Goal: Task Accomplishment & Management: Use online tool/utility

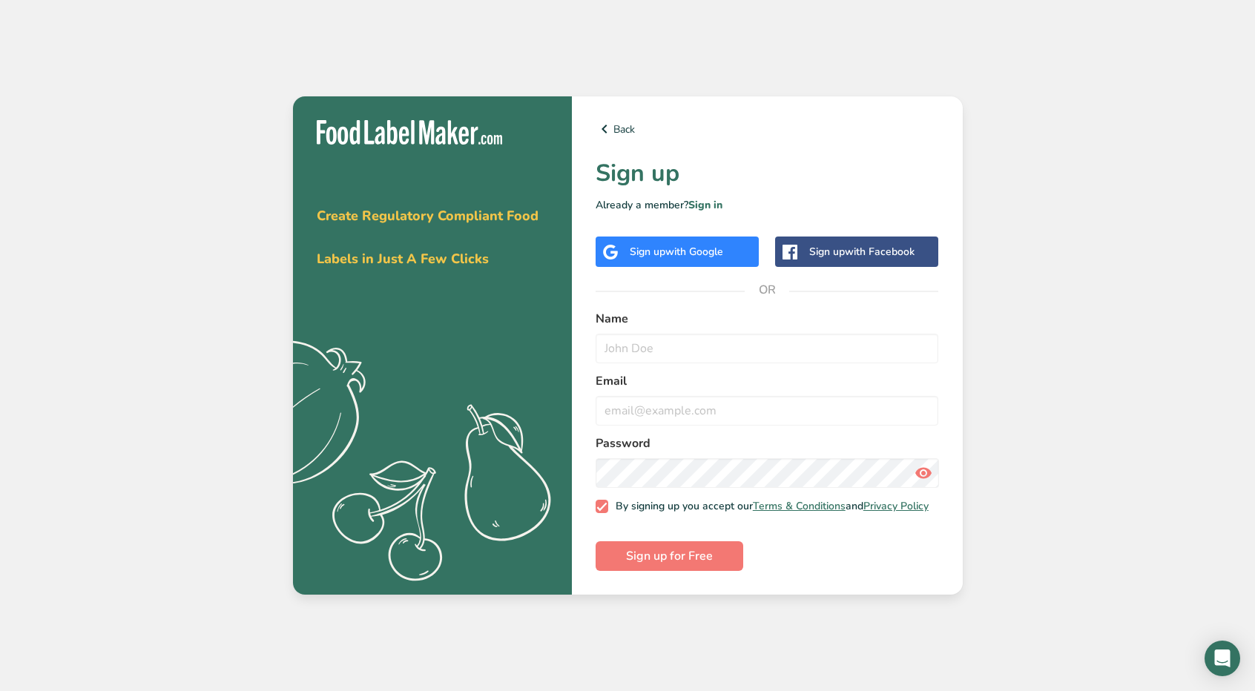
click at [671, 245] on span "with Google" at bounding box center [694, 252] width 58 height 14
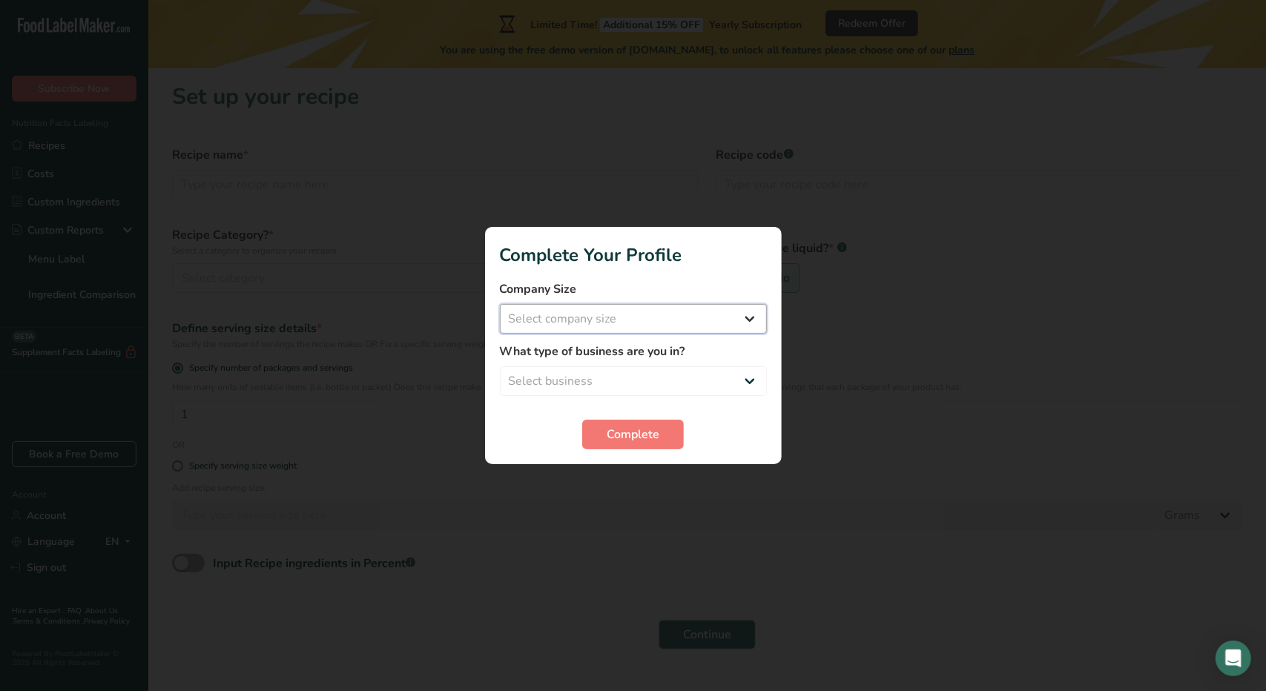
click at [618, 320] on select "Select company size Fewer than 10 Employees 10 to 50 Employees 51 to 500 Employ…" at bounding box center [633, 319] width 267 height 30
select select "1"
click at [500, 304] on select "Select company size Fewer than 10 Employees 10 to 50 Employees 51 to 500 Employ…" at bounding box center [633, 319] width 267 height 30
click at [562, 380] on select "Select business Packaged Food Manufacturer Restaurant & Cafe Bakery Meal Plans …" at bounding box center [633, 381] width 267 height 30
select select "1"
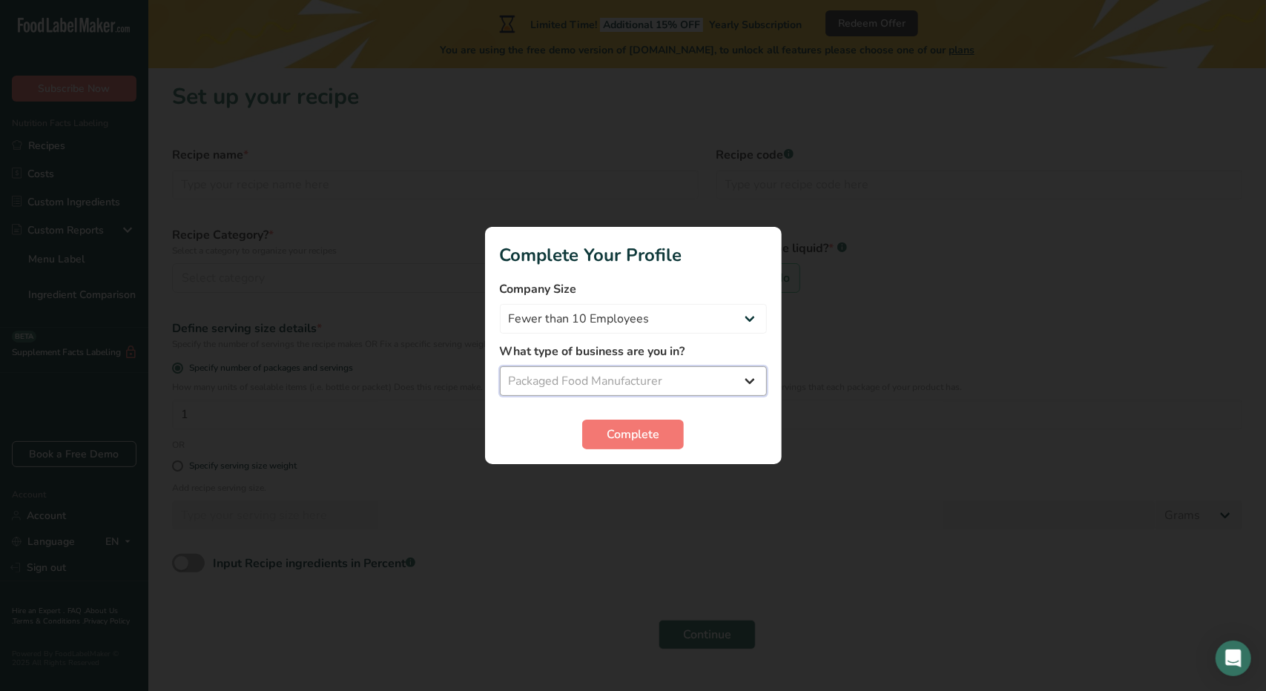
click at [500, 366] on select "Select business Packaged Food Manufacturer Restaurant & Cafe Bakery Meal Plans …" at bounding box center [633, 381] width 267 height 30
click at [620, 430] on span "Complete" at bounding box center [633, 435] width 53 height 18
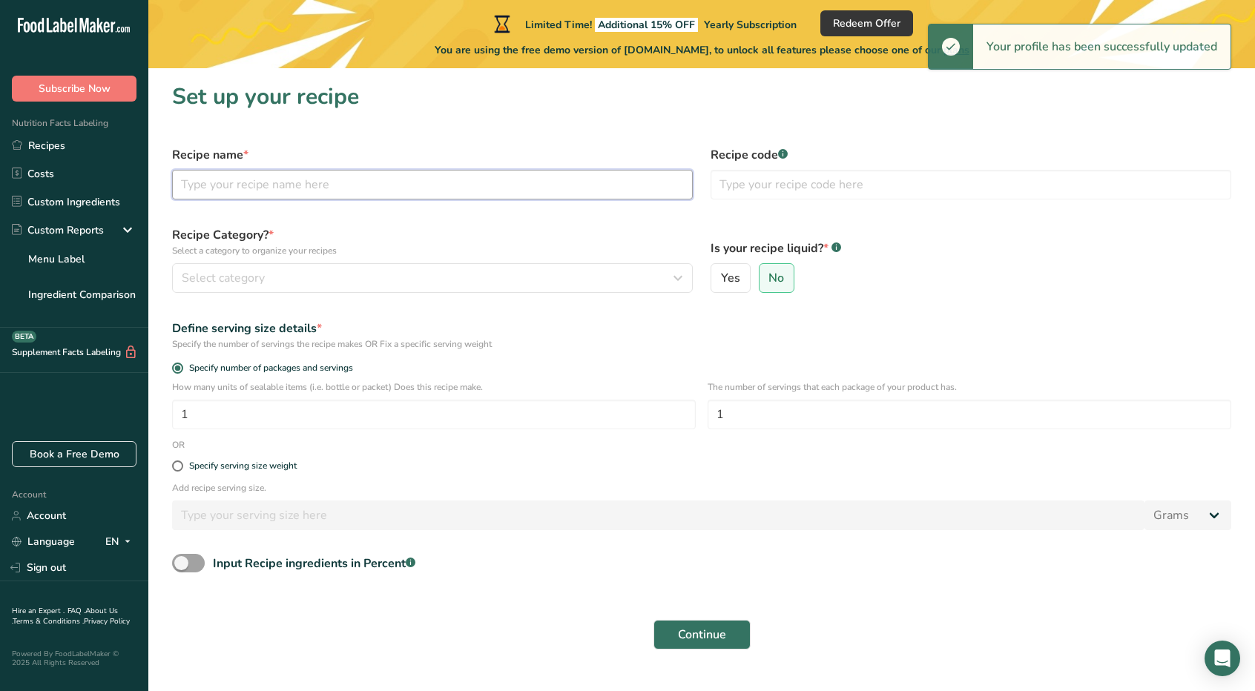
click at [309, 181] on input "text" at bounding box center [432, 185] width 521 height 30
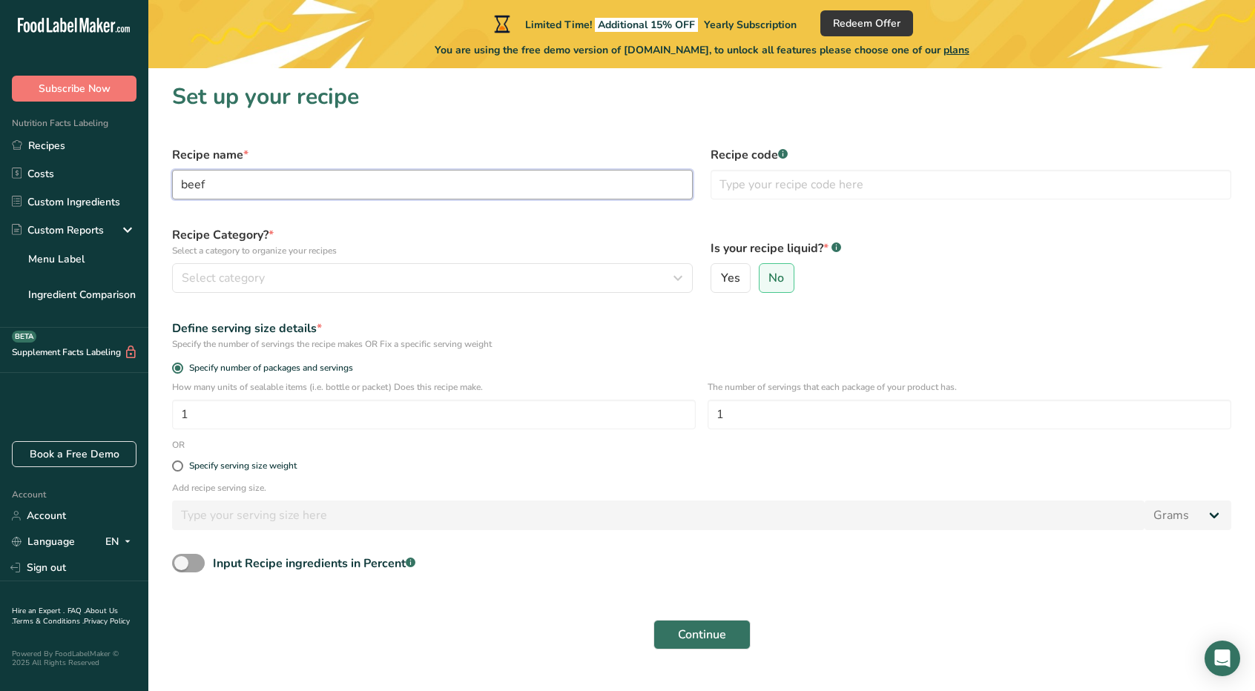
type input "beef"
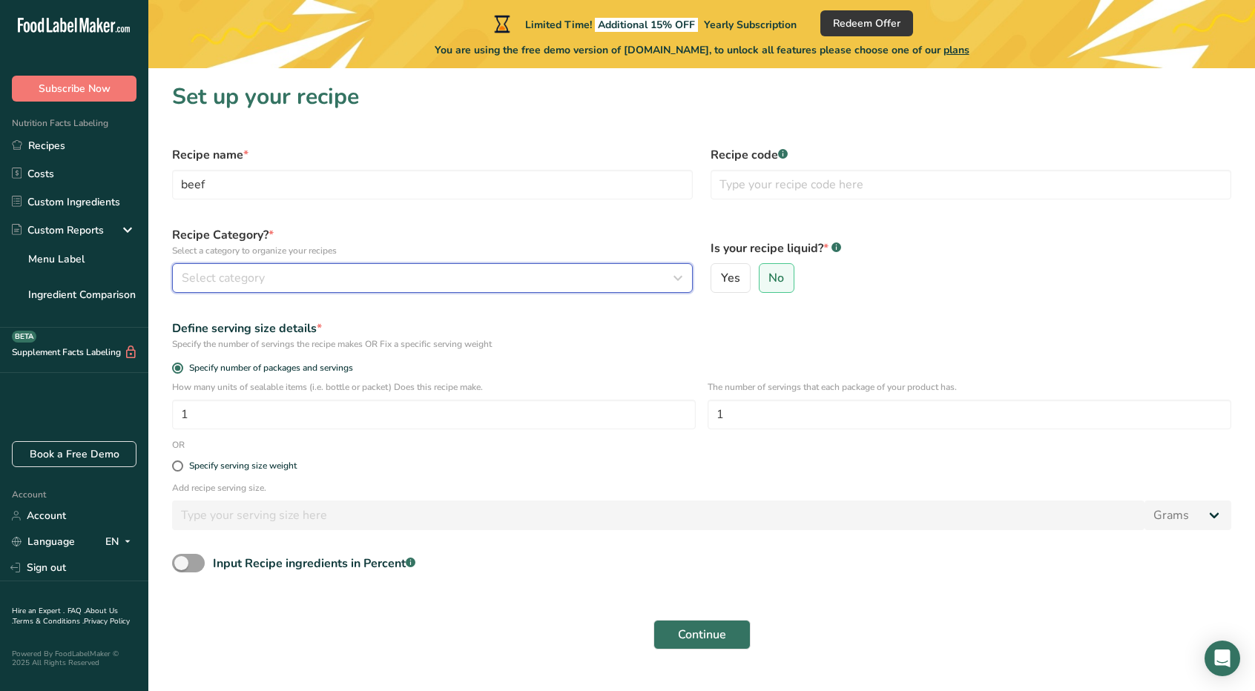
click at [330, 269] on div "Select category" at bounding box center [428, 278] width 493 height 18
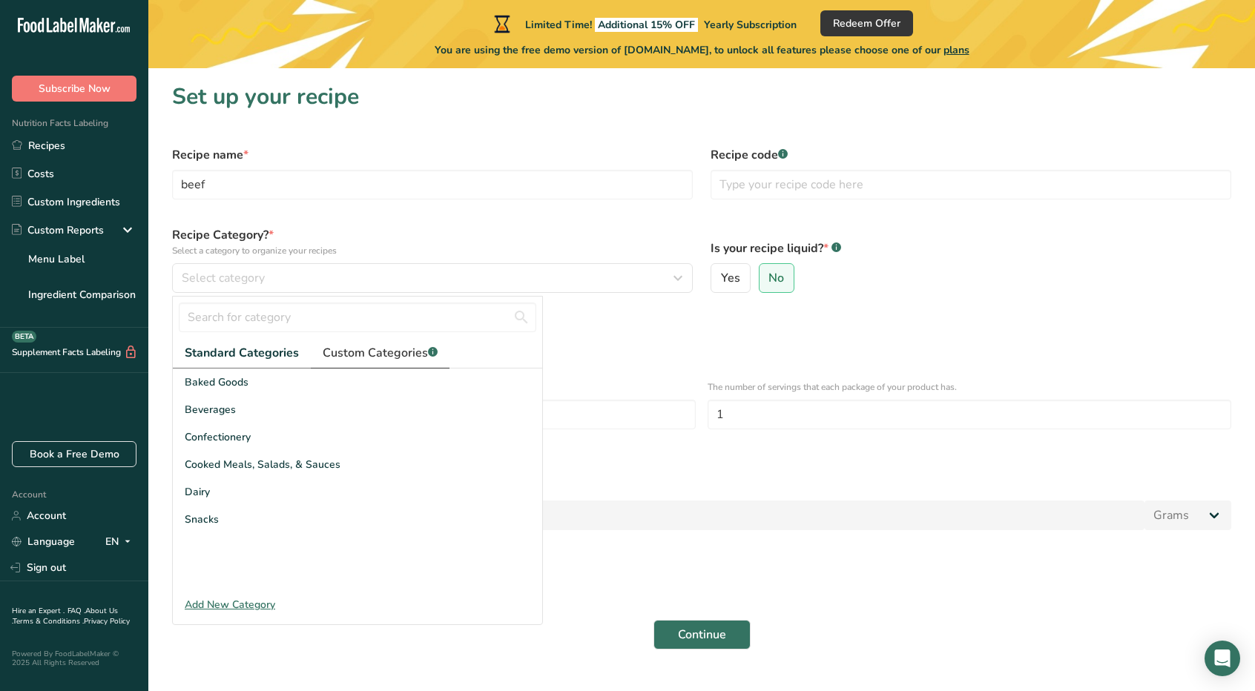
click at [368, 352] on span "Custom Categories .a-a{fill:#347362;}.b-a{fill:#fff;}" at bounding box center [380, 353] width 115 height 18
click at [261, 348] on span "Standard Categories" at bounding box center [241, 353] width 113 height 18
click at [286, 323] on input "text" at bounding box center [358, 318] width 358 height 30
type input "f"
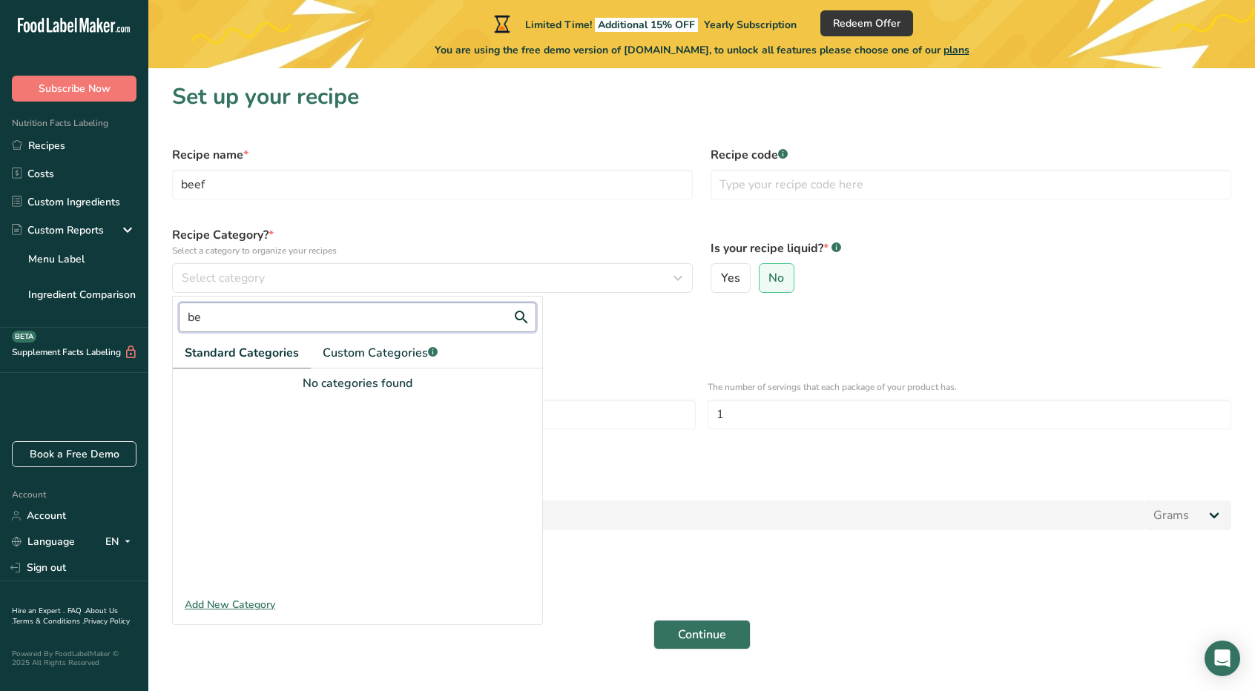
type input "b"
type input "frozen food"
click at [243, 599] on div "Add New Category" at bounding box center [357, 605] width 369 height 16
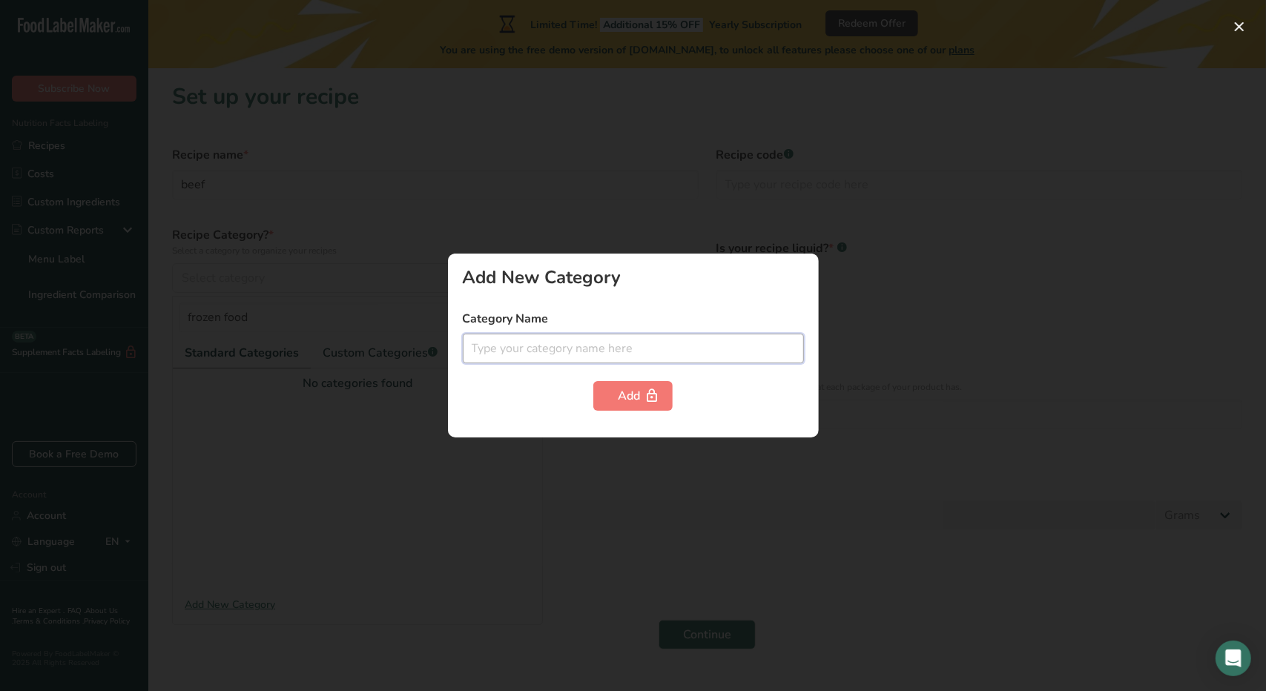
click at [547, 340] on input "text" at bounding box center [633, 349] width 341 height 30
type input "frozen food"
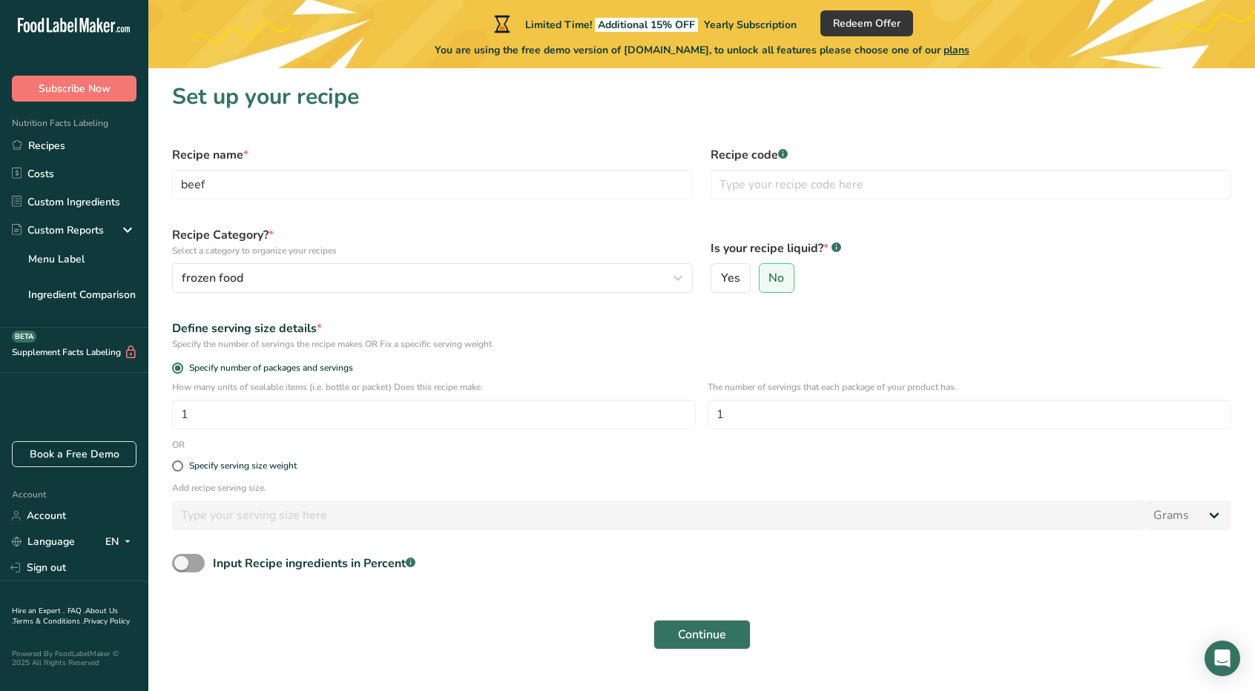
scroll to position [47, 0]
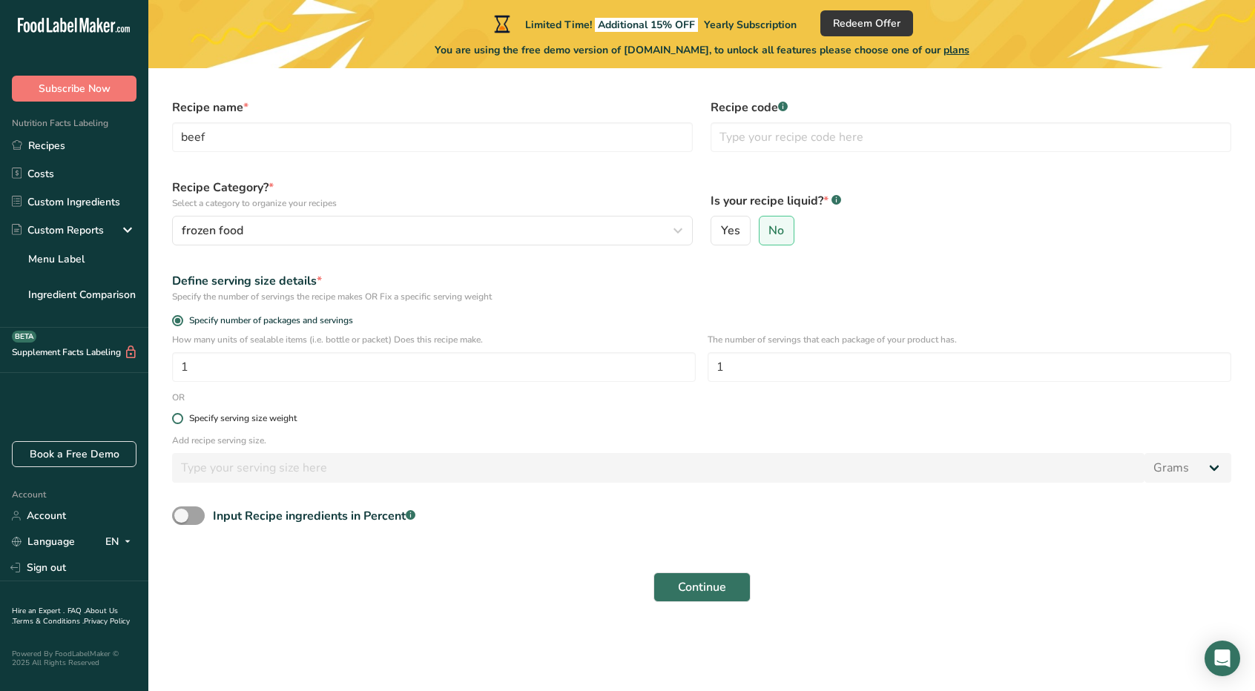
click at [251, 421] on div "Specify serving size weight" at bounding box center [243, 418] width 108 height 11
click at [182, 421] on input "Specify serving size weight" at bounding box center [177, 419] width 10 height 10
radio input "true"
radio input "false"
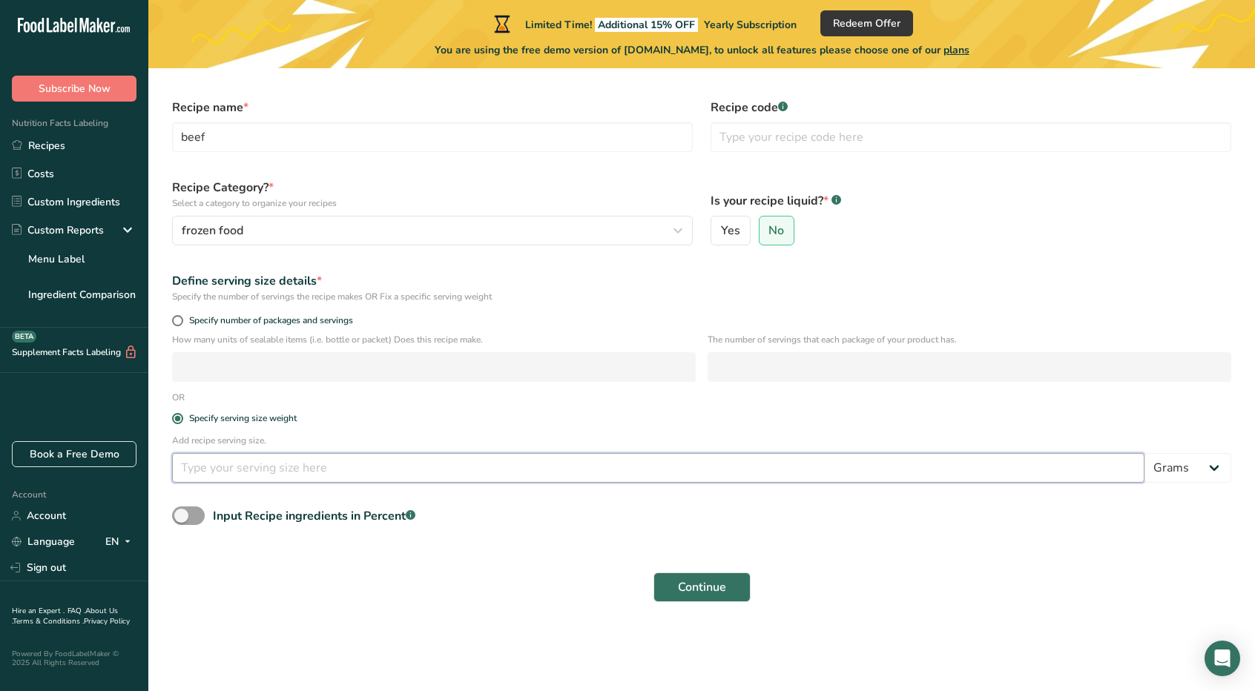
click at [283, 464] on input "number" at bounding box center [658, 468] width 972 height 30
type input "99"
click at [863, 519] on div "Input Recipe ingredients in Percent .a-a{fill:#347362;}.b-a{fill:#fff;}" at bounding box center [701, 522] width 1077 height 30
click at [708, 582] on span "Continue" at bounding box center [702, 588] width 48 height 18
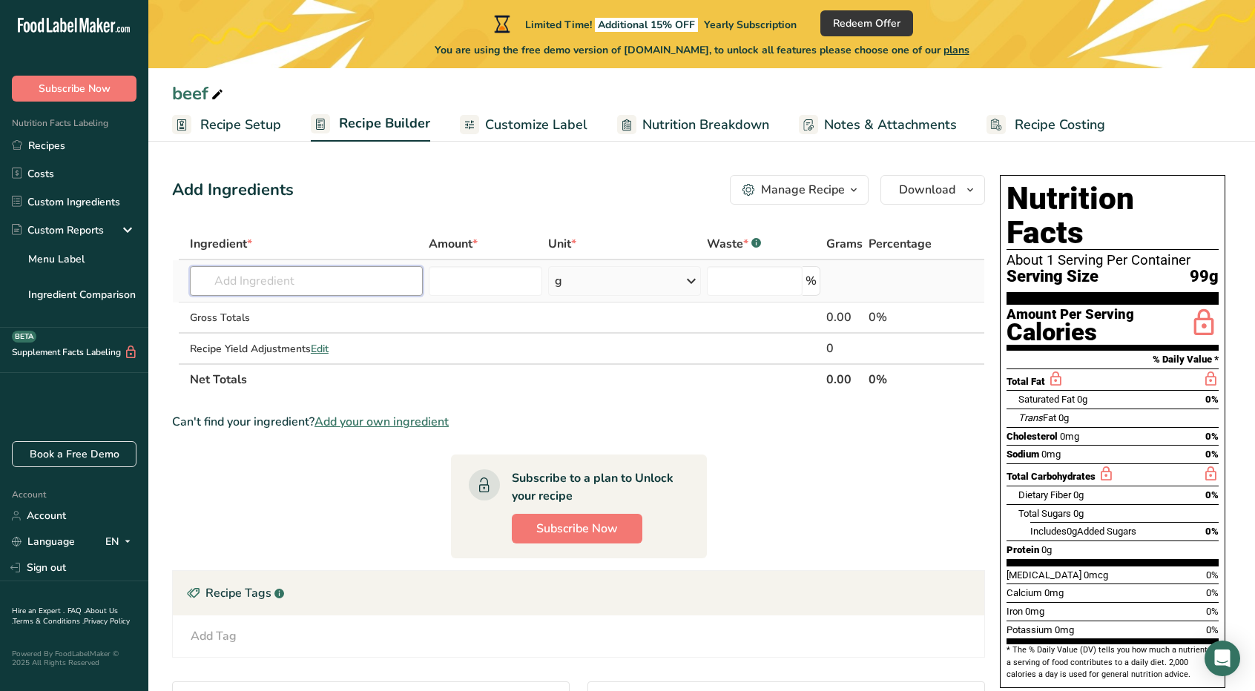
click at [270, 287] on input "text" at bounding box center [306, 281] width 233 height 30
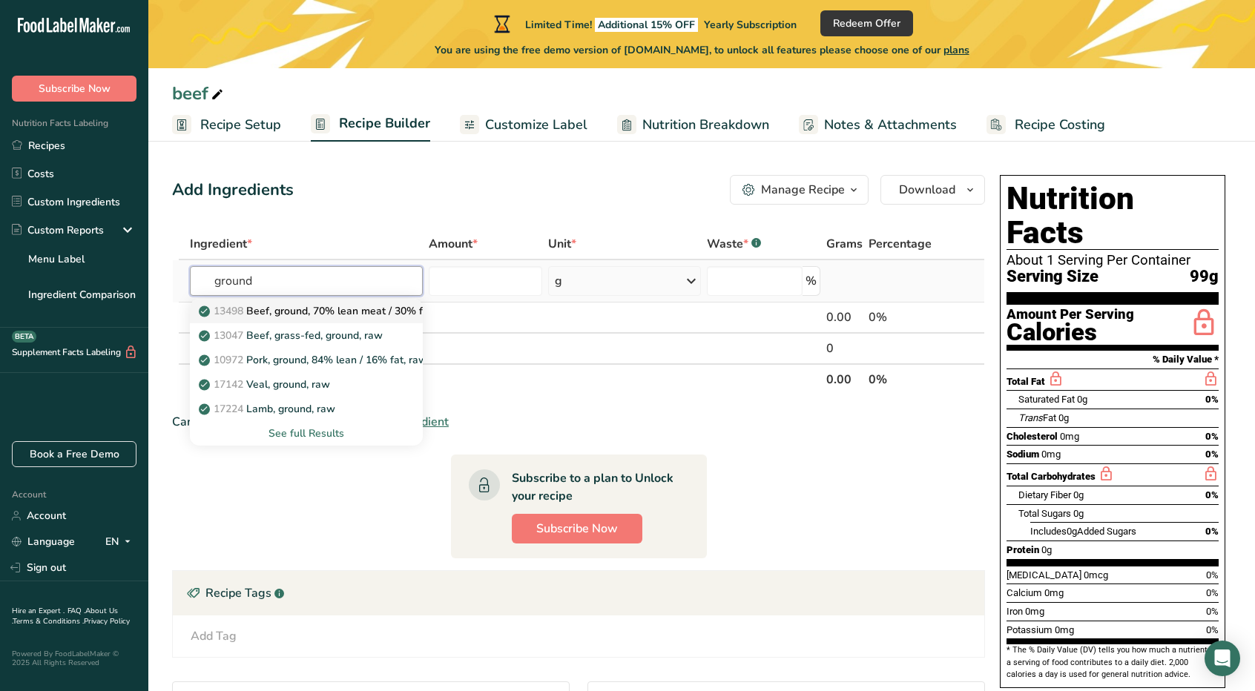
type input "ground"
click at [282, 308] on p "13498 Beef, ground, 70% lean meat / 30% fat, raw" at bounding box center [329, 311] width 254 height 16
type input "Beef, ground, 70% lean meat / 30% fat, raw"
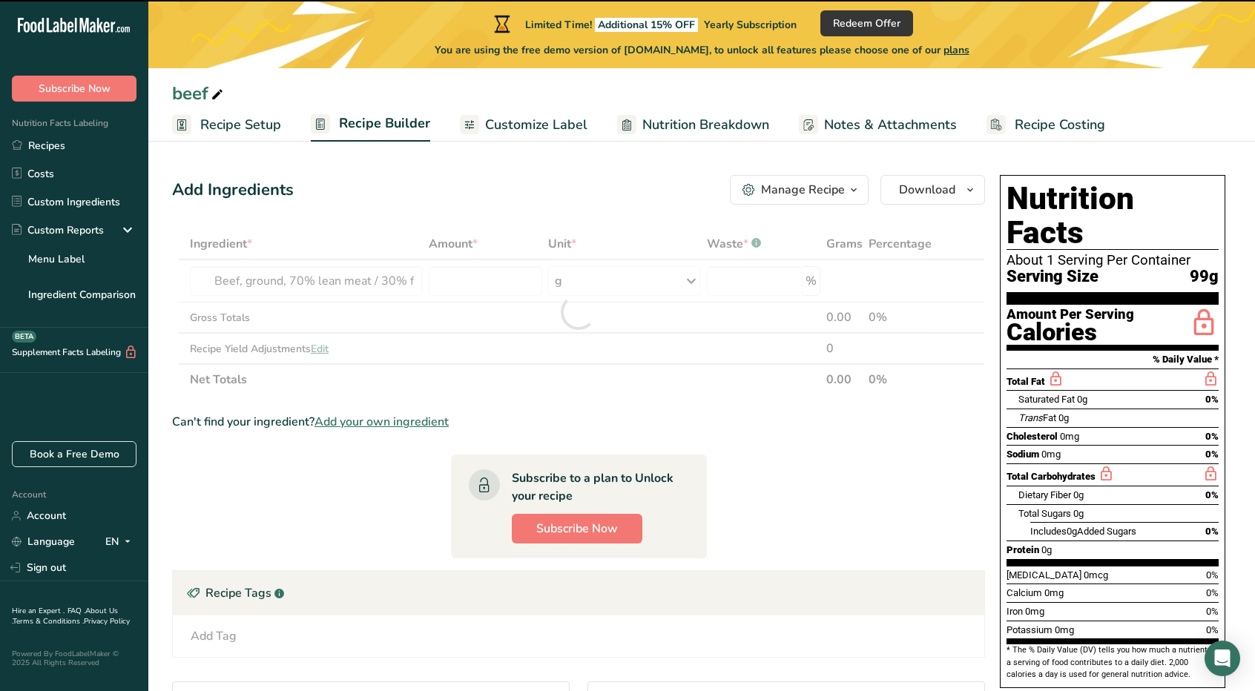
type input "0"
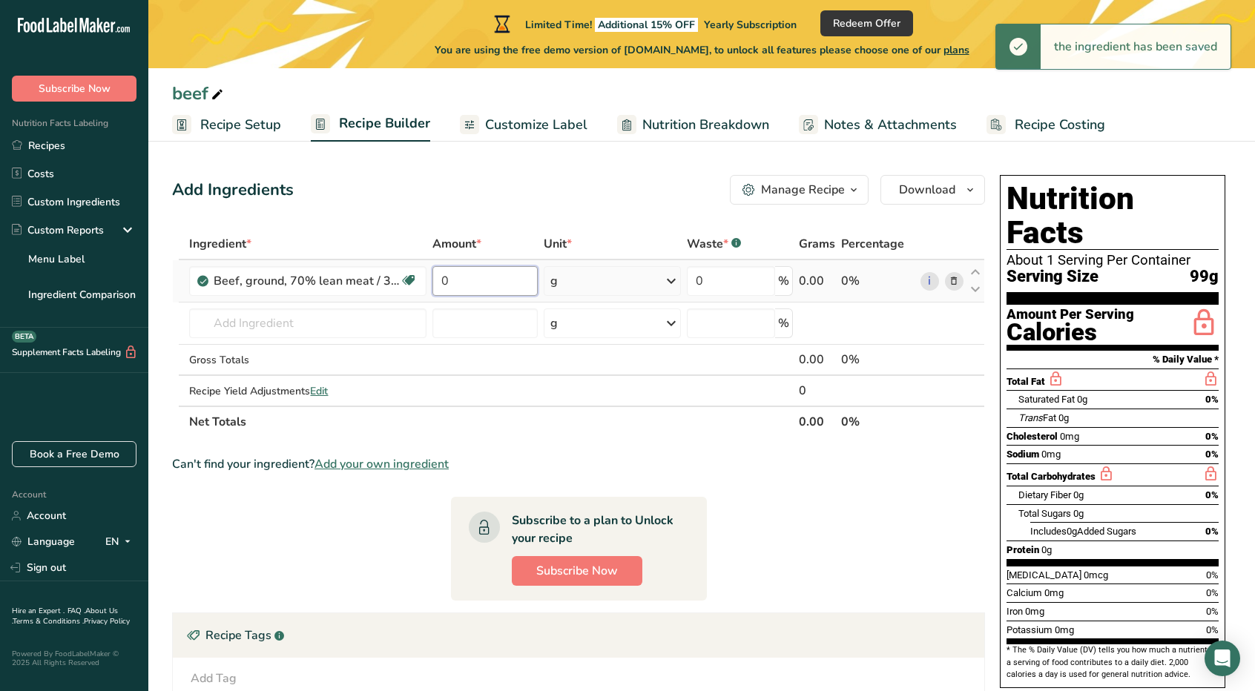
click at [487, 288] on input "0" at bounding box center [484, 281] width 105 height 30
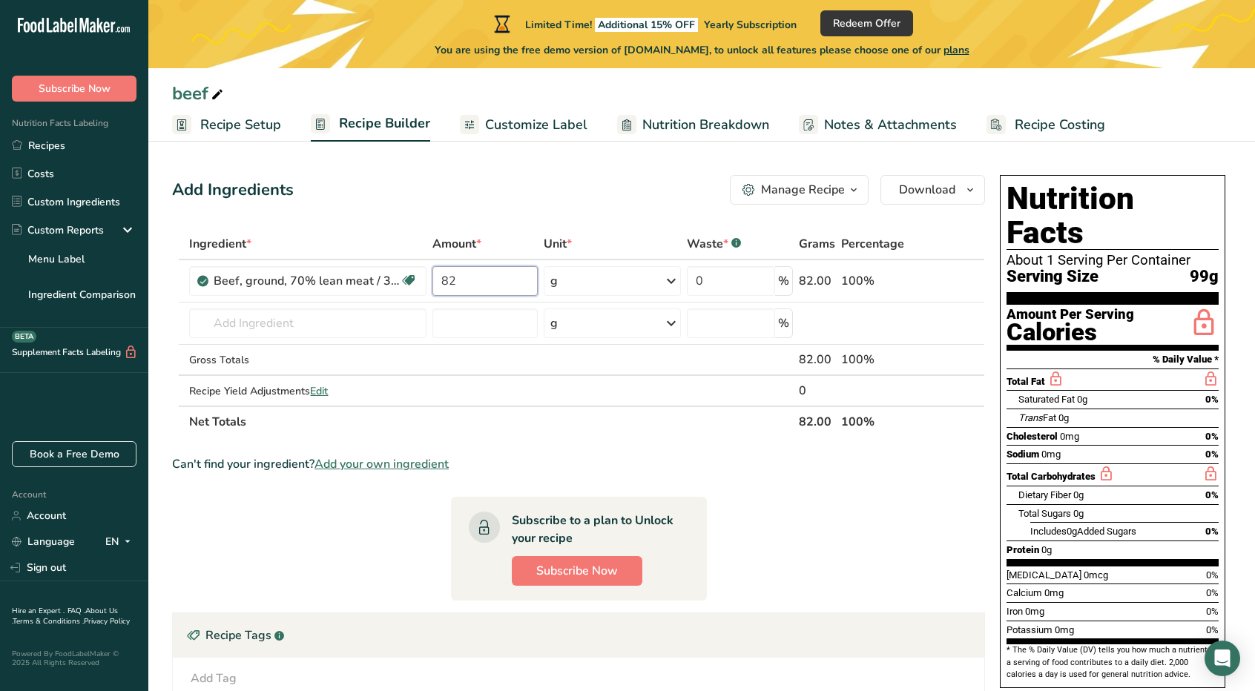
type input "82"
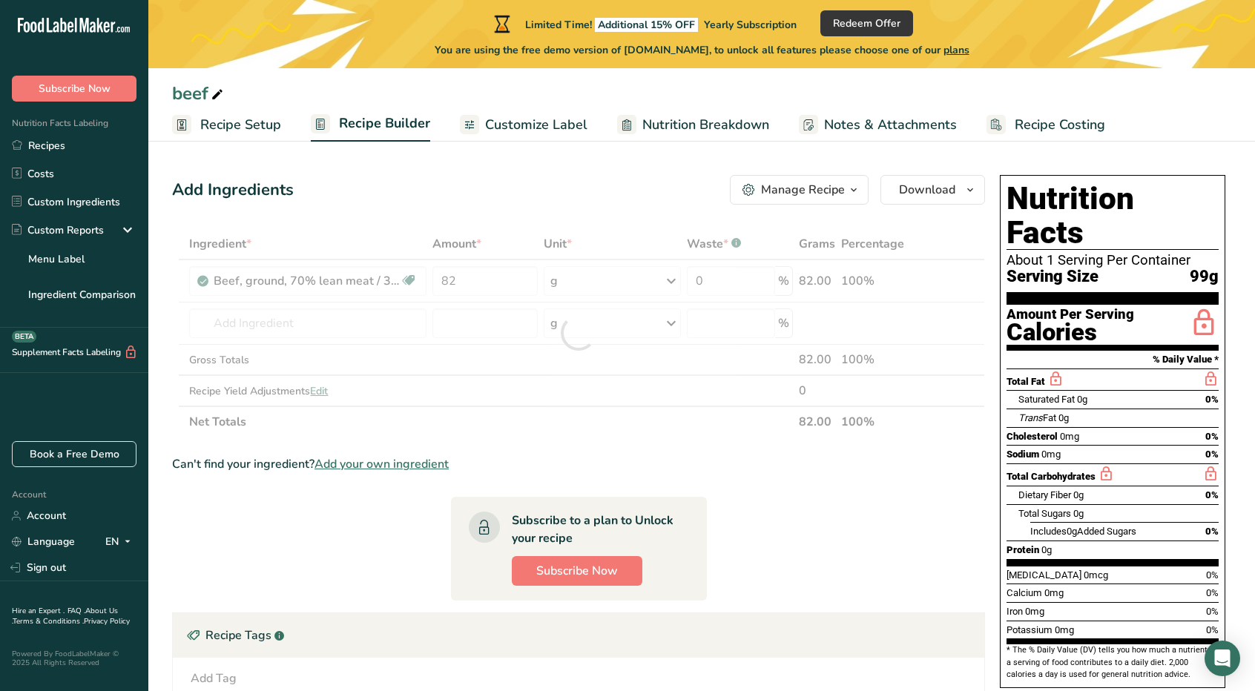
click at [593, 200] on div "Add Ingredients Manage Recipe Delete Recipe Duplicate Recipe Scale Recipe Save …" at bounding box center [578, 190] width 813 height 30
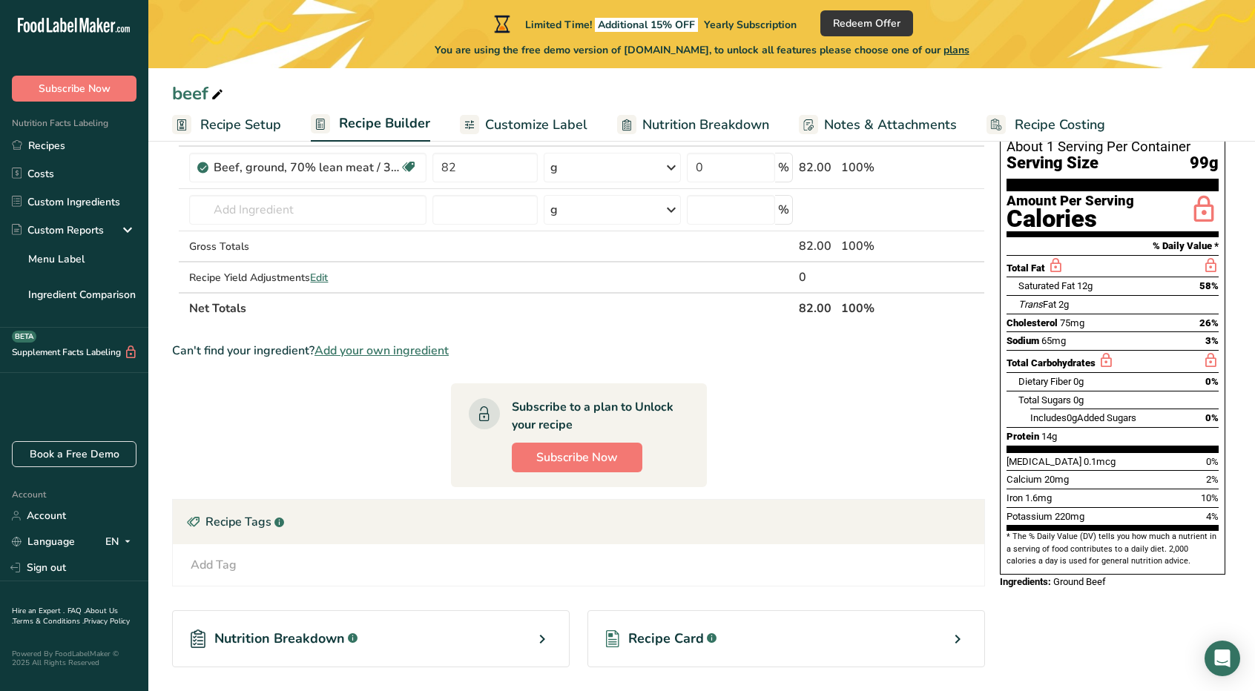
scroll to position [76, 0]
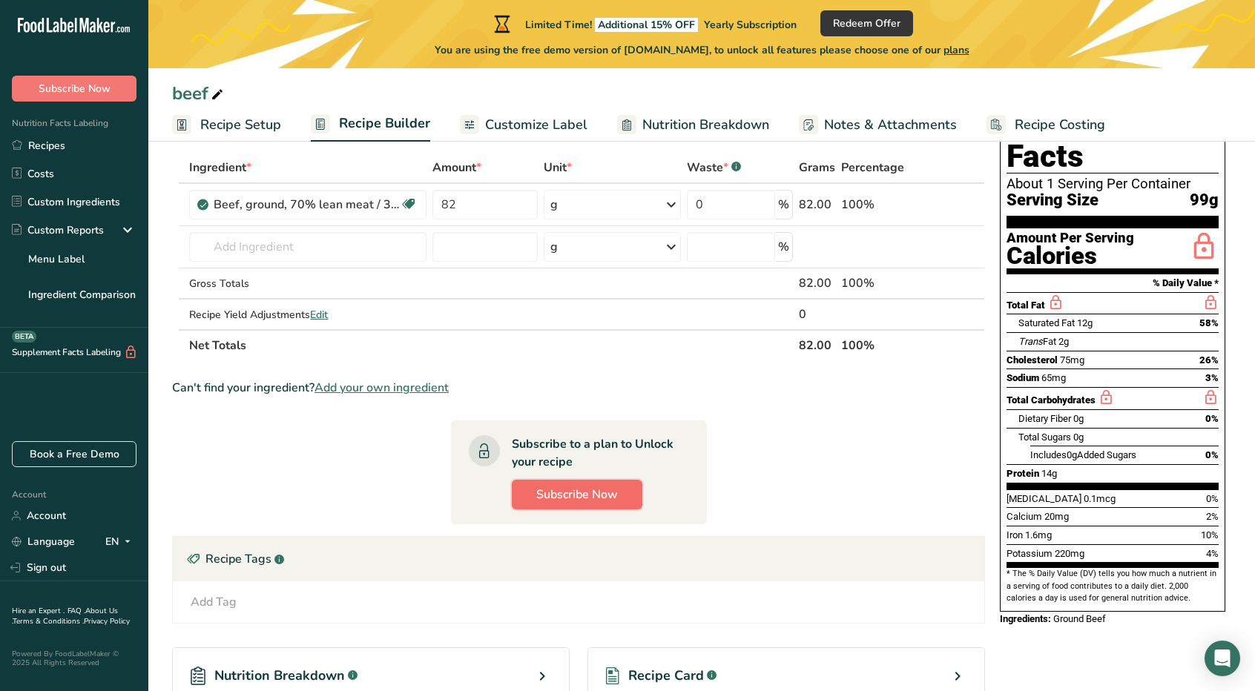
click at [583, 493] on span "Subscribe Now" at bounding box center [577, 495] width 82 height 18
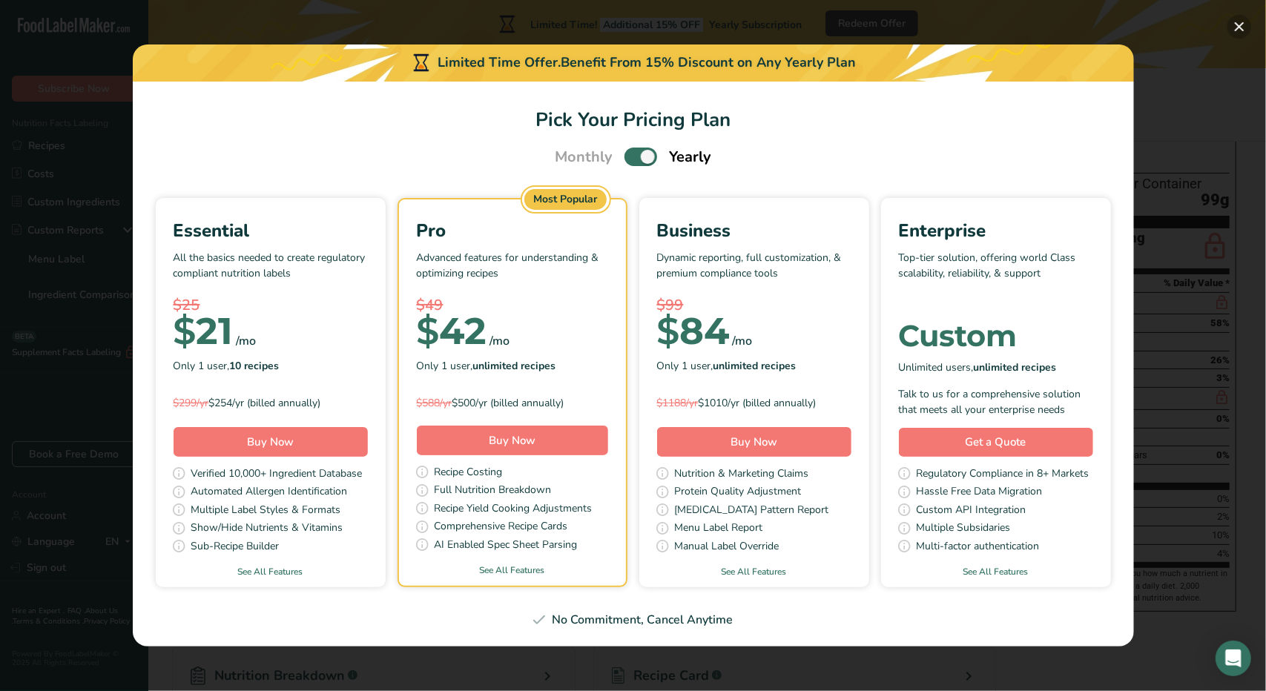
click at [1232, 27] on button "Pick Your Pricing Plan Modal" at bounding box center [1240, 27] width 24 height 24
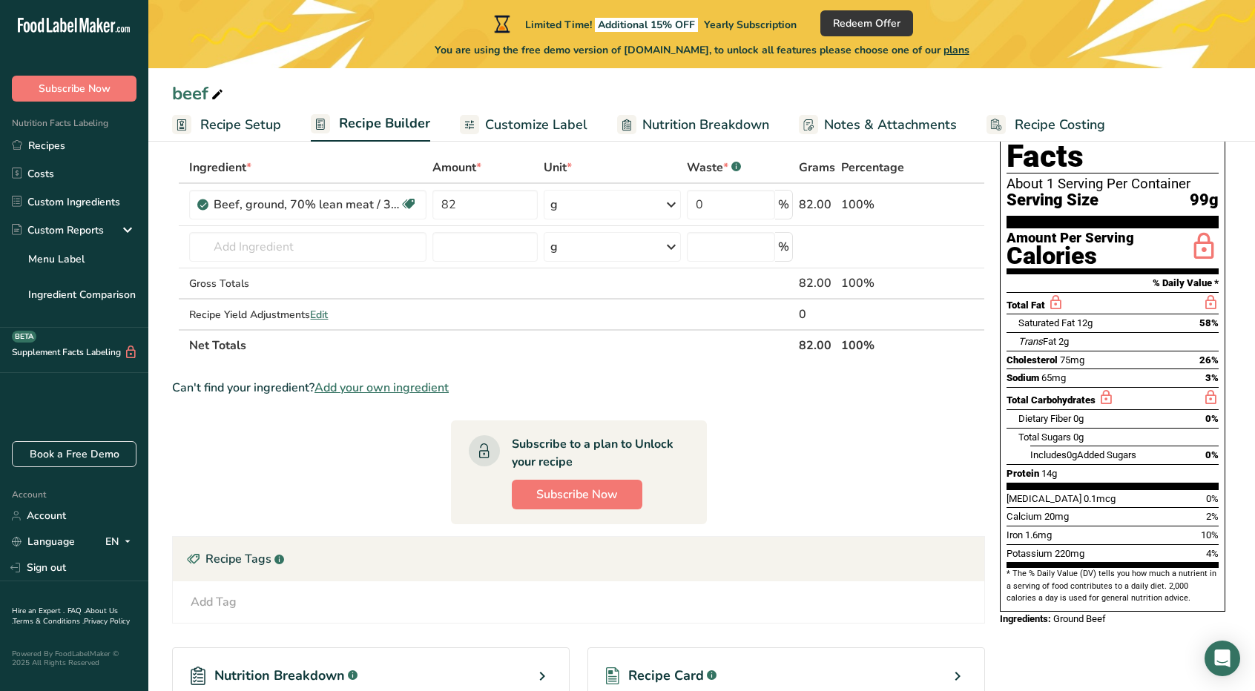
scroll to position [0, 0]
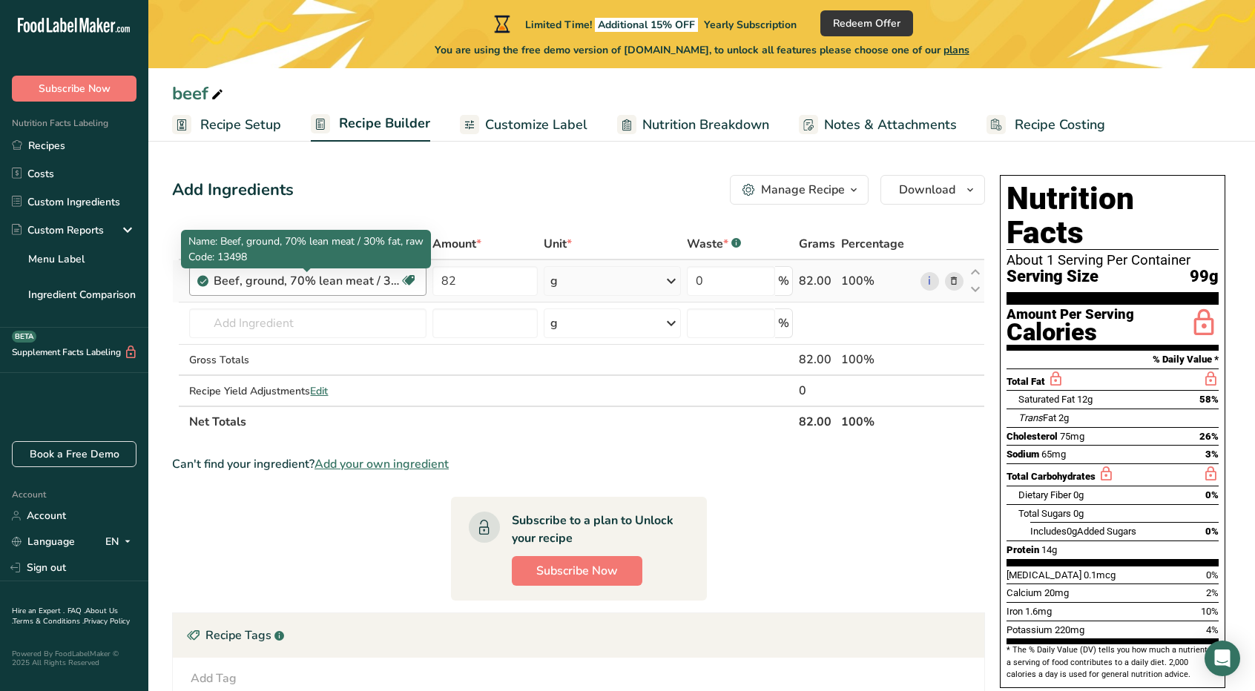
click at [377, 280] on div "Beef, ground, 70% lean meat / 30% fat, raw" at bounding box center [306, 281] width 185 height 18
click at [360, 280] on div "Beef, ground, 70% lean meat / 30% fat, raw" at bounding box center [306, 281] width 185 height 18
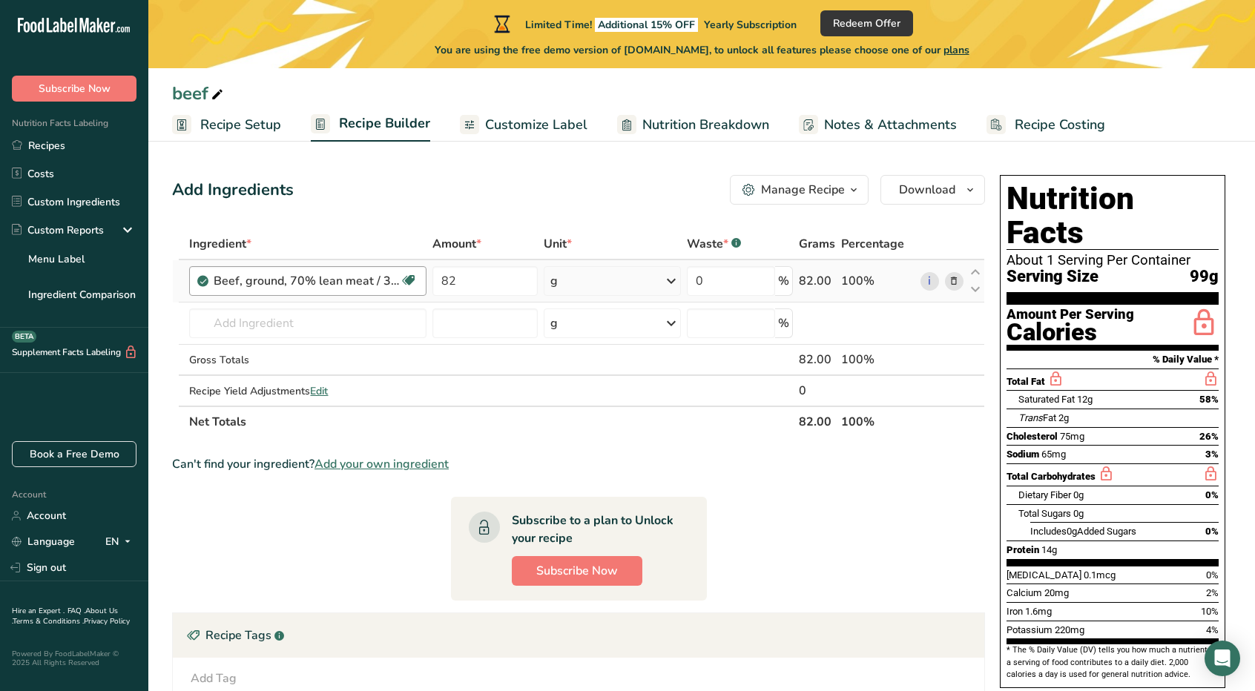
click at [360, 280] on div "Beef, ground, 70% lean meat / 30% fat, raw" at bounding box center [306, 281] width 185 height 18
click at [596, 562] on span "Subscribe Now" at bounding box center [577, 571] width 82 height 18
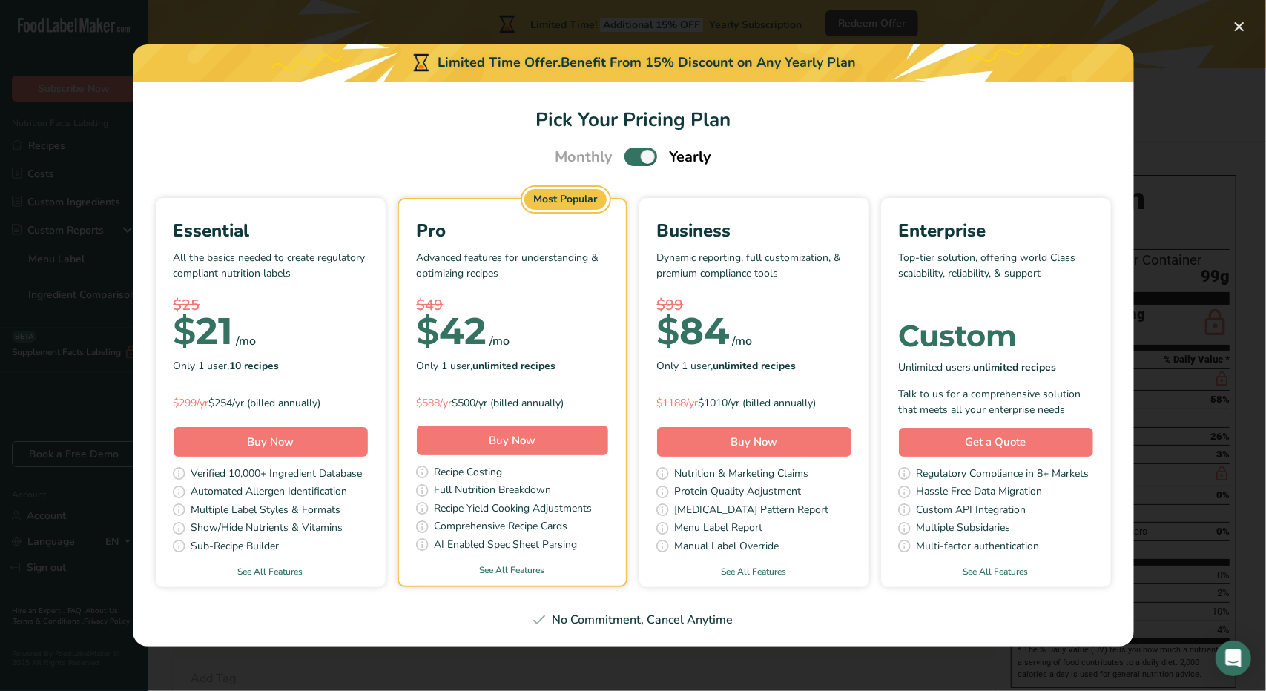
click at [319, 298] on div "$25" at bounding box center [271, 305] width 194 height 22
click at [301, 286] on p "All the basics needed to create regulatory compliant nutrition labels" at bounding box center [271, 272] width 194 height 45
click at [216, 329] on div "$ 21" at bounding box center [204, 332] width 60 height 30
click at [643, 157] on span "Pick Your Pricing Plan Modal" at bounding box center [641, 157] width 33 height 19
click at [634, 157] on input "Pick Your Pricing Plan Modal" at bounding box center [630, 157] width 10 height 10
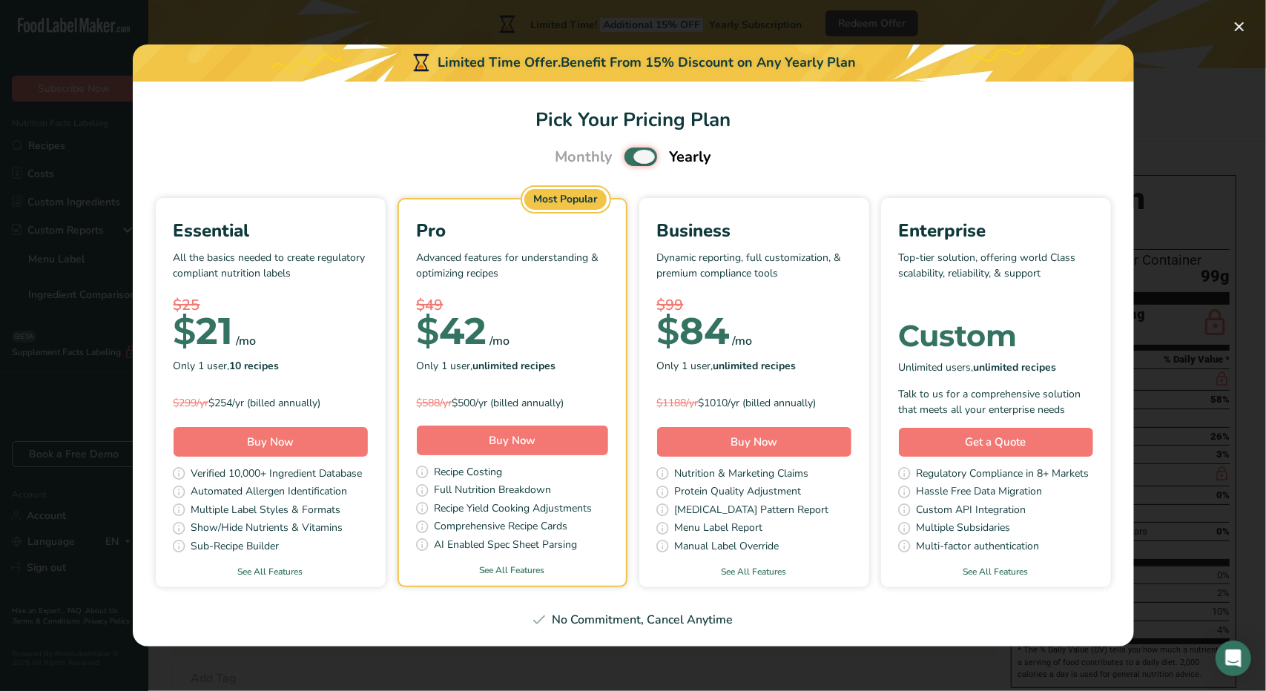
checkbox input "false"
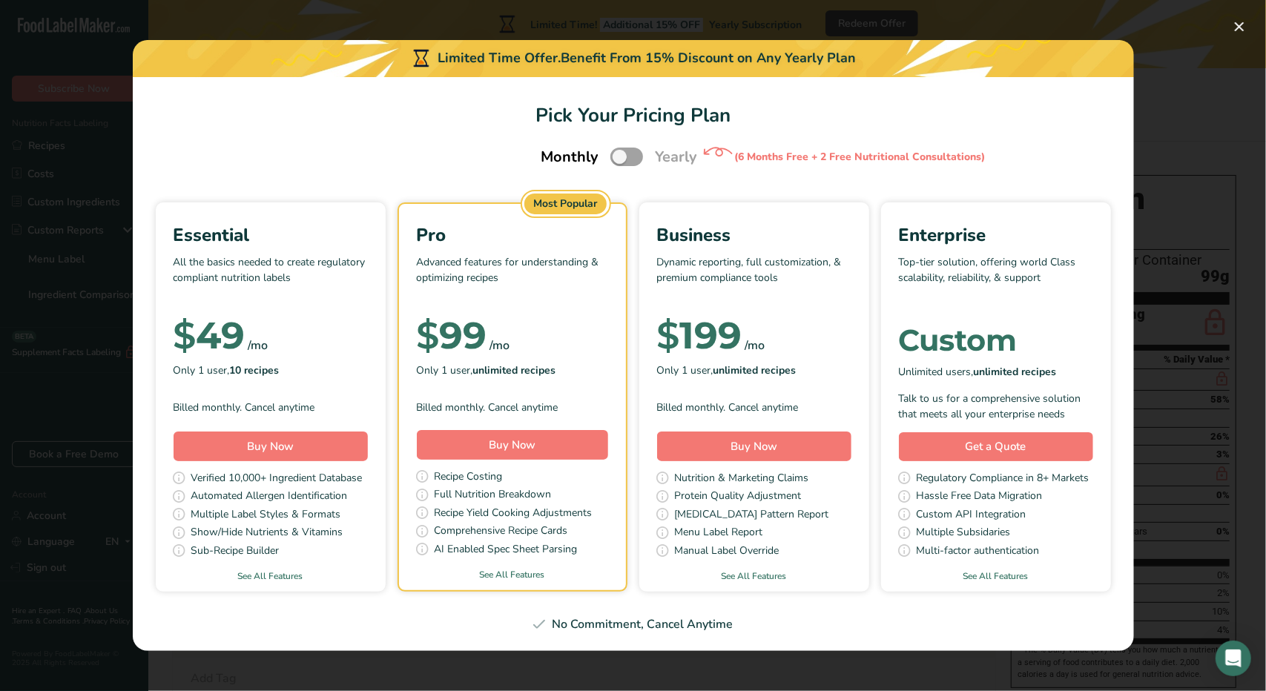
click at [290, 323] on div "$ 49 /mo" at bounding box center [271, 336] width 194 height 30
click at [306, 446] on button "Buy Now" at bounding box center [271, 447] width 194 height 30
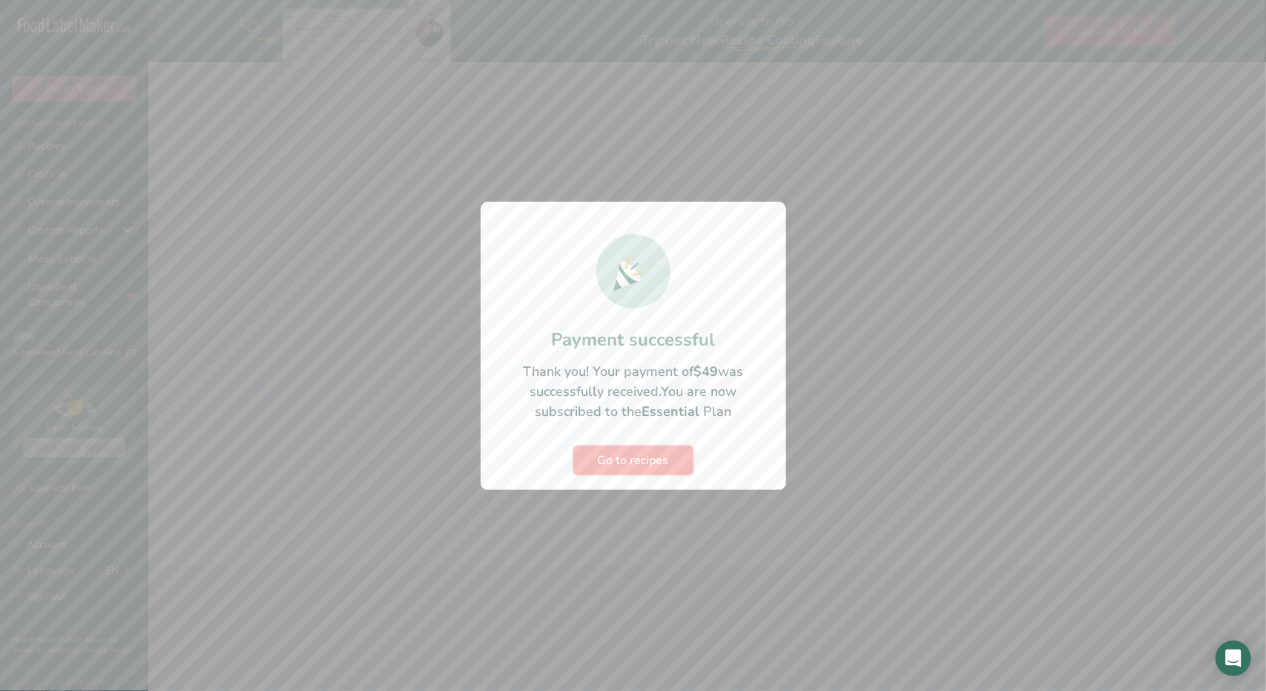
click at [633, 458] on span "Go to recipes" at bounding box center [633, 461] width 71 height 18
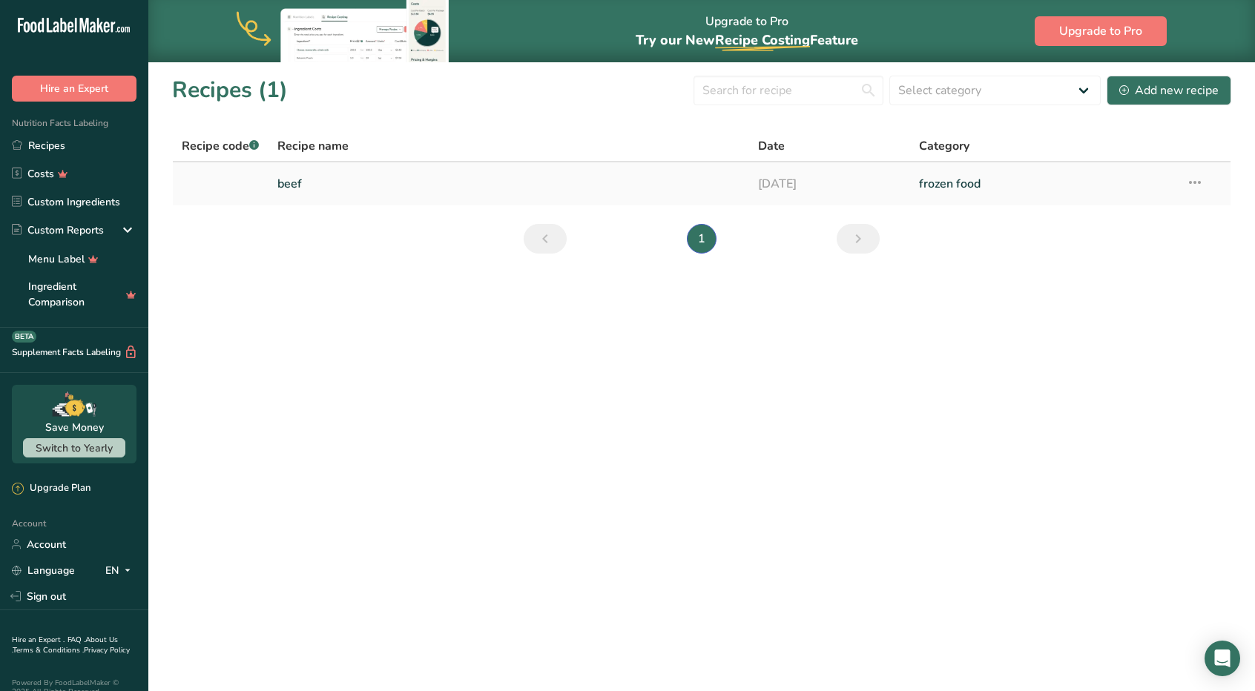
click at [317, 179] on link "beef" at bounding box center [509, 183] width 464 height 31
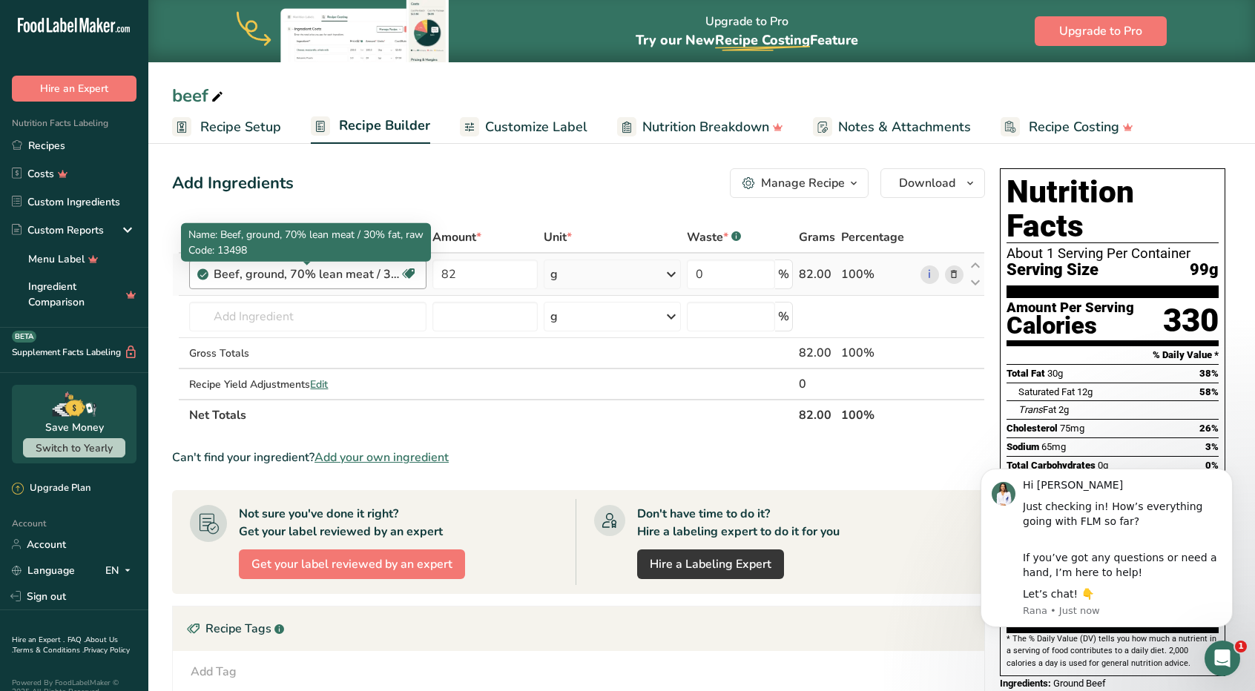
click at [353, 271] on div "Beef, ground, 70% lean meat / 30% fat, raw" at bounding box center [306, 275] width 185 height 18
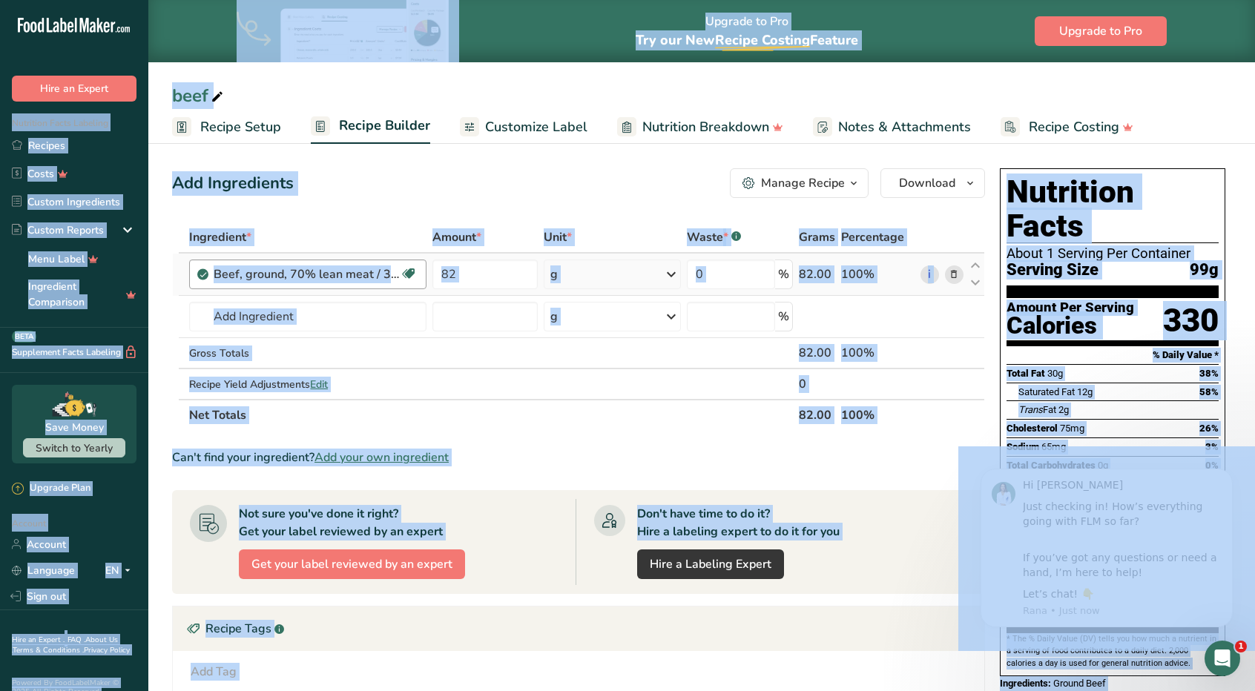
click at [353, 271] on div "Beef, ground, 70% lean meat / 30% fat, raw" at bounding box center [306, 275] width 185 height 18
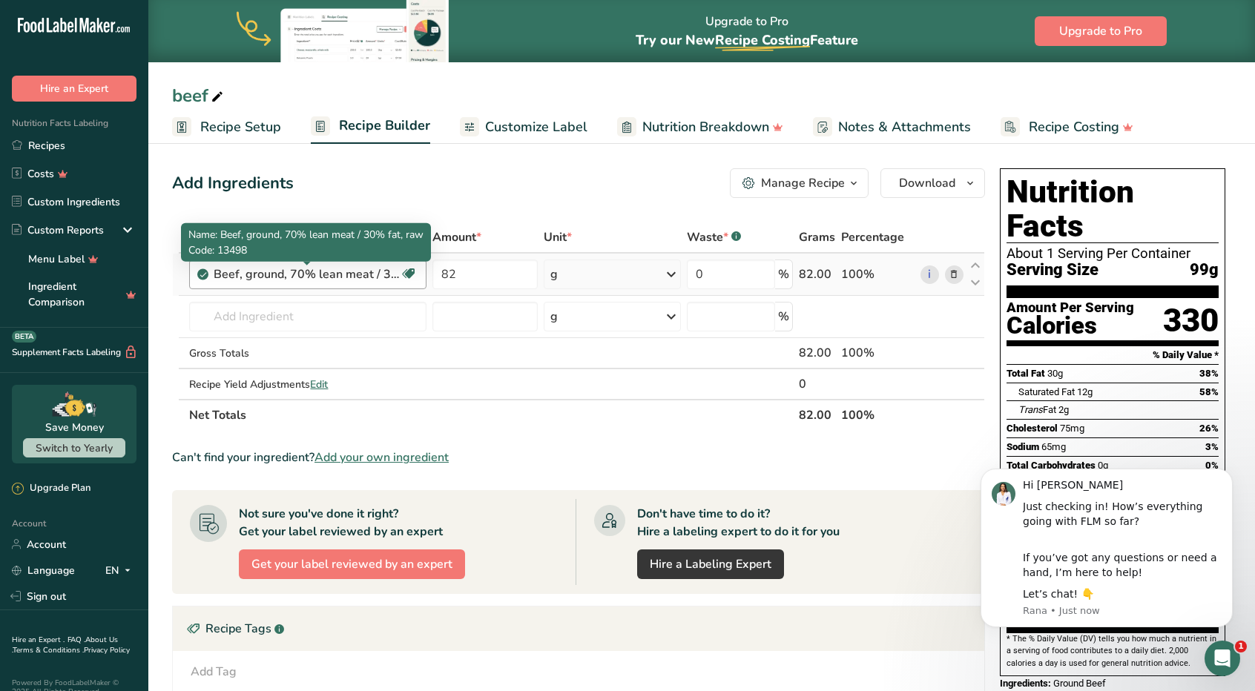
click at [300, 269] on div "Beef, ground, 70% lean meat / 30% fat, raw" at bounding box center [306, 275] width 185 height 18
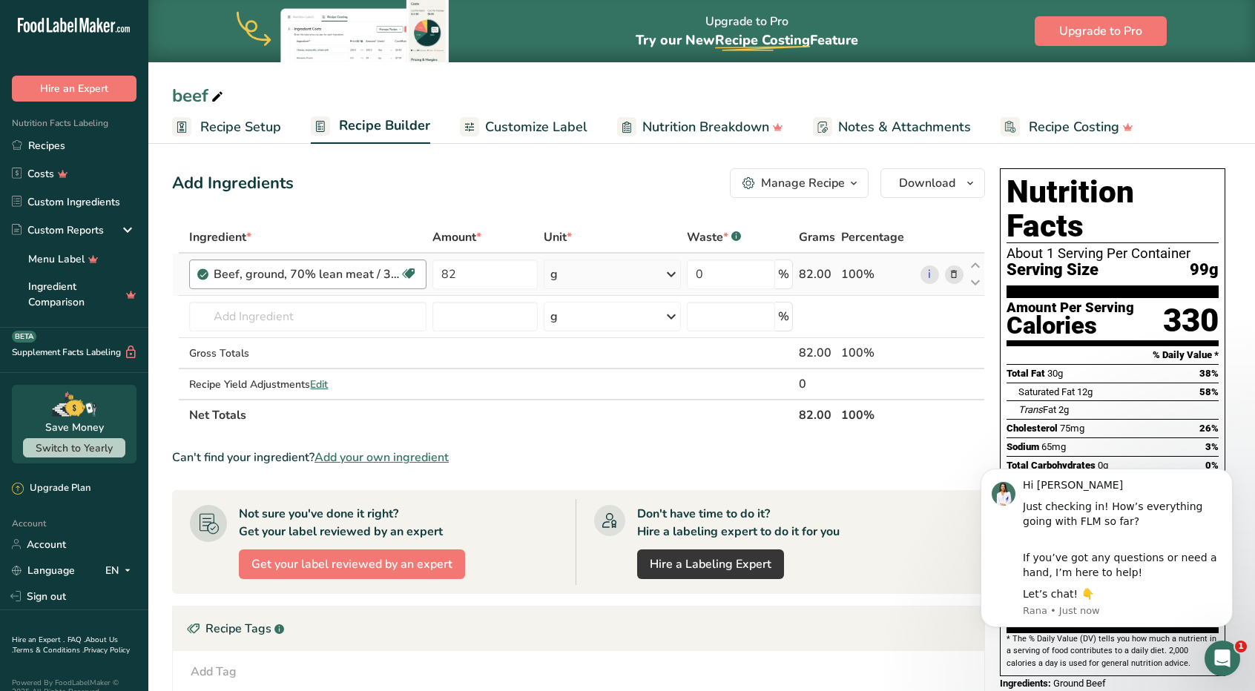
click at [300, 269] on div "Beef, ground, 70% lean meat / 30% fat, raw" at bounding box center [306, 275] width 185 height 18
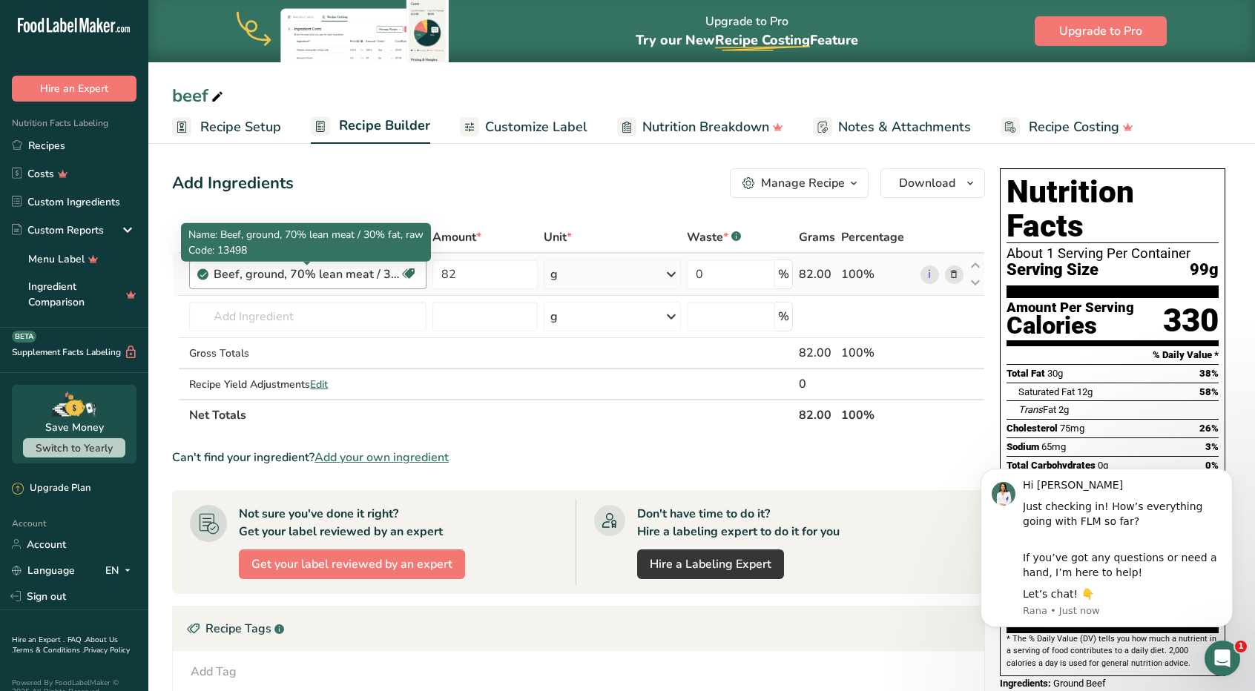
click at [300, 269] on div "Beef, ground, 70% lean meat / 30% fat, raw" at bounding box center [306, 275] width 185 height 18
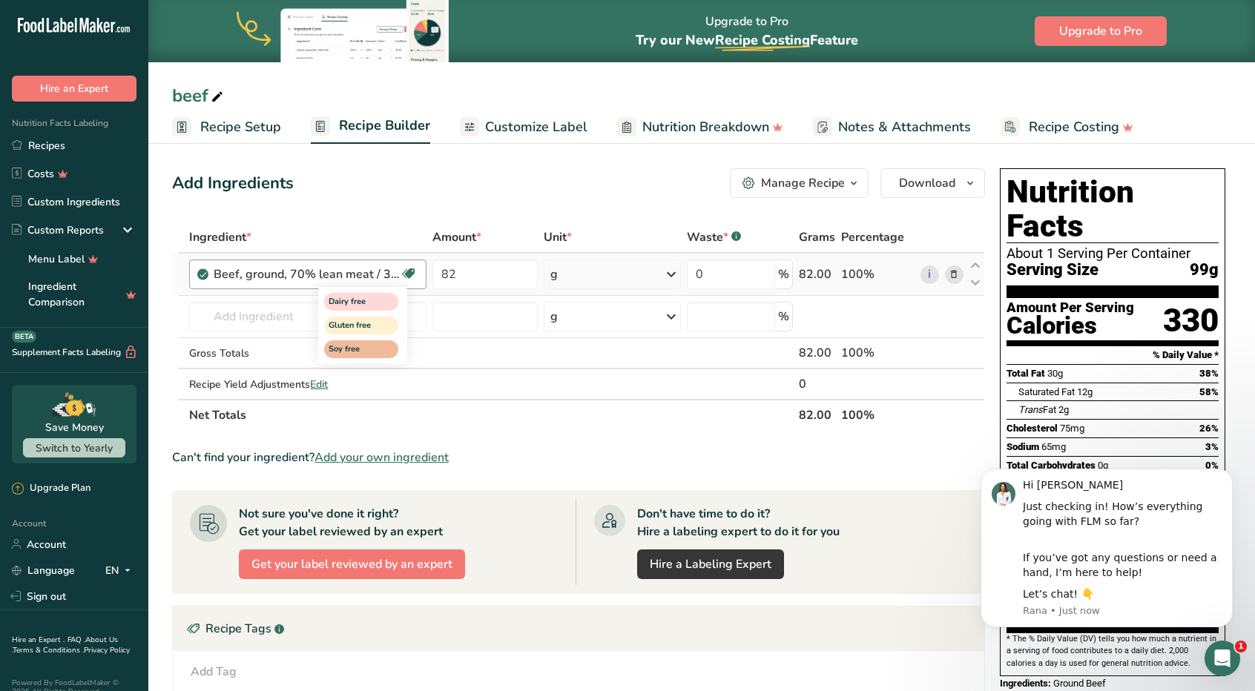
click at [406, 276] on icon at bounding box center [408, 274] width 15 height 23
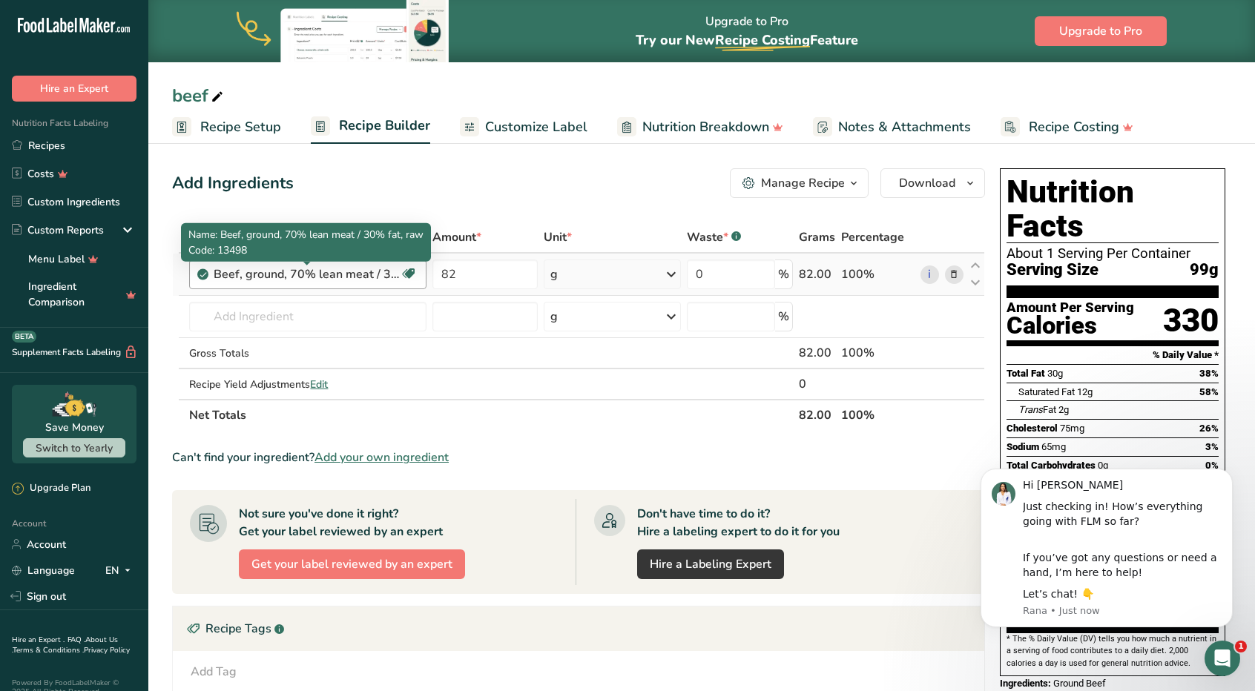
click at [337, 283] on div "Beef, ground, 70% lean meat / 30% fat, raw" at bounding box center [306, 275] width 185 height 18
click at [252, 274] on div "Beef, ground, 70% lean meat / 30% fat, raw" at bounding box center [306, 275] width 185 height 18
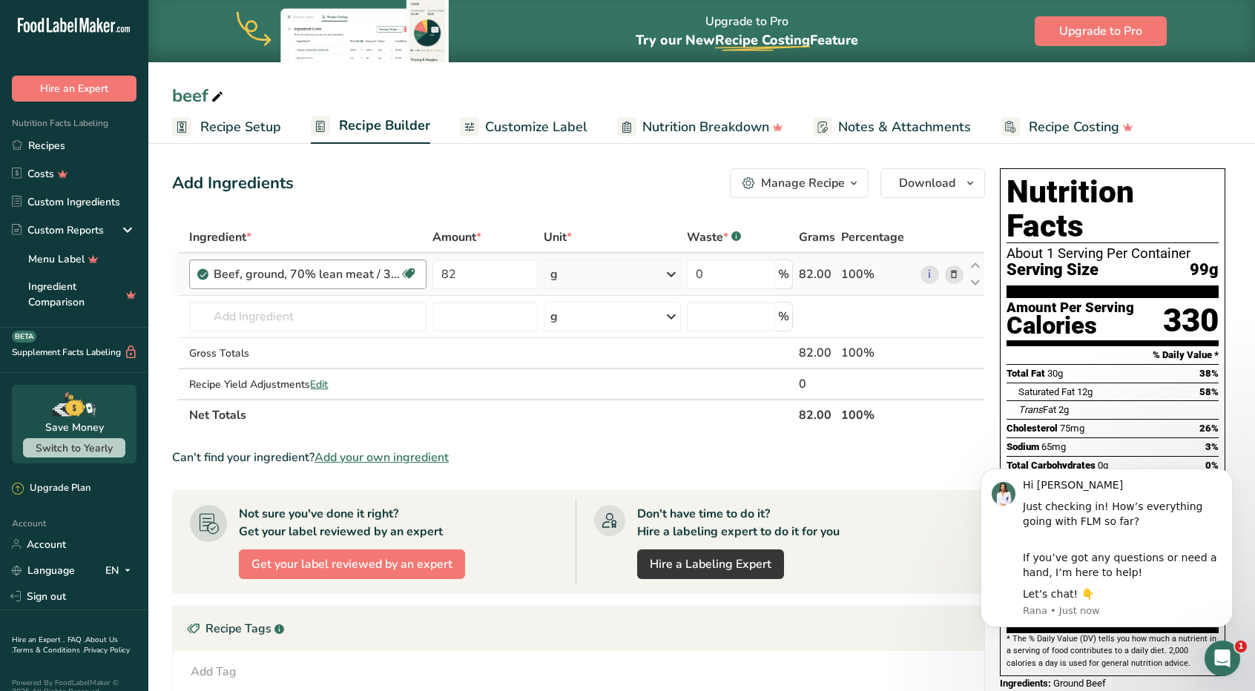
click at [212, 273] on div "Beef, ground, 70% lean meat / 30% fat, raw Dairy free Gluten free Soy free" at bounding box center [307, 275] width 237 height 30
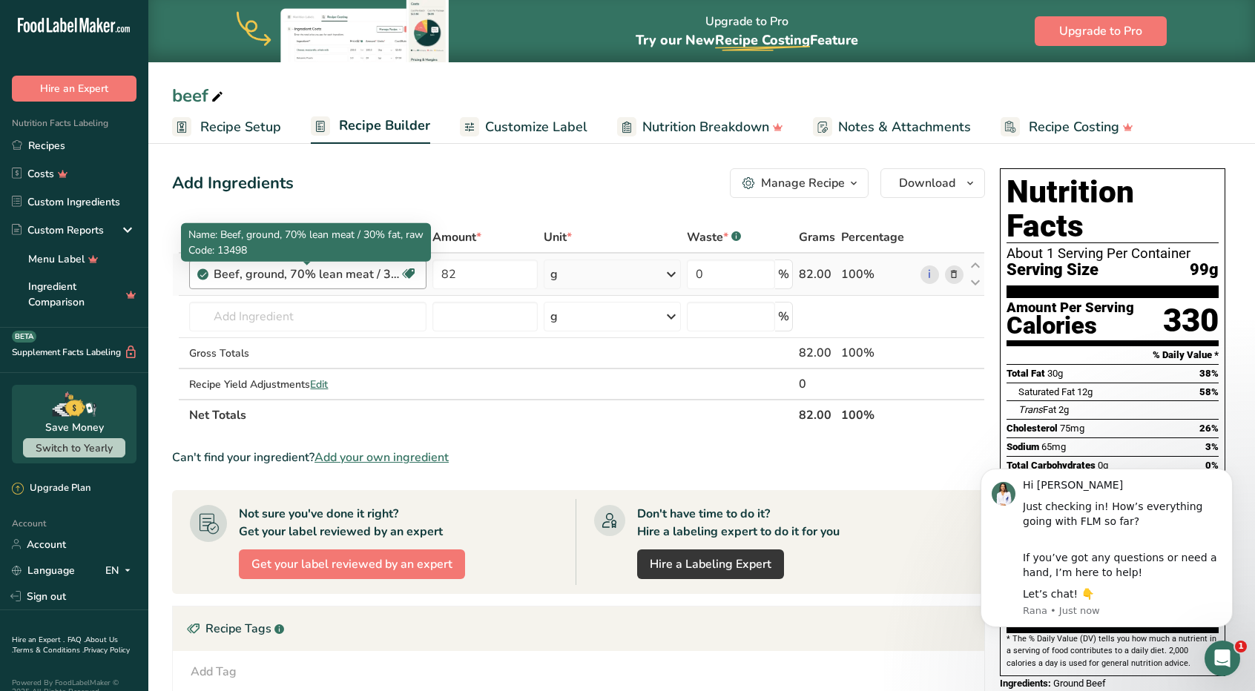
click at [237, 272] on div "Beef, ground, 70% lean meat / 30% fat, raw" at bounding box center [306, 275] width 185 height 18
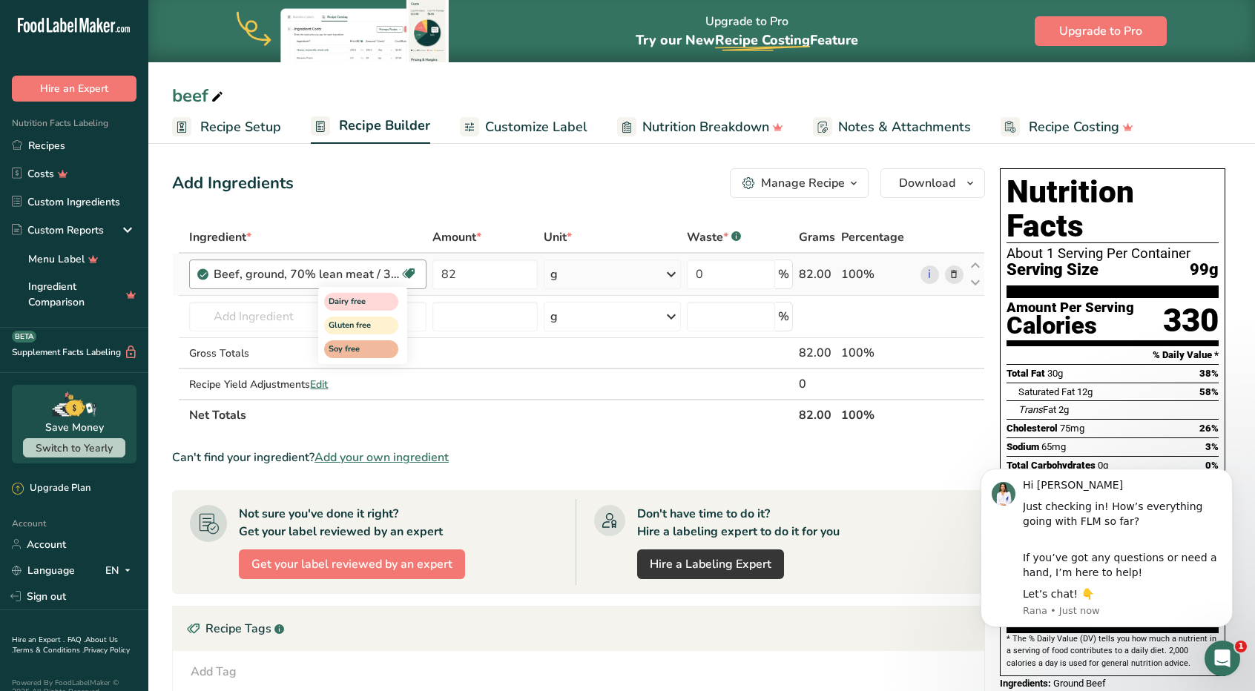
click at [409, 274] on icon at bounding box center [408, 274] width 15 height 23
click at [399, 229] on div "Ingredient *" at bounding box center [307, 237] width 237 height 18
click at [359, 131] on span "Recipe Builder" at bounding box center [384, 126] width 91 height 20
click at [263, 130] on span "Recipe Setup" at bounding box center [240, 127] width 81 height 20
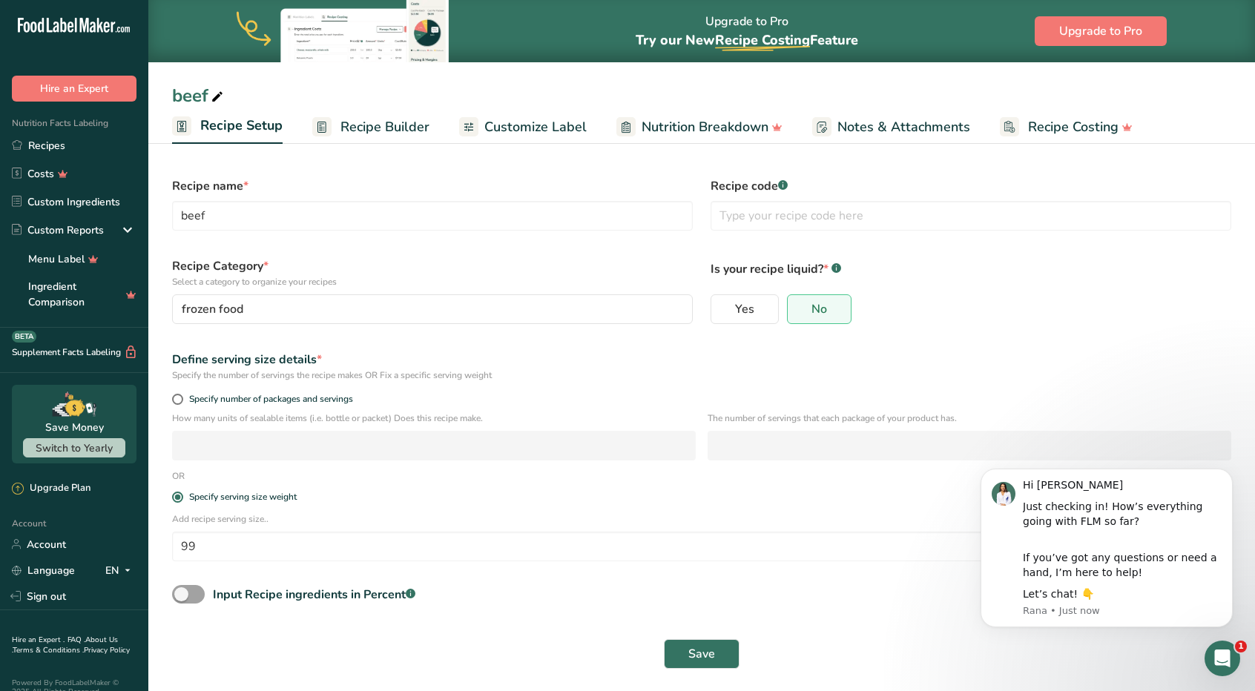
click at [355, 119] on span "Recipe Builder" at bounding box center [384, 127] width 89 height 20
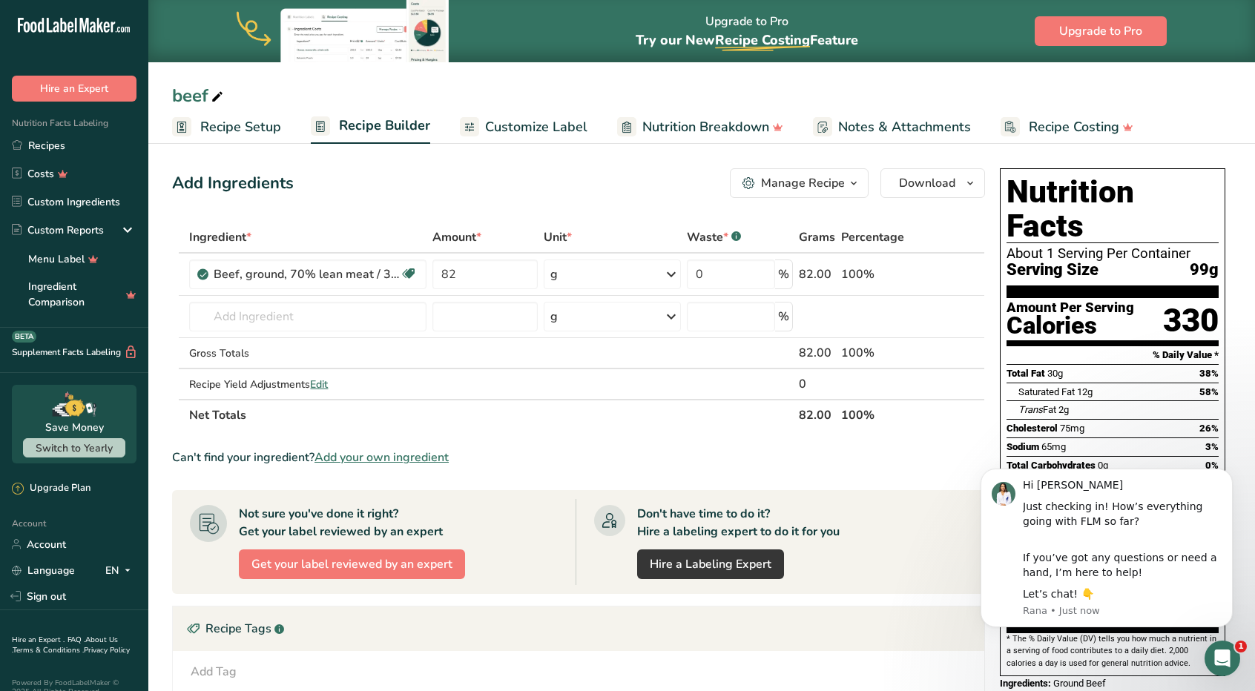
click at [961, 217] on div "Add Ingredients Manage Recipe Delete Recipe Duplicate Recipe Scale Recipe Save …" at bounding box center [583, 532] width 822 height 740
click at [1231, 474] on icon "Dismiss notification" at bounding box center [1229, 473] width 8 height 8
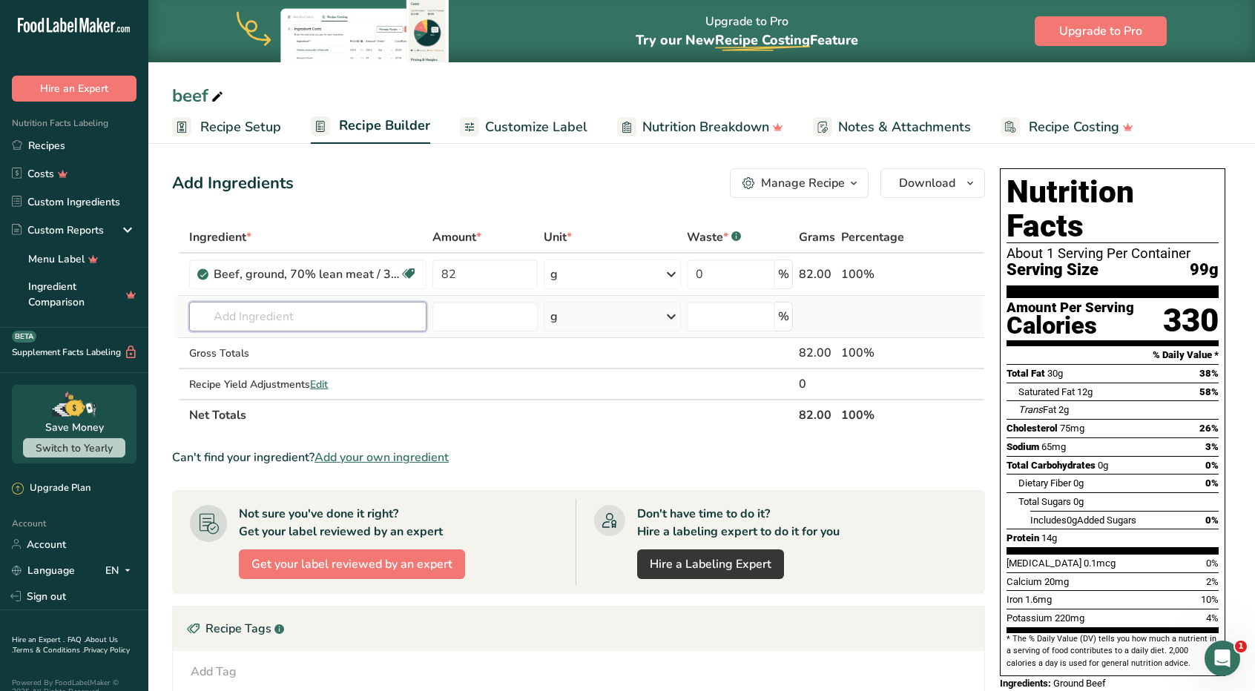
click at [283, 313] on input "text" at bounding box center [307, 317] width 237 height 30
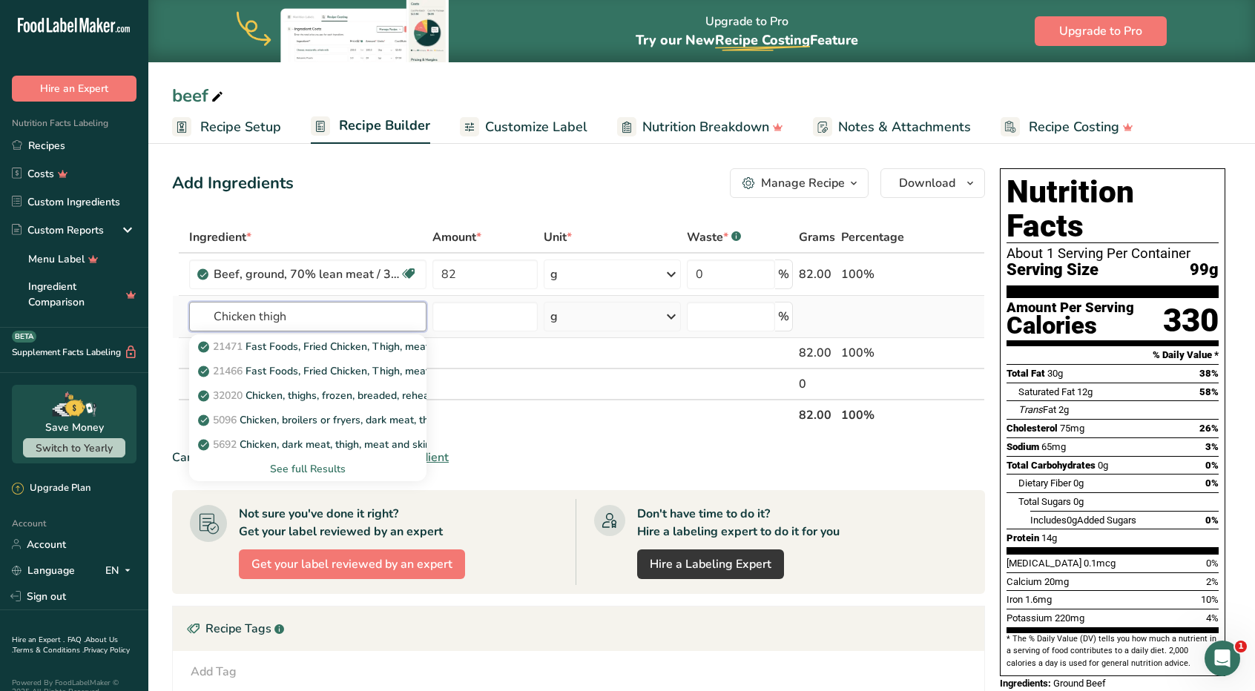
type input "Chicken thigh"
click at [311, 468] on div "See full Results" at bounding box center [308, 469] width 214 height 16
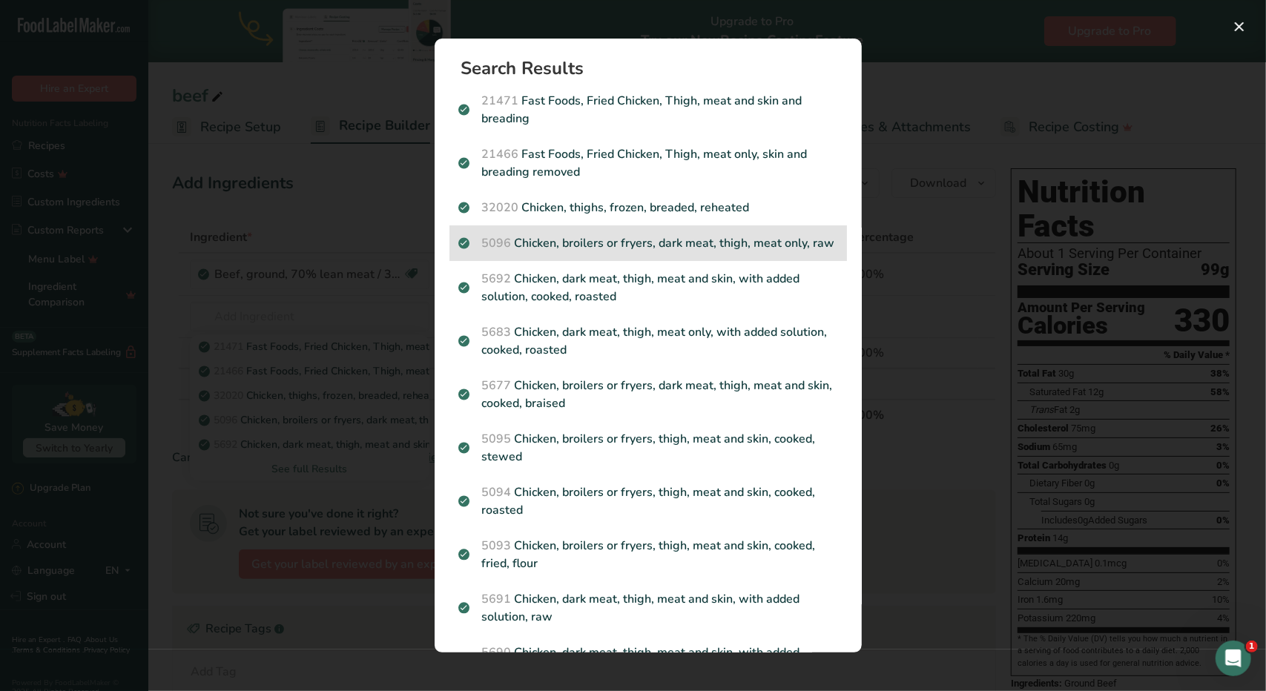
click at [682, 246] on p "5096 Chicken, broilers or fryers, dark meat, thigh, meat only, raw" at bounding box center [648, 243] width 380 height 18
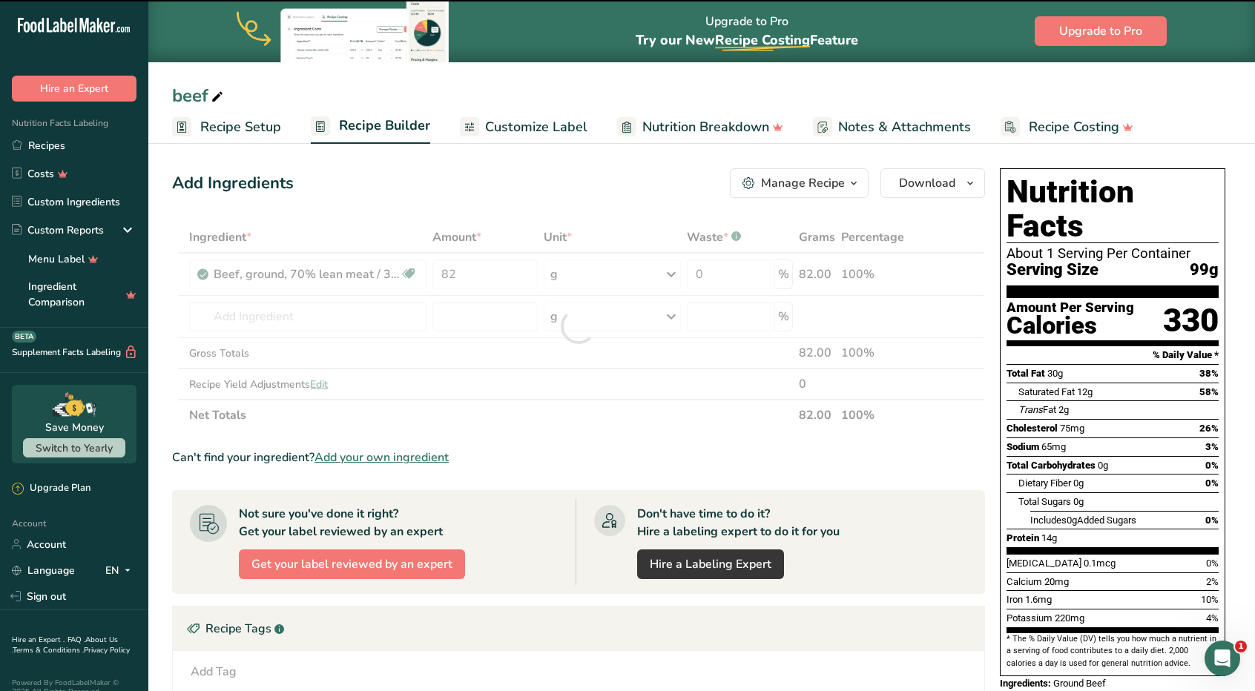
type input "0"
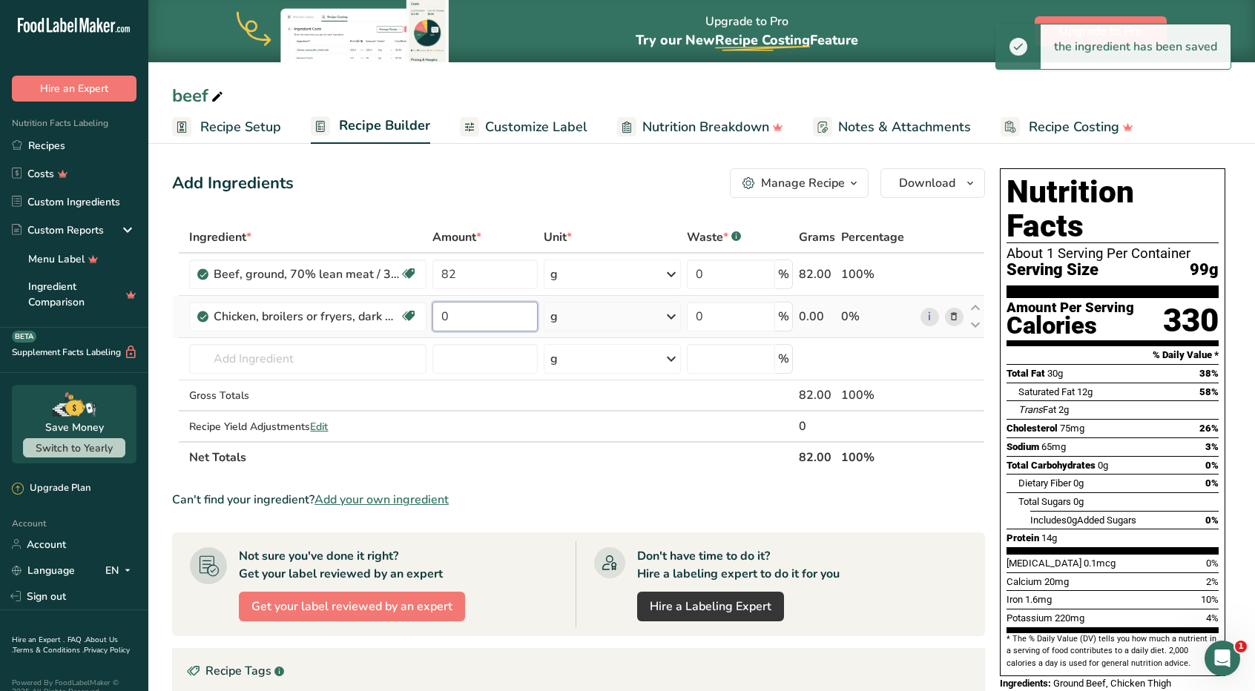
click at [495, 312] on input "0" at bounding box center [484, 317] width 105 height 30
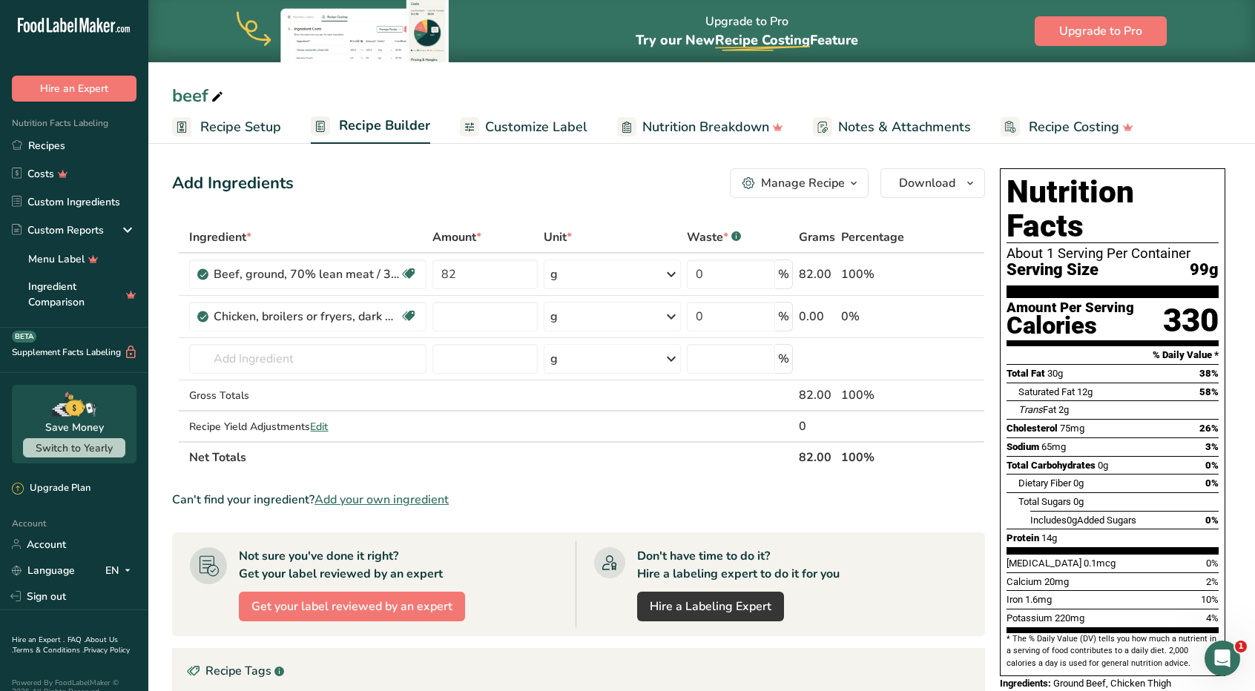
type input "0"
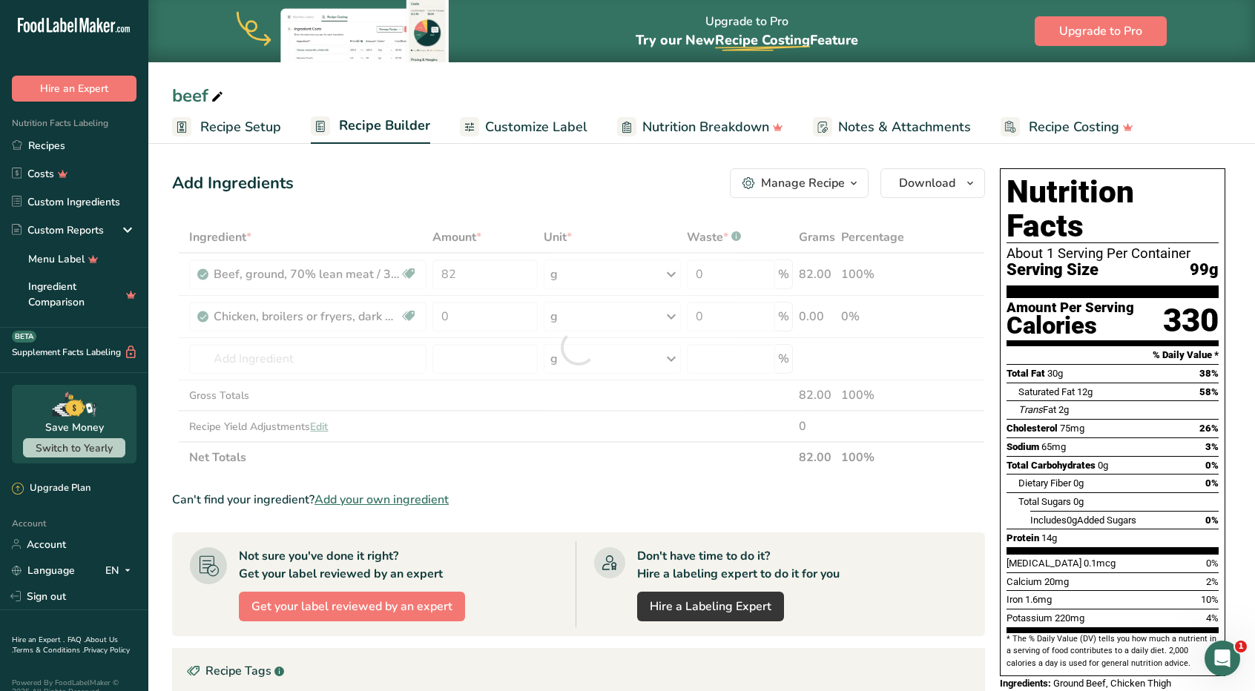
click at [521, 202] on div "Add Ingredients Manage Recipe Delete Recipe Duplicate Recipe Scale Recipe Save …" at bounding box center [583, 553] width 822 height 783
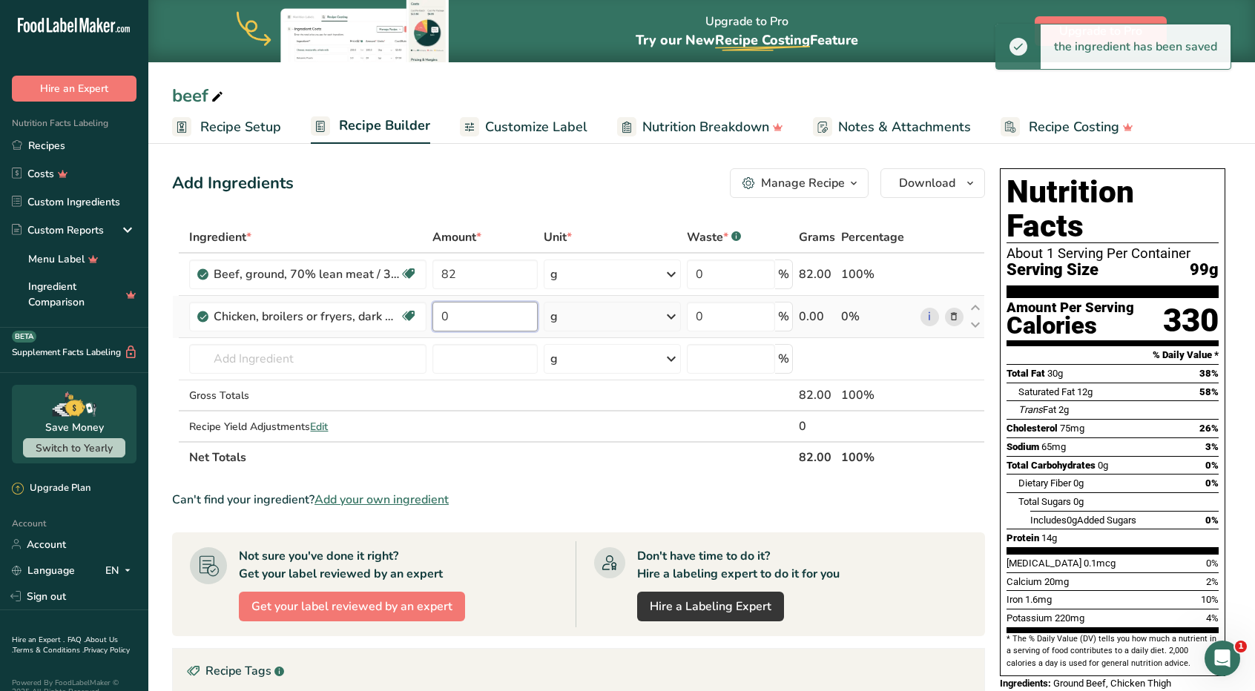
click at [482, 313] on input "0" at bounding box center [484, 317] width 105 height 30
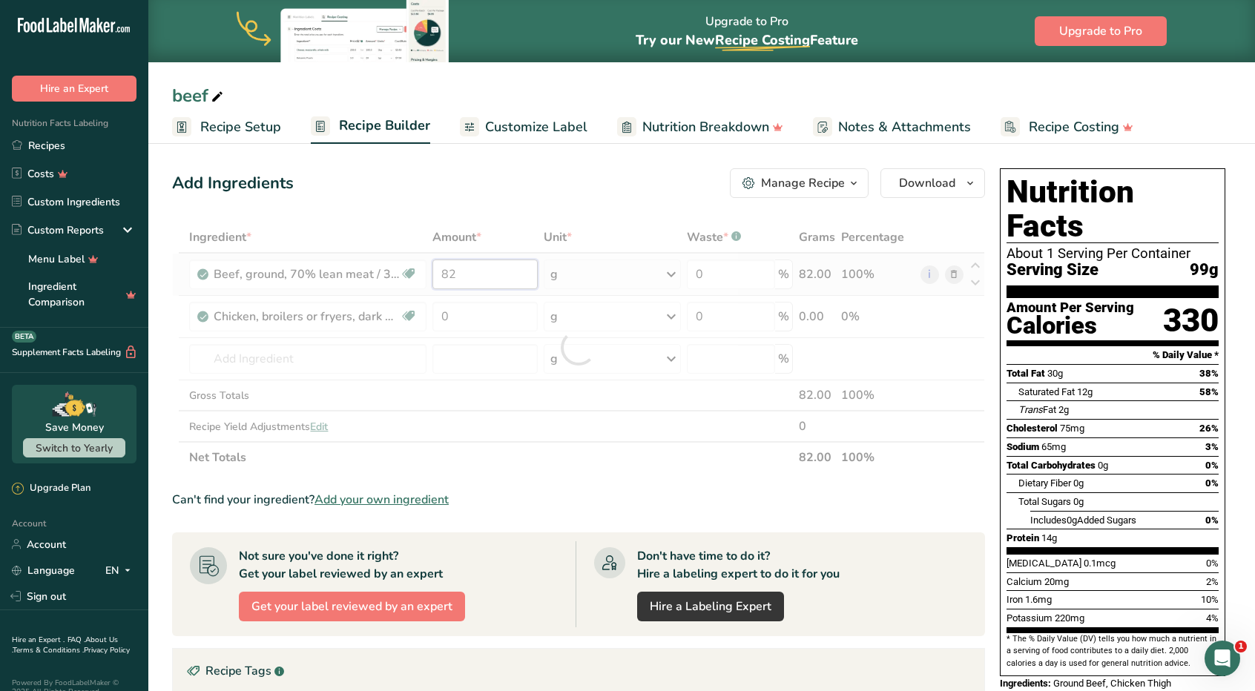
click at [489, 272] on div "Ingredient * Amount * Unit * Waste * .a-a{fill:#347362;}.b-a{fill:#fff;} Grams …" at bounding box center [578, 347] width 813 height 251
type input "8"
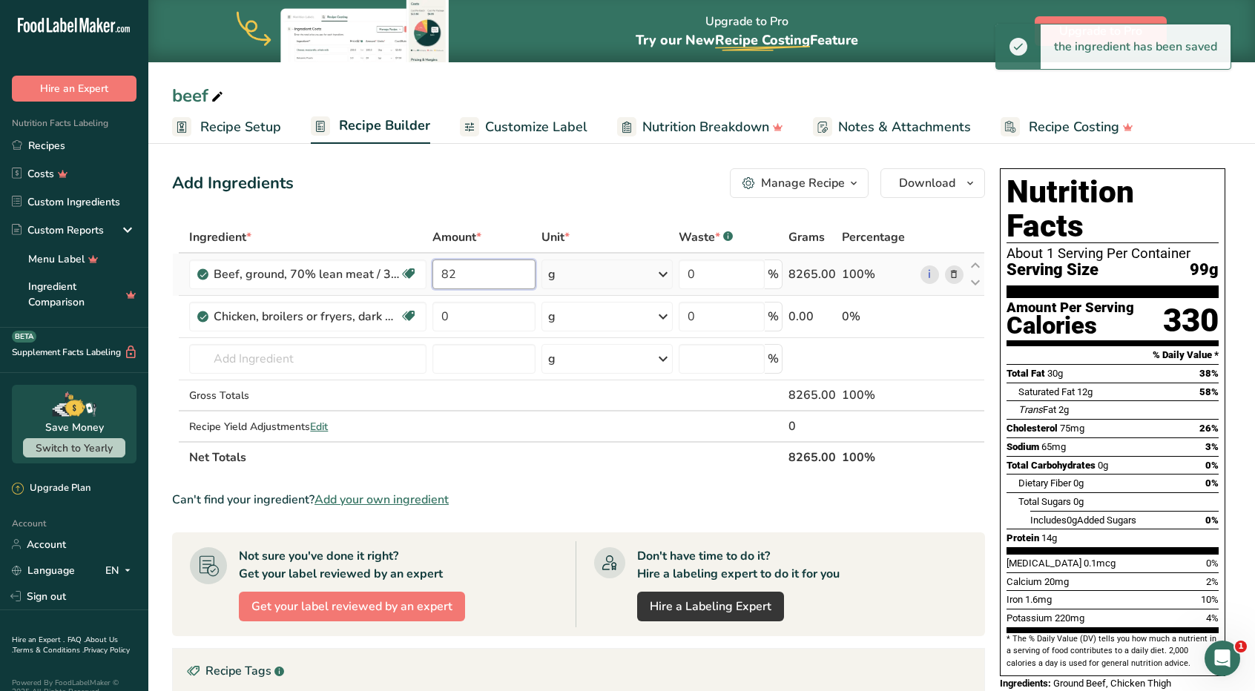
type input "8"
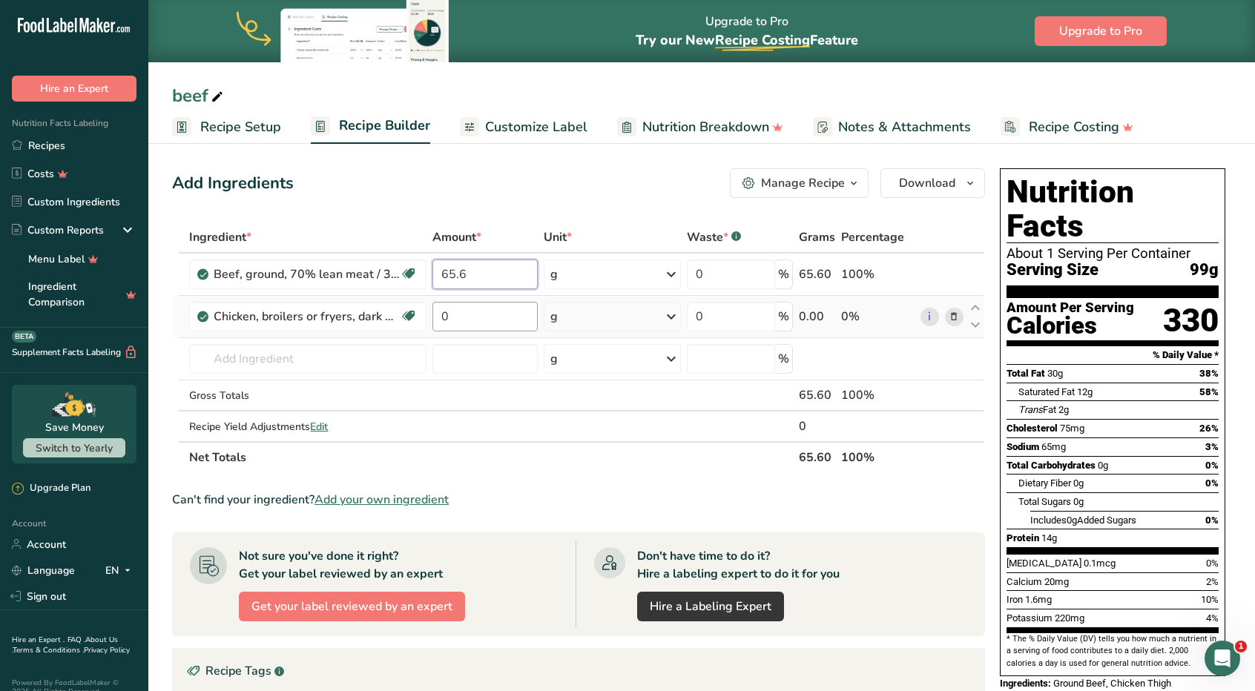
type input "65.6"
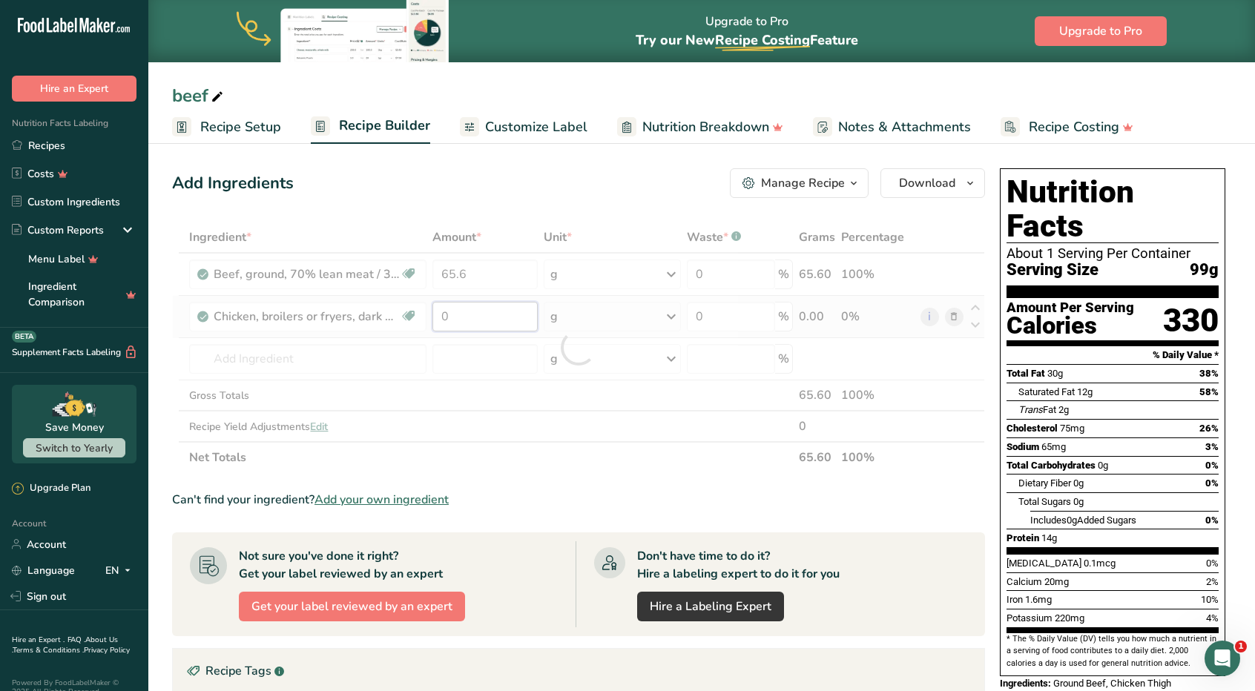
click at [491, 307] on div "Ingredient * Amount * Unit * Waste * .a-a{fill:#347362;}.b-a{fill:#fff;} Grams …" at bounding box center [578, 347] width 813 height 251
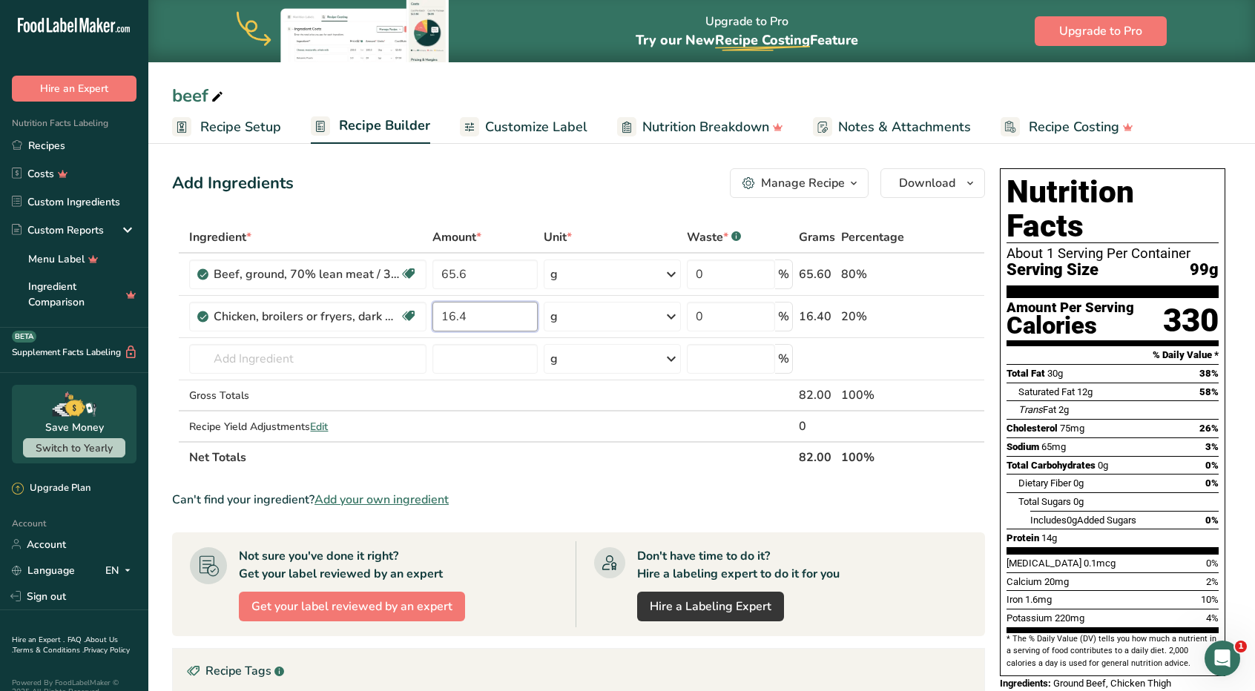
type input "16.4"
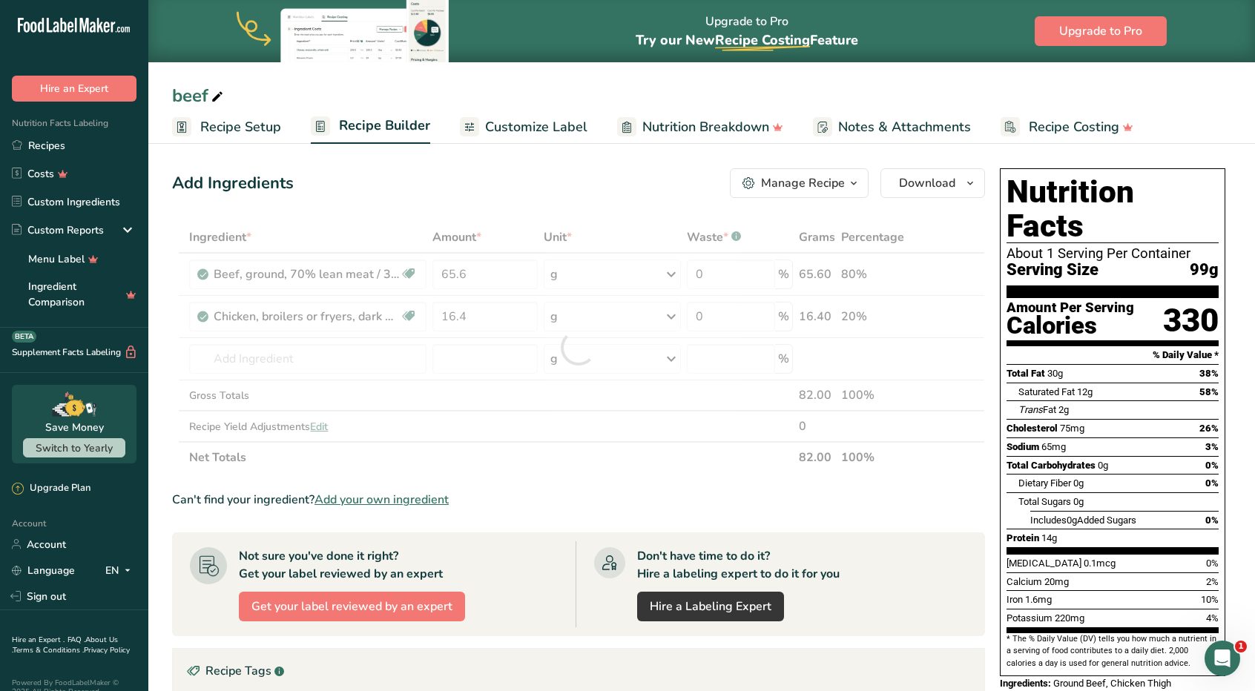
click at [650, 198] on div "Add Ingredients Manage Recipe Delete Recipe Duplicate Recipe Scale Recipe Save …" at bounding box center [583, 553] width 822 height 783
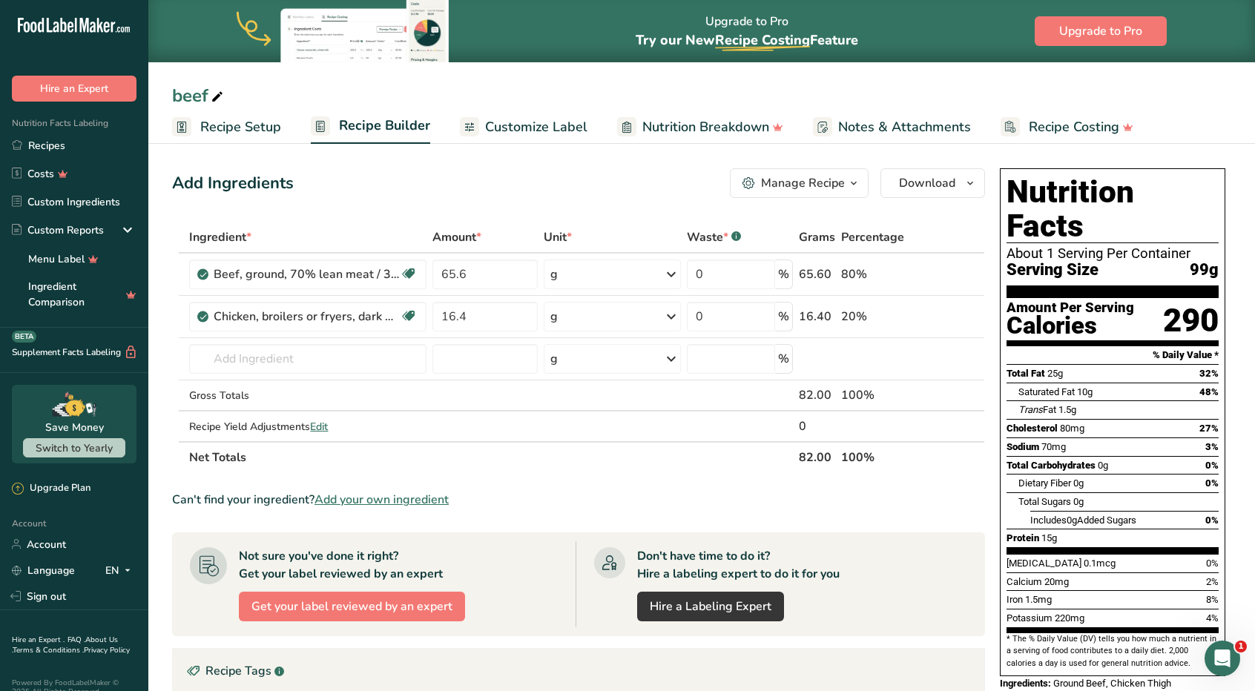
click at [648, 191] on div "Add Ingredients Manage Recipe Delete Recipe Duplicate Recipe Scale Recipe Save …" at bounding box center [578, 183] width 813 height 30
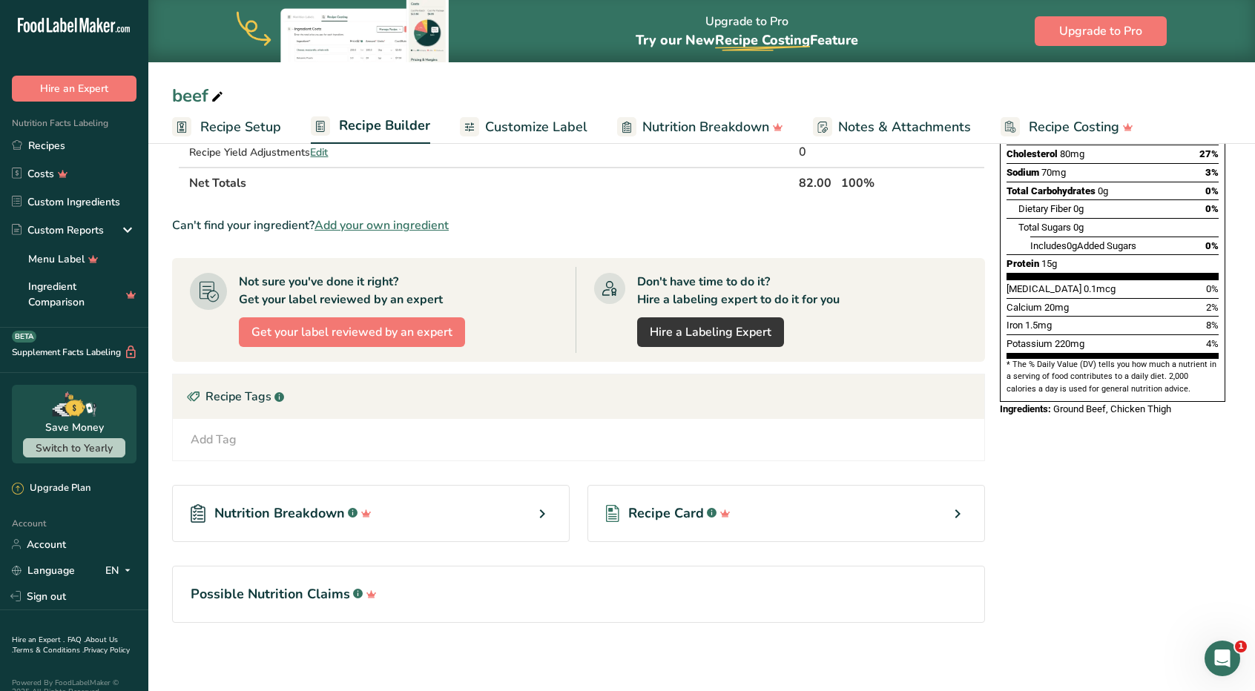
scroll to position [274, 0]
click at [490, 512] on div "Nutrition Breakdown .a-a{fill:#347362;}.b-a{fill:#fff;}" at bounding box center [371, 514] width 398 height 57
click at [542, 501] on icon at bounding box center [542, 514] width 18 height 27
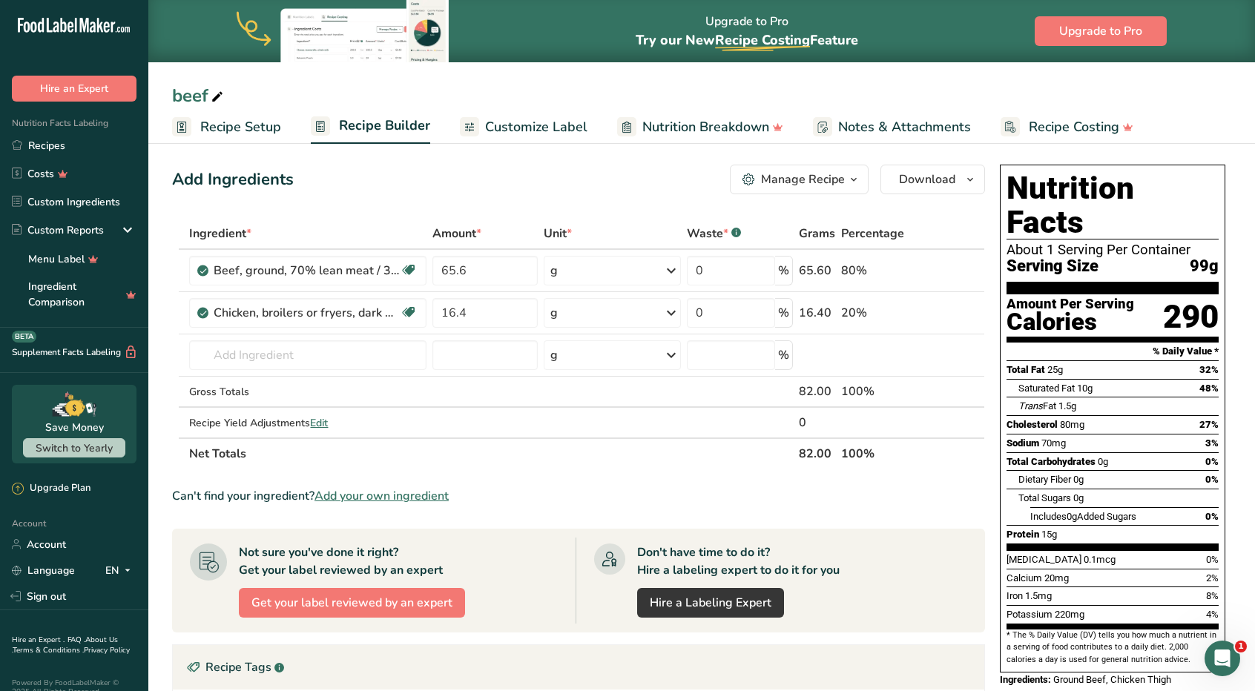
scroll to position [0, 0]
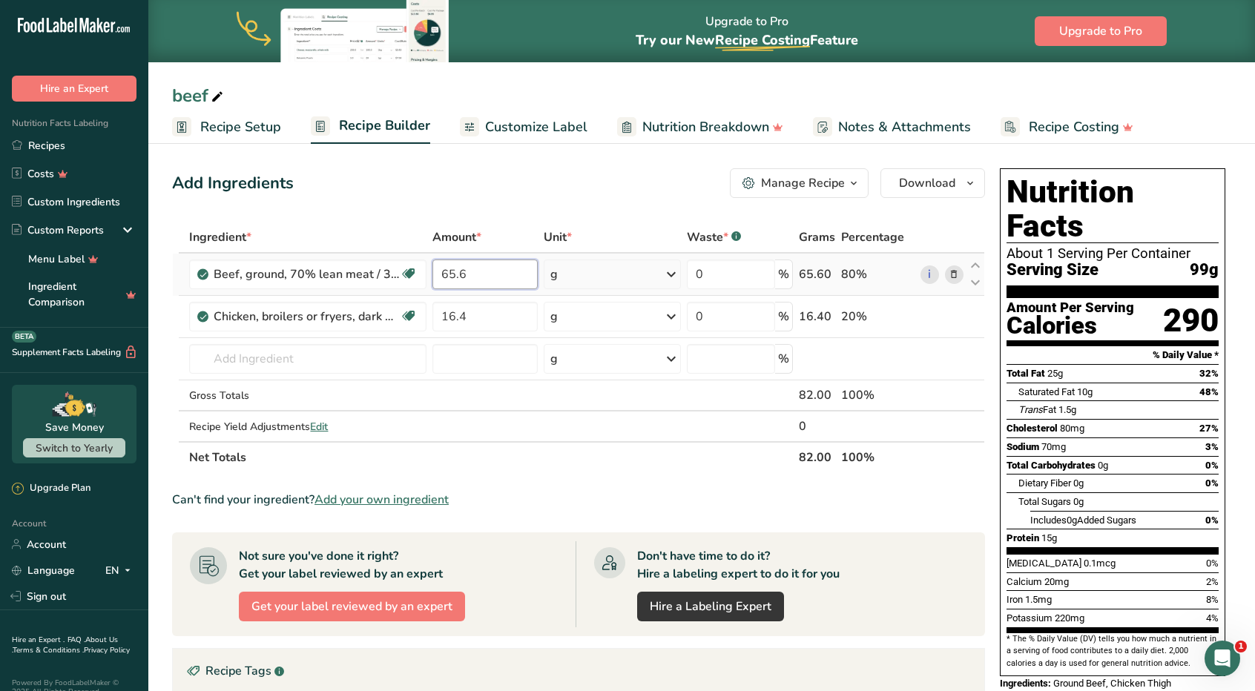
click at [489, 279] on input "65.6" at bounding box center [484, 275] width 105 height 30
type input "6"
type input "82.3"
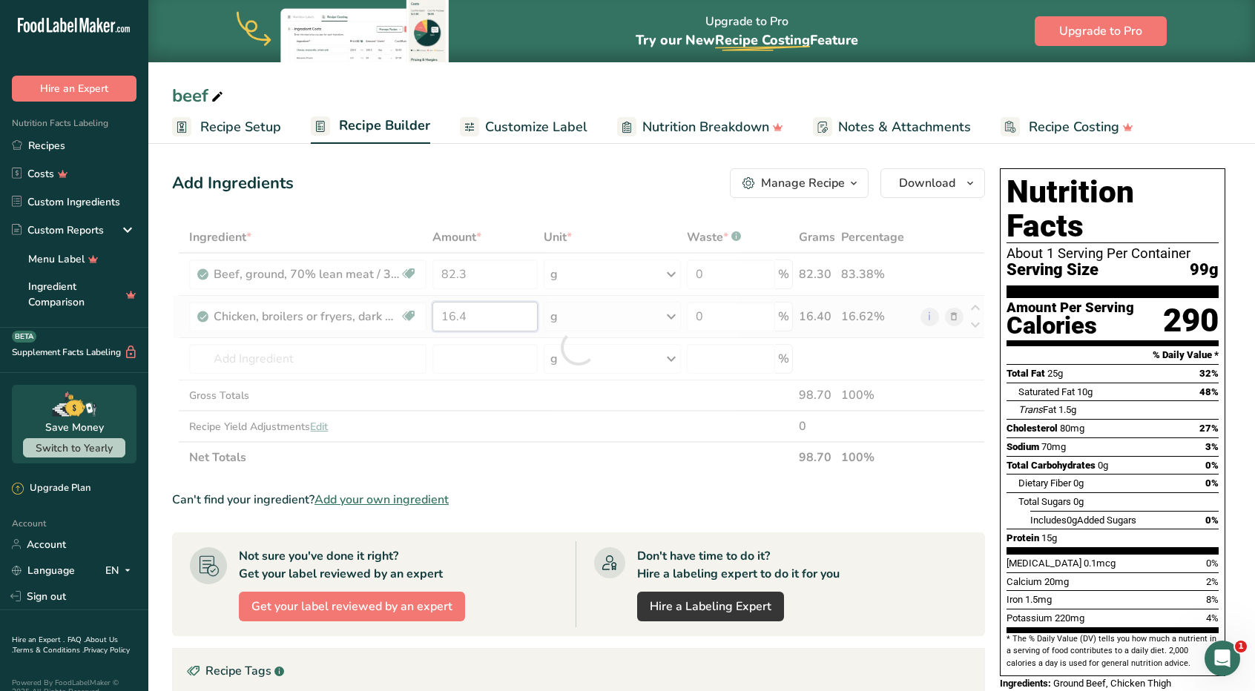
click at [497, 308] on div "Ingredient * Amount * Unit * Waste * .a-a{fill:#347362;}.b-a{fill:#fff;} Grams …" at bounding box center [578, 347] width 813 height 251
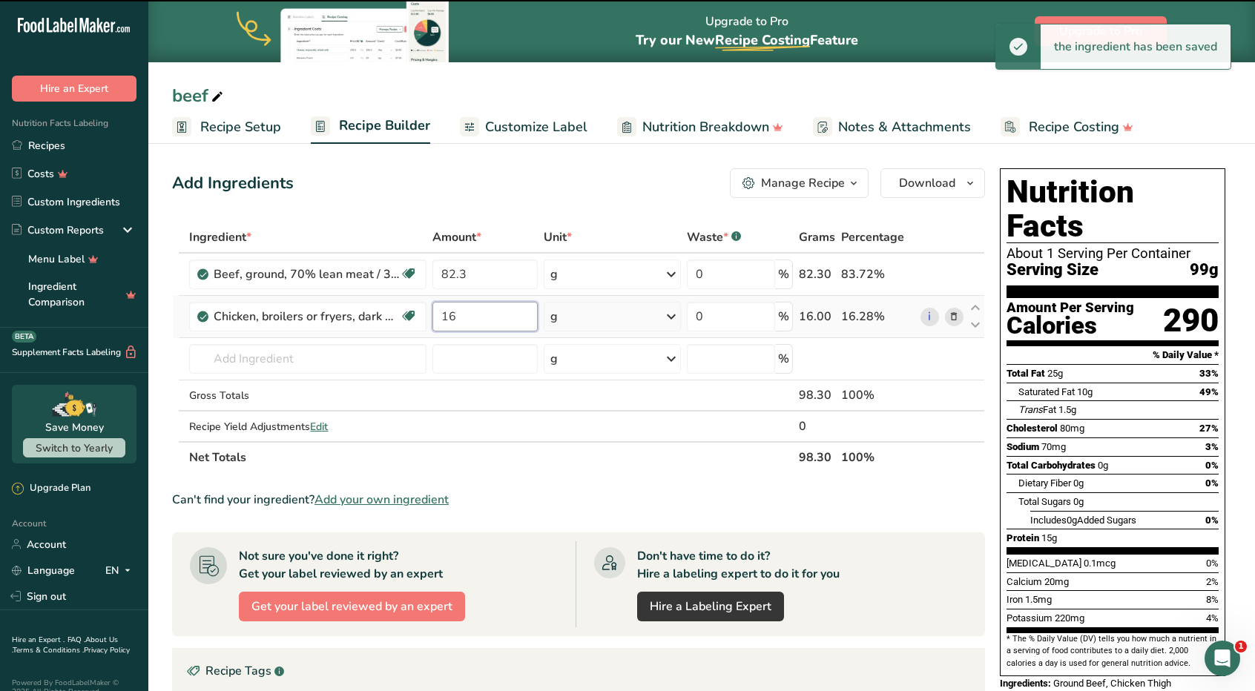
type input "1"
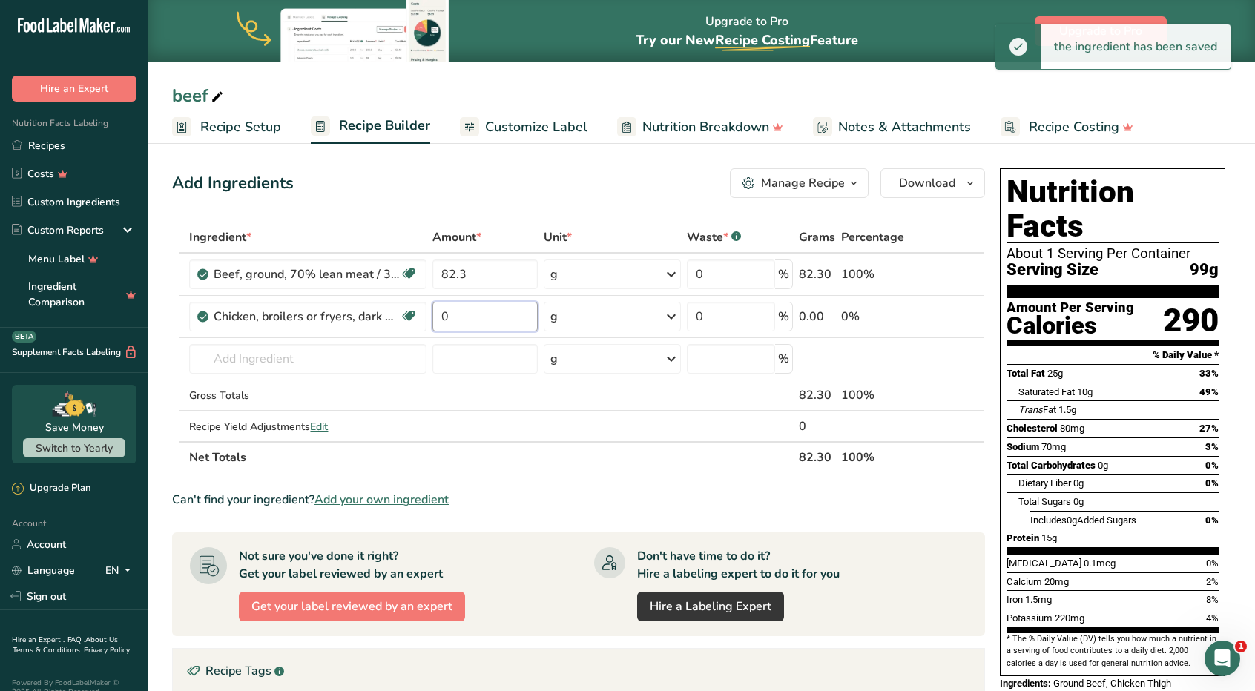
type input "0"
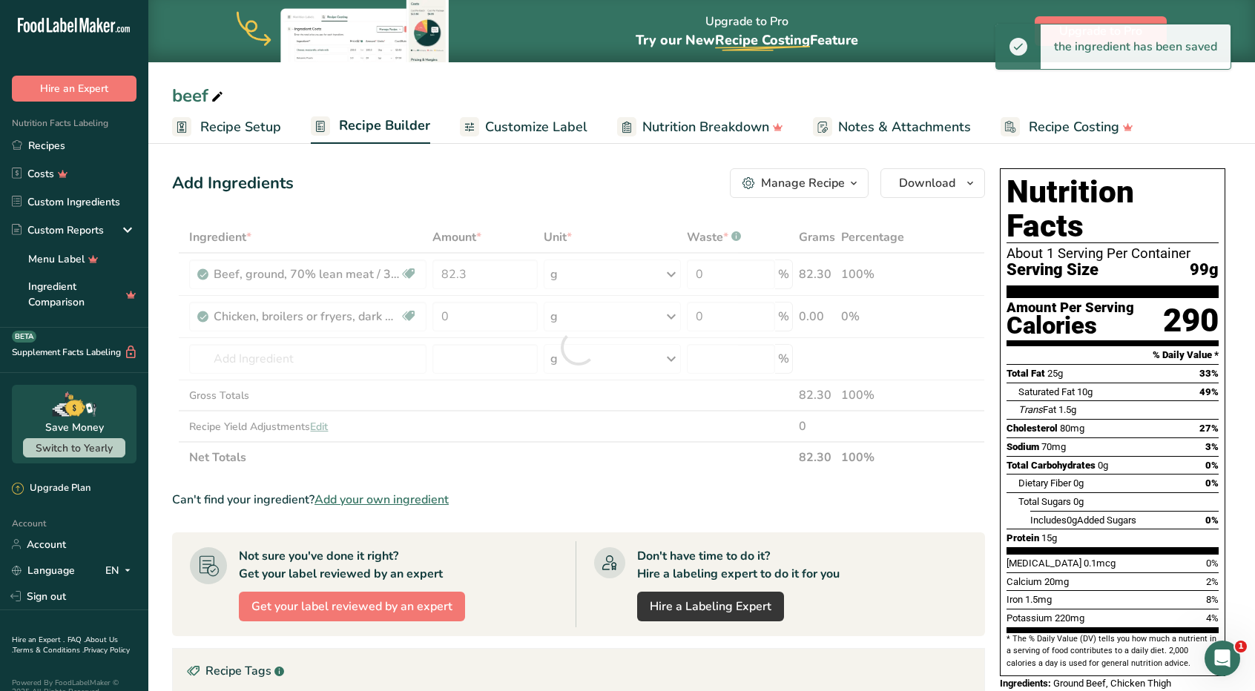
click at [631, 168] on div "Add Ingredients Manage Recipe Delete Recipe Duplicate Recipe Scale Recipe Save …" at bounding box center [583, 553] width 822 height 783
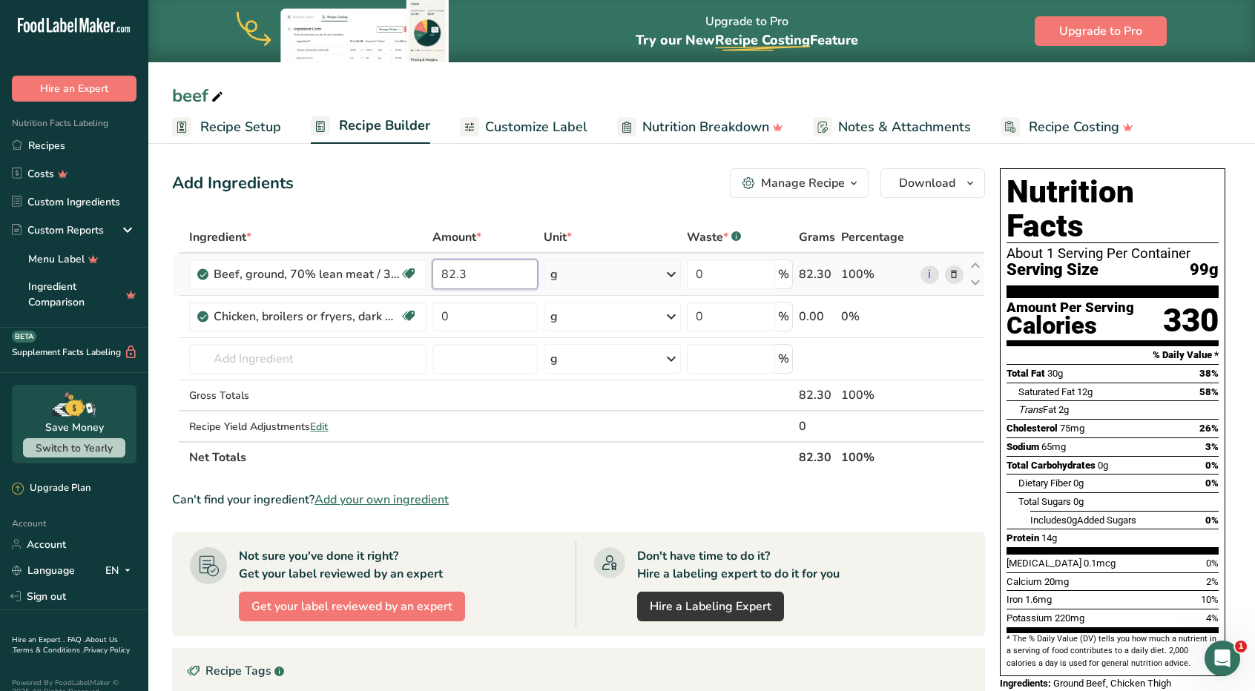
click at [483, 275] on input "82.3" at bounding box center [484, 275] width 105 height 30
type input "8"
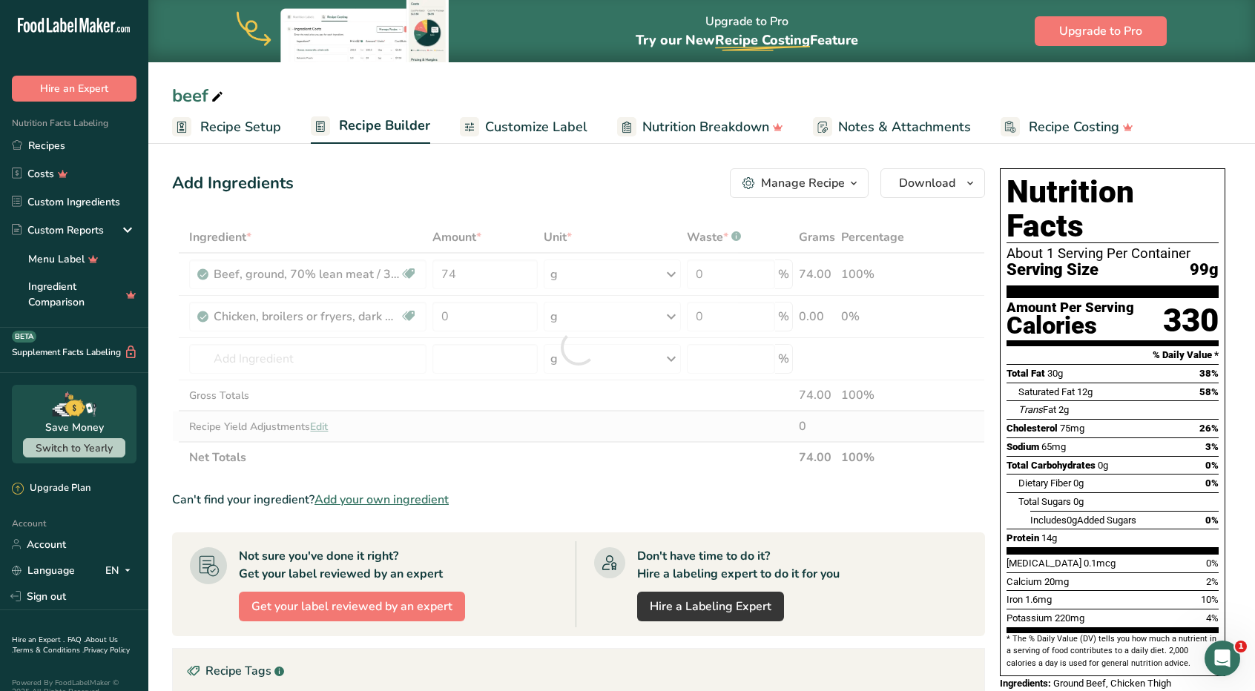
click at [543, 418] on div "Ingredient * Amount * Unit * Waste * .a-a{fill:#347362;}.b-a{fill:#fff;} Grams …" at bounding box center [578, 347] width 813 height 251
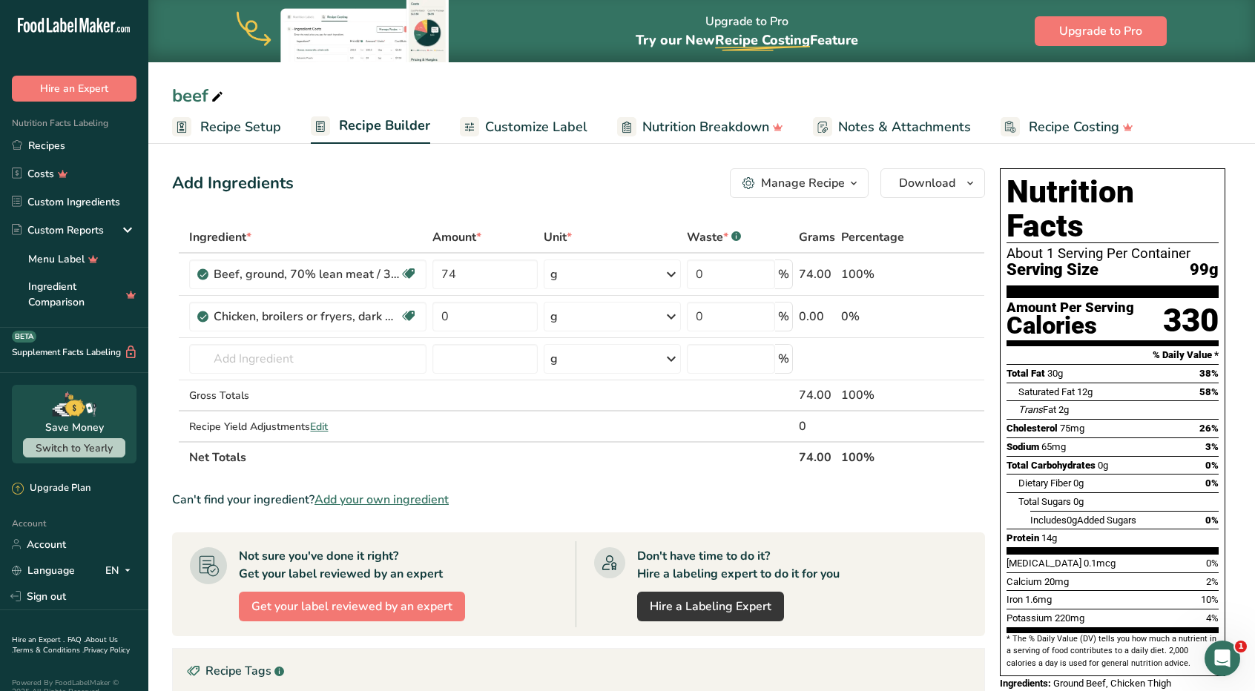
click at [559, 194] on div "Add Ingredients Manage Recipe Delete Recipe Duplicate Recipe Scale Recipe Save …" at bounding box center [578, 183] width 813 height 30
click at [482, 271] on input "74" at bounding box center [484, 275] width 105 height 30
type input "7"
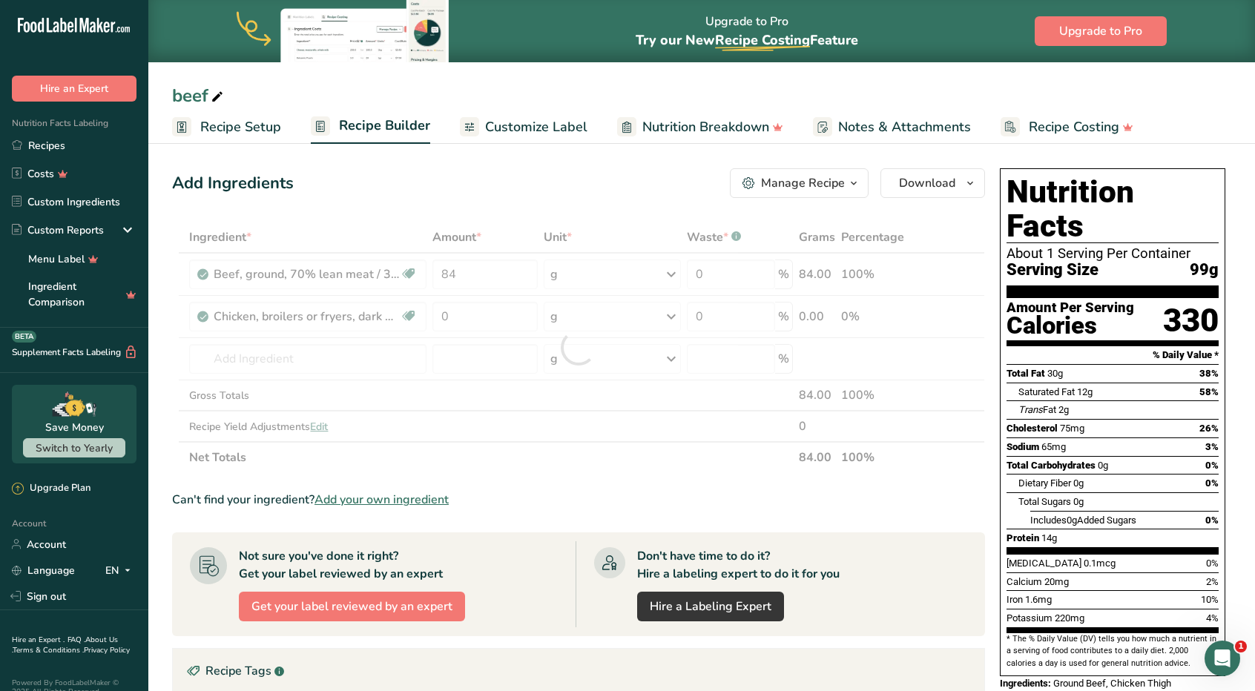
click at [543, 471] on div "Ingredient * Amount * Unit * Waste * .a-a{fill:#347362;}.b-a{fill:#fff;} Grams …" at bounding box center [578, 347] width 813 height 251
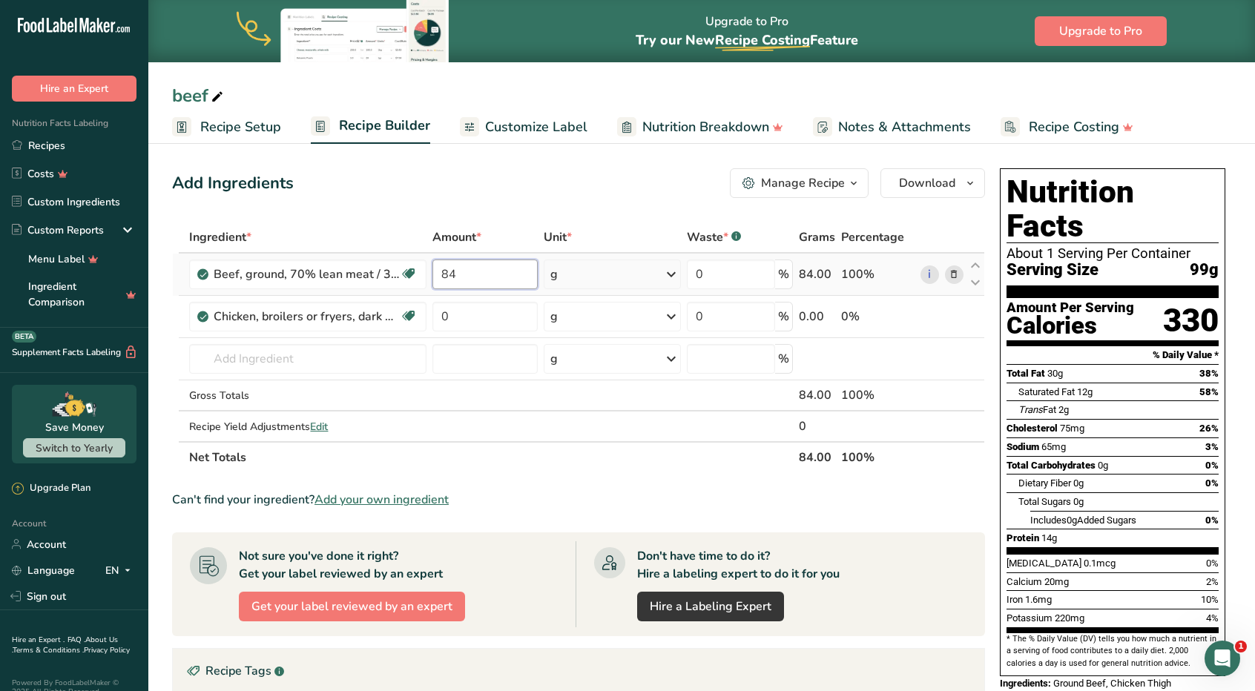
click at [481, 267] on input "84" at bounding box center [484, 275] width 105 height 30
type input "8"
type input "74"
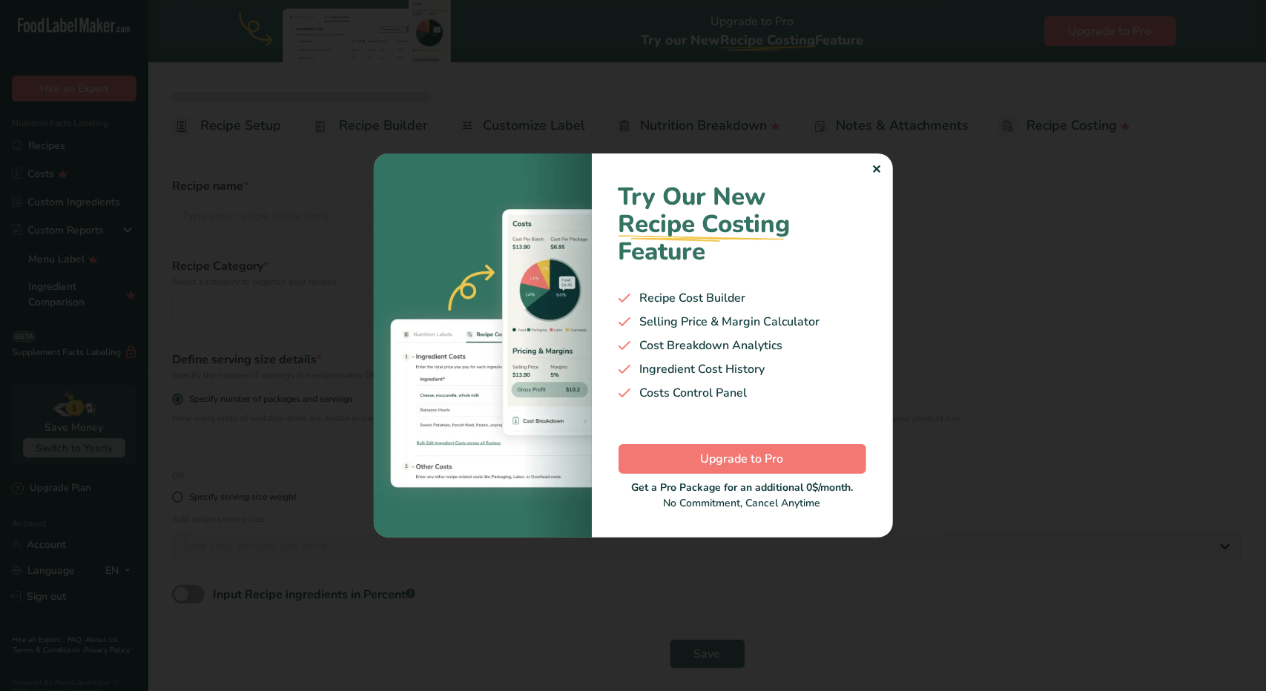
select select
type input "beef"
radio input "true"
radio input "false"
radio input "true"
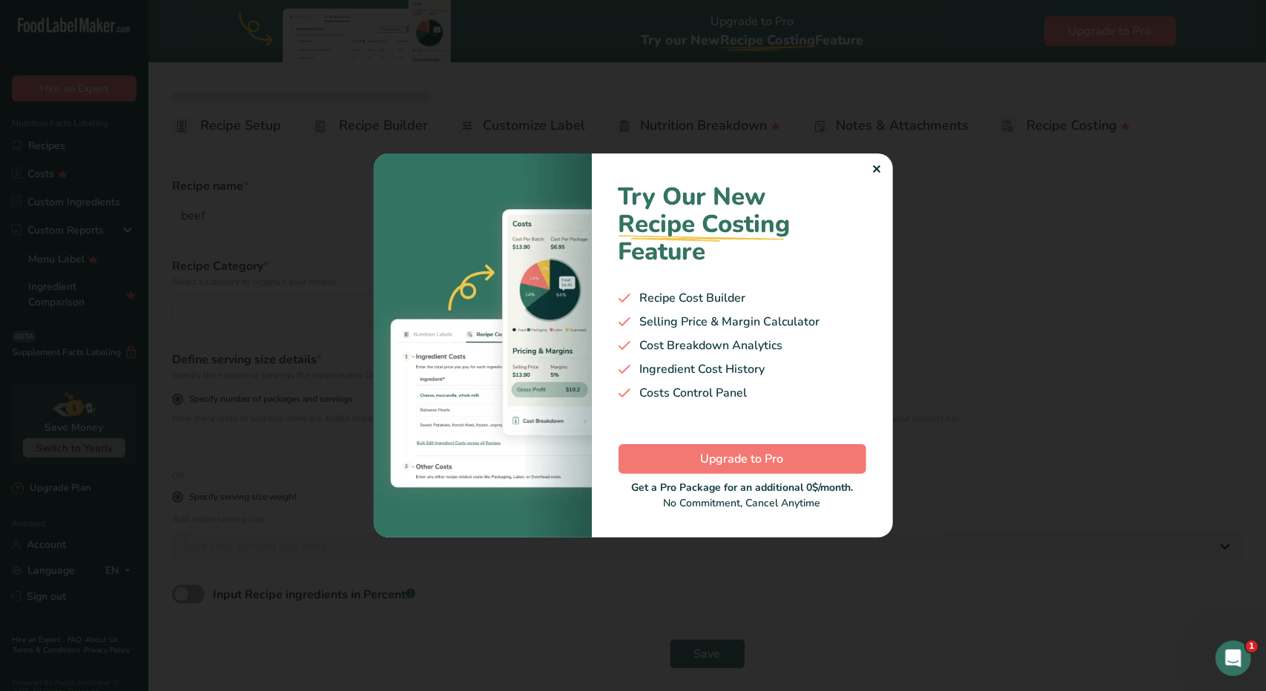
type input "99"
select select "0"
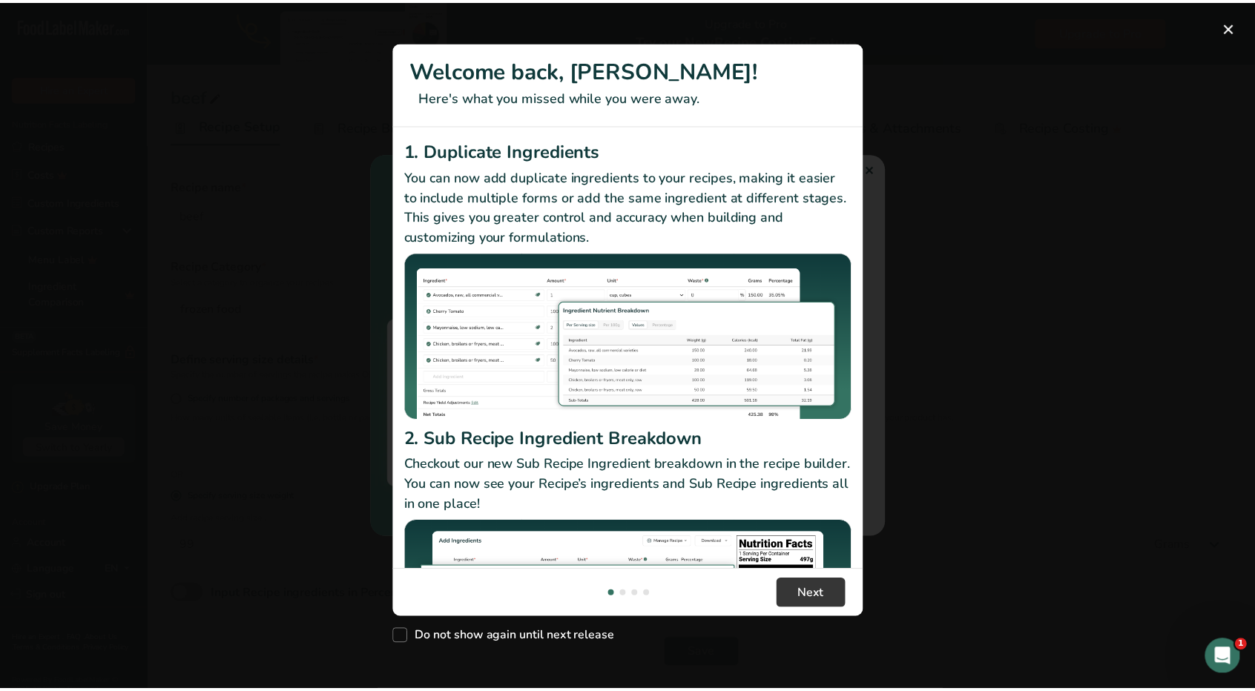
scroll to position [128, 0]
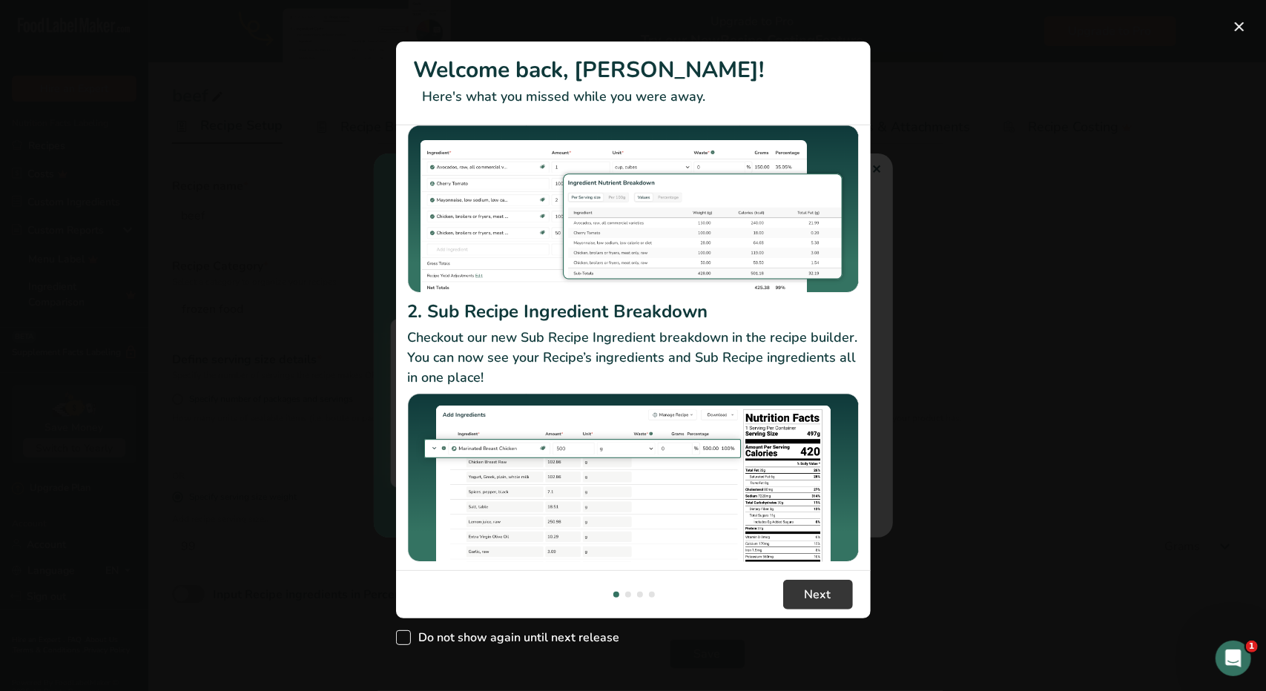
click at [545, 635] on span "Do not show again until next release" at bounding box center [515, 637] width 209 height 15
click at [406, 635] on input "Do not show again until next release" at bounding box center [401, 638] width 10 height 10
checkbox input "true"
click at [1240, 32] on button "New Features" at bounding box center [1240, 27] width 24 height 24
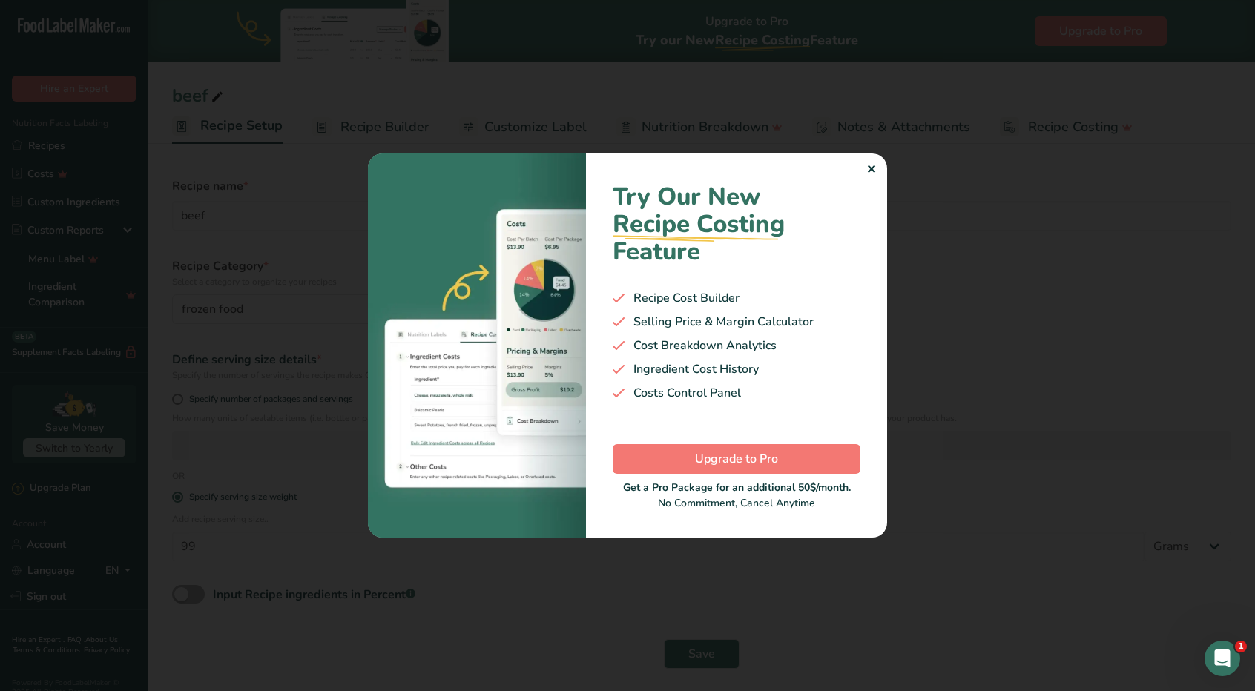
click at [874, 172] on div "✕" at bounding box center [871, 170] width 10 height 18
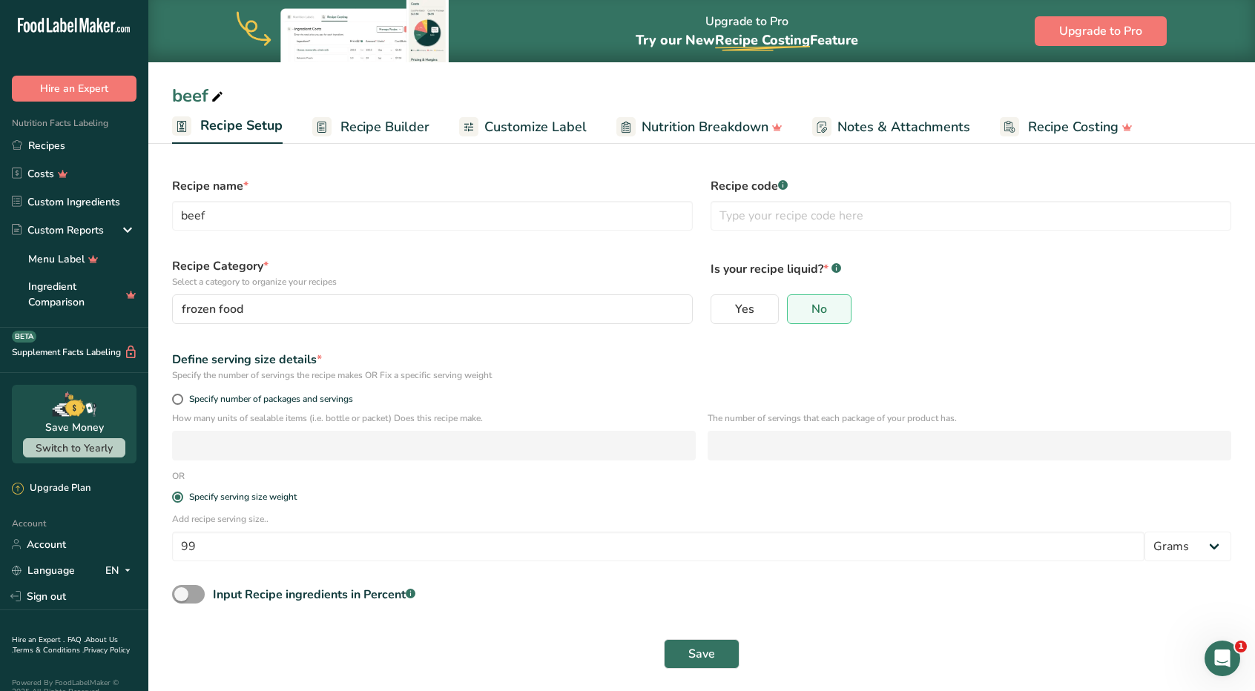
scroll to position [1, 0]
click at [378, 128] on span "Recipe Builder" at bounding box center [384, 127] width 89 height 20
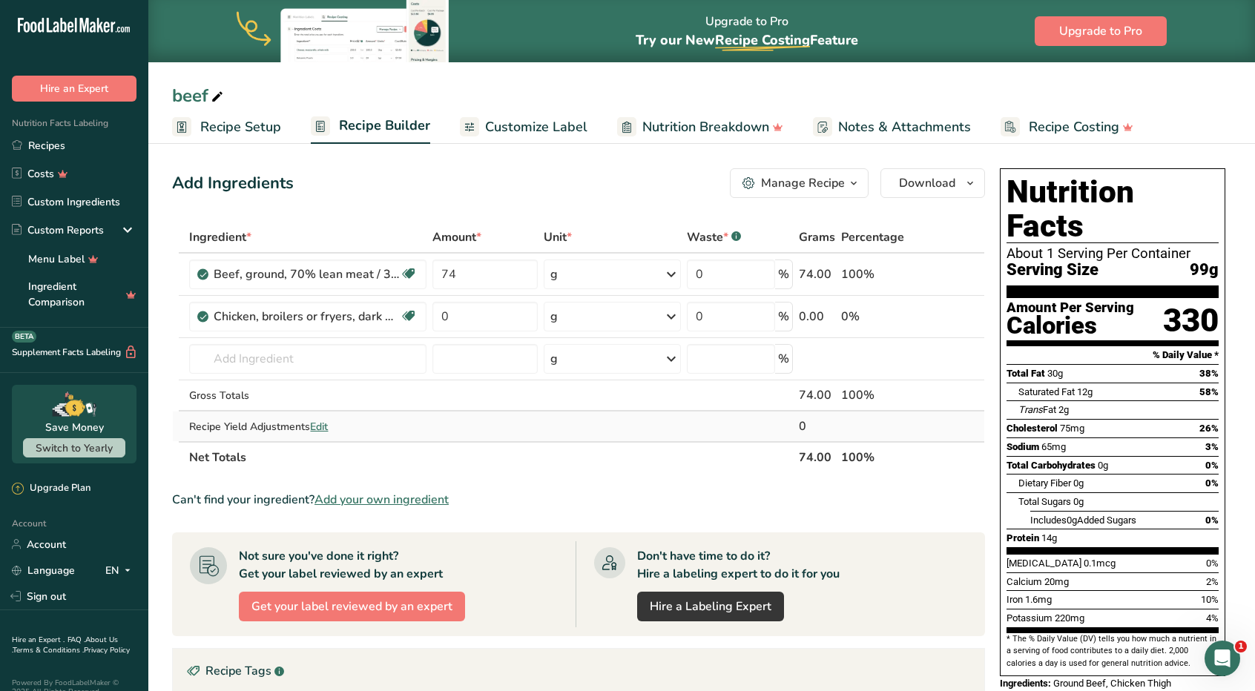
click at [322, 426] on span "Edit" at bounding box center [319, 427] width 18 height 14
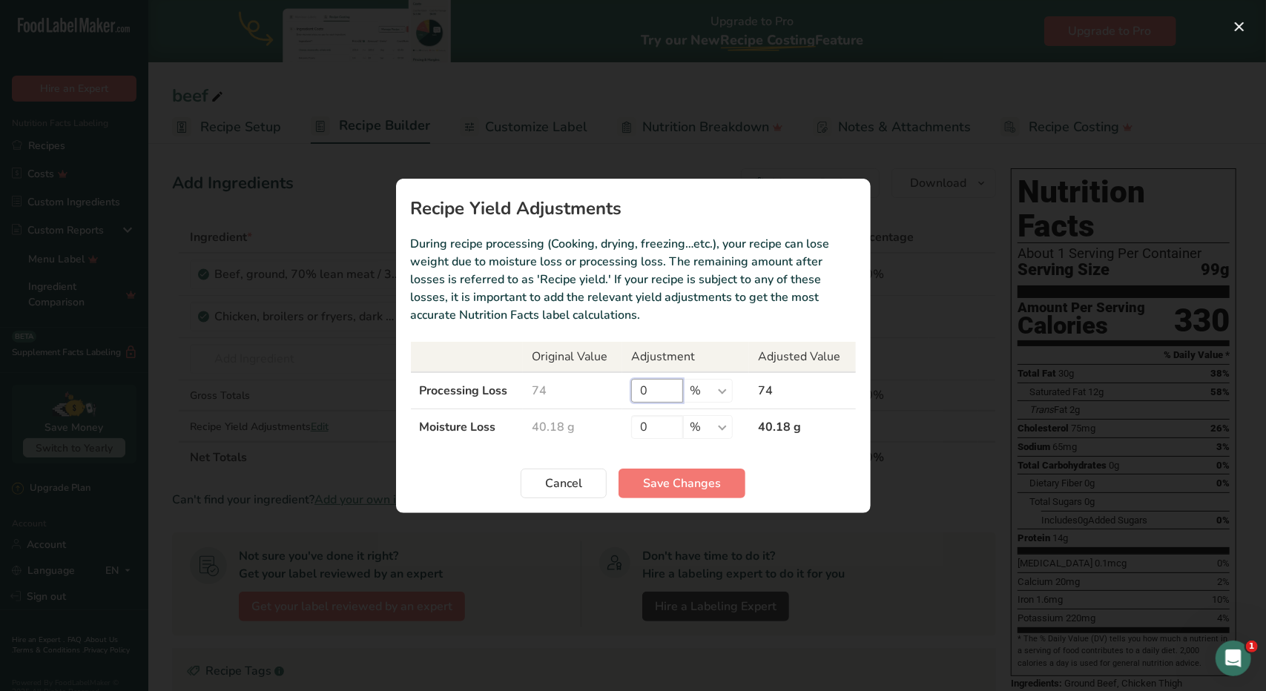
click at [656, 392] on input "0" at bounding box center [657, 391] width 52 height 24
type input "25"
click at [668, 425] on input "0" at bounding box center [657, 427] width 52 height 24
click at [646, 322] on p "During recipe processing (Cooking, drying, freezing…etc.), your recipe can lose…" at bounding box center [633, 279] width 445 height 89
click at [656, 475] on span "Save Changes" at bounding box center [682, 484] width 78 height 18
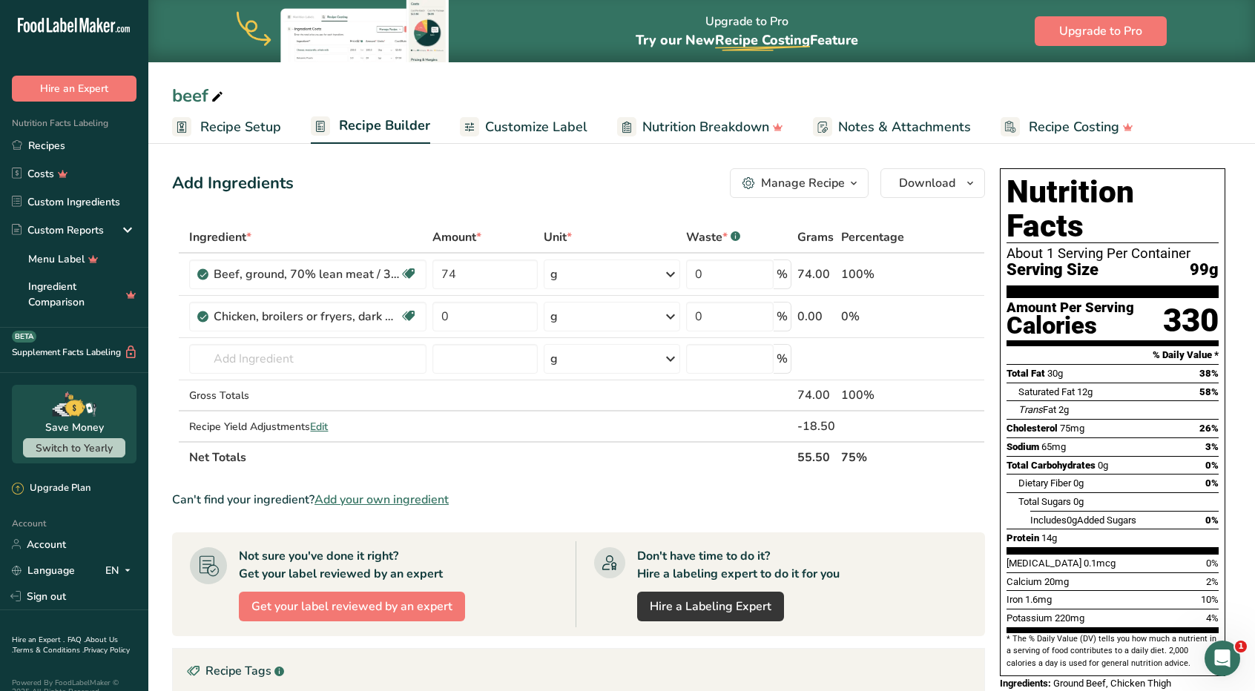
click at [1095, 315] on div "Calories" at bounding box center [1071, 326] width 128 height 22
click at [1163, 301] on div "330" at bounding box center [1191, 320] width 56 height 39
click at [593, 231] on div "Unit *" at bounding box center [612, 237] width 136 height 18
click at [815, 185] on div "Manage Recipe" at bounding box center [803, 183] width 84 height 18
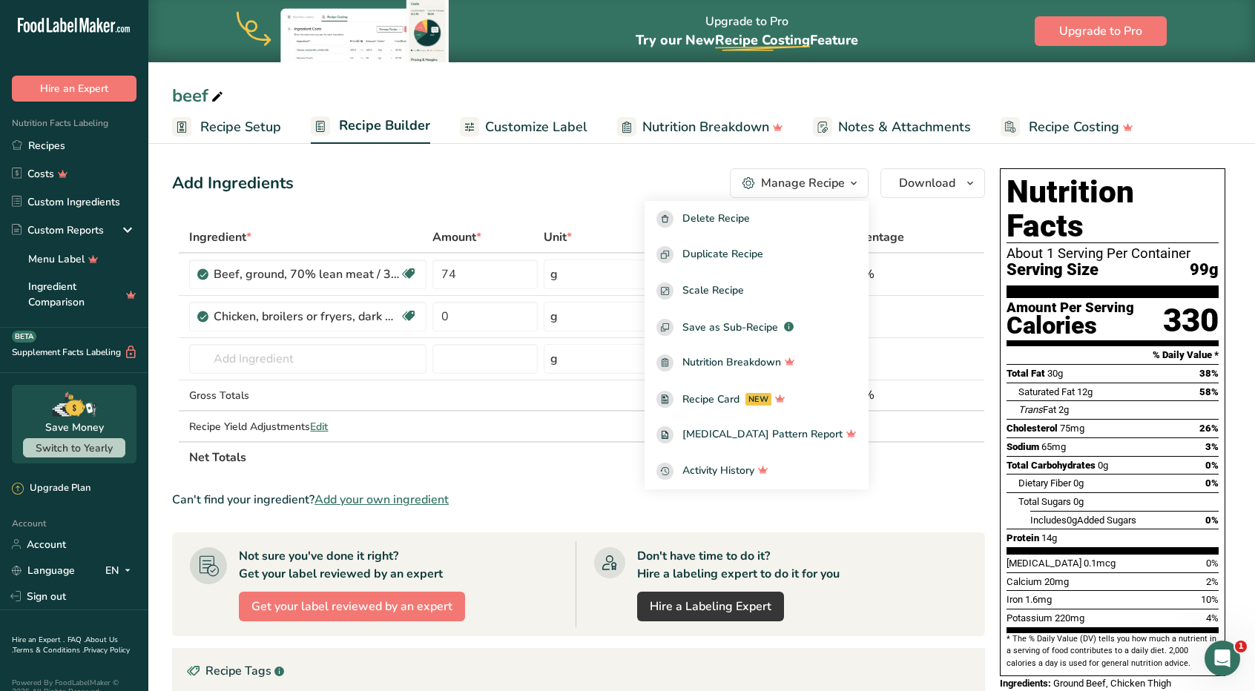
click at [558, 210] on div "Add Ingredients Manage Recipe Delete Recipe Duplicate Recipe Scale Recipe Save …" at bounding box center [583, 553] width 822 height 783
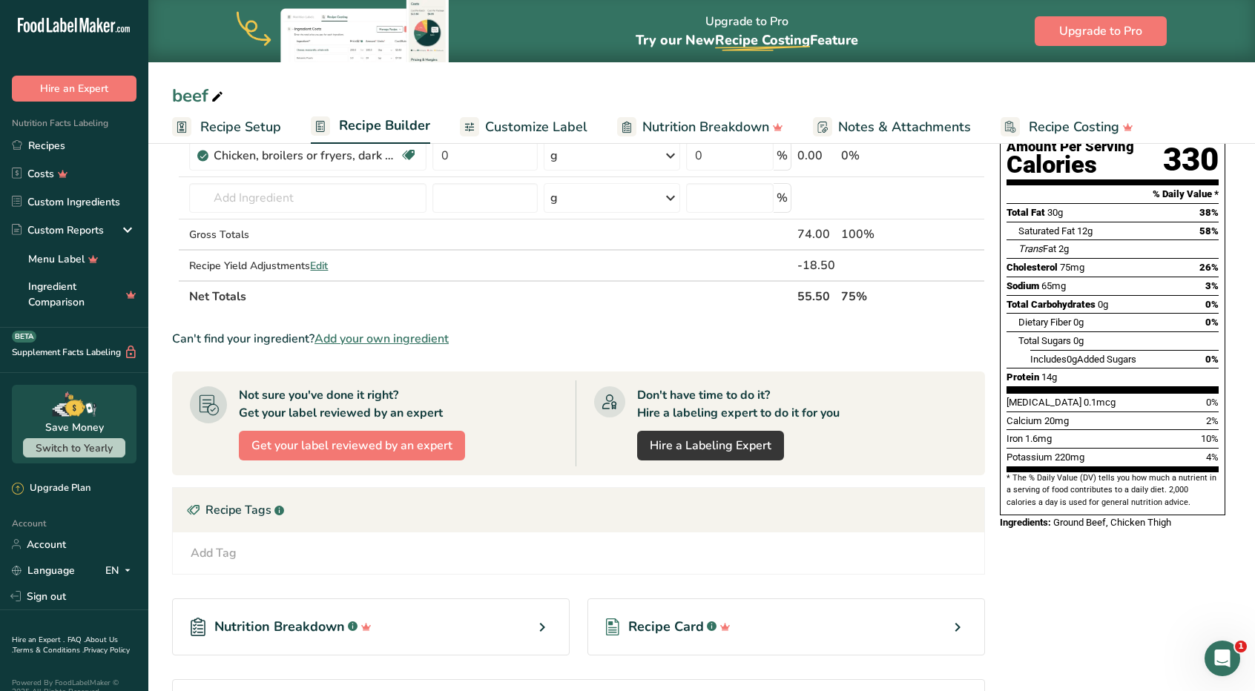
scroll to position [274, 0]
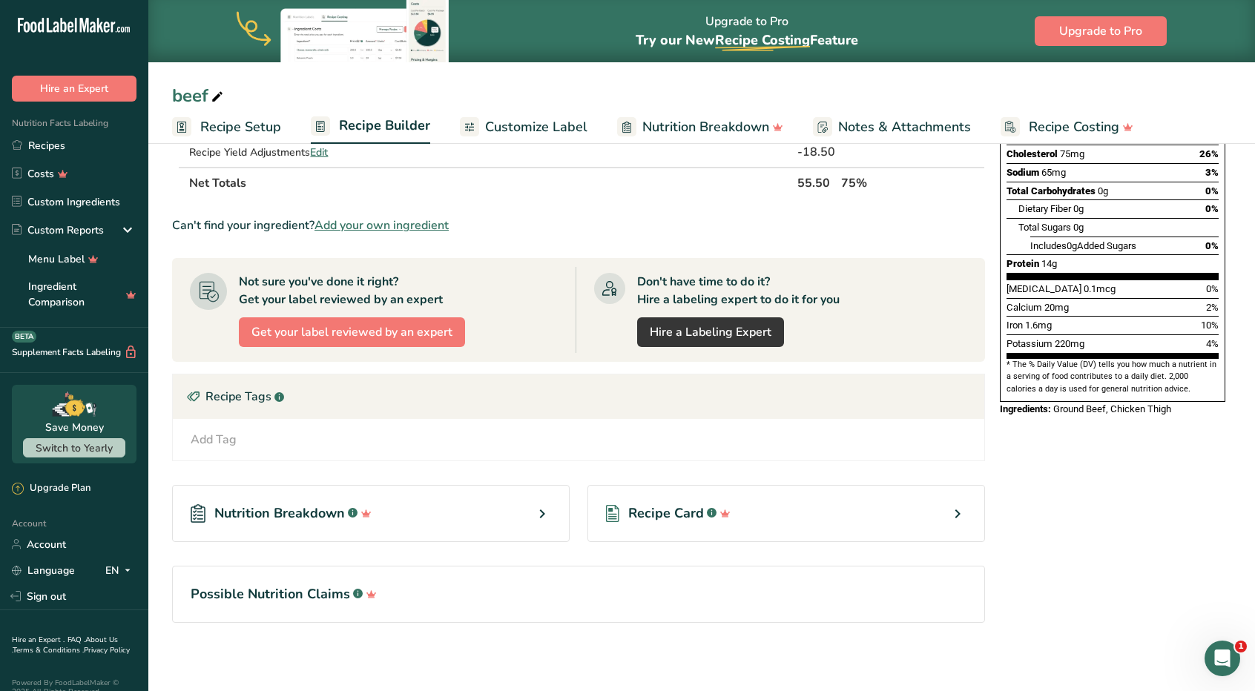
click at [542, 510] on icon at bounding box center [542, 514] width 18 height 27
click at [391, 518] on div "Nutrition Breakdown .a-a{fill:#347362;}.b-a{fill:#fff;}" at bounding box center [371, 513] width 398 height 57
click at [294, 508] on span "Nutrition Breakdown" at bounding box center [279, 514] width 131 height 20
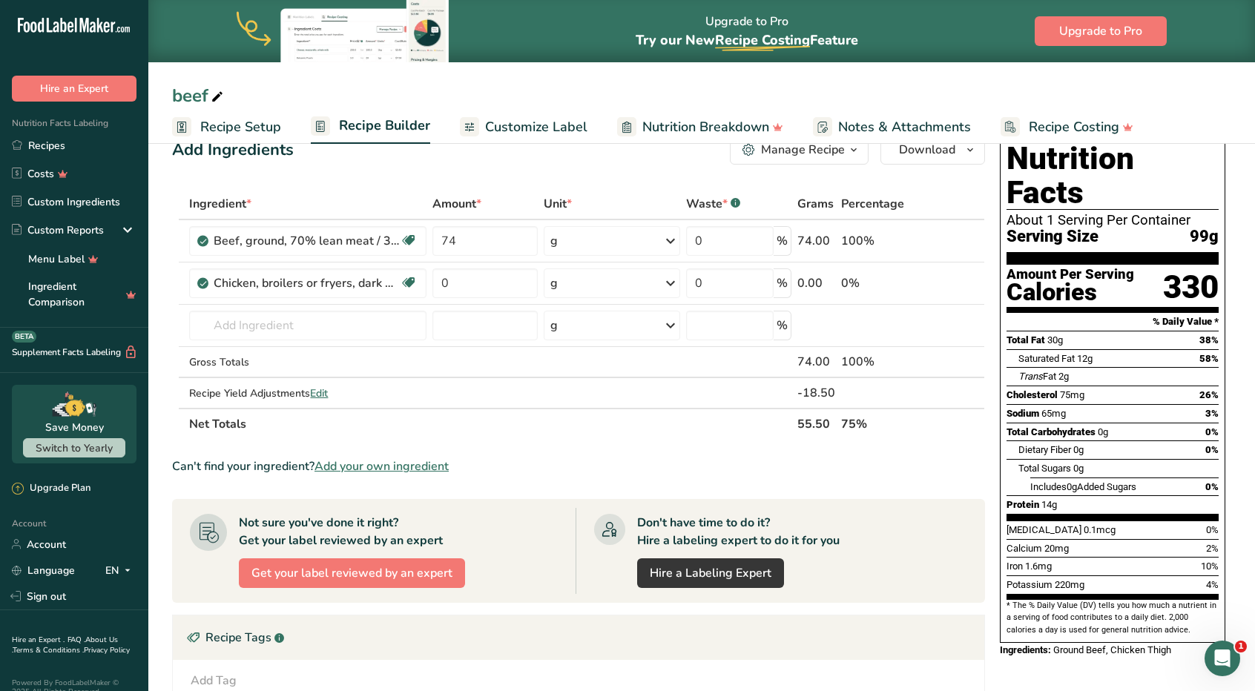
scroll to position [0, 0]
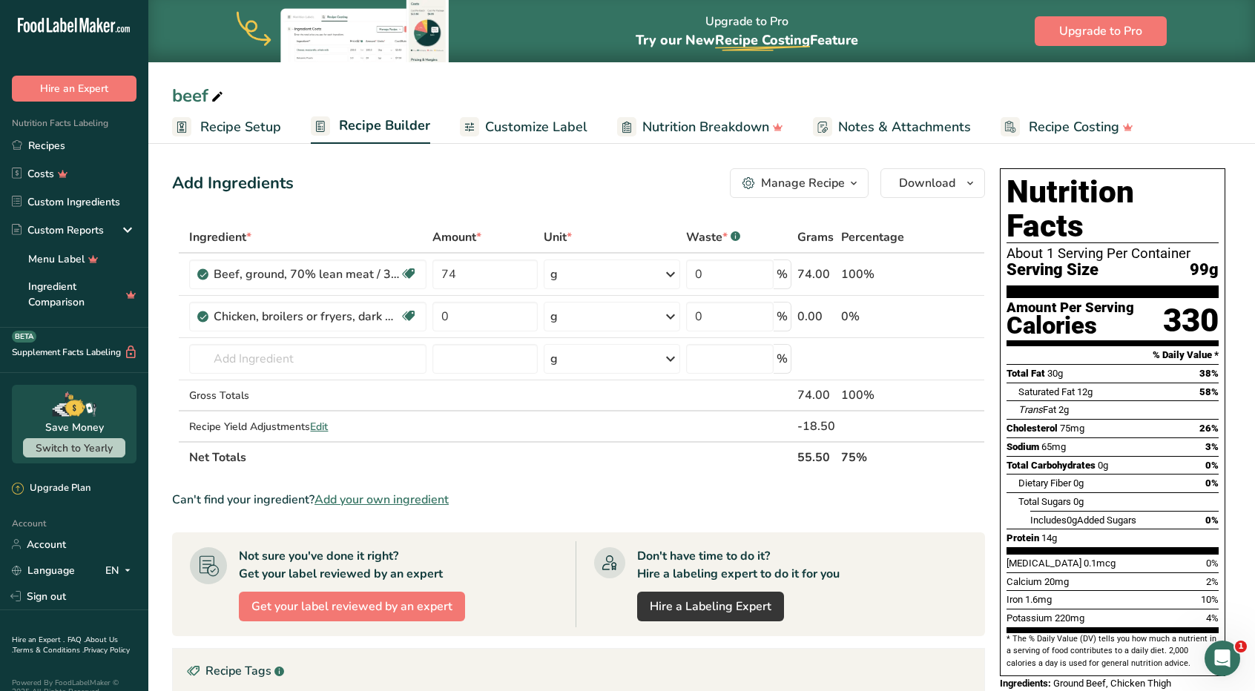
click at [521, 122] on span "Customize Label" at bounding box center [536, 127] width 102 height 20
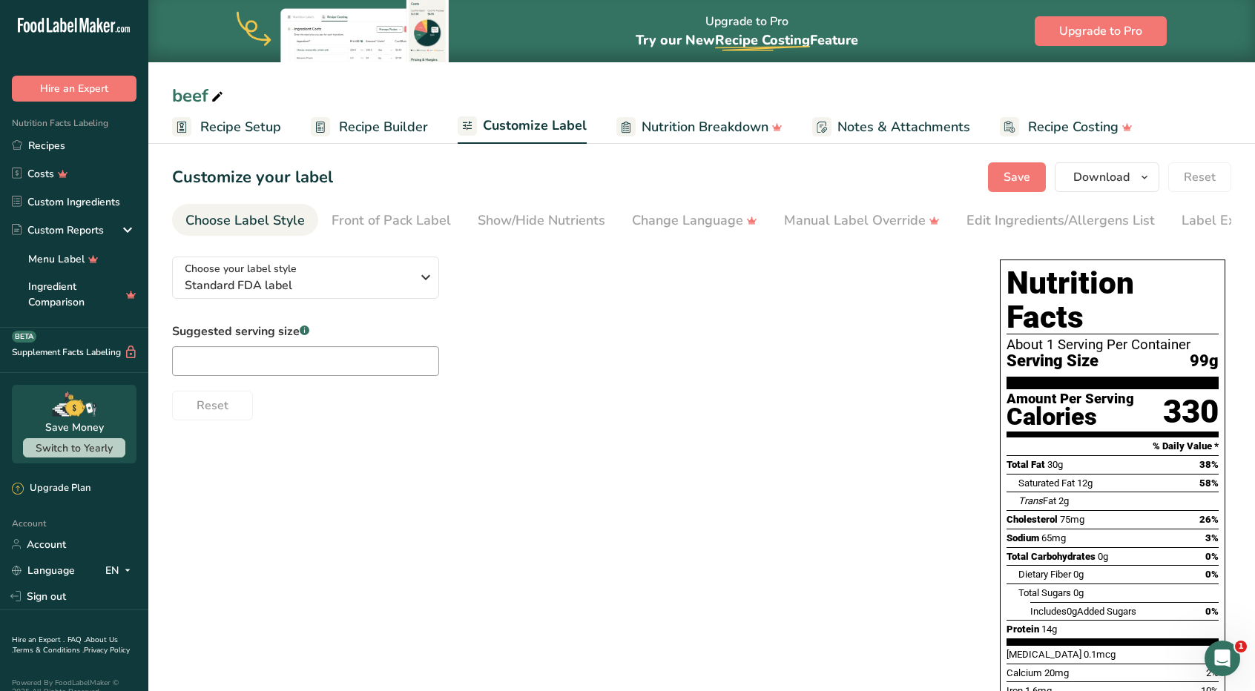
click at [378, 120] on span "Recipe Builder" at bounding box center [383, 127] width 89 height 20
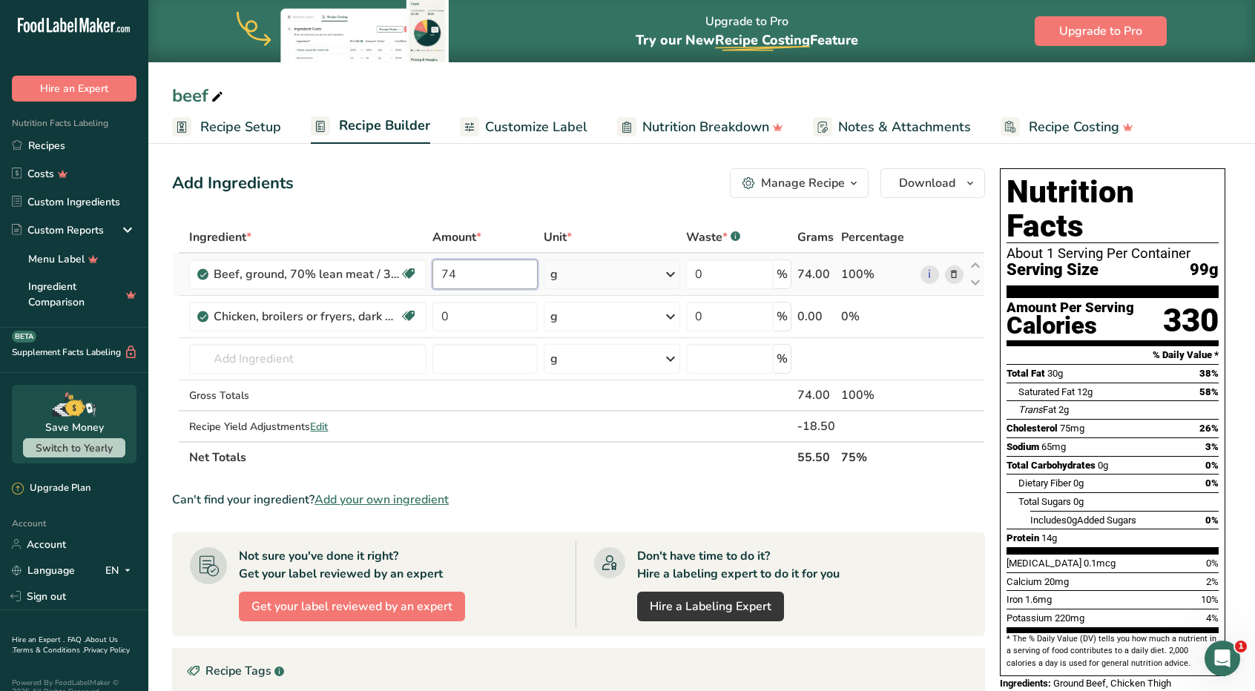
click at [491, 280] on input "74" at bounding box center [484, 275] width 105 height 30
type input "7"
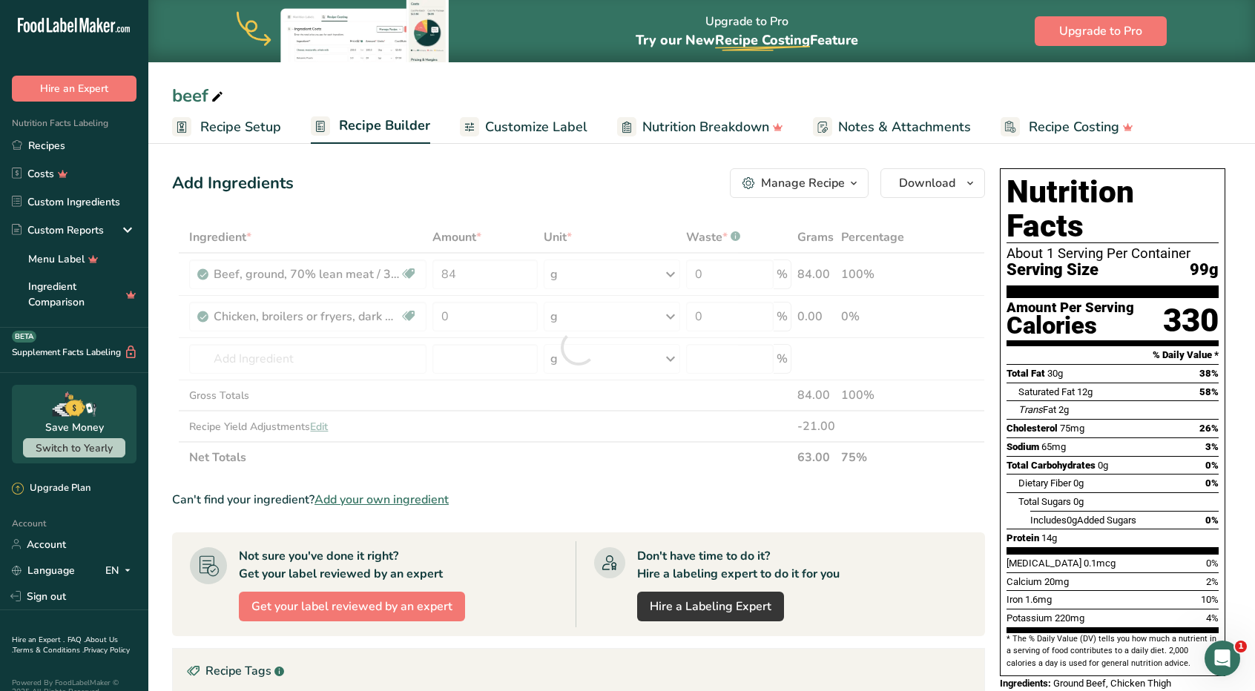
click at [728, 501] on div "Can't find your ingredient? Add your own ingredient" at bounding box center [578, 500] width 813 height 18
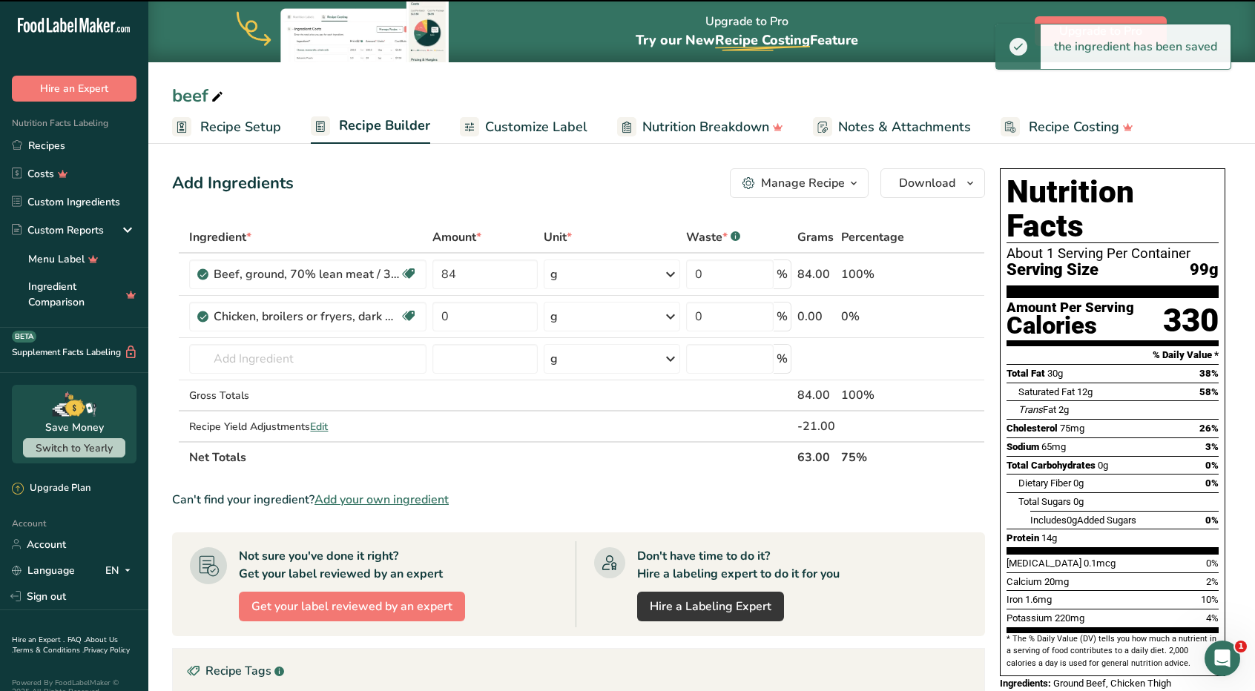
click at [598, 471] on th "Net Totals" at bounding box center [490, 456] width 608 height 31
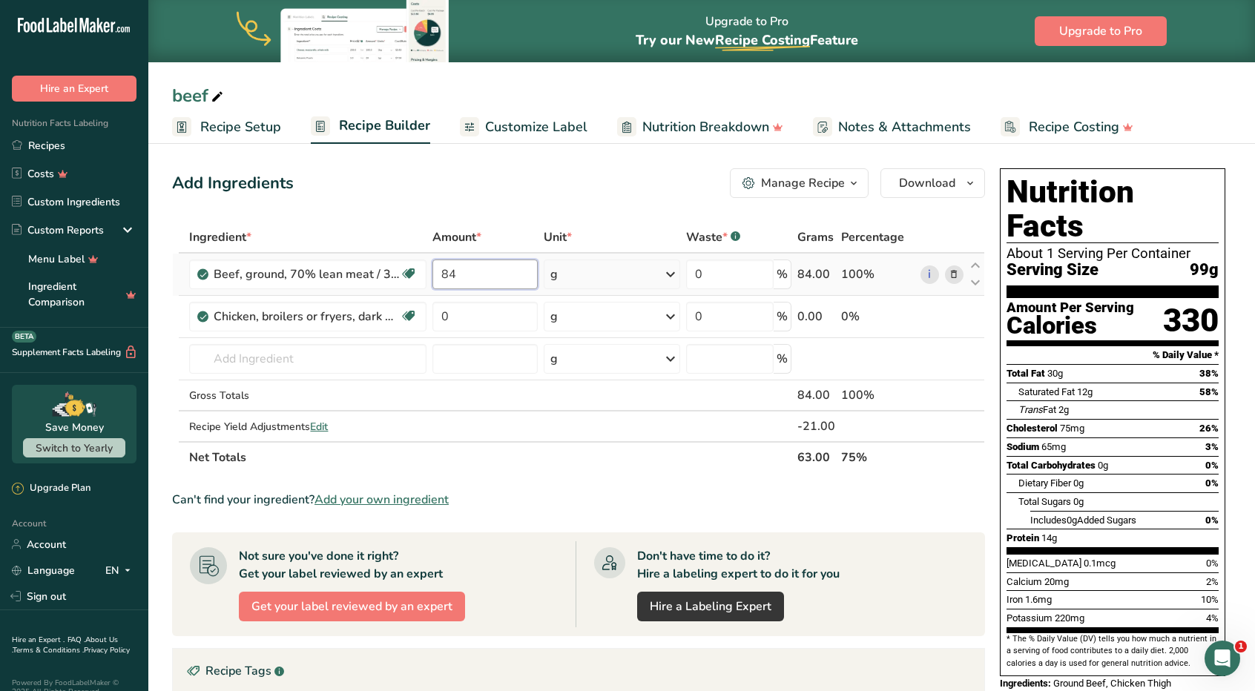
click at [472, 270] on input "84" at bounding box center [484, 275] width 105 height 30
type input "8"
type input "15"
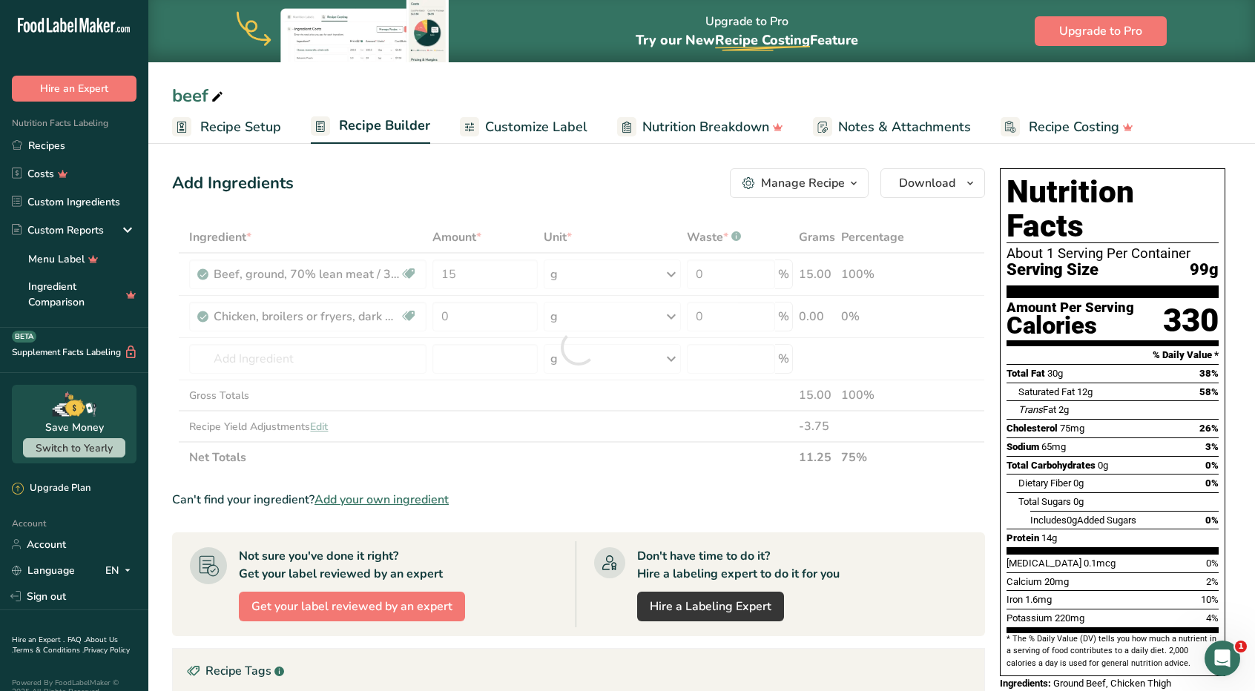
click at [506, 197] on div "Add Ingredients Manage Recipe Delete Recipe Duplicate Recipe Scale Recipe Save …" at bounding box center [578, 183] width 813 height 30
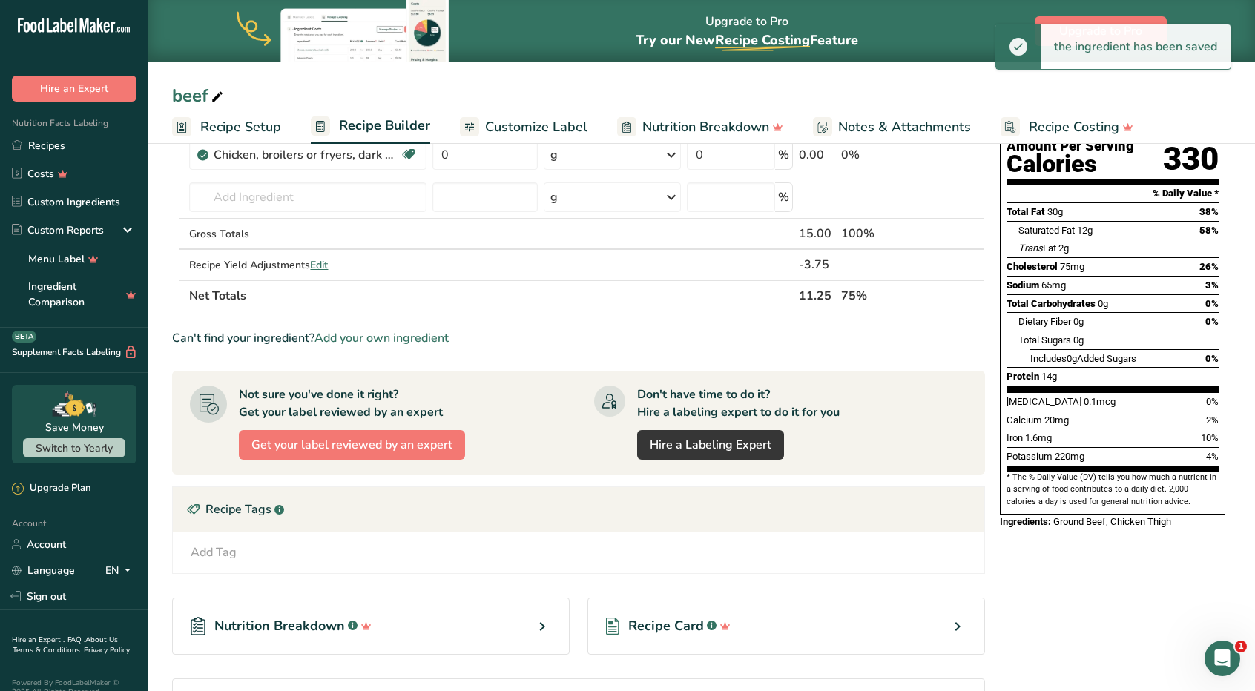
scroll to position [274, 0]
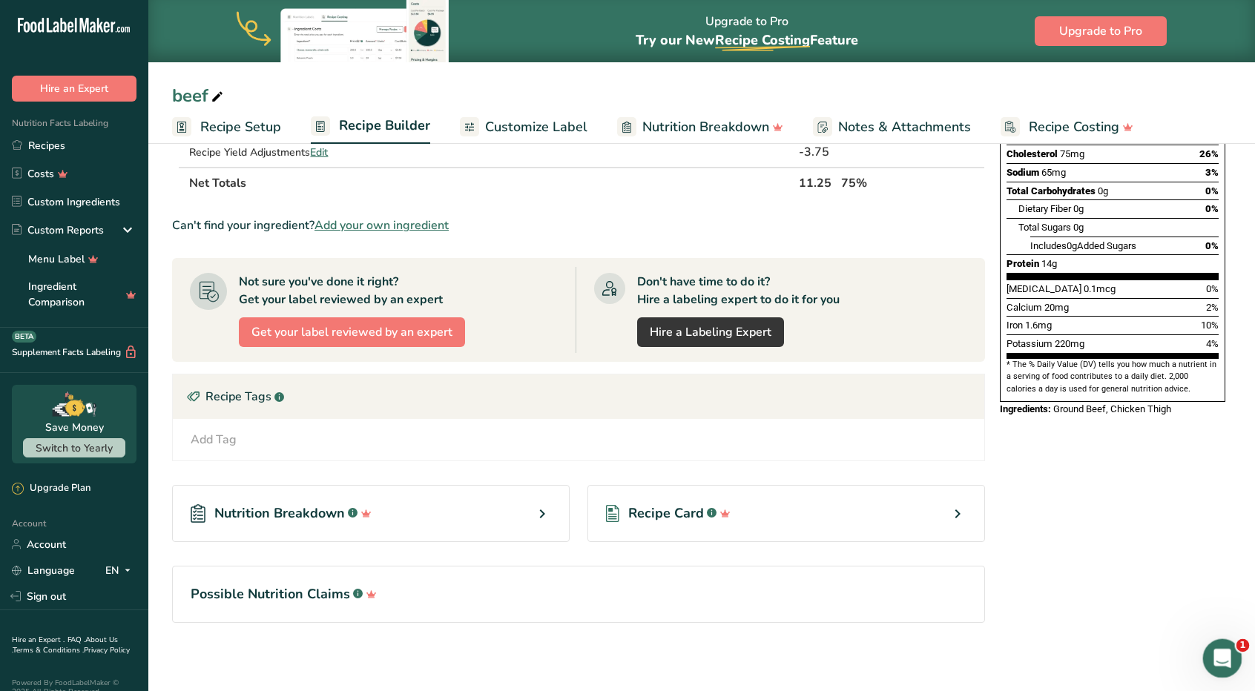
click at [1208, 651] on div "Open Intercom Messenger" at bounding box center [1220, 656] width 49 height 49
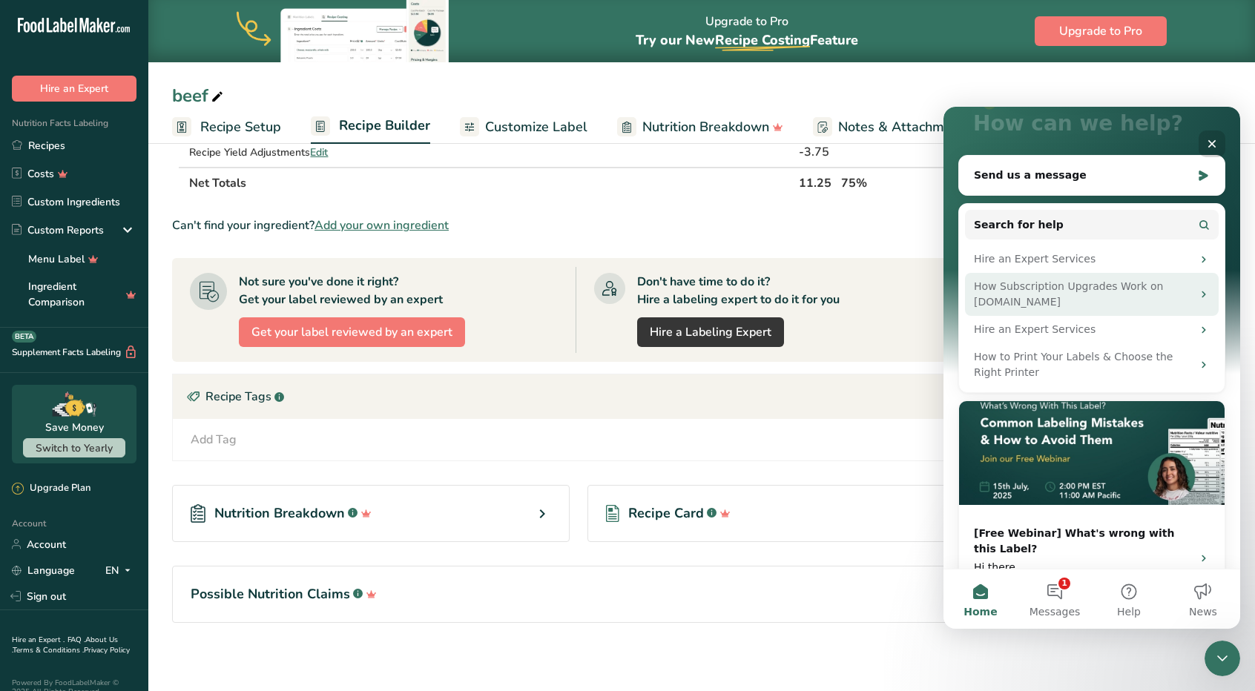
scroll to position [151, 0]
click at [1067, 585] on button "1 Messages" at bounding box center [1055, 599] width 74 height 59
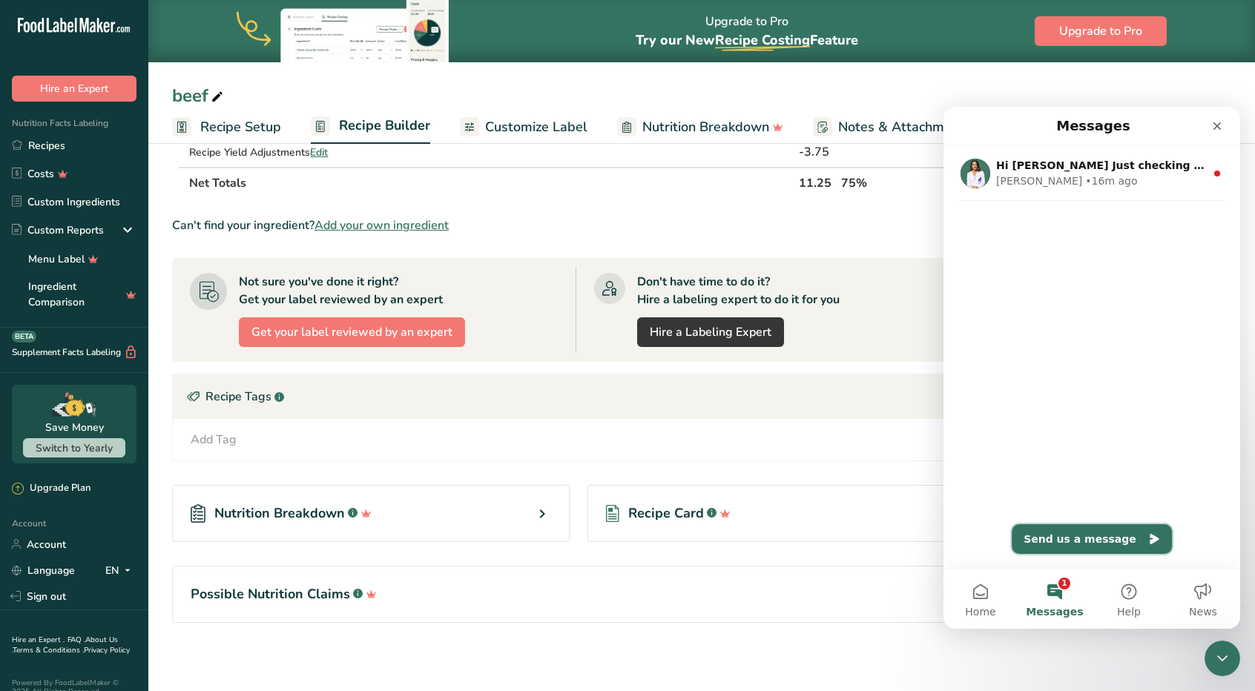
click at [1056, 544] on button "Send us a message" at bounding box center [1092, 539] width 160 height 30
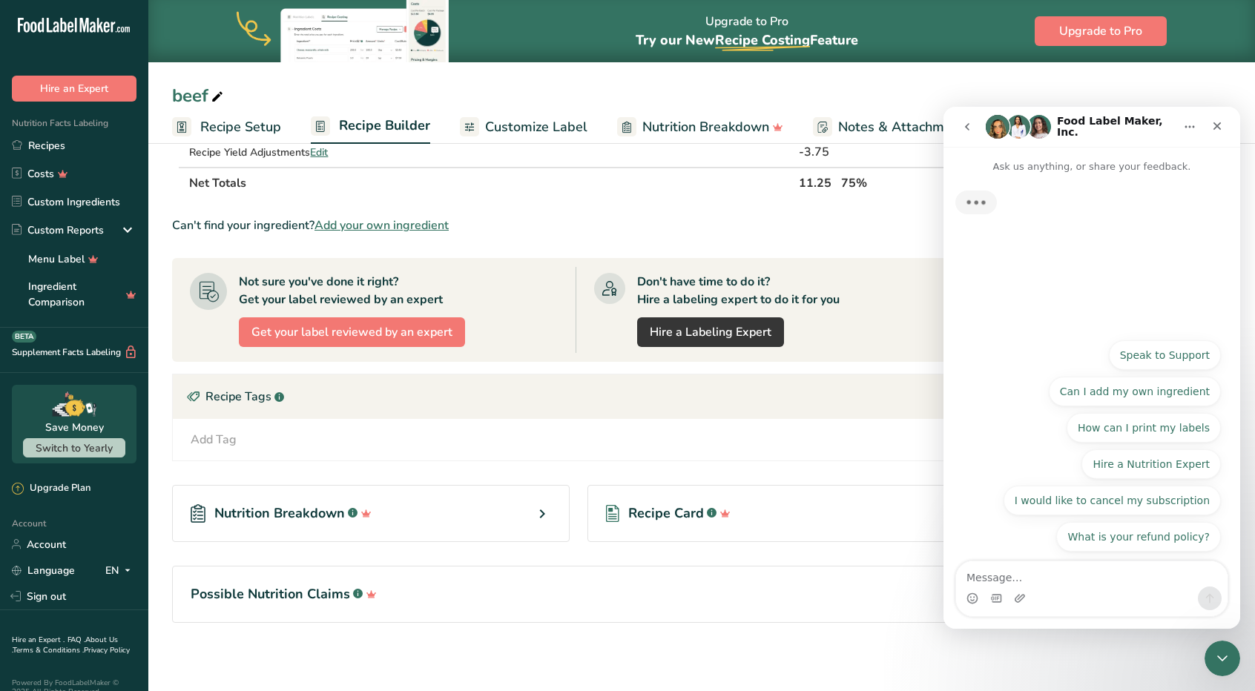
click at [1022, 583] on textarea "Message…" at bounding box center [1091, 574] width 271 height 25
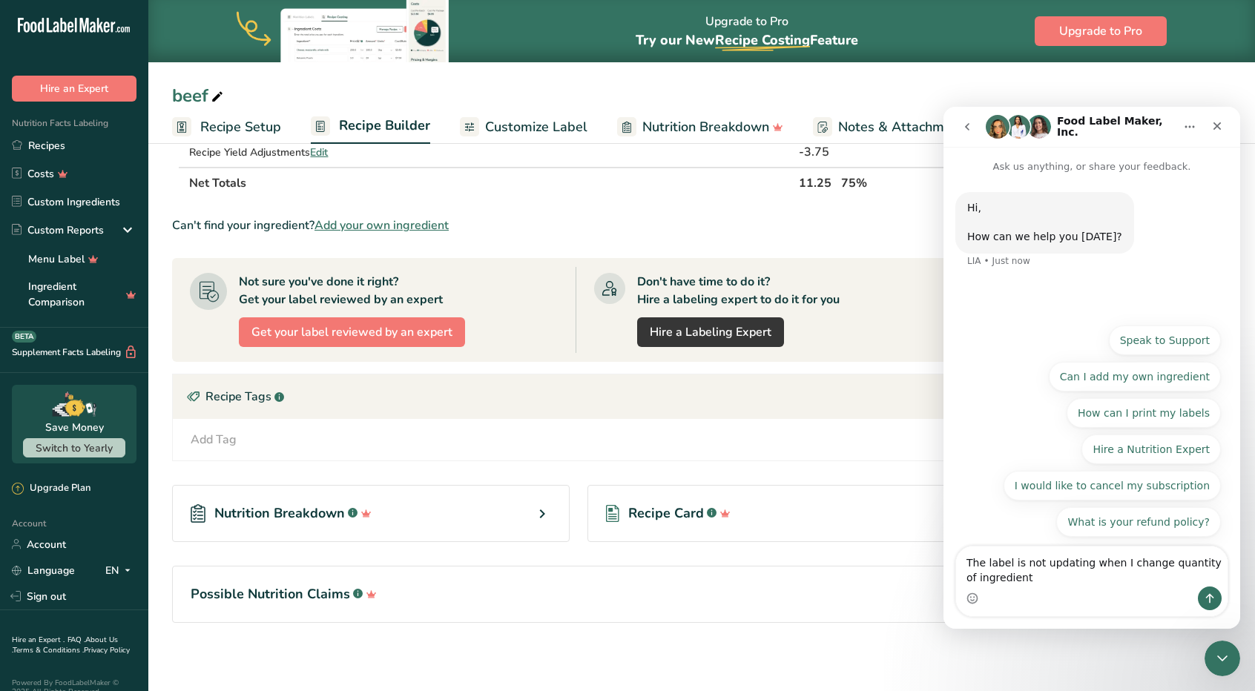
type textarea "The label is not updating when I change quantity of ingredients"
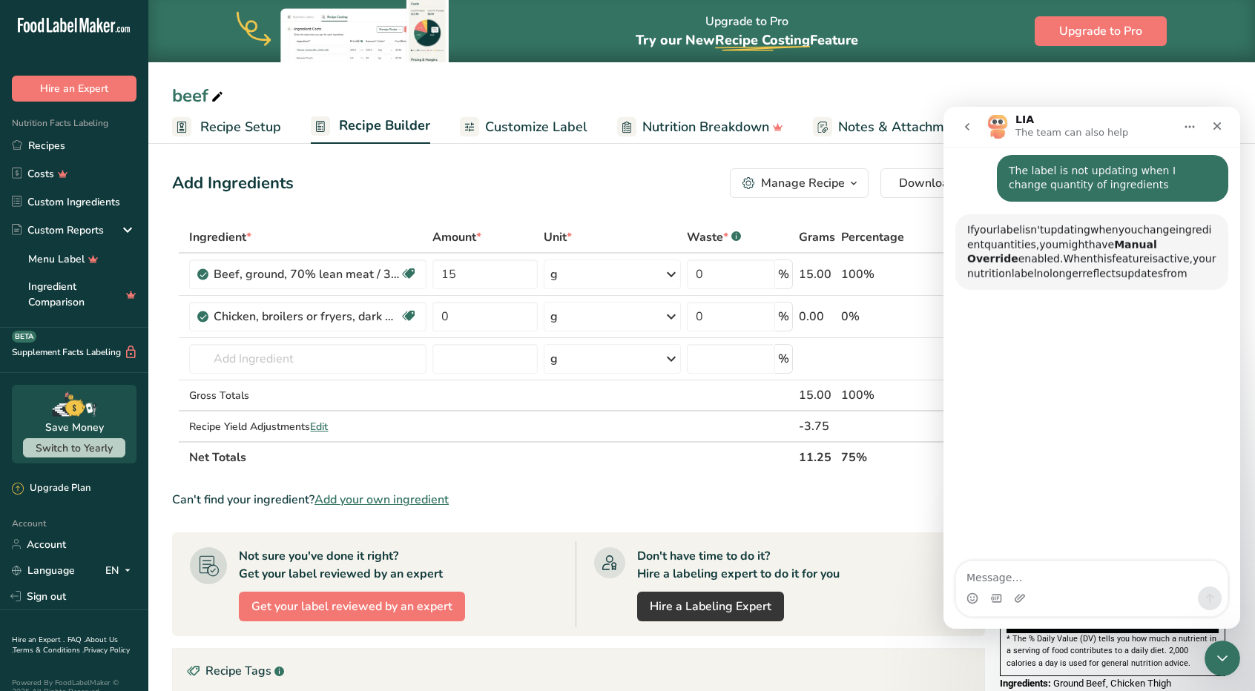
scroll to position [122, 0]
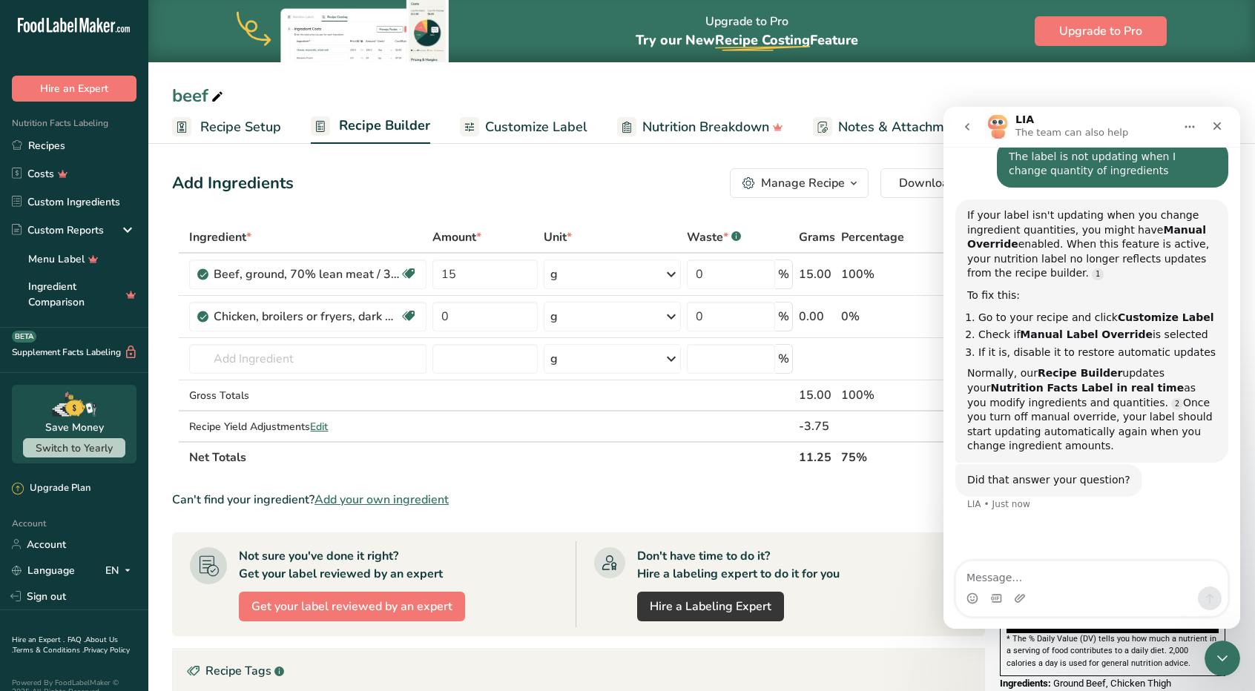
click at [733, 499] on div "Can't find your ingredient? Add your own ingredient" at bounding box center [578, 500] width 813 height 18
click at [512, 131] on span "Customize Label" at bounding box center [536, 127] width 102 height 20
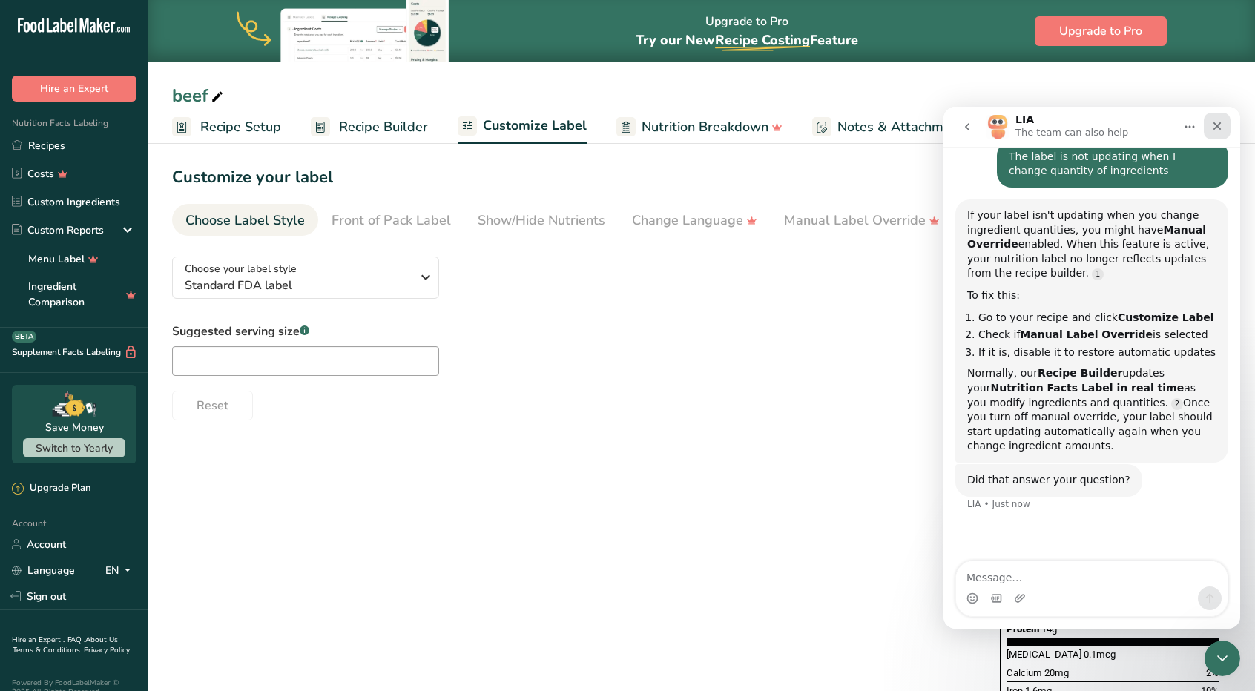
click at [1218, 128] on icon "Close" at bounding box center [1217, 126] width 12 height 12
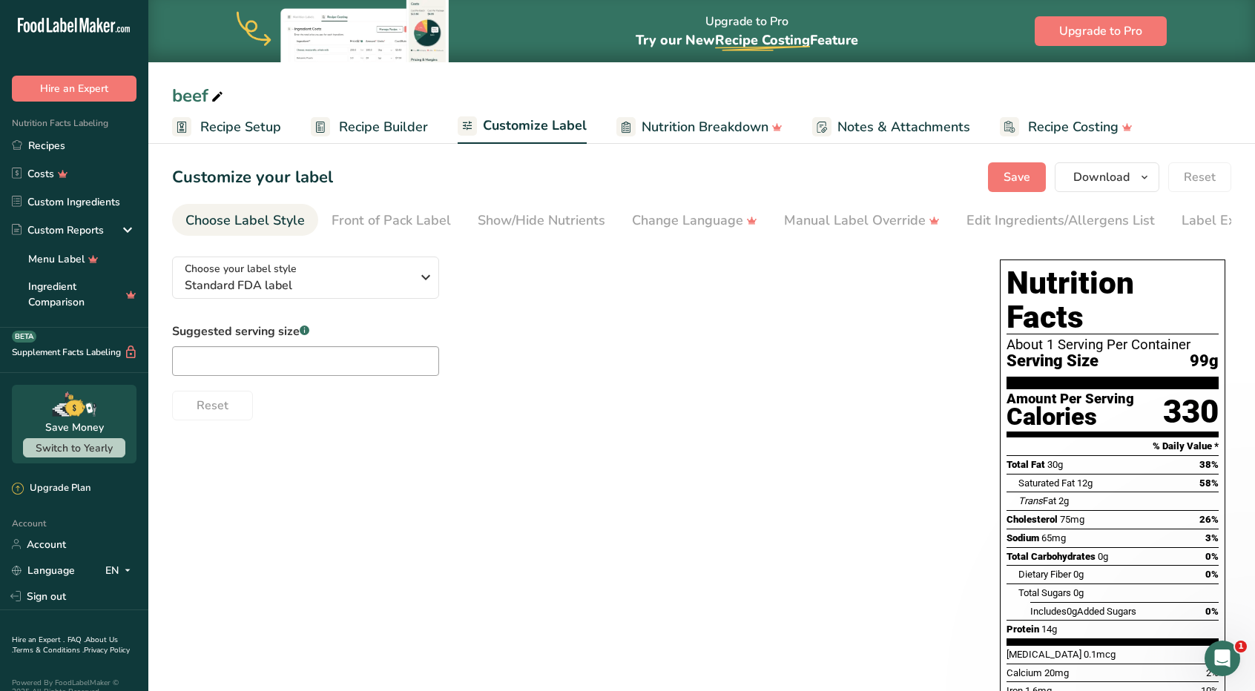
scroll to position [90, 0]
click at [399, 217] on div "Front of Pack Label" at bounding box center [391, 221] width 119 height 20
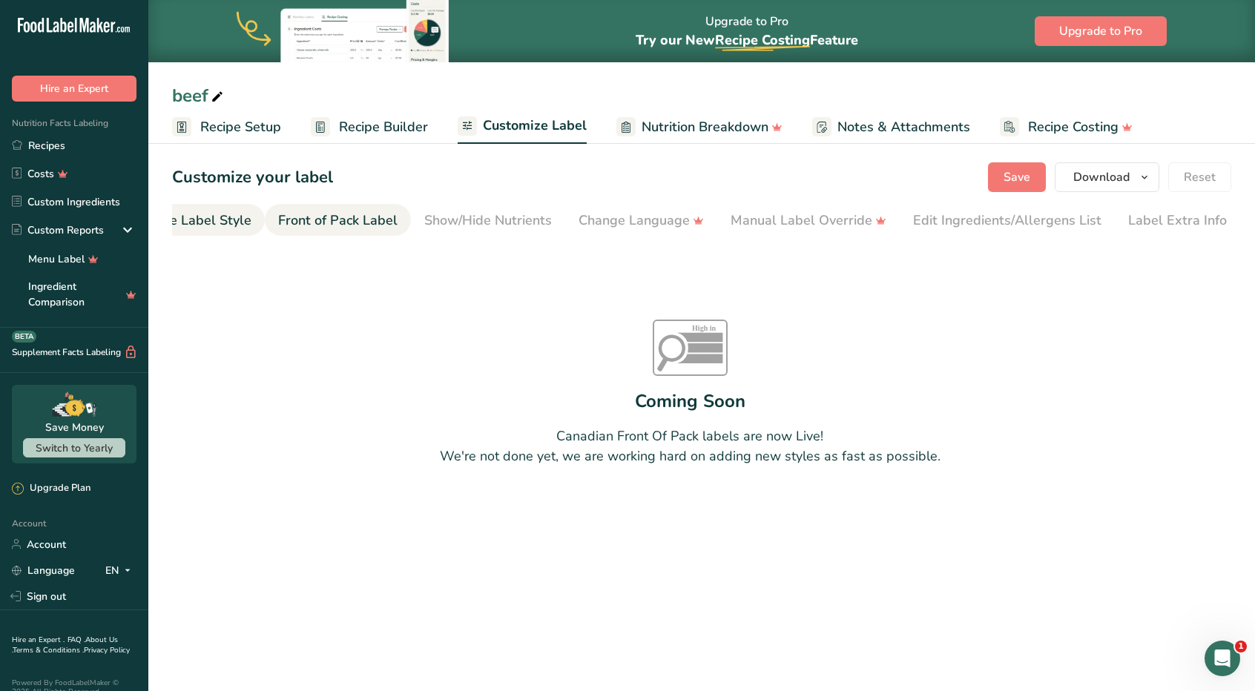
click at [239, 220] on div "Choose Label Style" at bounding box center [191, 221] width 119 height 20
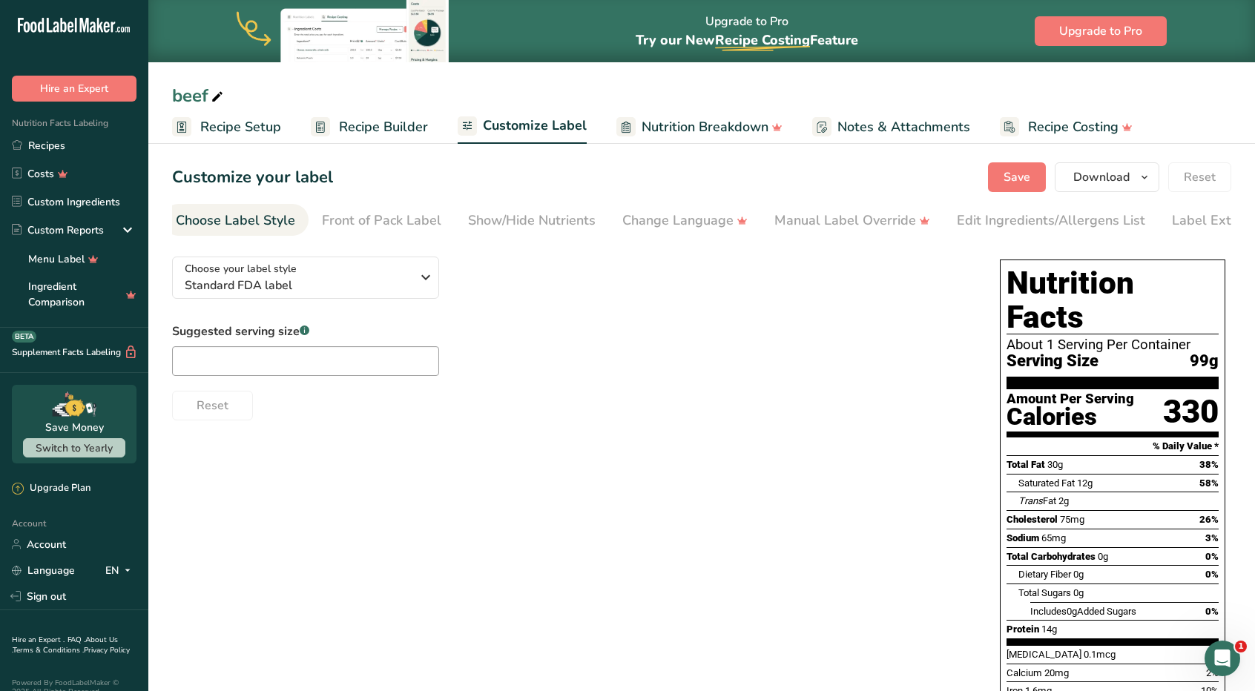
scroll to position [0, 0]
click at [1138, 176] on span "button" at bounding box center [1145, 177] width 18 height 18
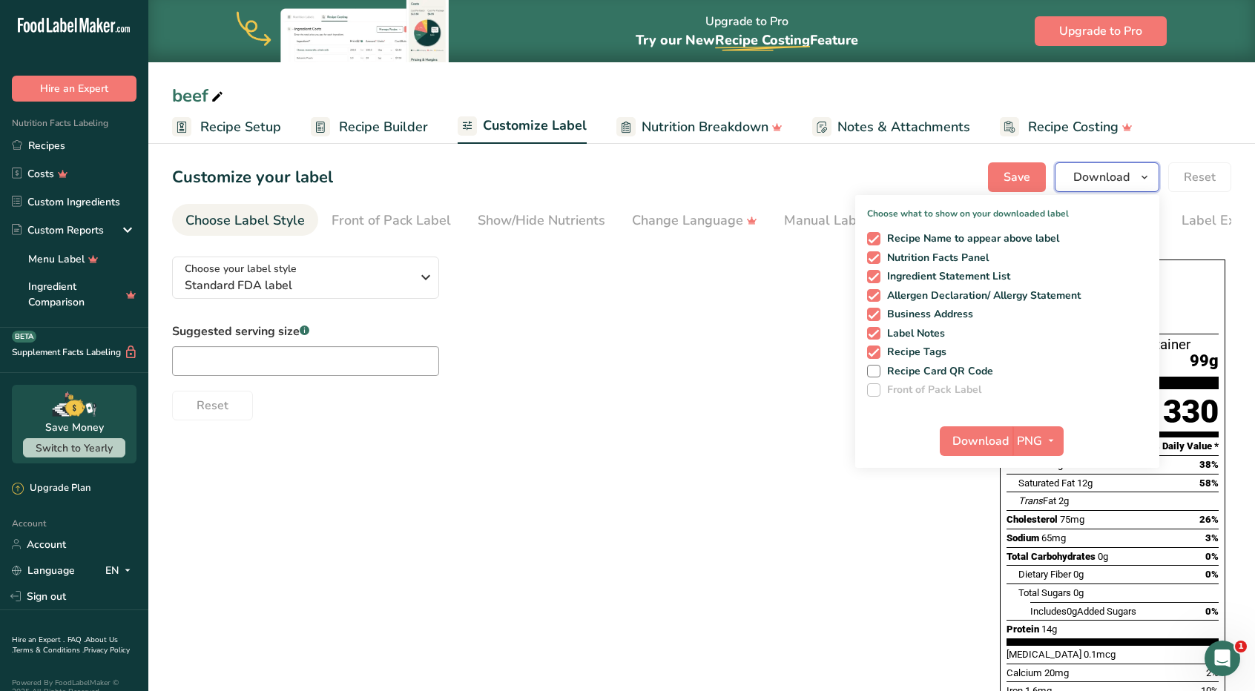
click at [1138, 176] on span "button" at bounding box center [1145, 177] width 18 height 18
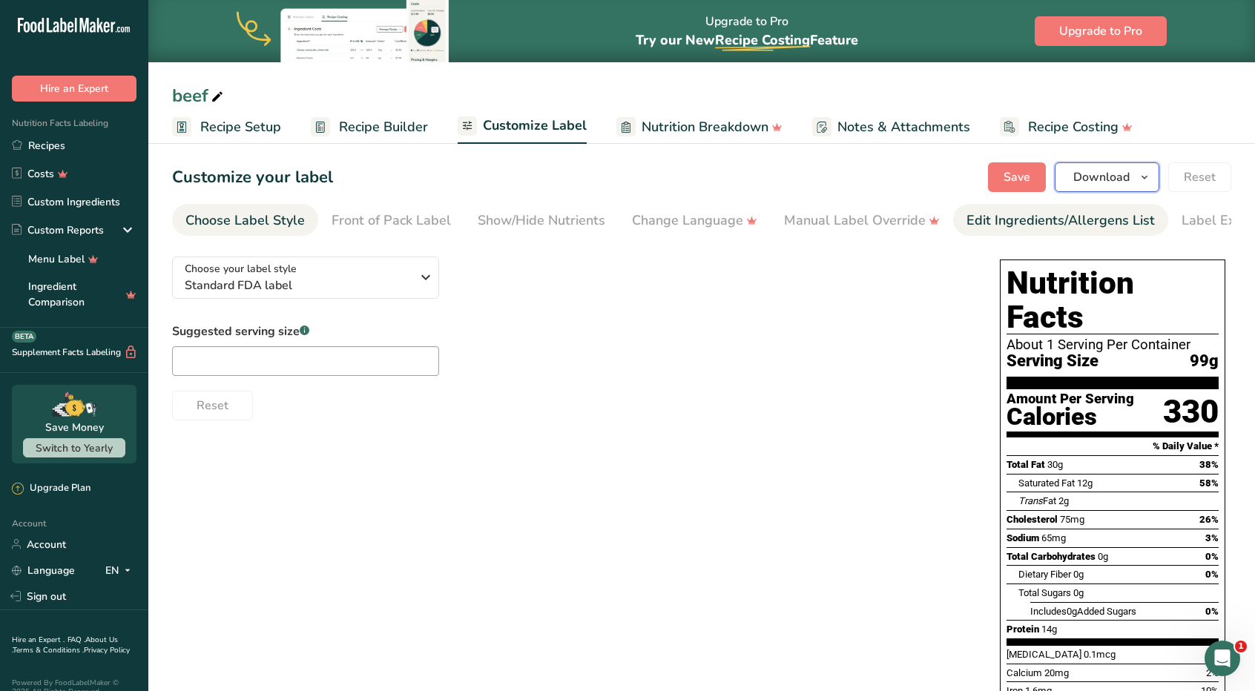
scroll to position [0, 53]
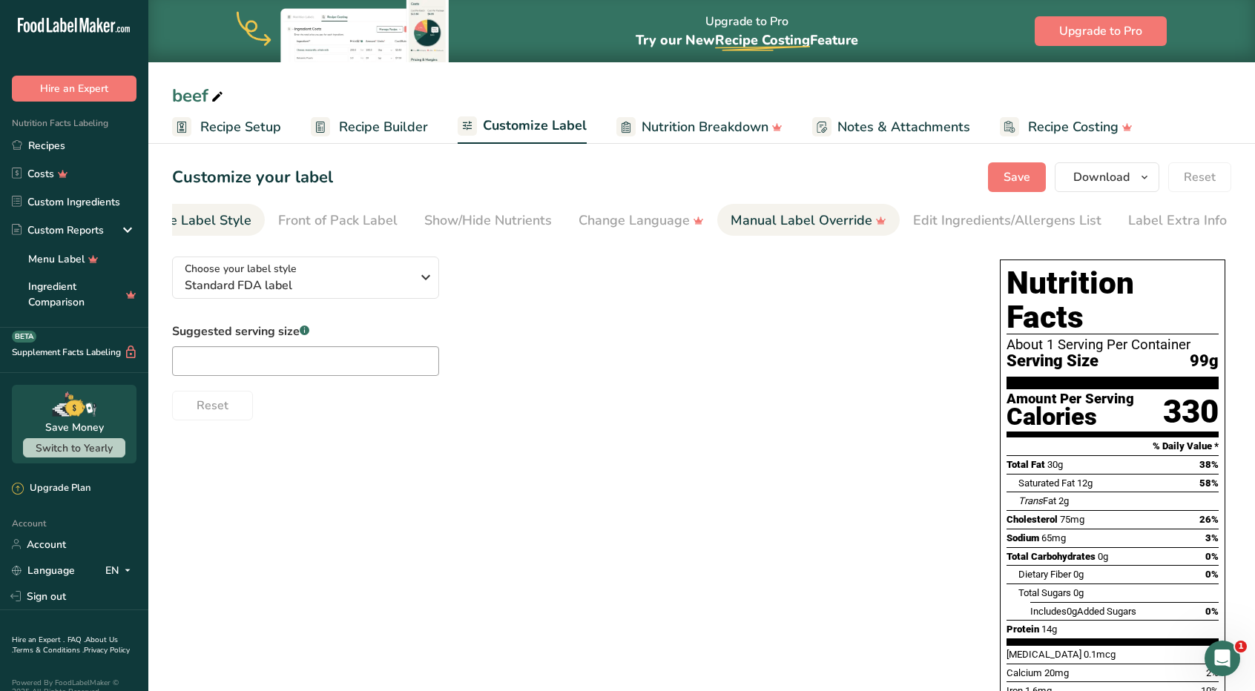
click at [757, 225] on div "Manual Label Override" at bounding box center [809, 221] width 156 height 20
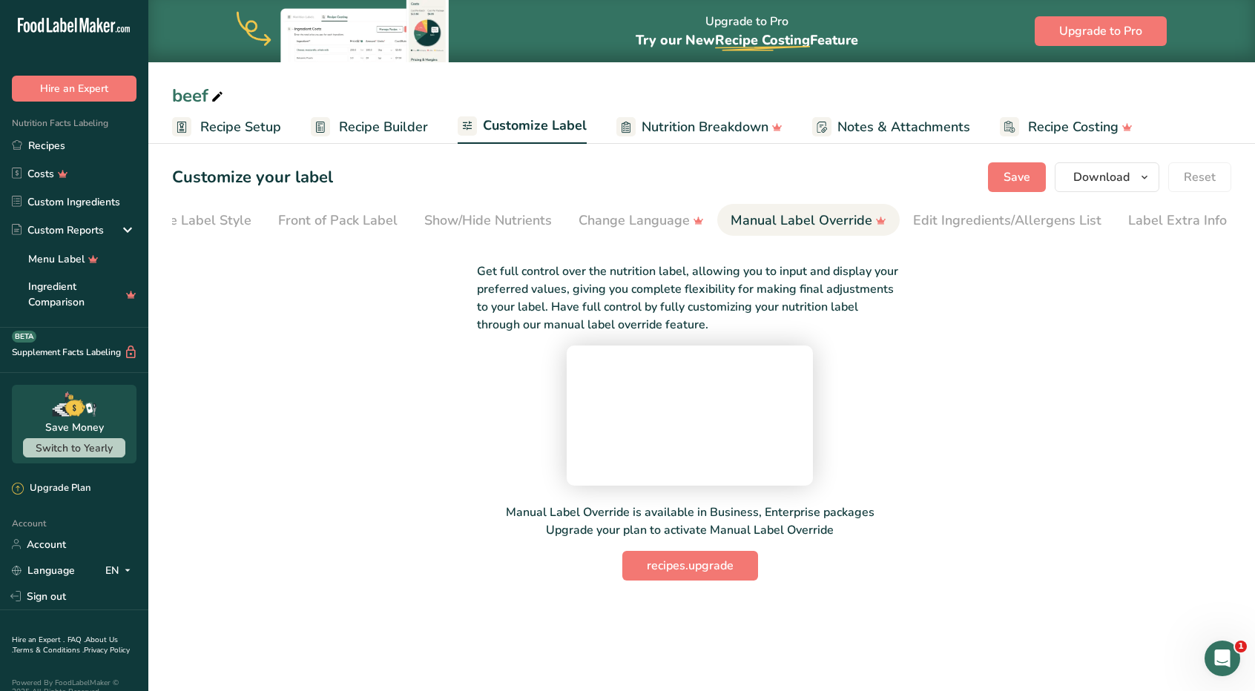
scroll to position [13, 0]
drag, startPoint x: 573, startPoint y: 298, endPoint x: 680, endPoint y: 298, distance: 107.6
click at [680, 298] on p "Get full control over the nutrition label, allowing you to input and display yo…" at bounding box center [690, 298] width 427 height 71
drag, startPoint x: 753, startPoint y: 320, endPoint x: 567, endPoint y: 298, distance: 187.4
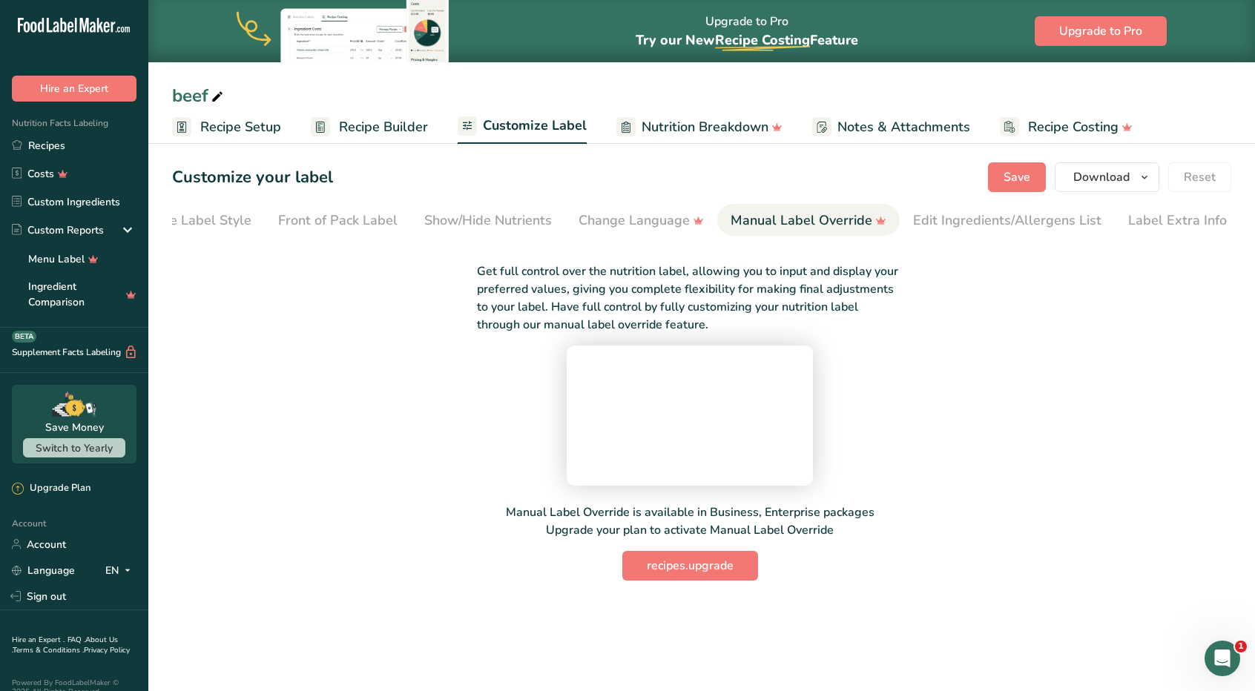
click at [567, 298] on p "Get full control over the nutrition label, allowing you to input and display yo…" at bounding box center [690, 298] width 427 height 71
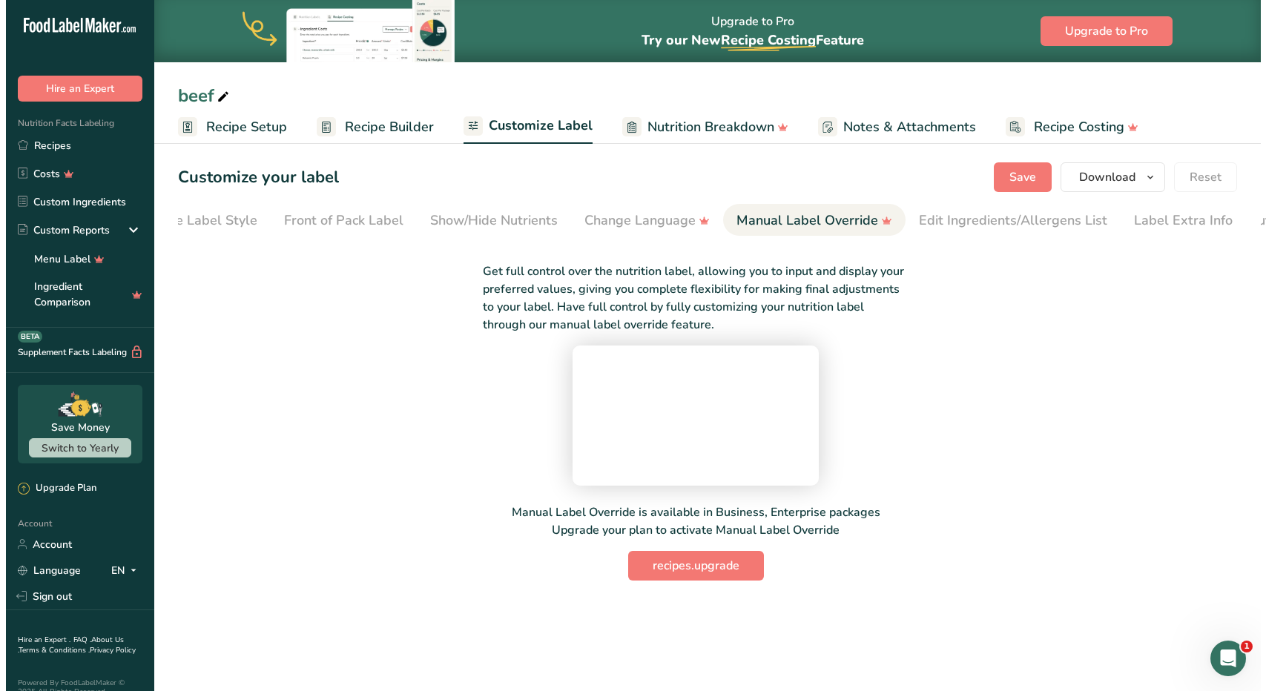
scroll to position [0, 0]
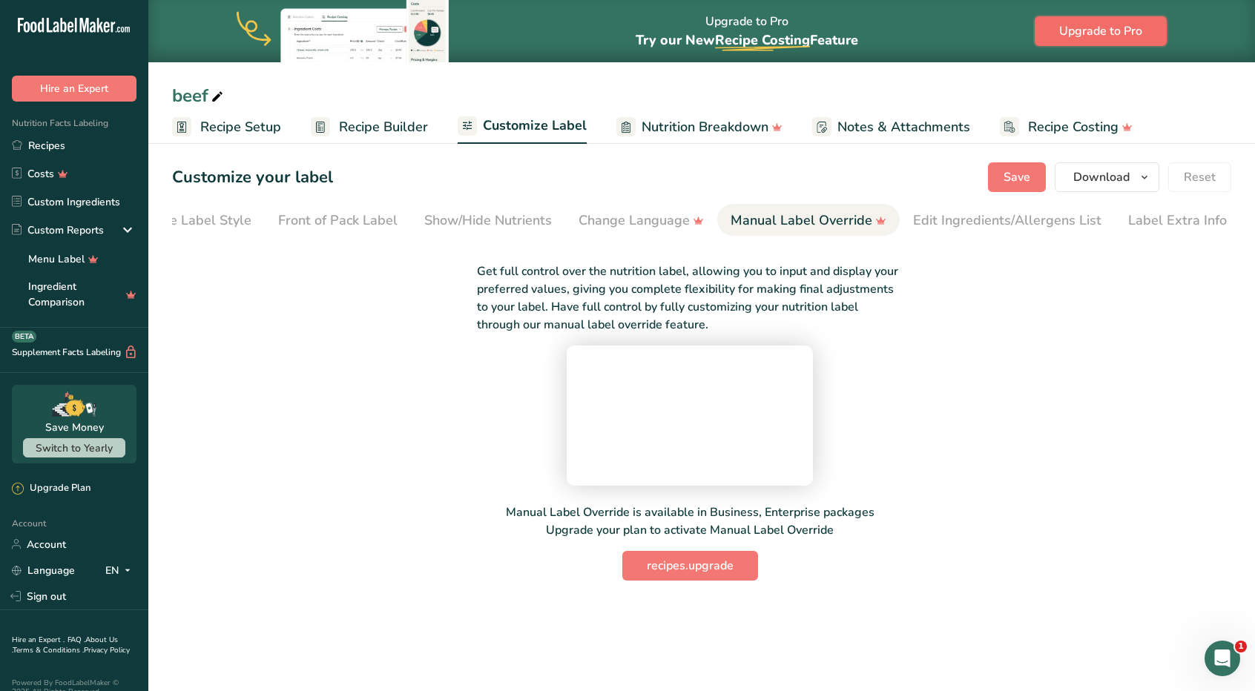
click at [1093, 27] on span "Upgrade to Pro" at bounding box center [1100, 31] width 83 height 18
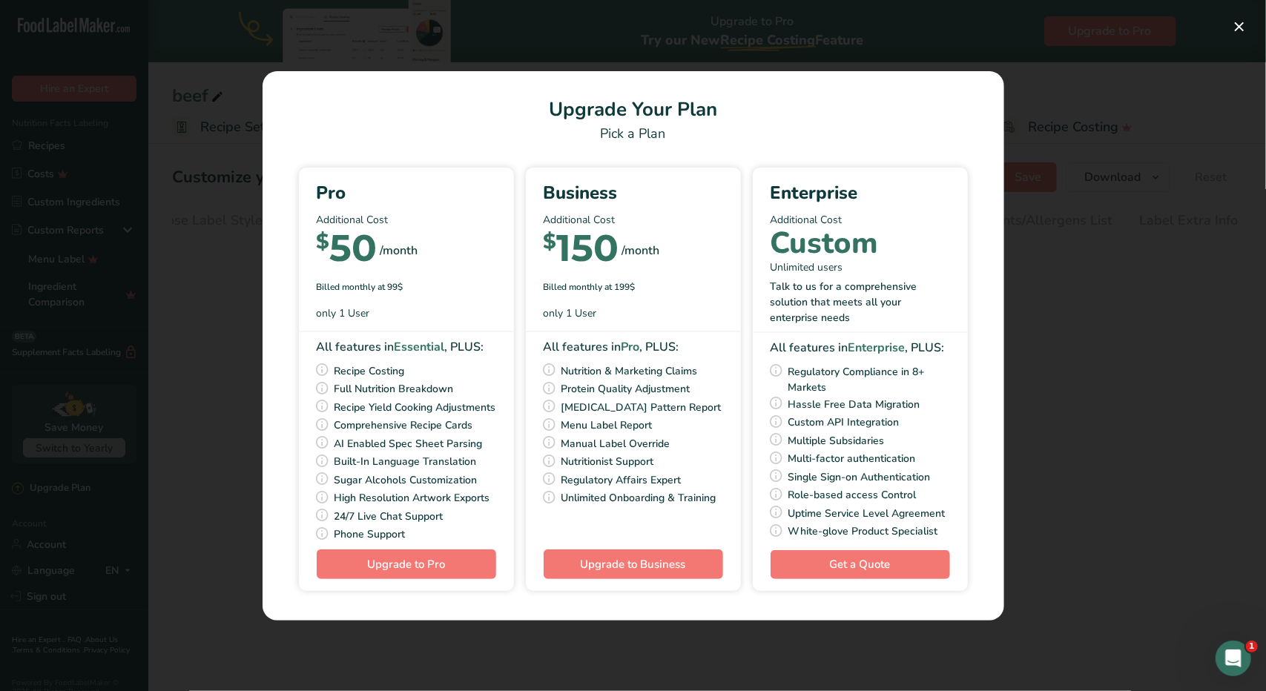
click at [349, 234] on div "$ 50" at bounding box center [347, 251] width 61 height 35
click at [227, 292] on div "Pick Your Pricing Plan Modal" at bounding box center [633, 345] width 1266 height 691
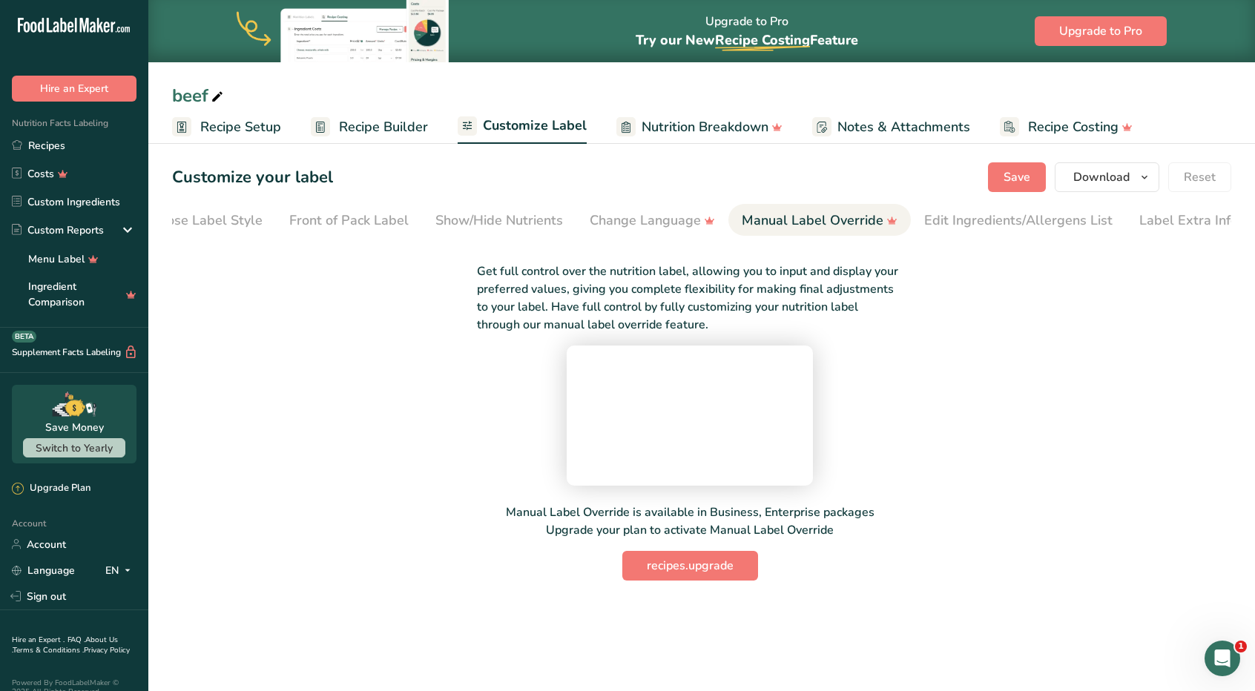
click at [234, 125] on span "Recipe Setup" at bounding box center [240, 127] width 81 height 20
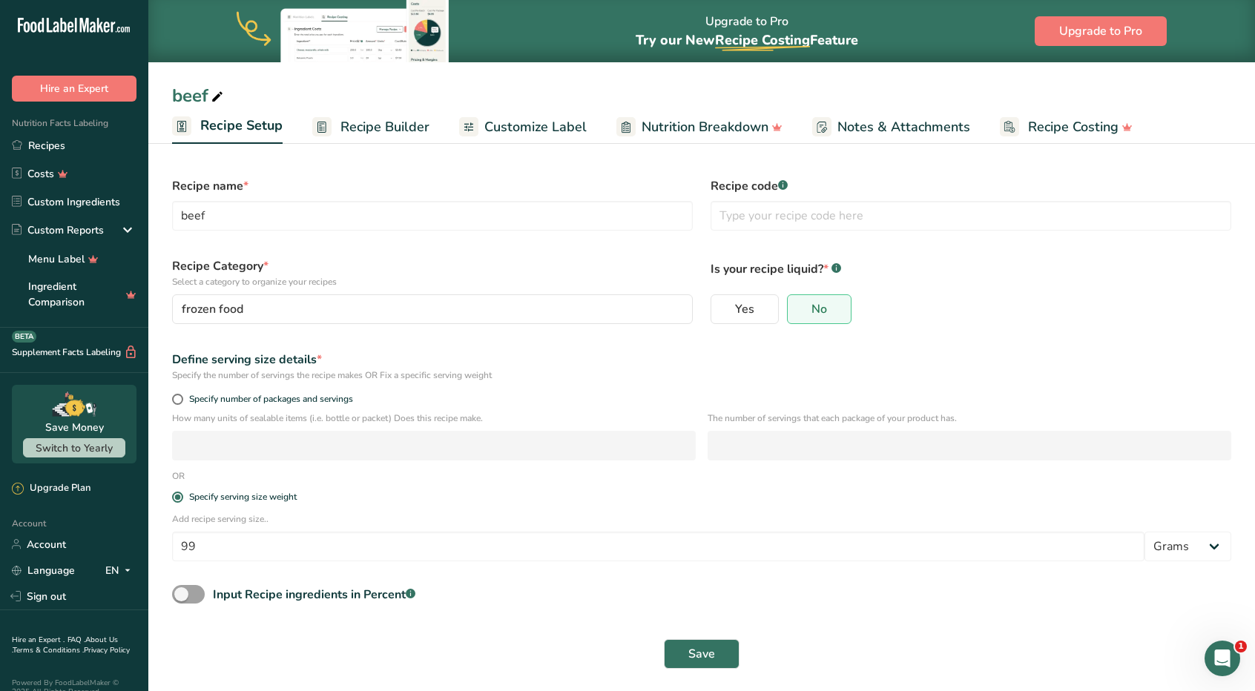
click at [337, 126] on link "Recipe Builder" at bounding box center [370, 127] width 117 height 33
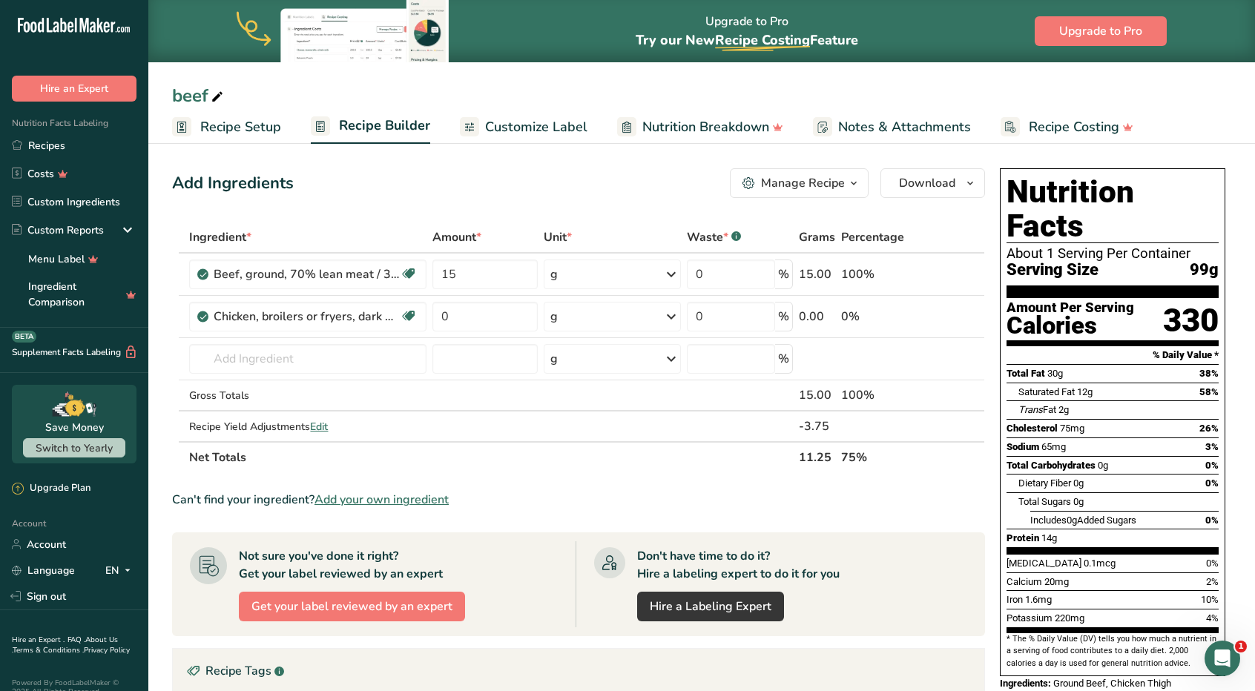
click at [757, 184] on div "Manage Recipe" at bounding box center [793, 183] width 102 height 18
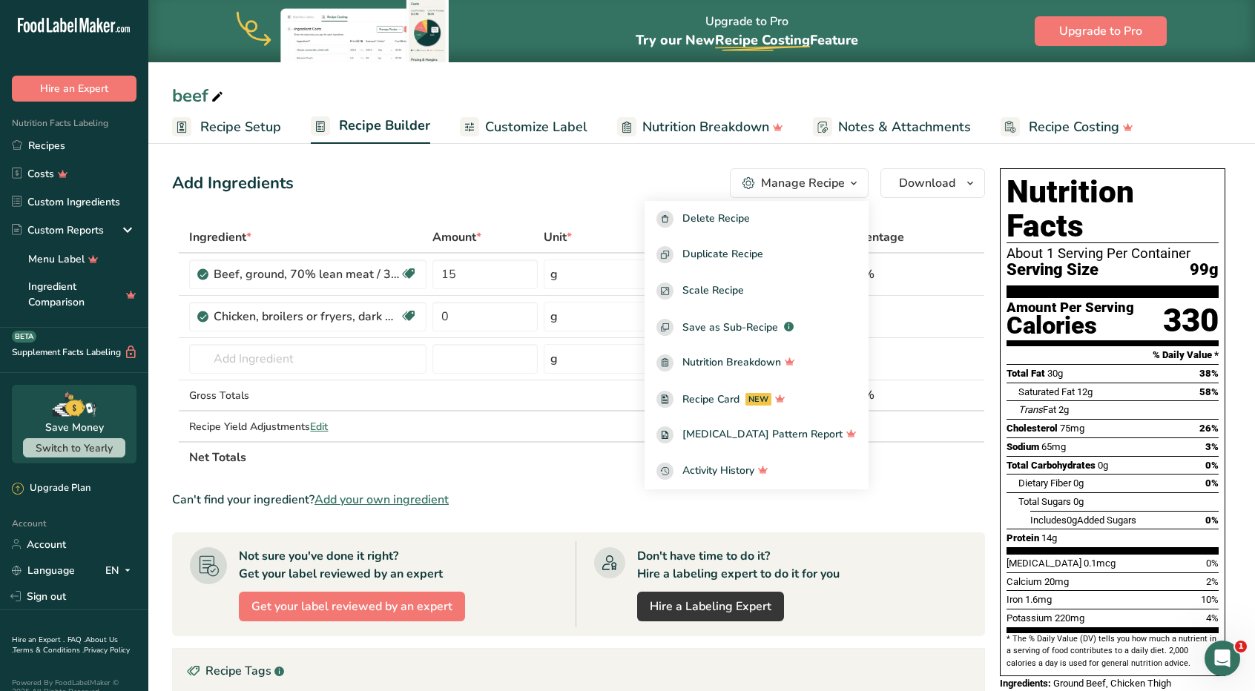
click at [757, 184] on div "Manage Recipe" at bounding box center [793, 183] width 102 height 18
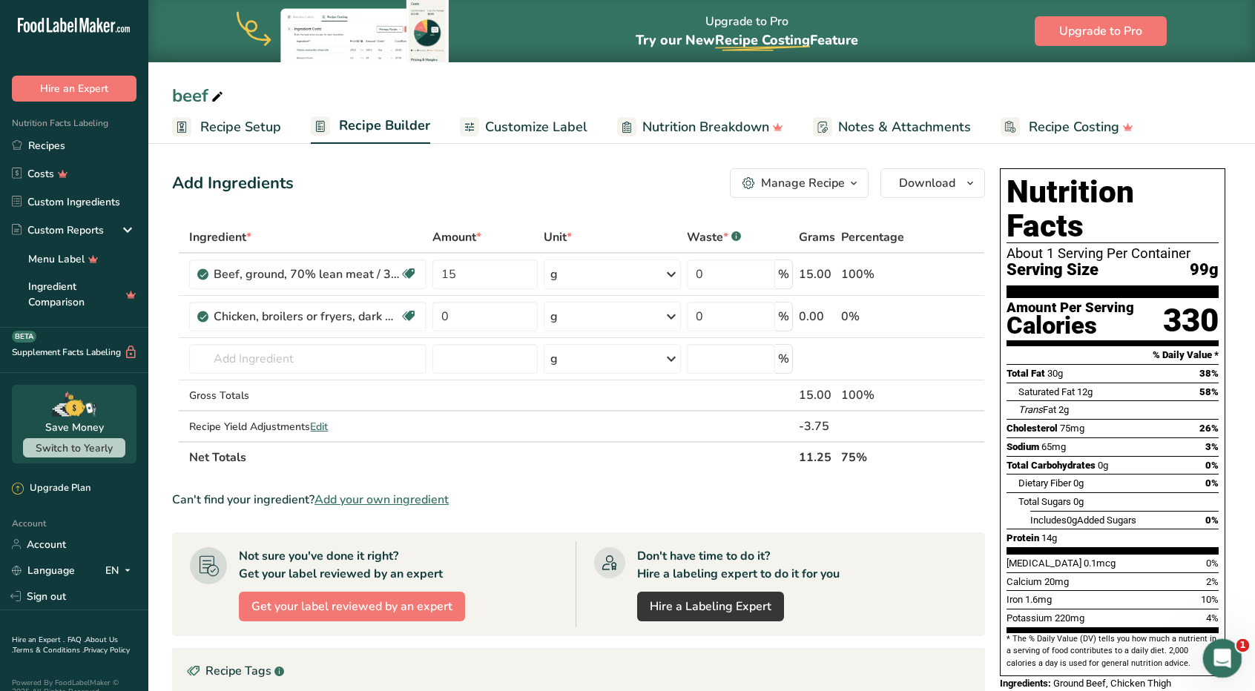
click at [1236, 665] on div "Open Intercom Messenger" at bounding box center [1220, 657] width 36 height 36
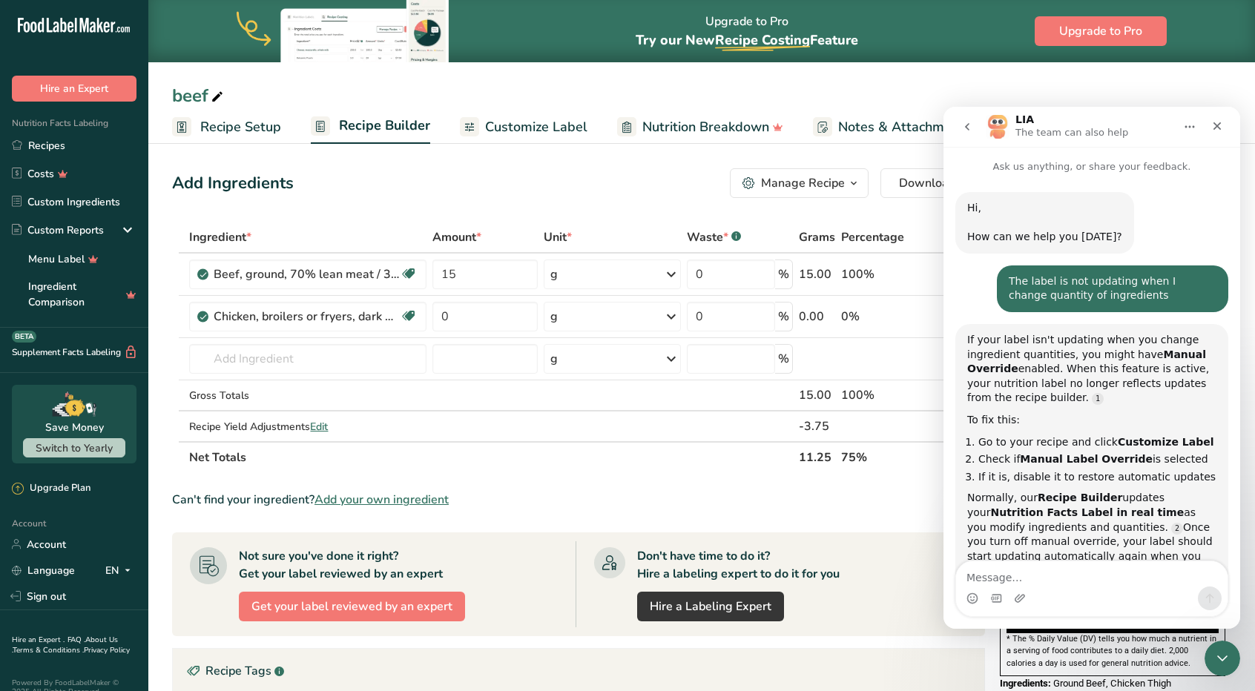
scroll to position [90, 0]
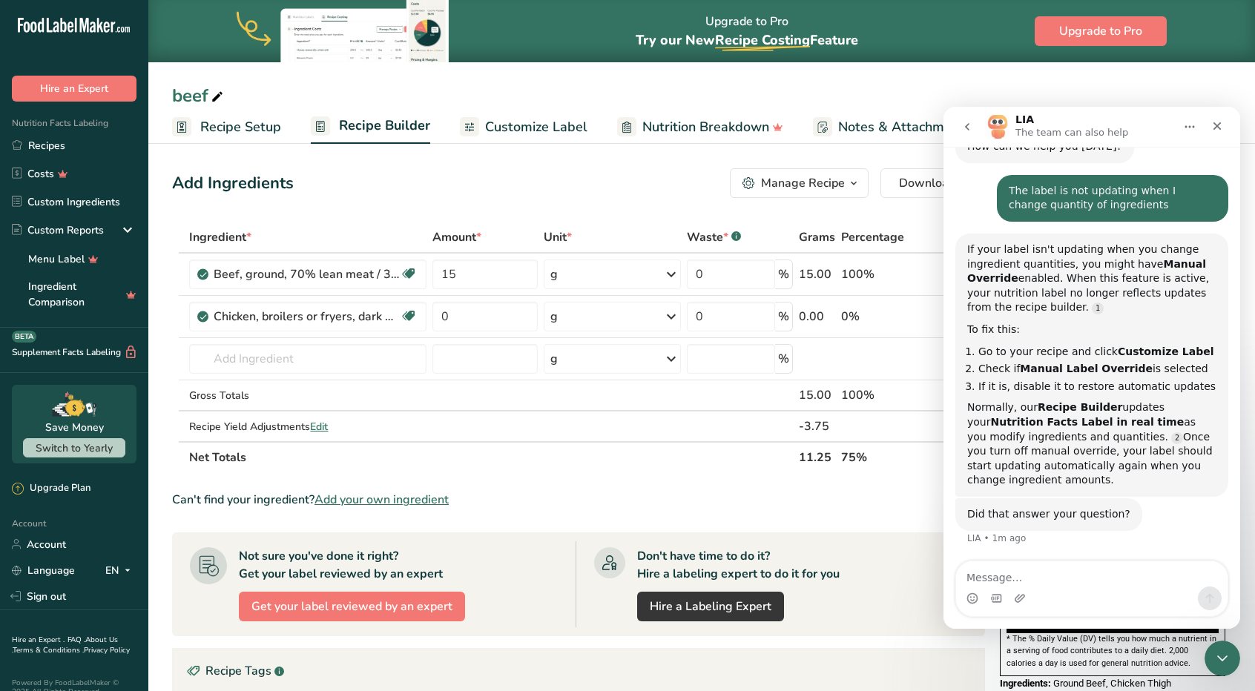
click at [1027, 585] on textarea "Message…" at bounding box center [1091, 574] width 271 height 25
type textarea "I dont have Pro, how do I see the updated label?"
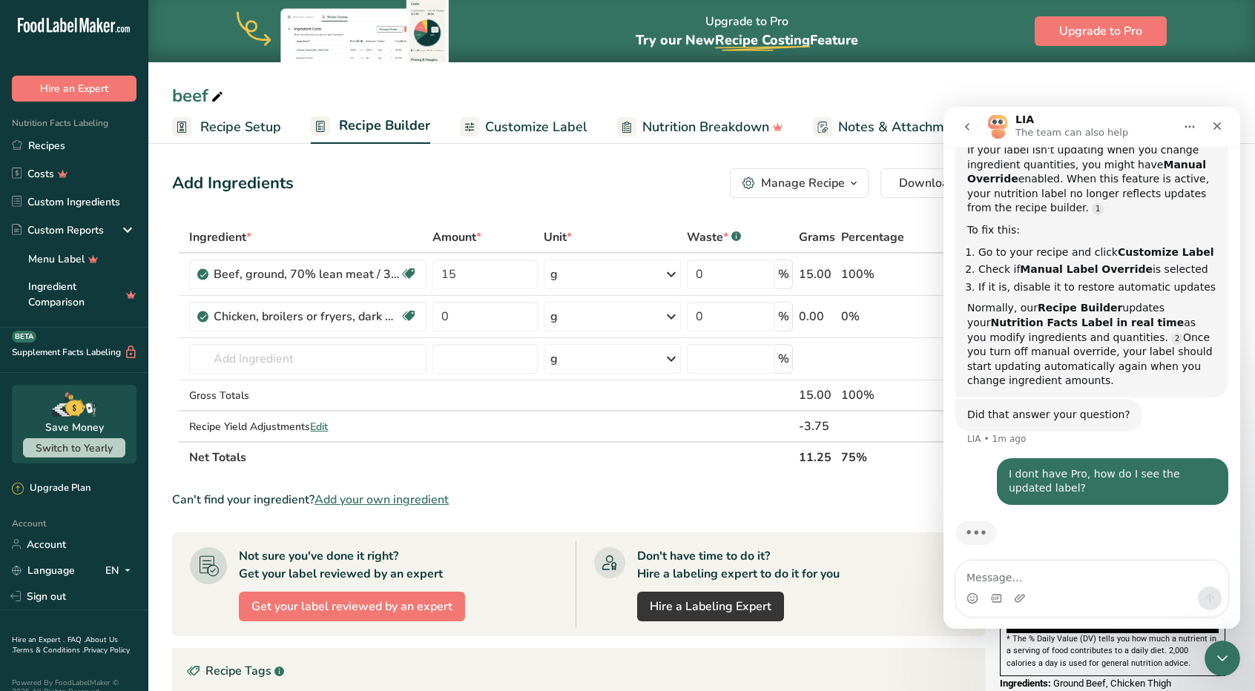
scroll to position [197, 0]
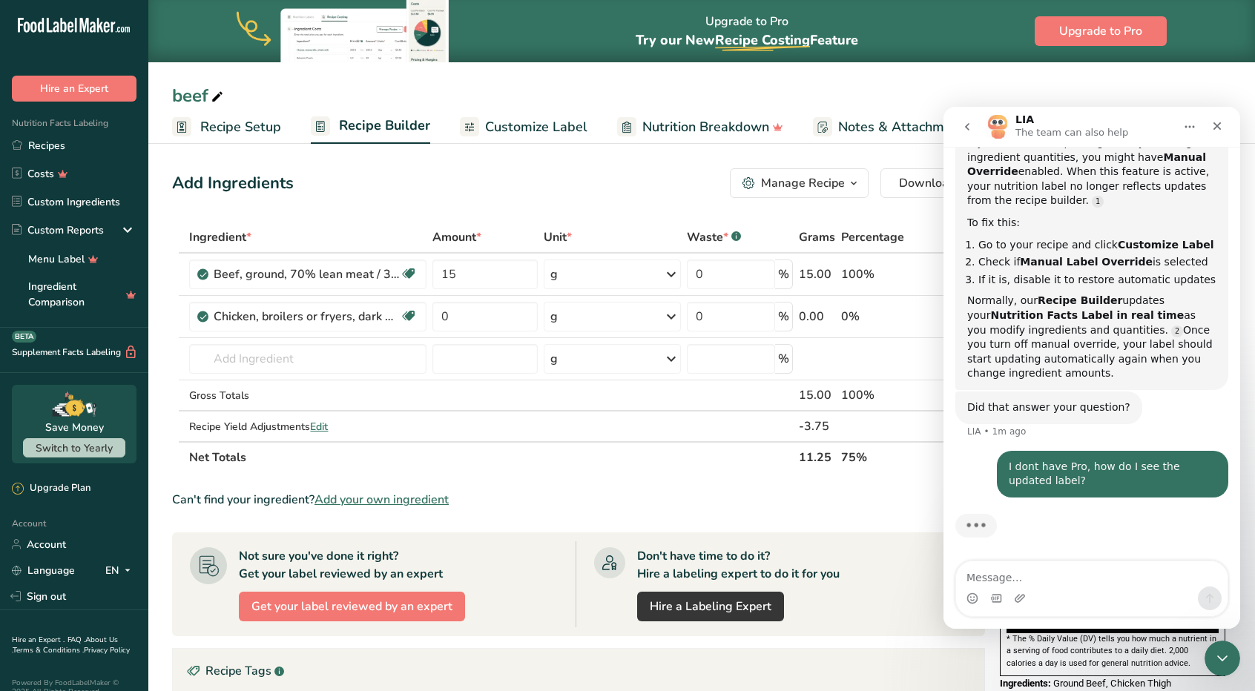
click at [1027, 585] on textarea "Message…" at bounding box center [1091, 574] width 271 height 25
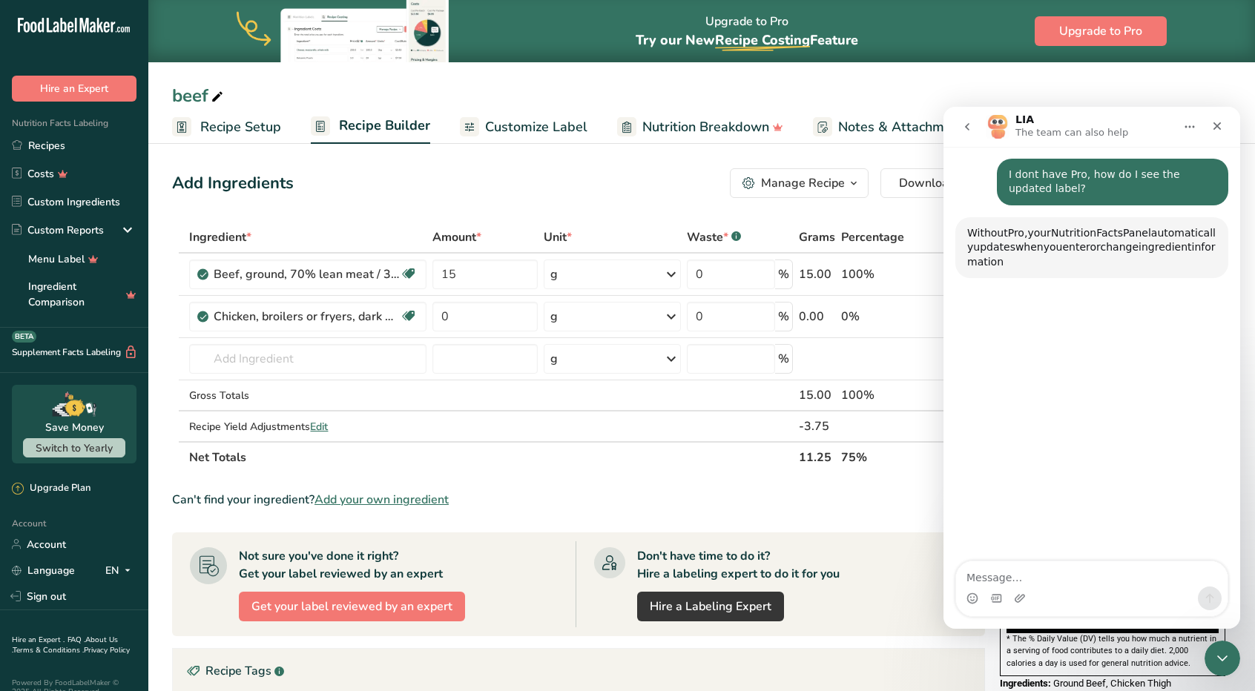
scroll to position [490, 0]
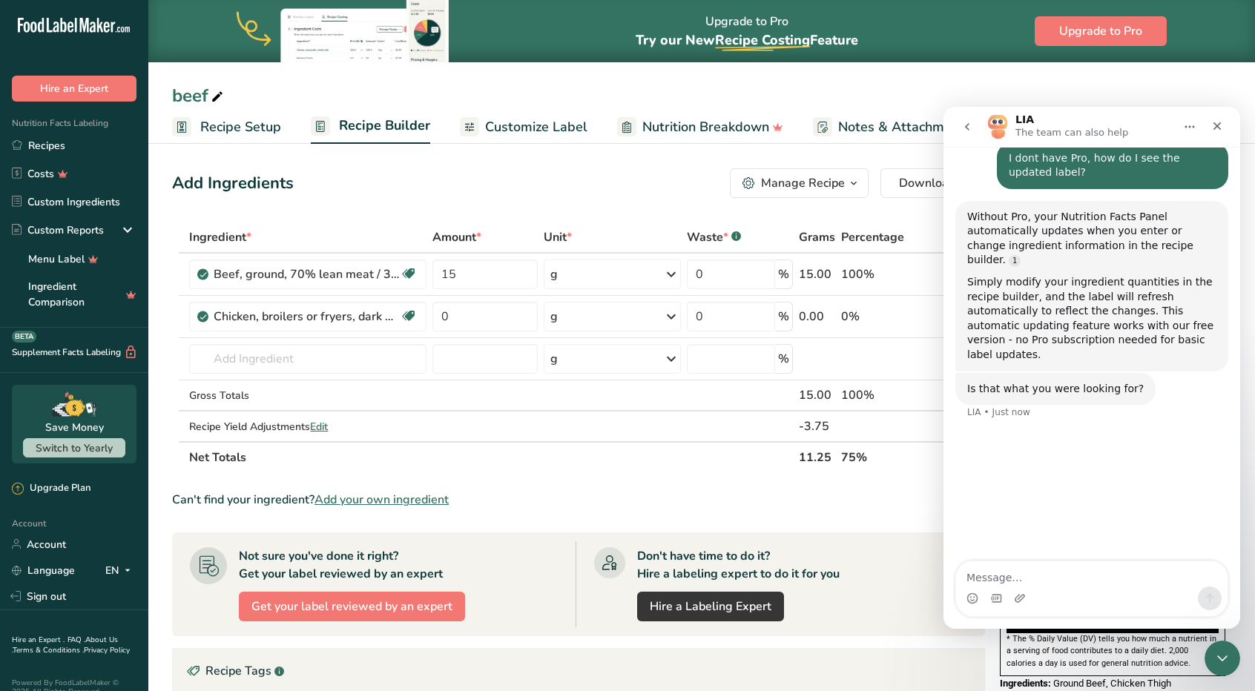
click at [727, 475] on section "Ingredient * Amount * Unit * Waste * .a-a{fill:#347362;}.b-a{fill:#fff;} Grams …" at bounding box center [578, 571] width 813 height 699
click at [1030, 576] on textarea "Message…" at bounding box center [1091, 574] width 271 height 25
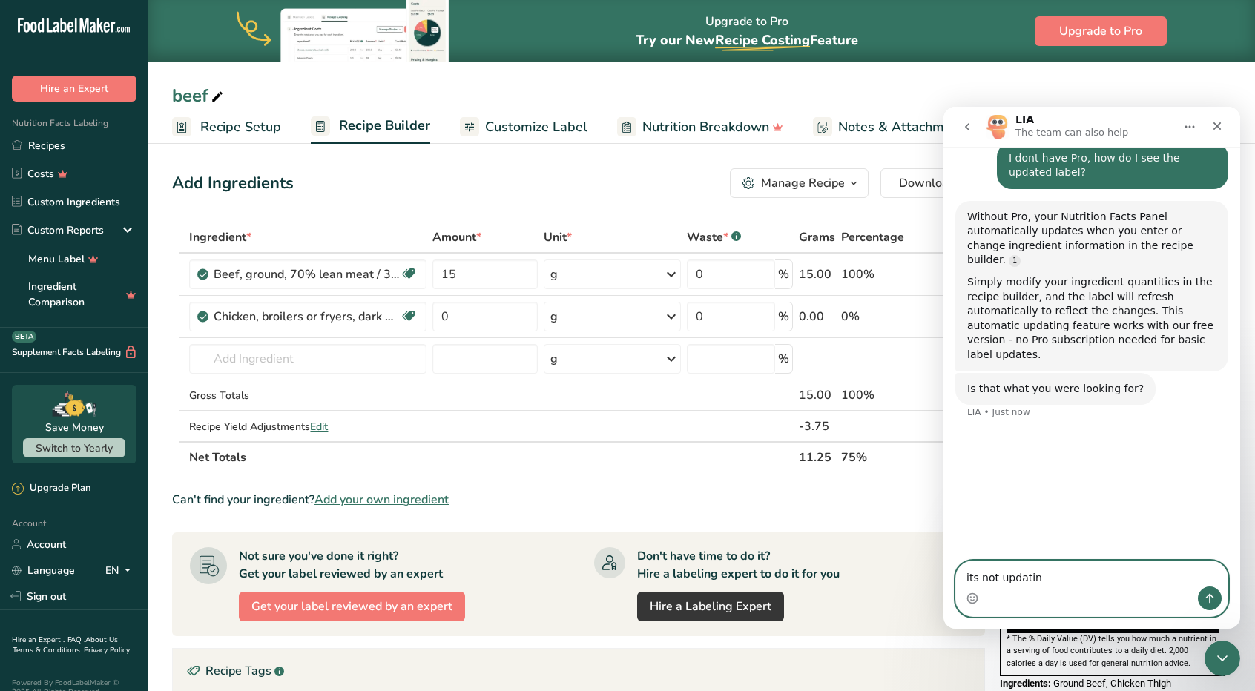
type textarea "its not updating"
click at [1030, 576] on textarea "Message…" at bounding box center [1091, 574] width 271 height 25
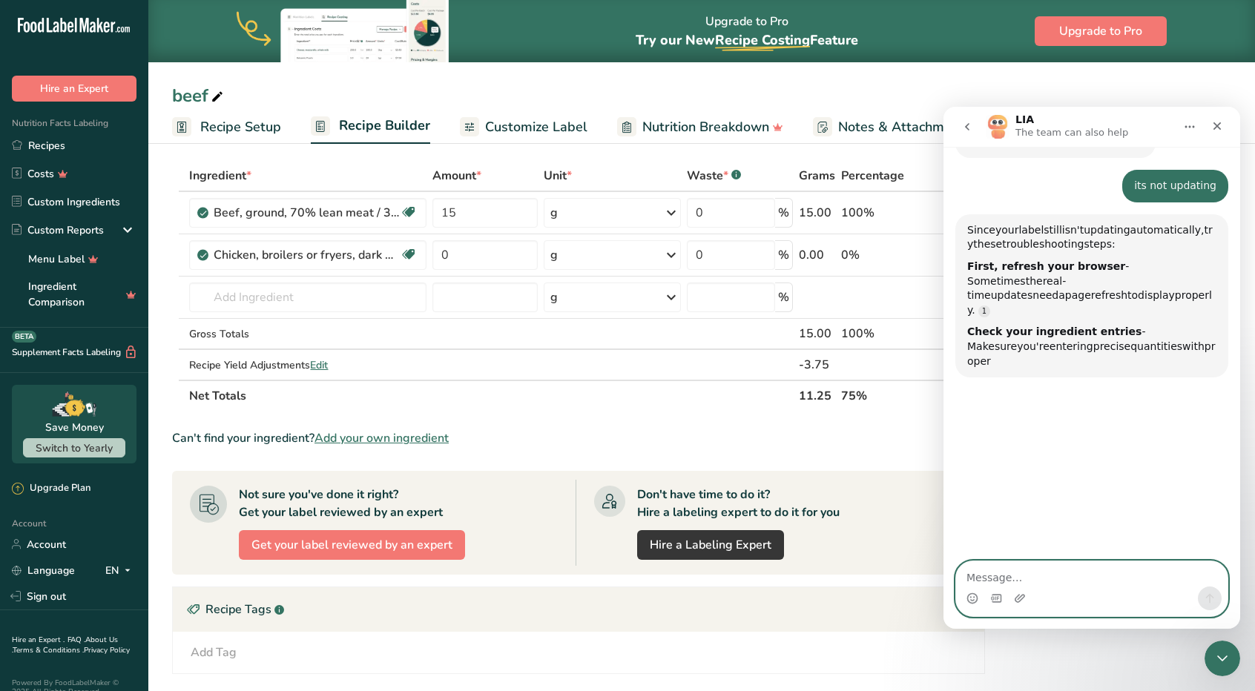
scroll to position [59, 0]
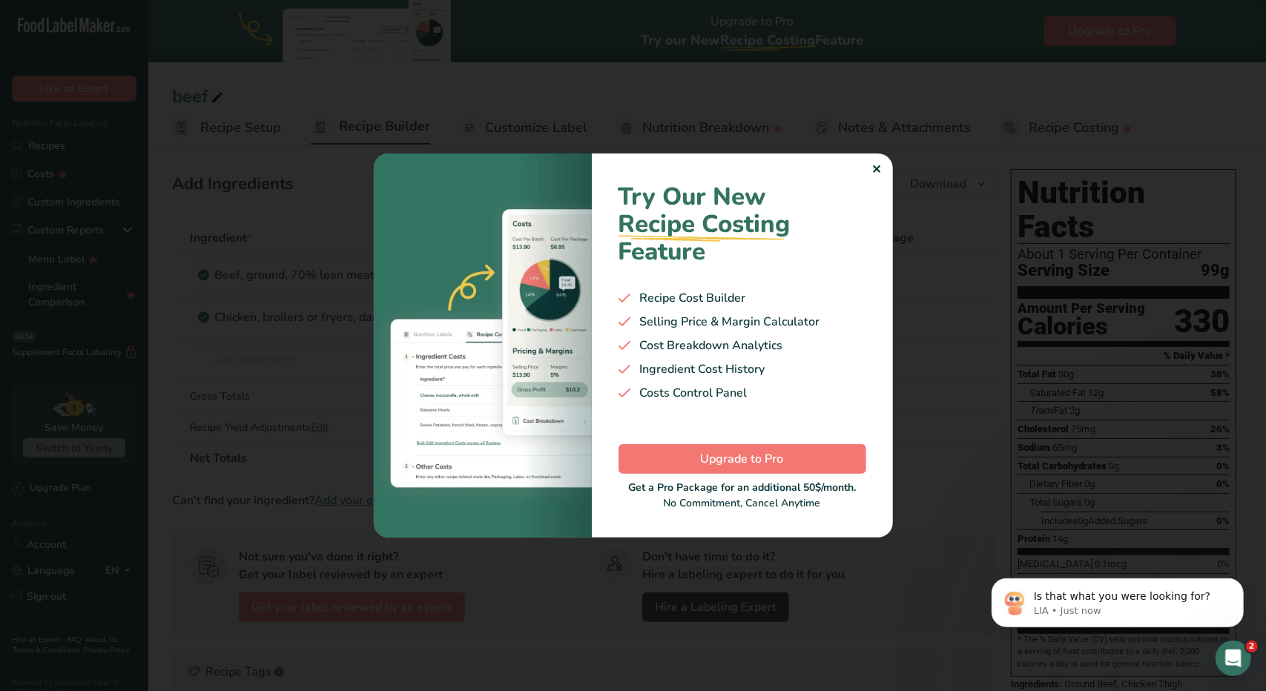
click at [877, 168] on div "✕" at bounding box center [877, 170] width 10 height 18
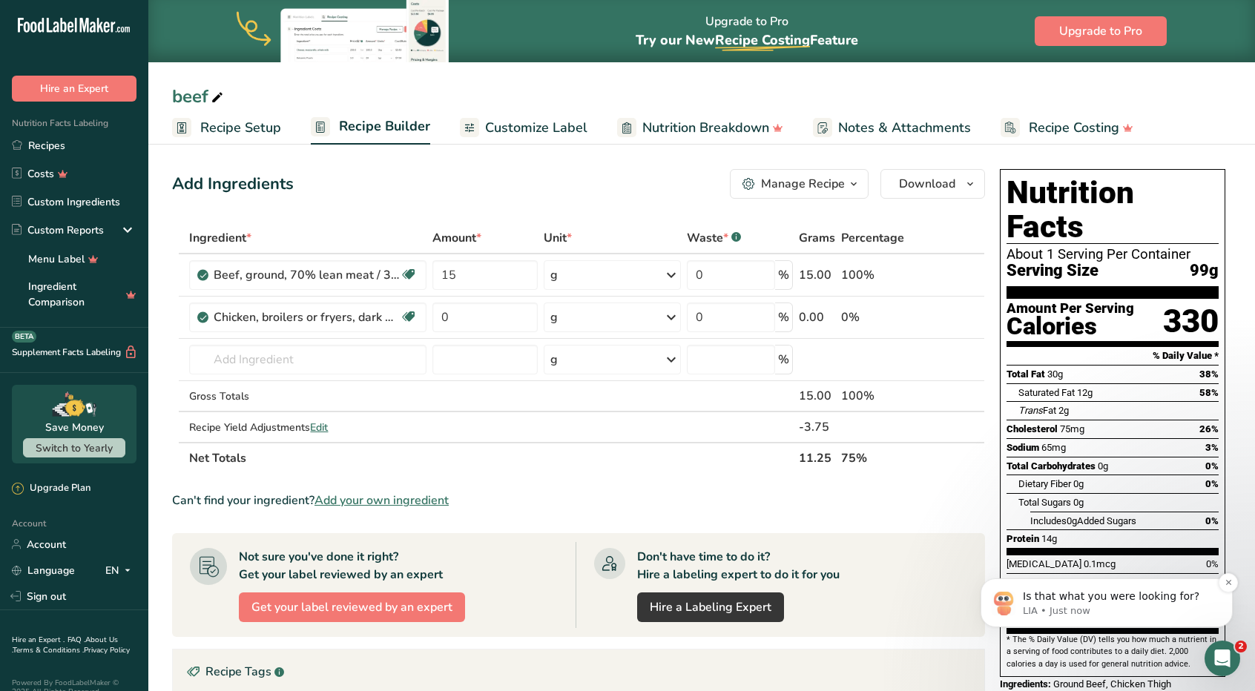
click at [1126, 601] on p "Is that what you were looking for?" at bounding box center [1118, 597] width 191 height 15
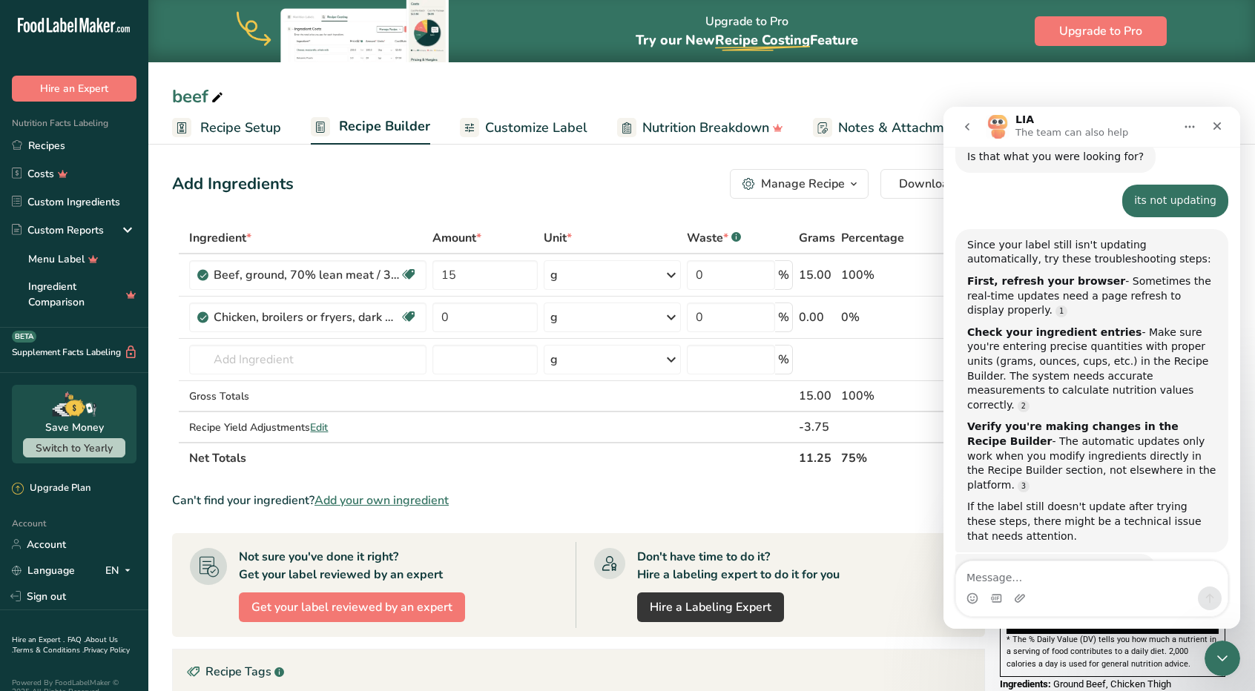
scroll to position [721, 0]
click at [851, 495] on div "Can't find your ingredient? Add your own ingredient" at bounding box center [578, 501] width 813 height 18
click at [1028, 581] on textarea "Message…" at bounding box center [1091, 574] width 271 height 25
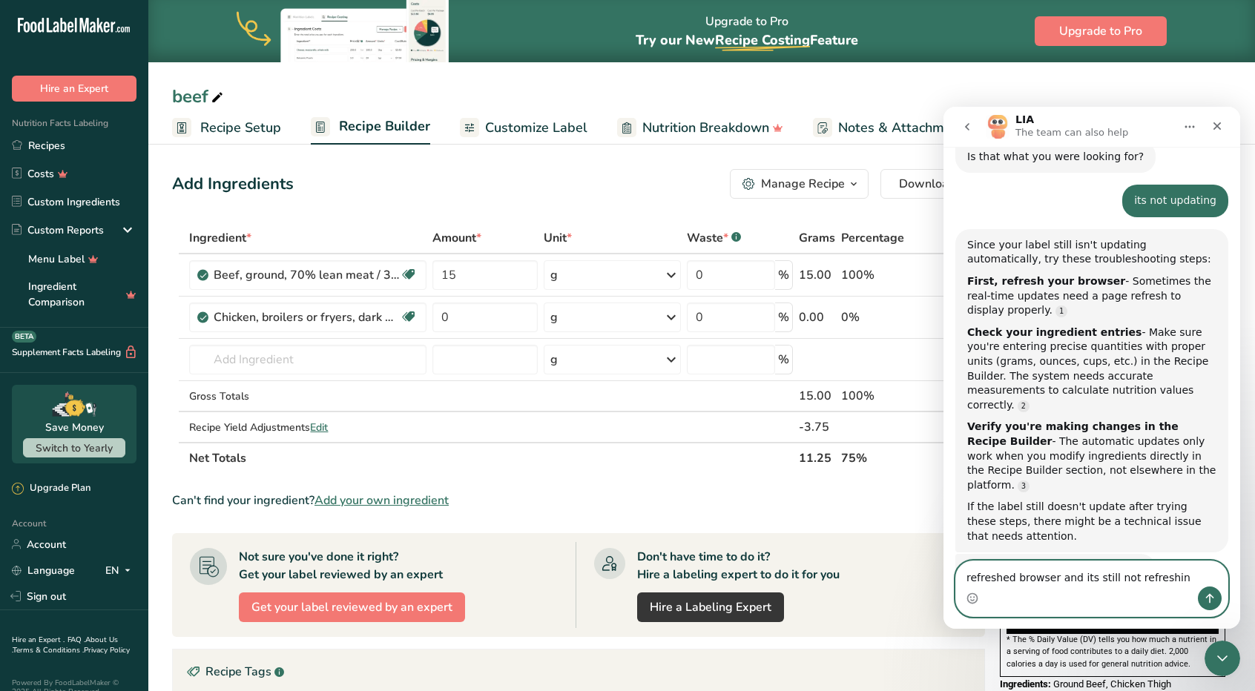
type textarea "refreshed browser and its still not refreshing"
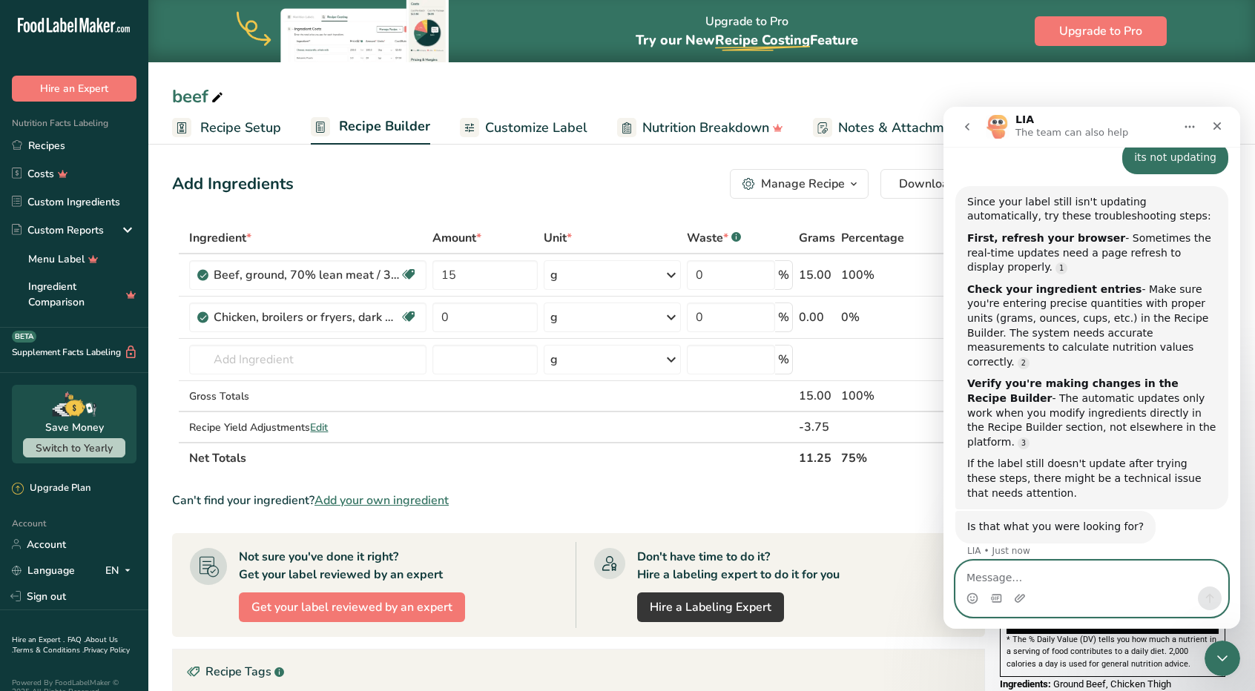
scroll to position [813, 0]
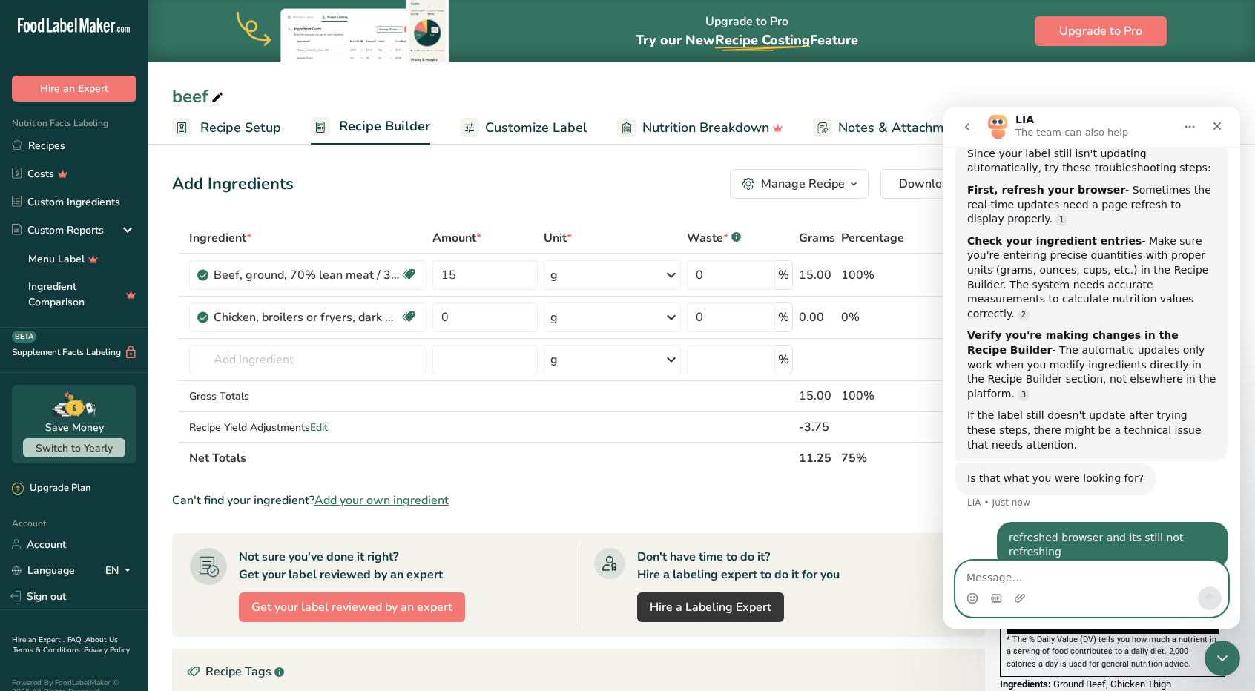
click at [993, 585] on textarea "Message…" at bounding box center [1091, 574] width 271 height 25
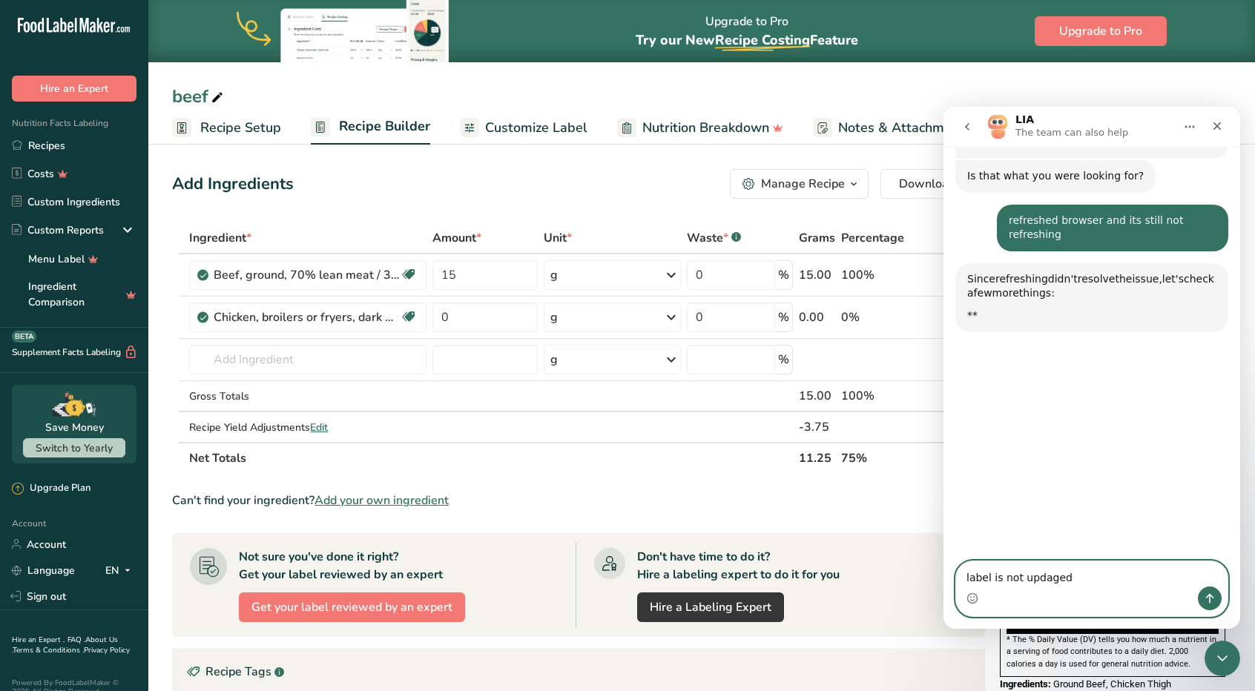
scroll to position [1120, 0]
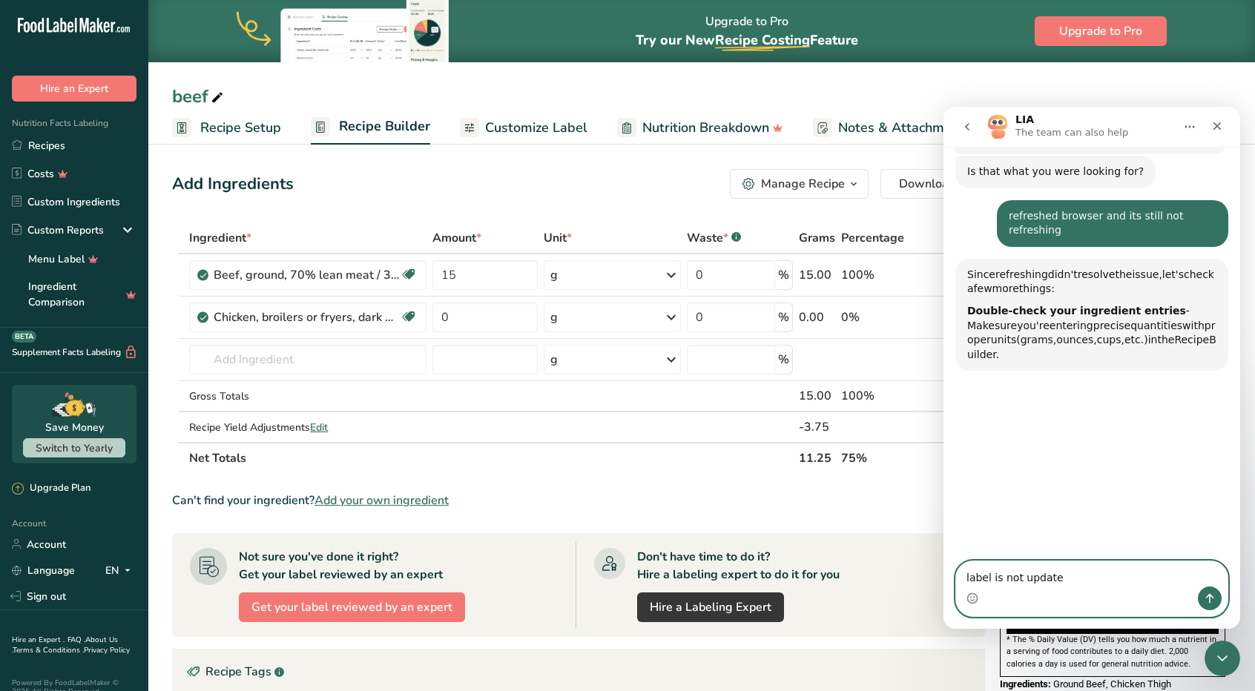
type textarea "label is not updated"
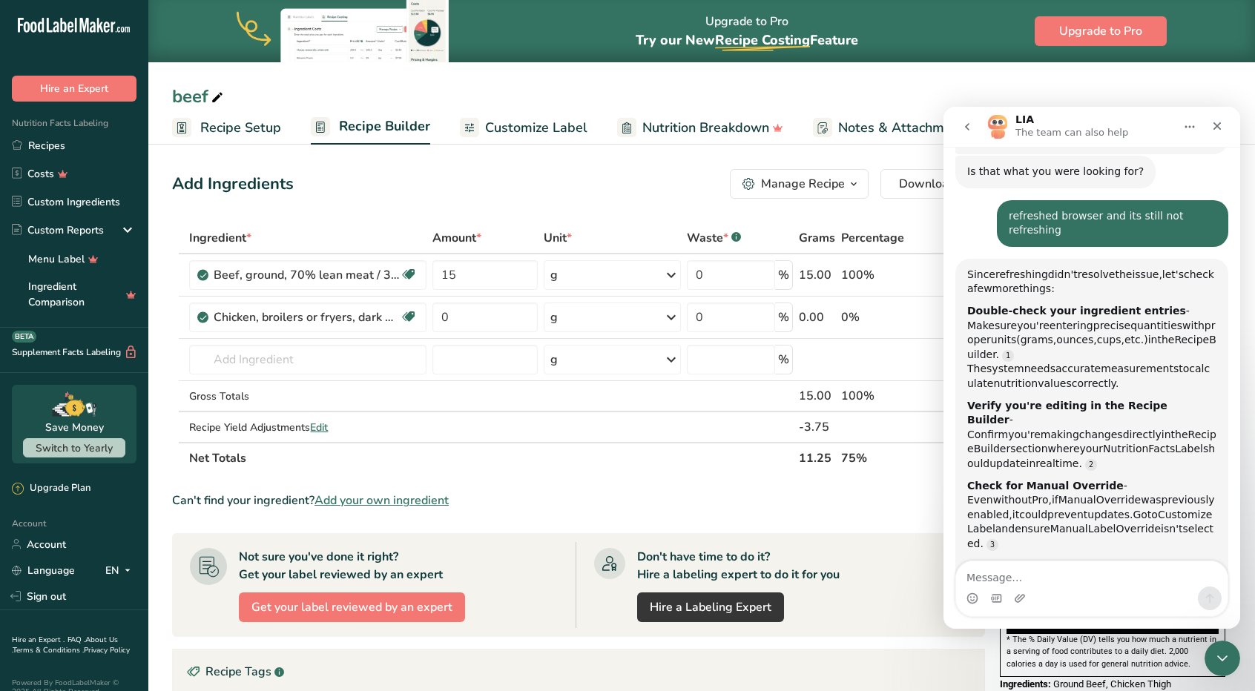
click at [889, 492] on div "Can't find your ingredient? Add your own ingredient" at bounding box center [578, 501] width 813 height 18
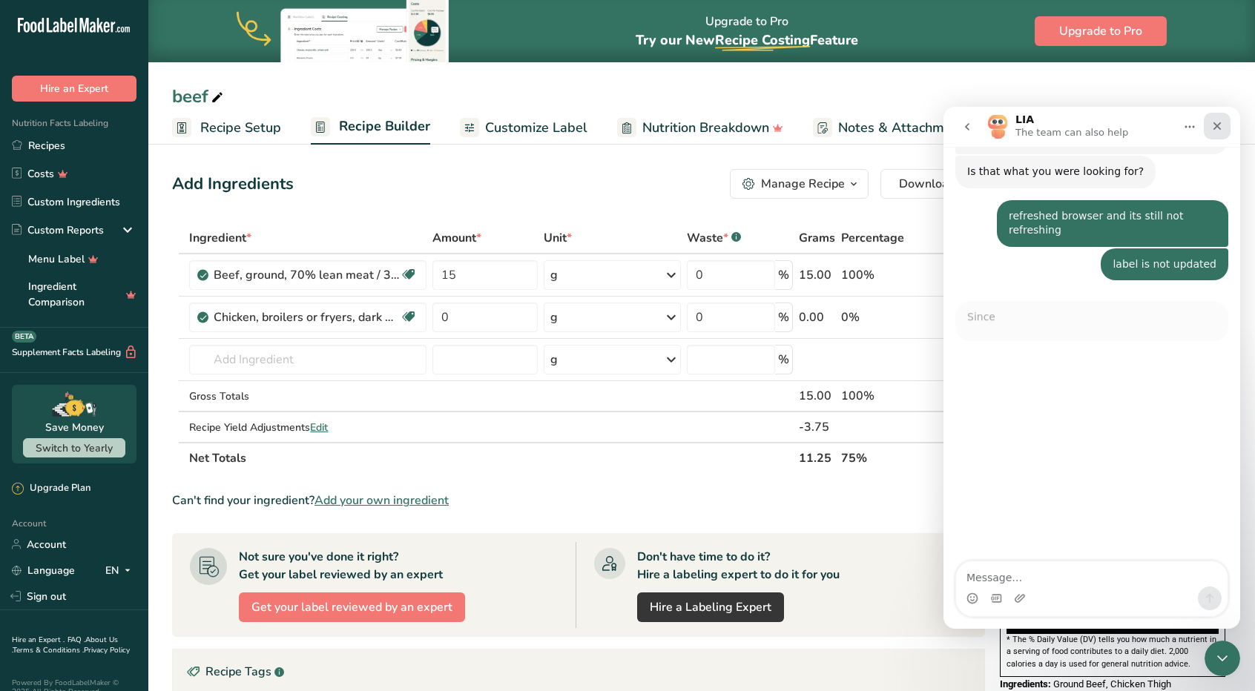
scroll to position [1139, 0]
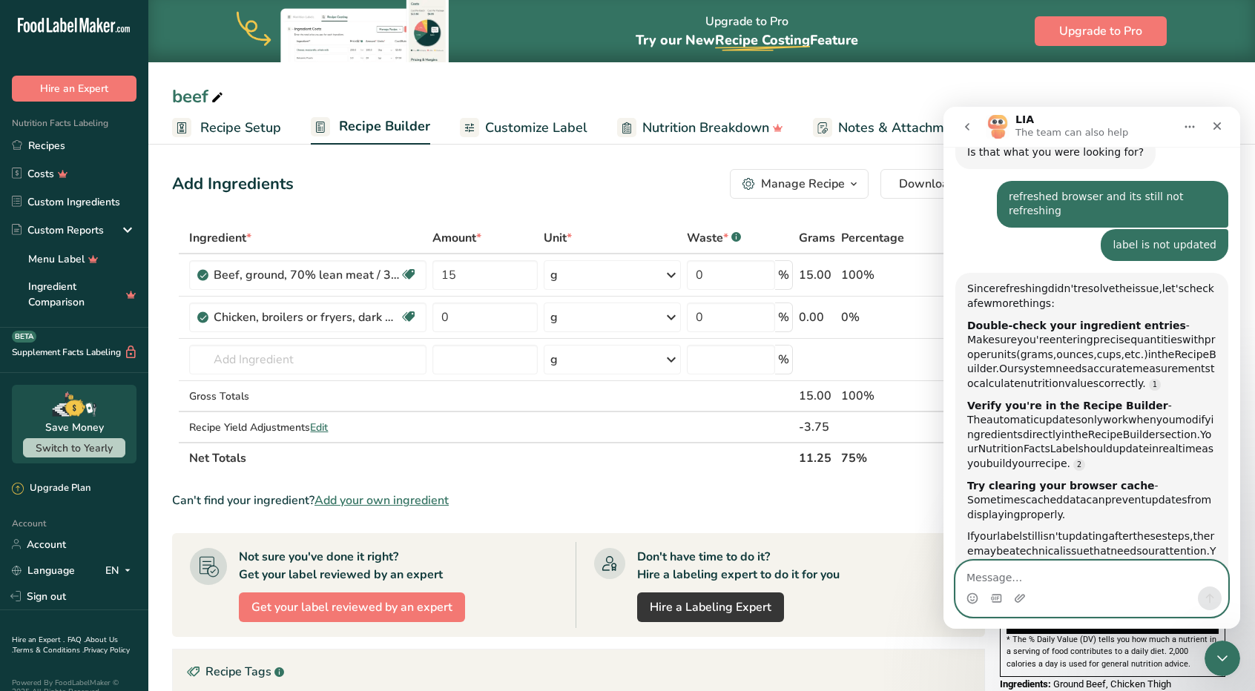
click at [1053, 583] on textarea "Message…" at bounding box center [1091, 574] width 271 height 25
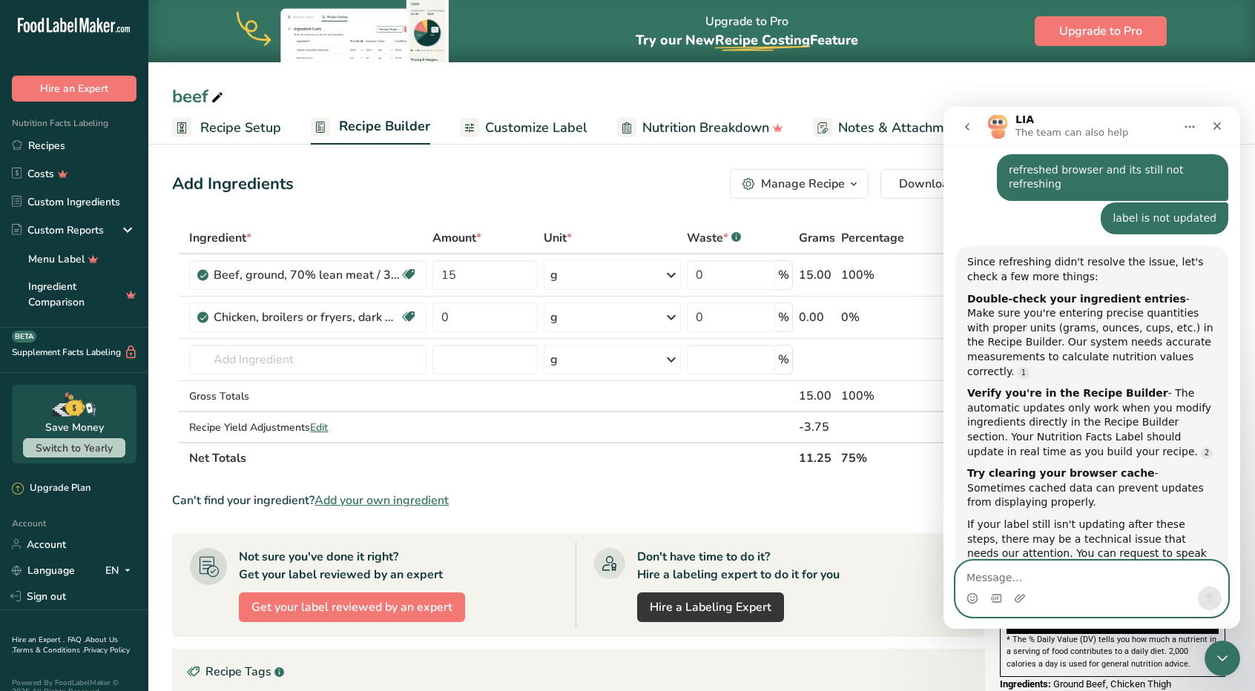
scroll to position [1168, 0]
type textarea "NO, talk to an agent"
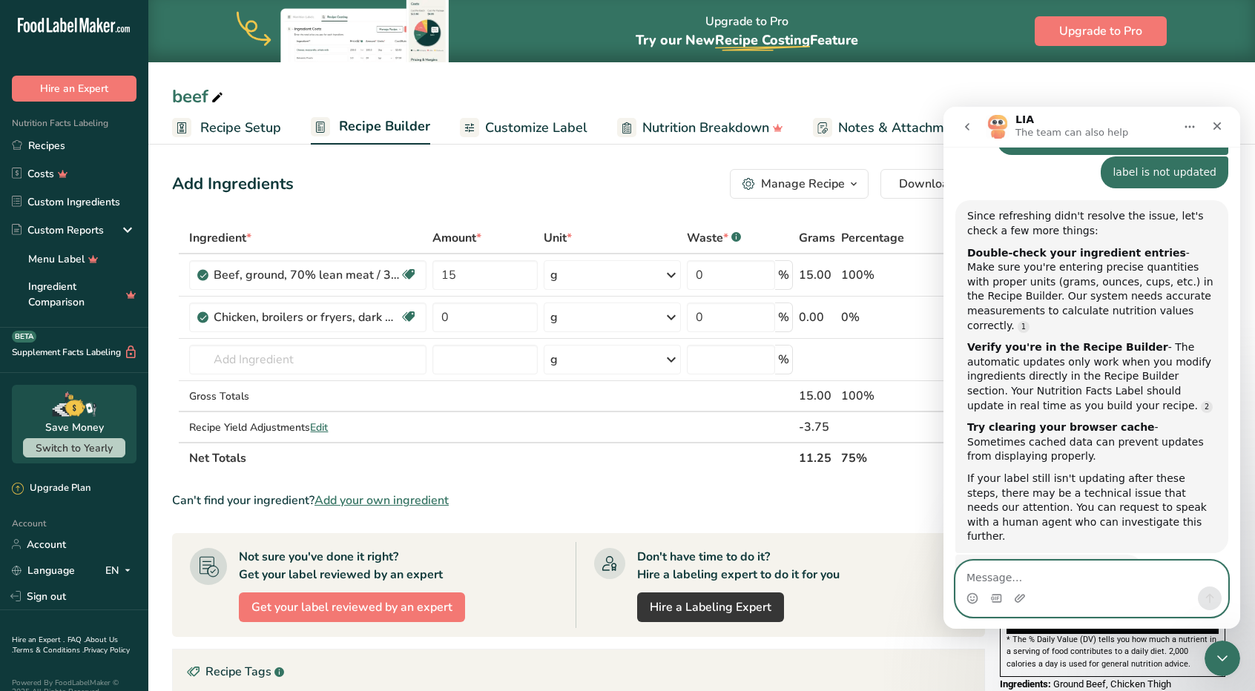
scroll to position [1260, 0]
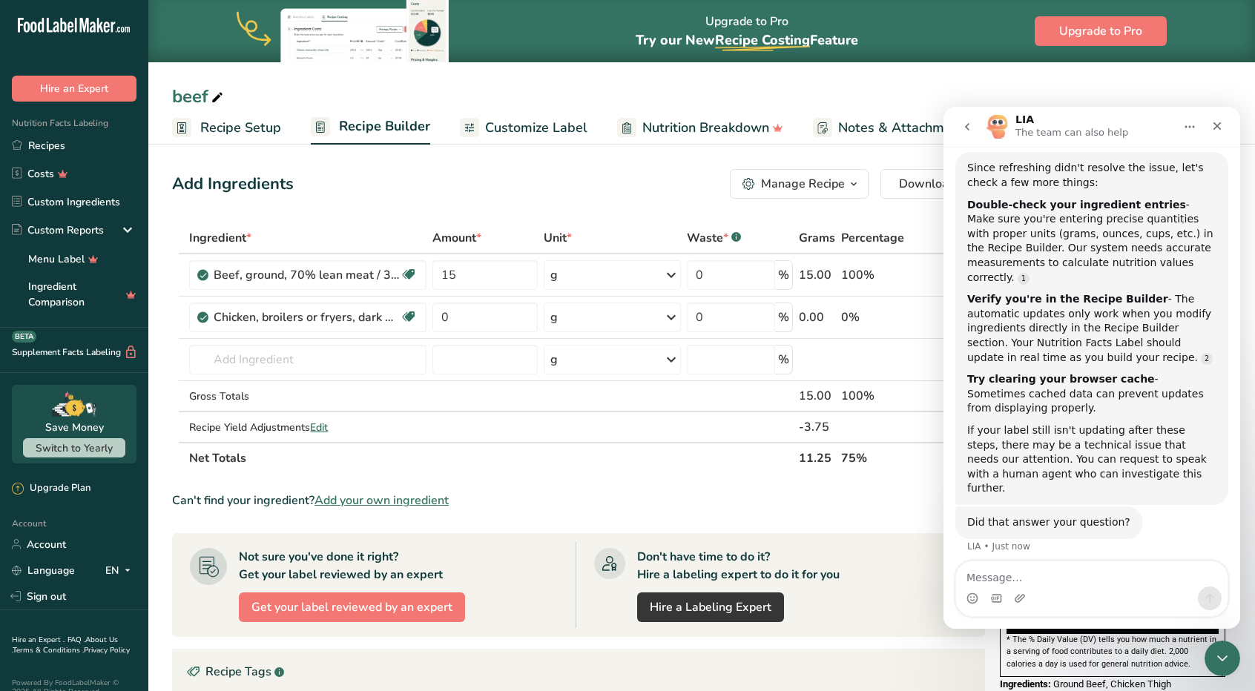
click at [889, 498] on div "Can't find your ingredient? Add your own ingredient" at bounding box center [578, 501] width 813 height 18
click at [1221, 127] on icon "Close" at bounding box center [1217, 126] width 12 height 12
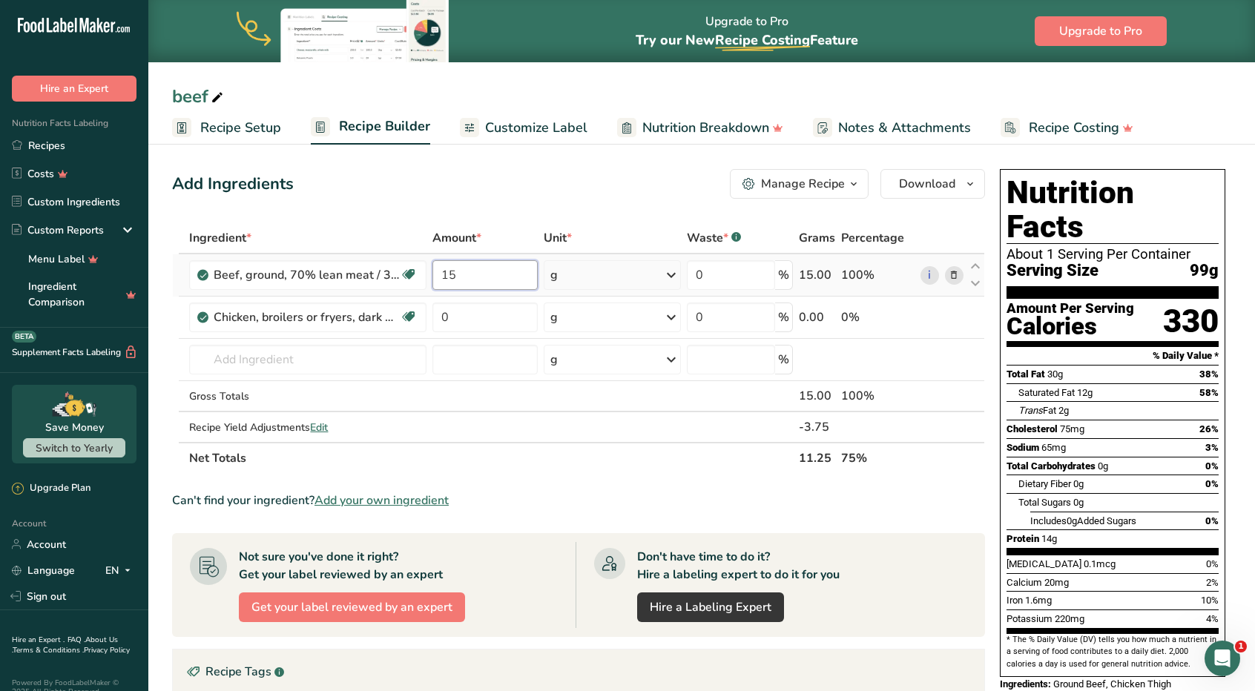
click at [498, 272] on input "15" at bounding box center [484, 275] width 105 height 30
type input "1"
type input "74"
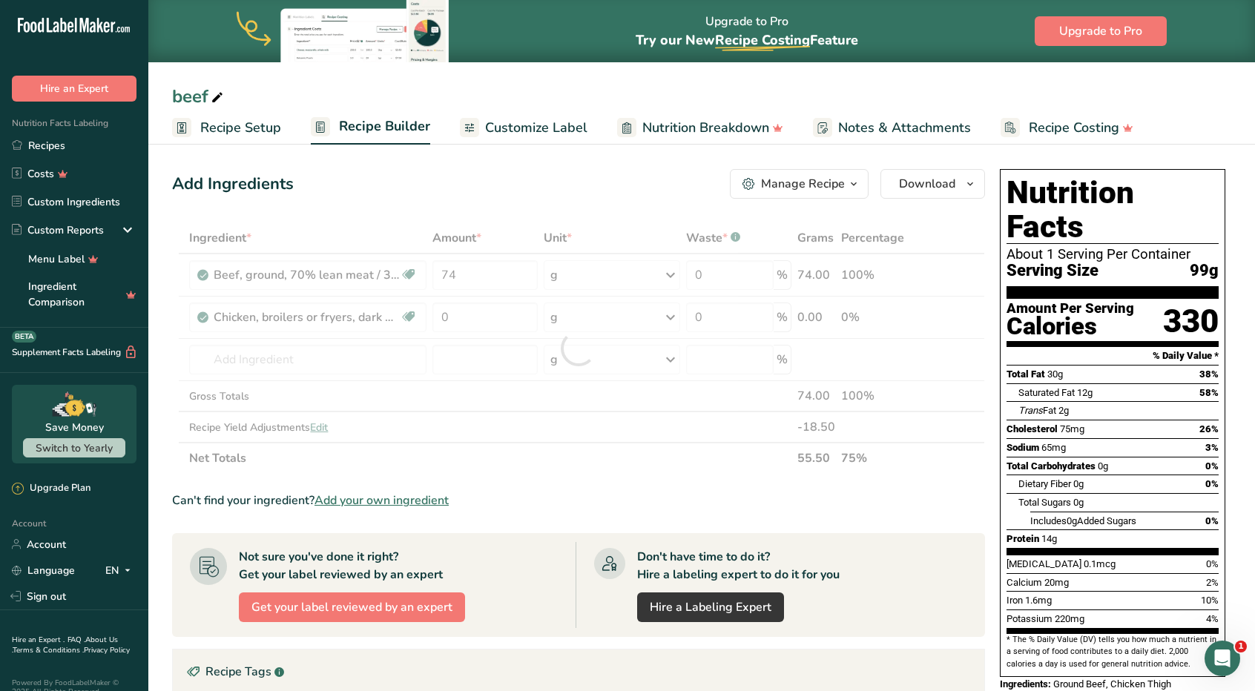
click at [614, 462] on div "Ingredient * Amount * Unit * Waste * .a-a{fill:#347362;}.b-a{fill:#fff;} Grams …" at bounding box center [578, 348] width 813 height 251
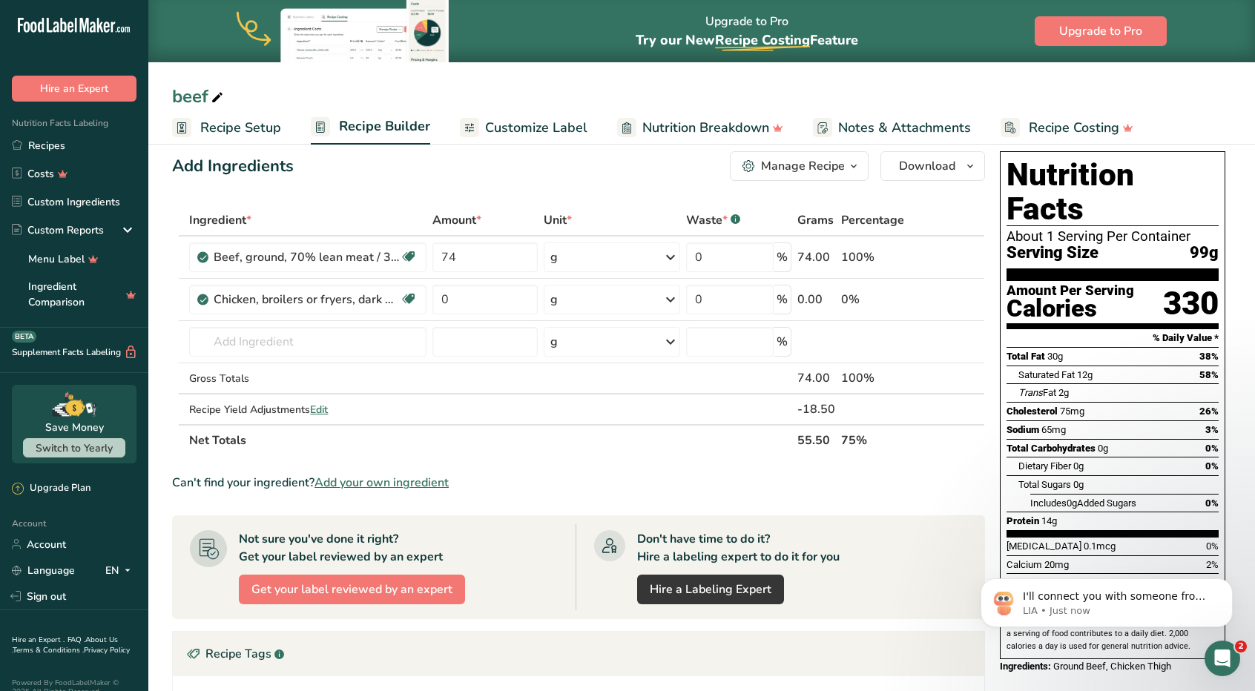
scroll to position [0, 0]
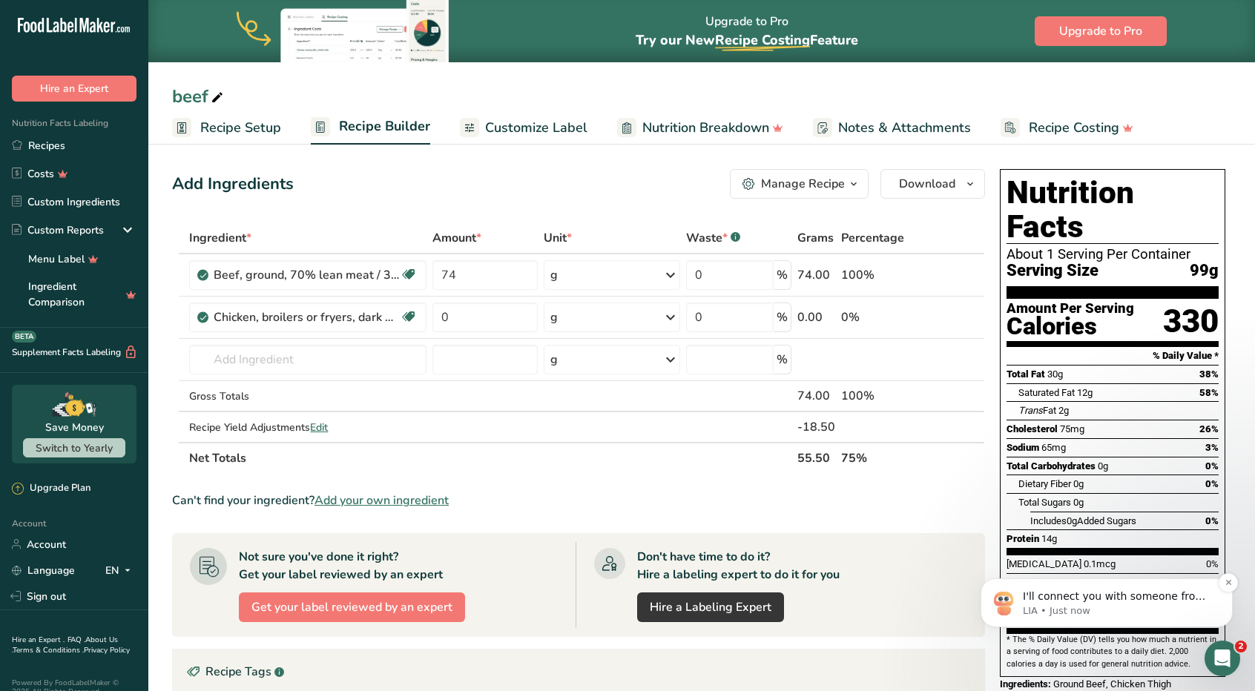
click at [1150, 598] on p "I'll connect you with someone from our team right away! Meanwhile, could you pl…" at bounding box center [1118, 597] width 191 height 15
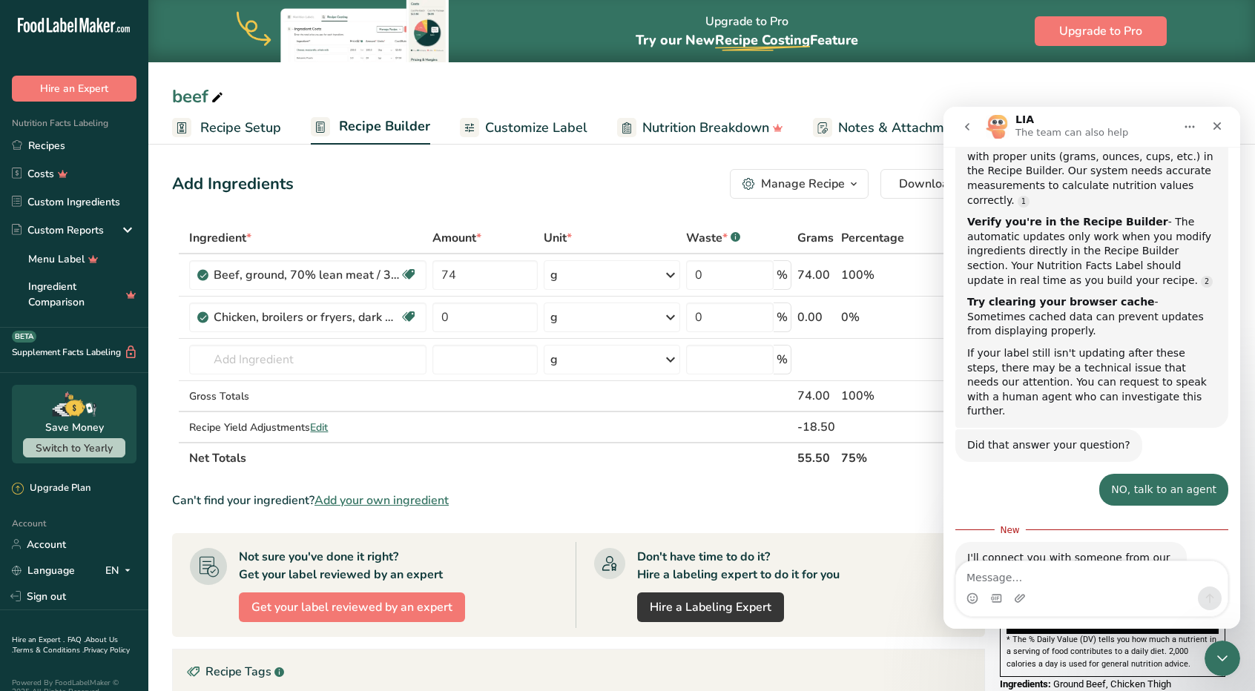
scroll to position [1339, 0]
click at [1050, 572] on textarea "Message…" at bounding box center [1091, 574] width 271 height 25
click at [898, 487] on section "Ingredient * Amount * Unit * Waste * .a-a{fill:#347362;}.b-a{fill:#fff;} Grams …" at bounding box center [578, 572] width 813 height 699
click at [1214, 122] on icon "Close" at bounding box center [1217, 126] width 8 height 8
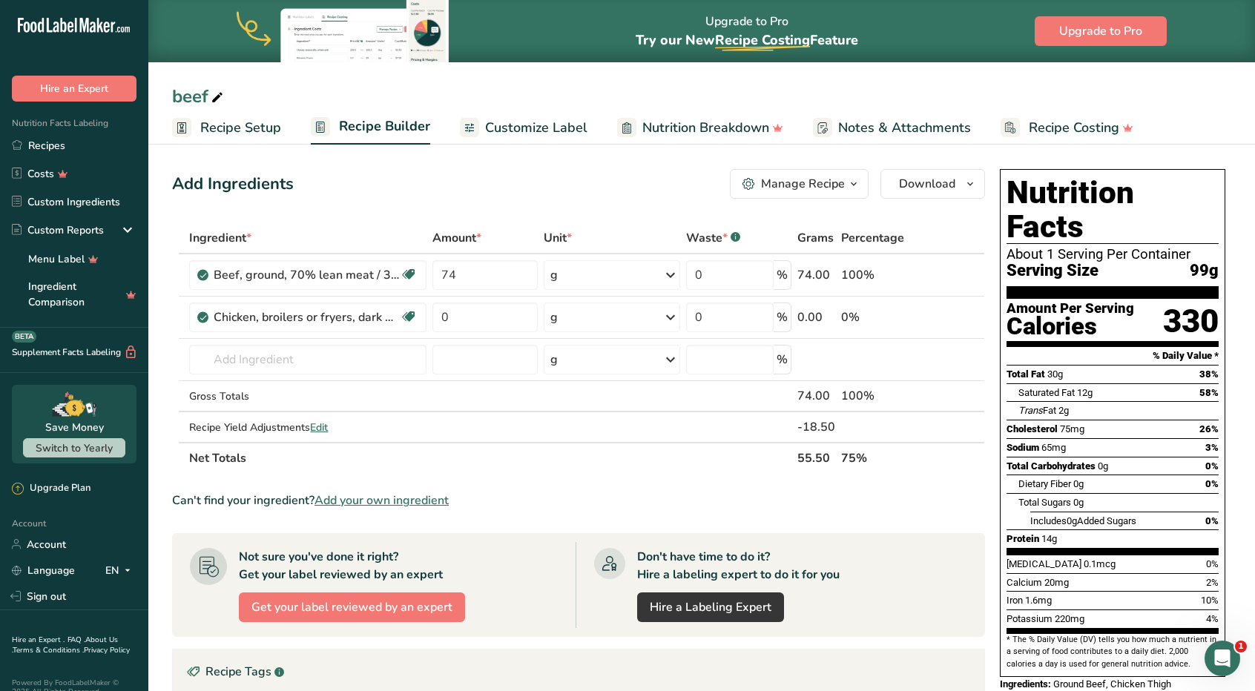
click at [785, 191] on div "Manage Recipe" at bounding box center [803, 184] width 84 height 18
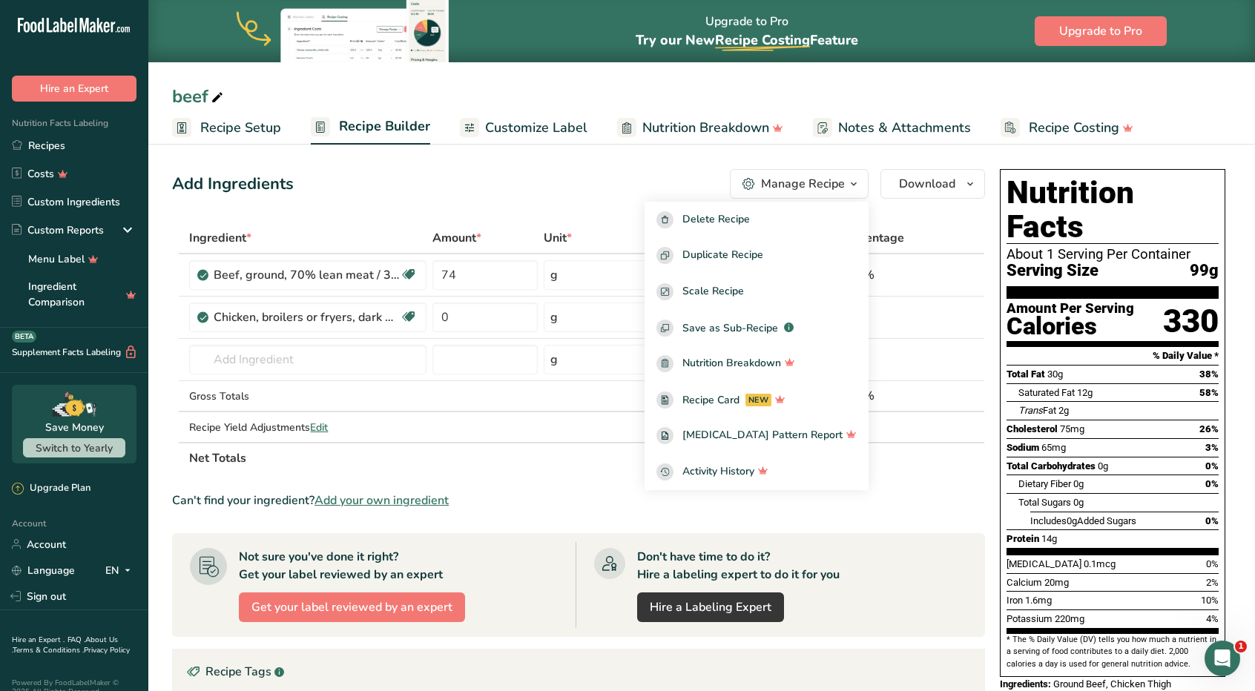
click at [665, 189] on div "Add Ingredients Manage Recipe Delete Recipe Duplicate Recipe Scale Recipe Save …" at bounding box center [578, 184] width 813 height 30
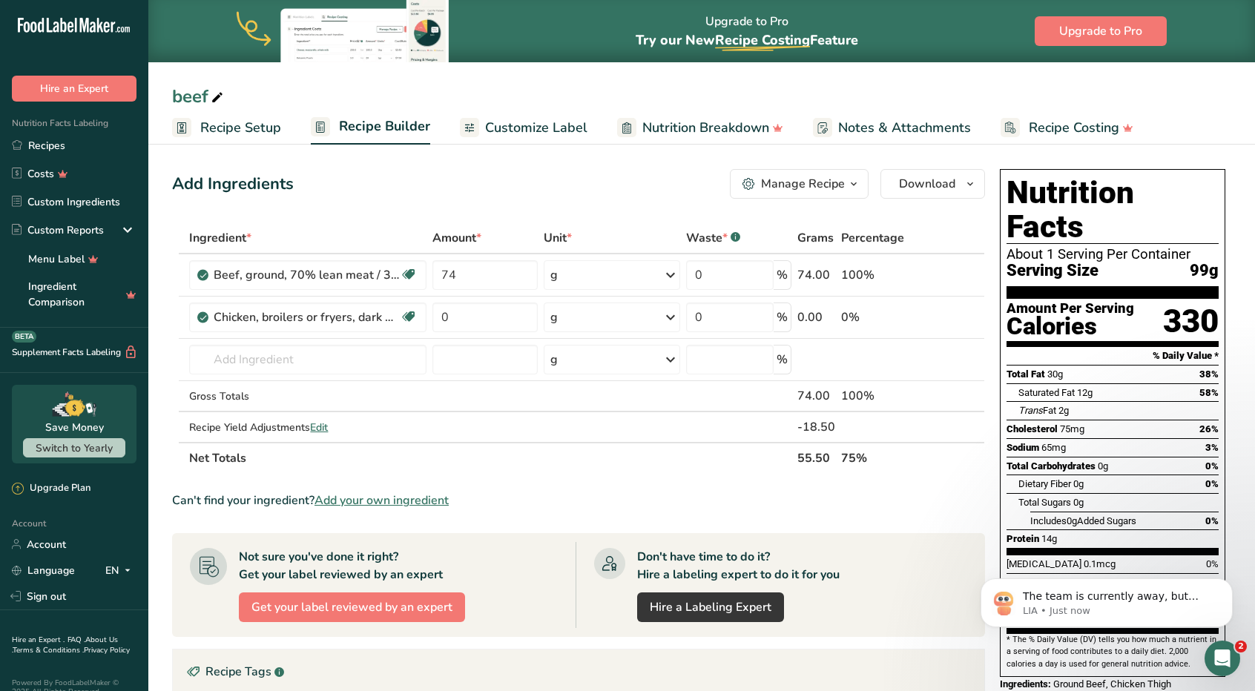
scroll to position [1404, 0]
click at [1130, 607] on p "LIA • Just now" at bounding box center [1118, 611] width 191 height 13
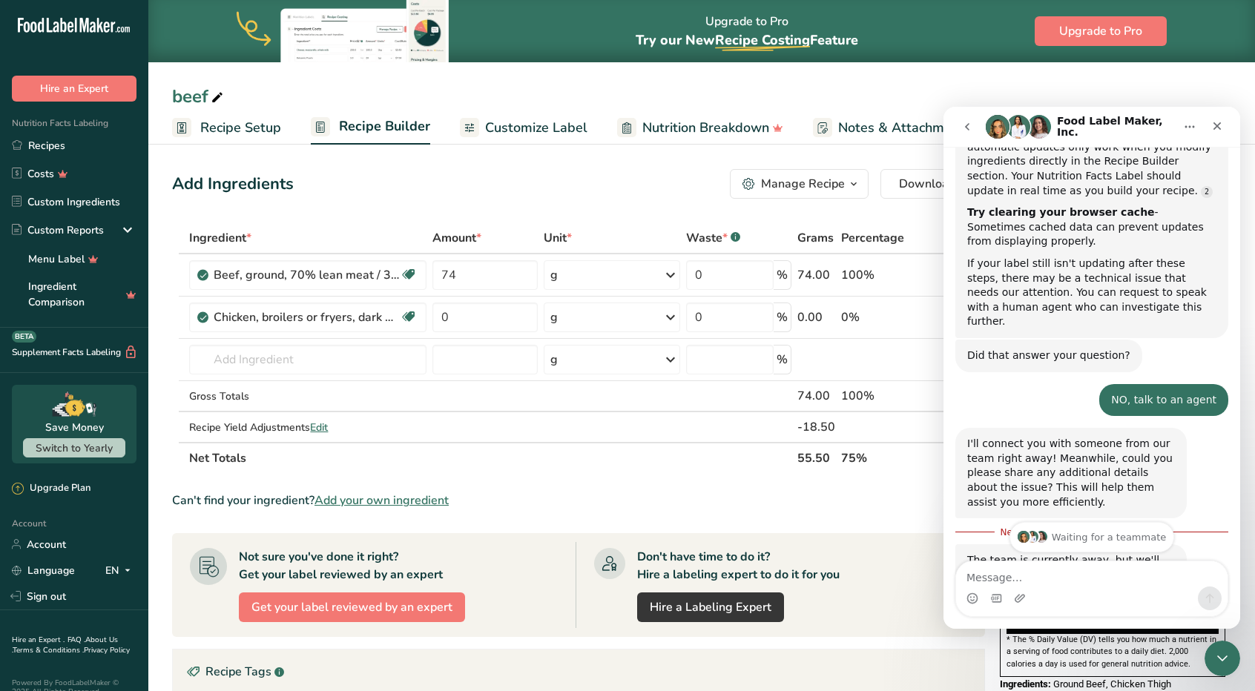
scroll to position [1429, 0]
drag, startPoint x: 1219, startPoint y: 125, endPoint x: 1945, endPoint y: 269, distance: 740.4
click at [1219, 125] on icon "Close" at bounding box center [1217, 126] width 8 height 8
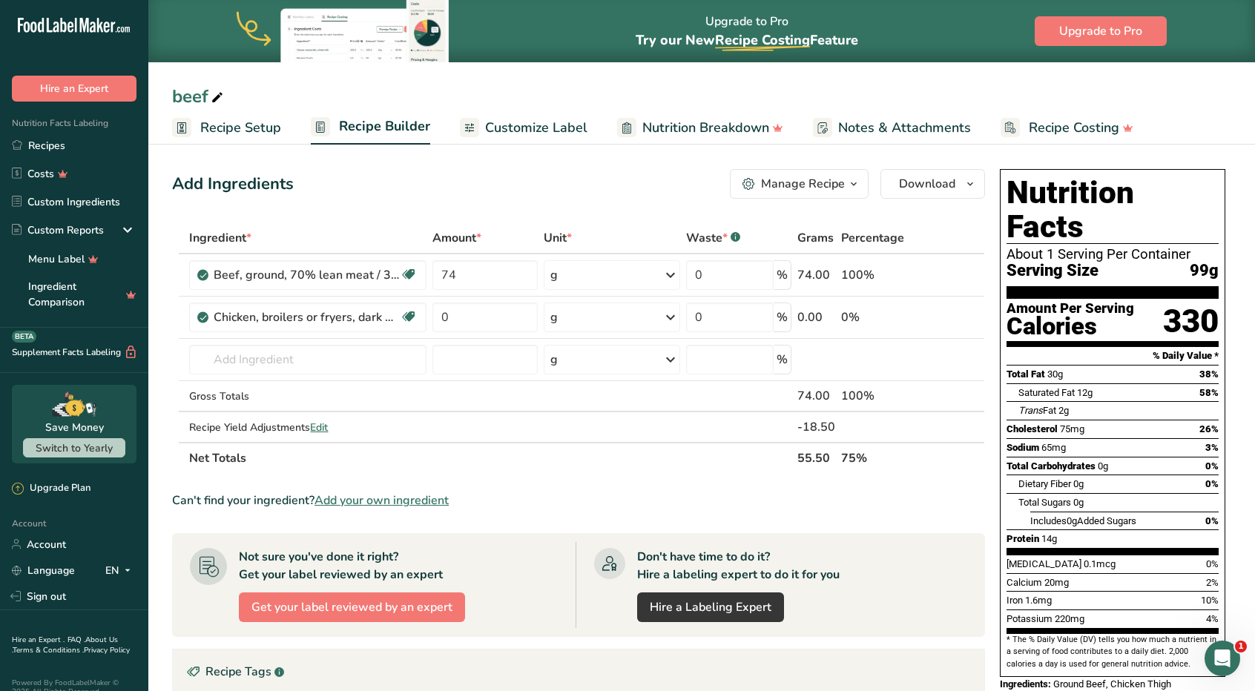
click at [257, 122] on span "Recipe Setup" at bounding box center [240, 128] width 81 height 20
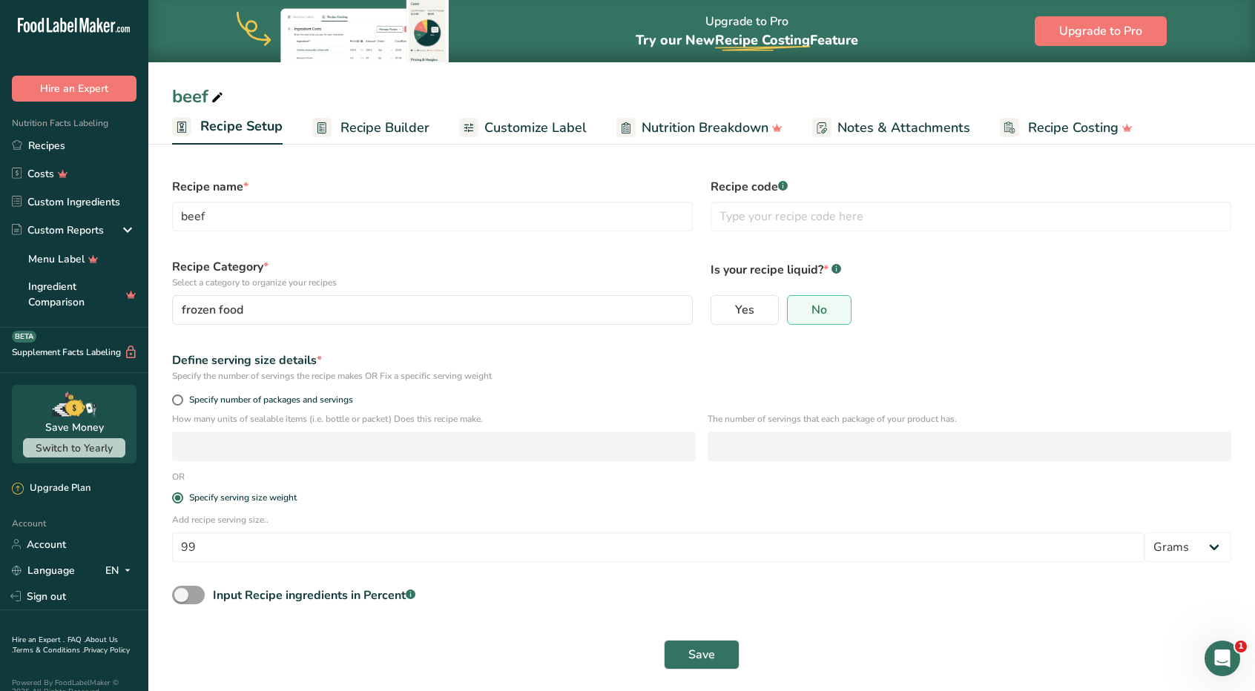
click at [359, 130] on span "Recipe Builder" at bounding box center [384, 128] width 89 height 20
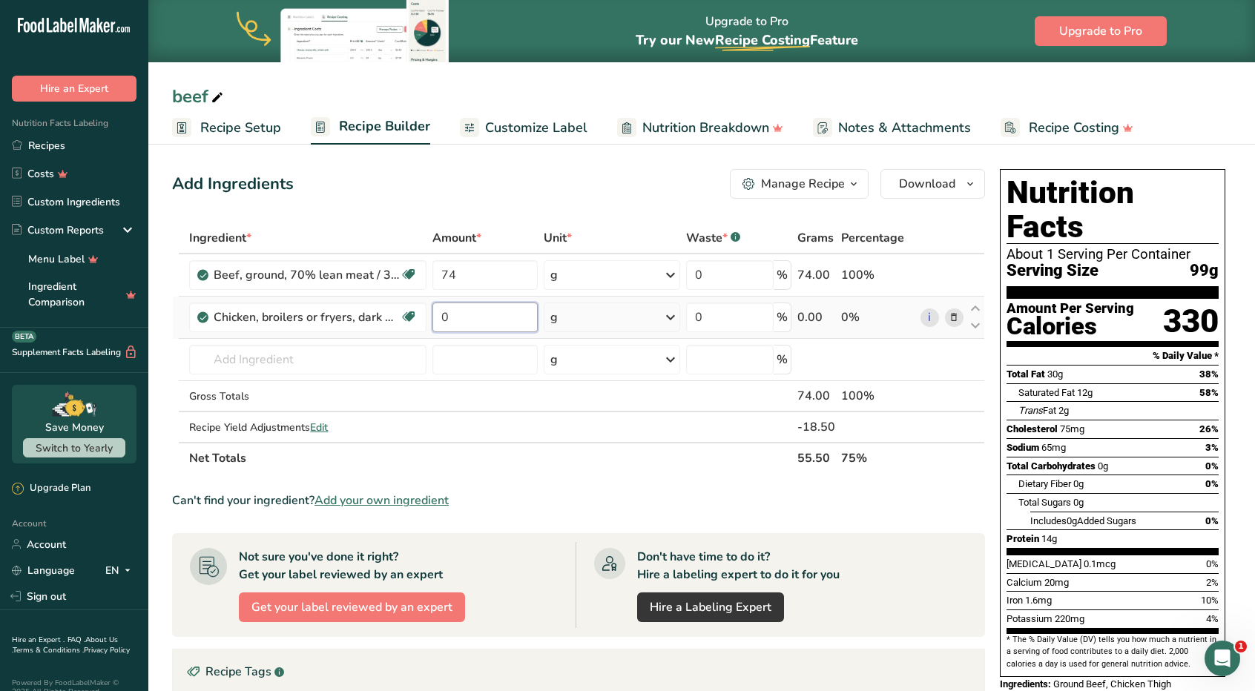
click at [487, 312] on input "0" at bounding box center [484, 318] width 105 height 30
click at [445, 183] on div "Add Ingredients Manage Recipe Delete Recipe Duplicate Recipe Scale Recipe Save …" at bounding box center [578, 184] width 813 height 30
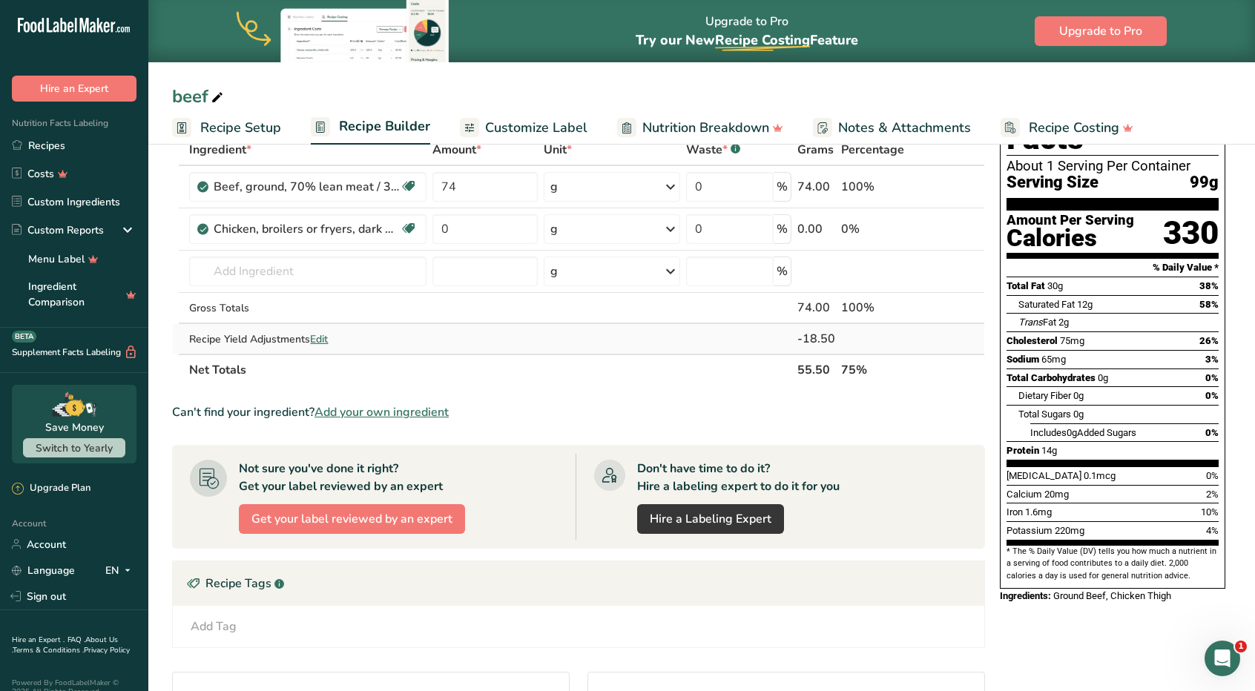
scroll to position [274, 0]
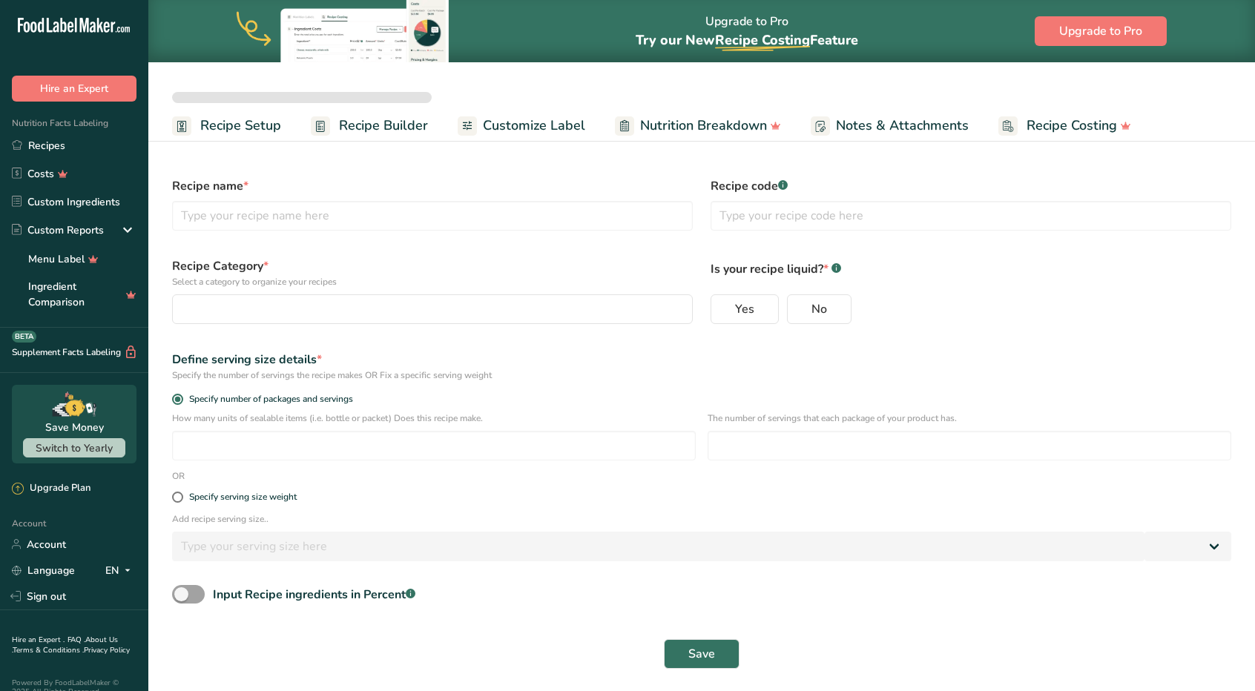
select select
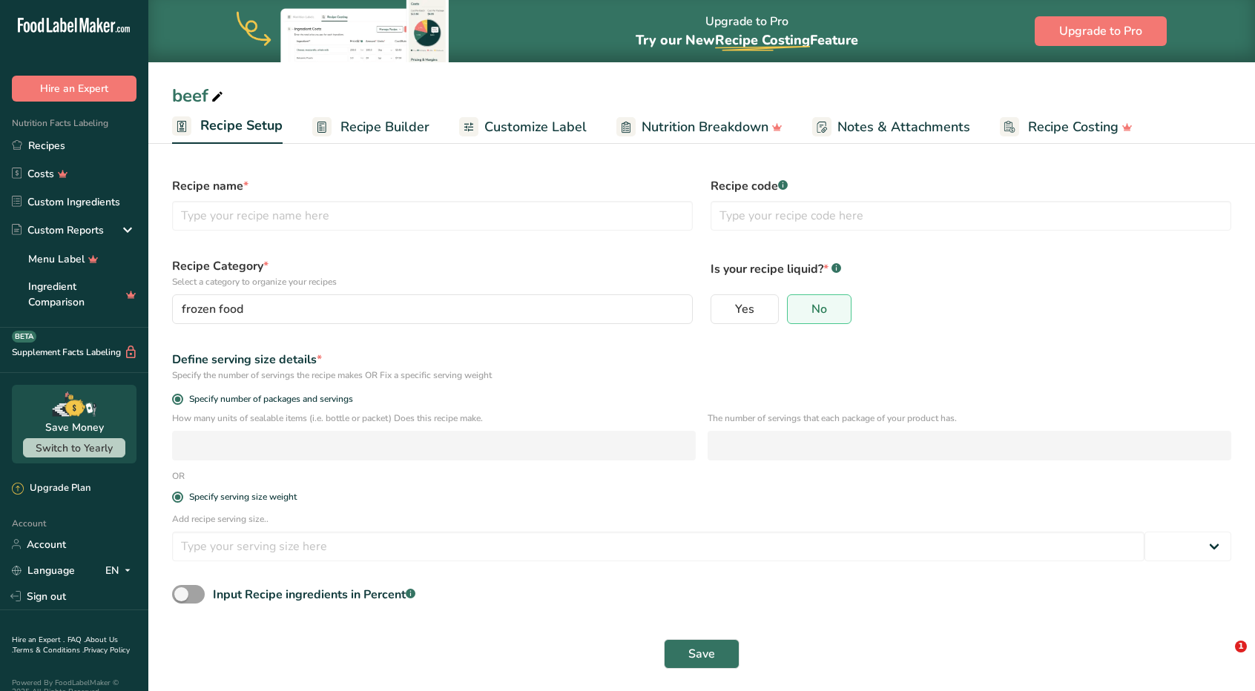
type input "beef"
radio input "true"
radio input "false"
radio input "true"
type input "99"
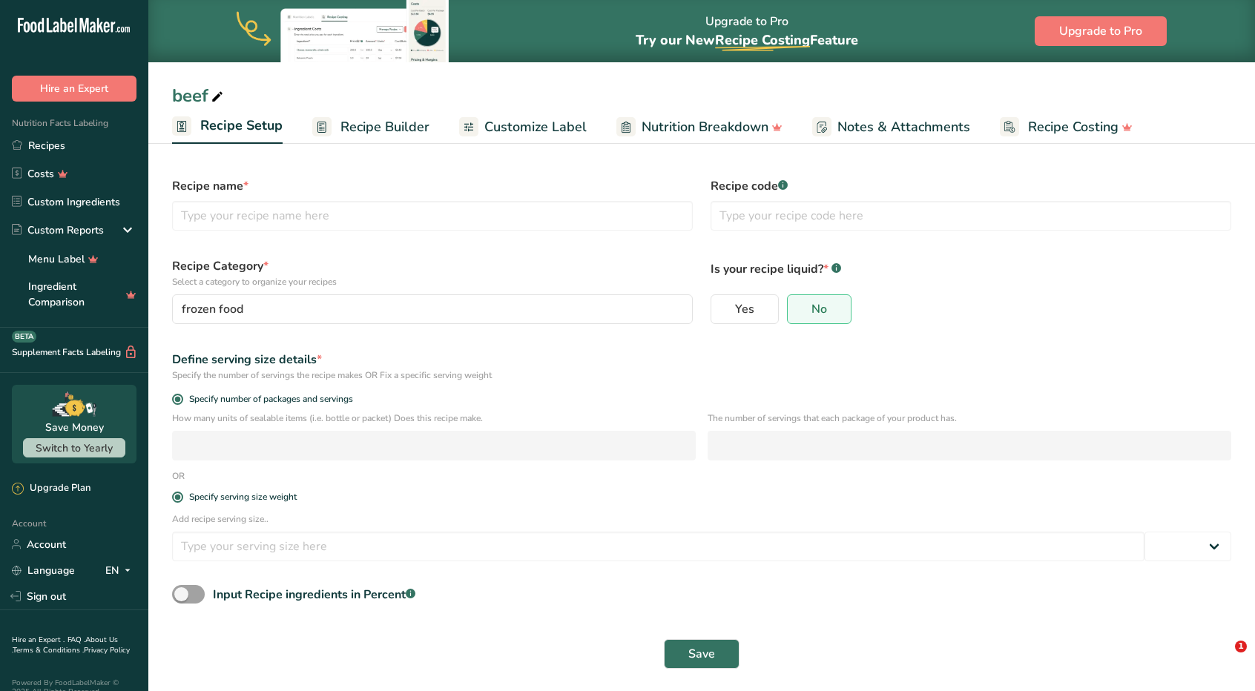
select select "0"
click at [717, 646] on button "Save" at bounding box center [702, 653] width 76 height 30
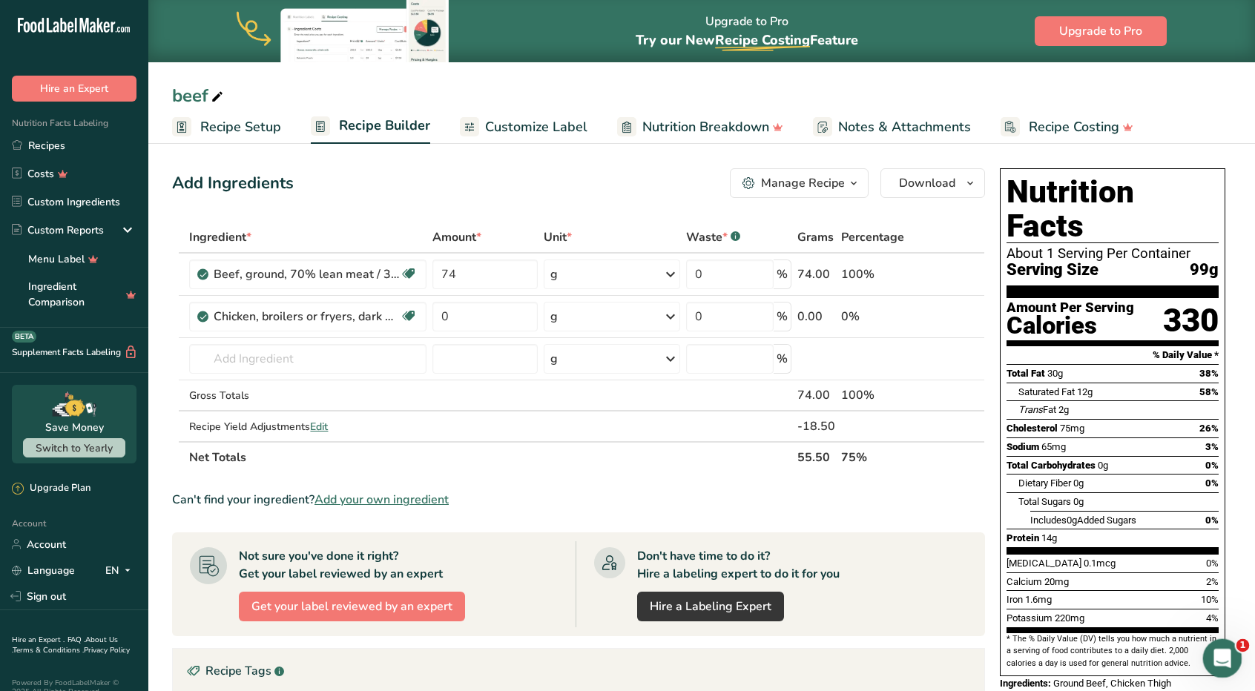
click at [1218, 656] on icon "Open Intercom Messenger" at bounding box center [1220, 657] width 24 height 24
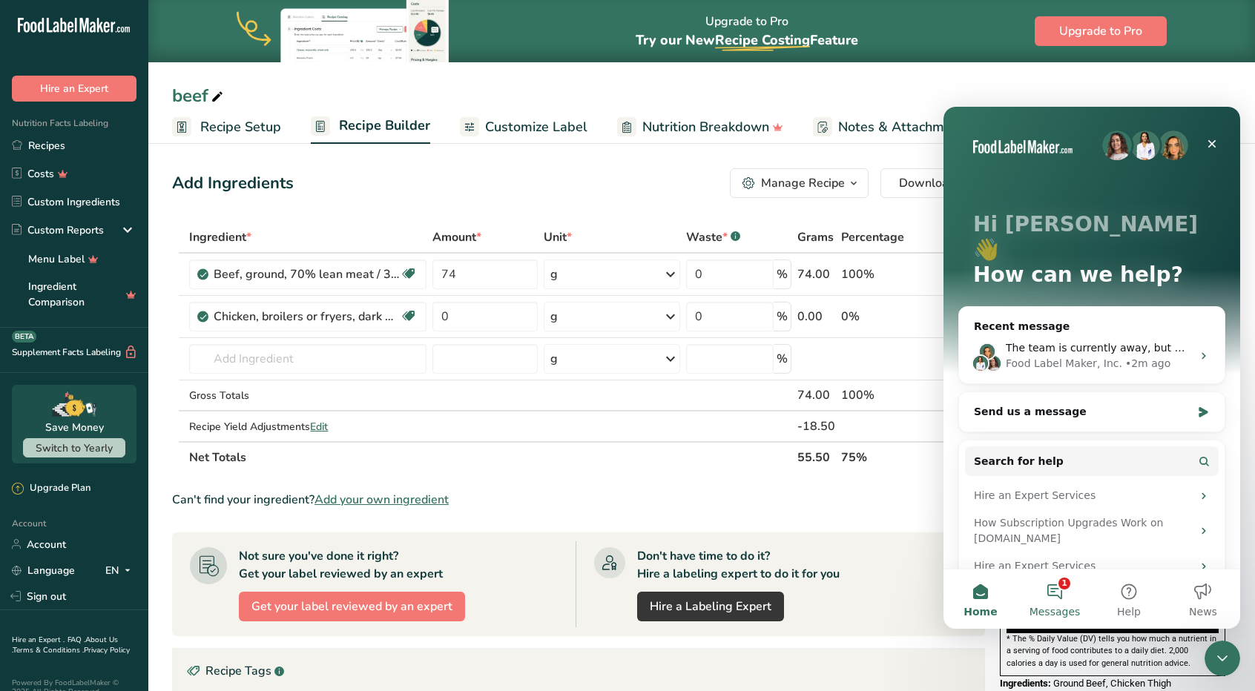
click at [1047, 593] on button "1 Messages" at bounding box center [1055, 599] width 74 height 59
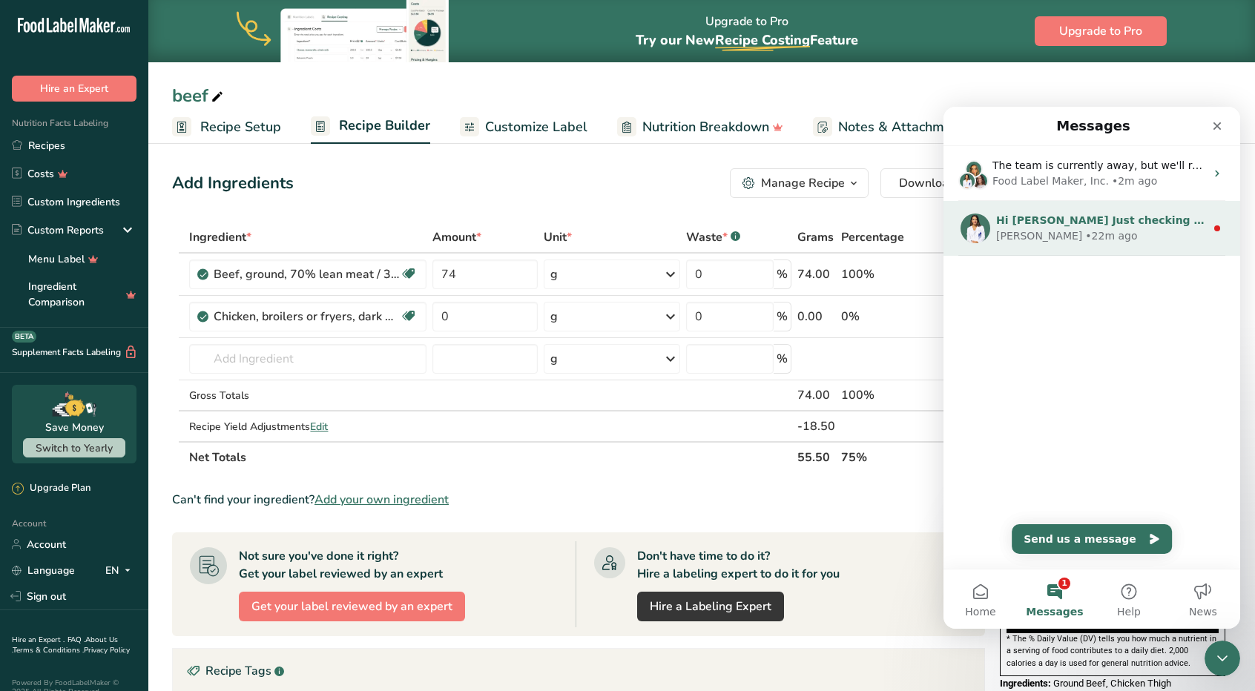
click at [1078, 232] on div "Rana • 22m ago" at bounding box center [1100, 236] width 209 height 16
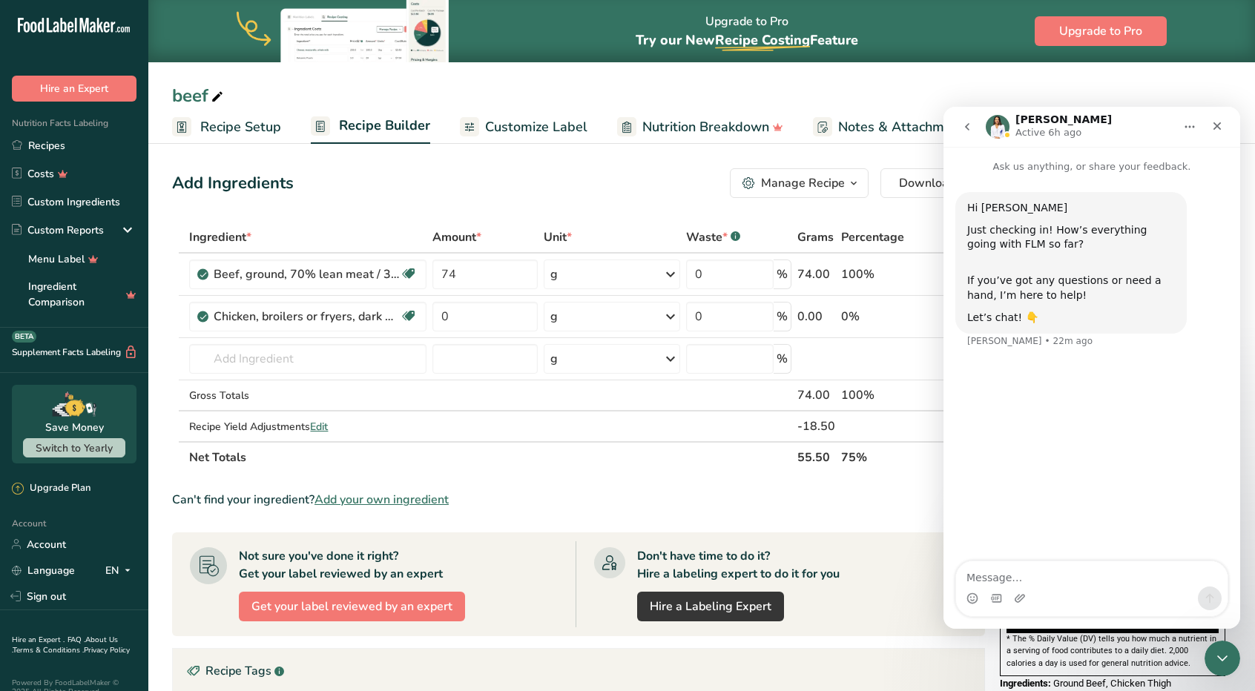
click at [1078, 588] on div "Intercom messenger" at bounding box center [1091, 599] width 271 height 24
click at [1058, 581] on textarea "Message…" at bounding box center [1091, 574] width 271 height 25
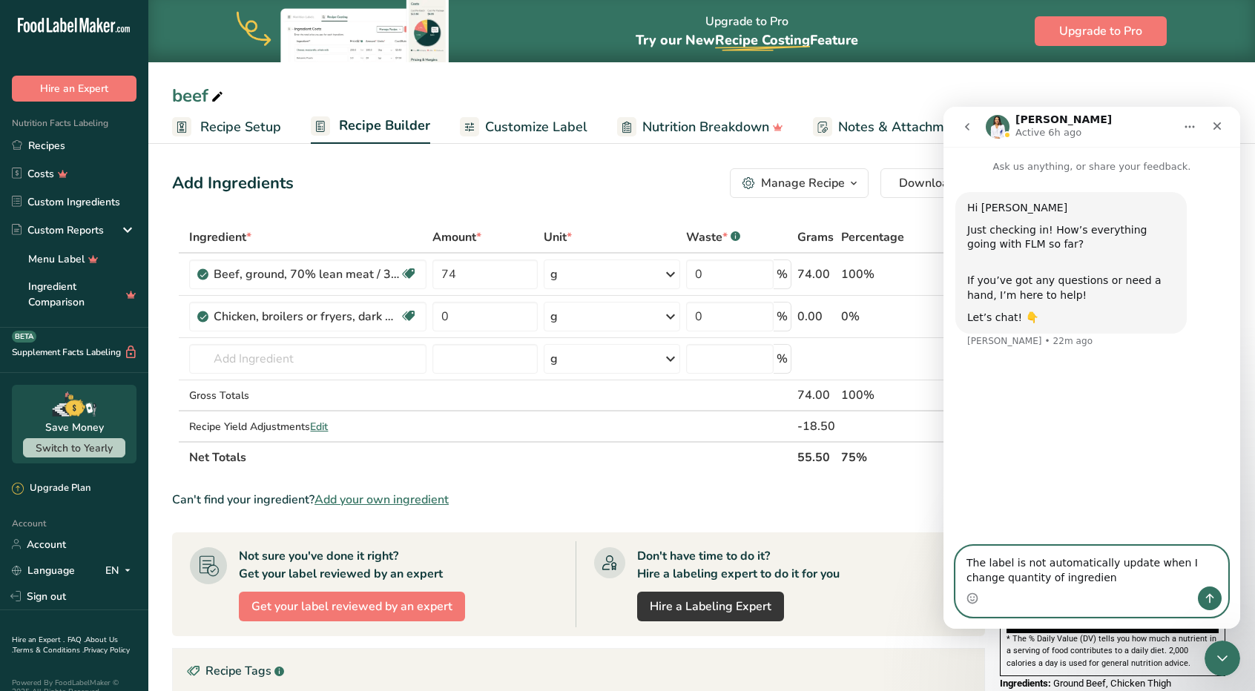
type textarea "The label is not automatically update when I change quantity of ingredient"
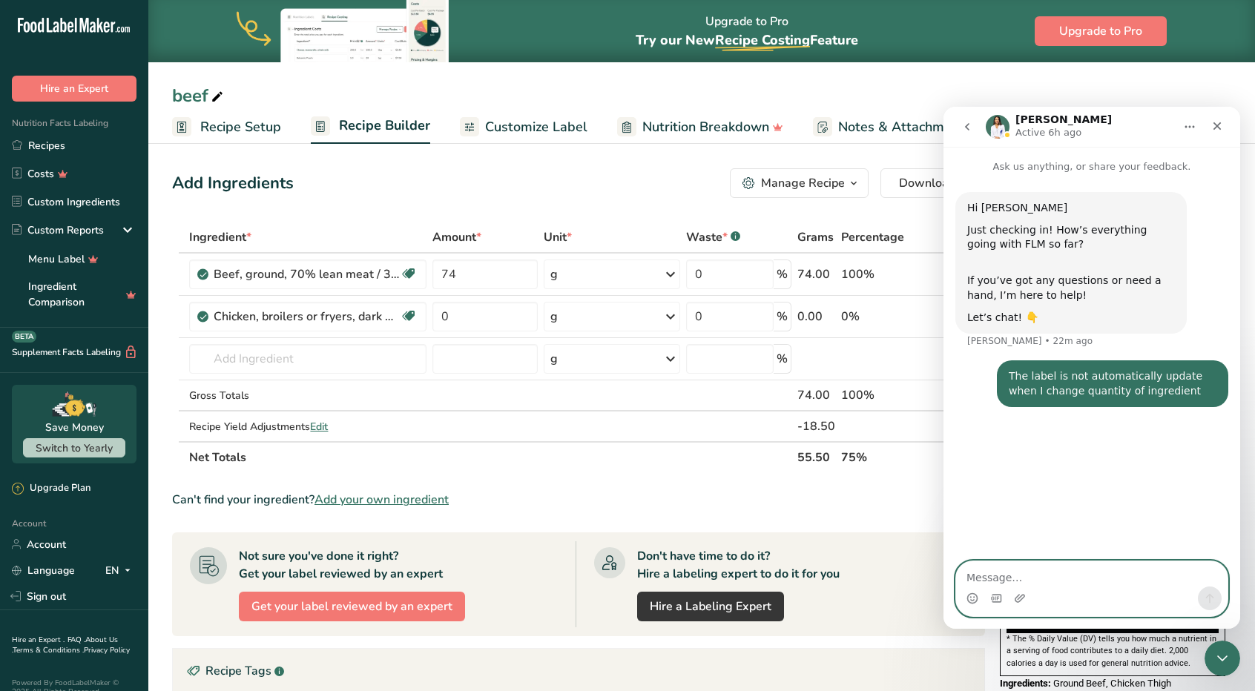
click at [1058, 581] on textarea "Message…" at bounding box center [1091, 574] width 271 height 25
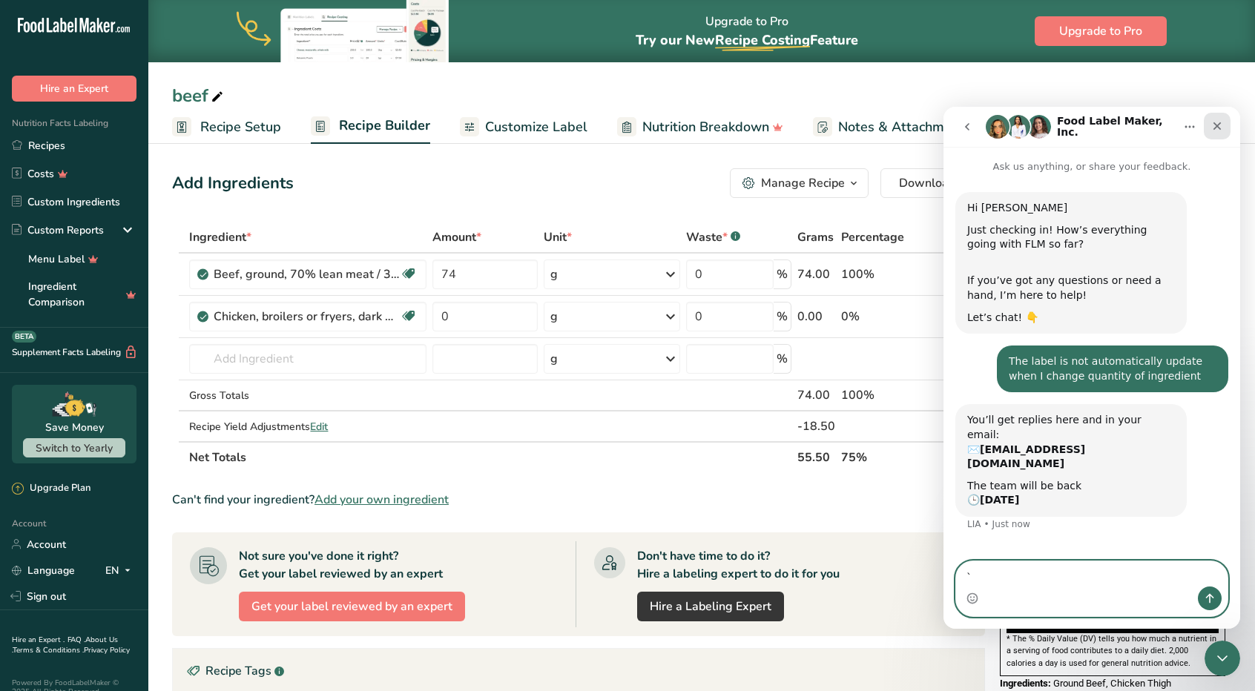
type textarea "`"
click at [1219, 121] on icon "Close" at bounding box center [1217, 126] width 12 height 12
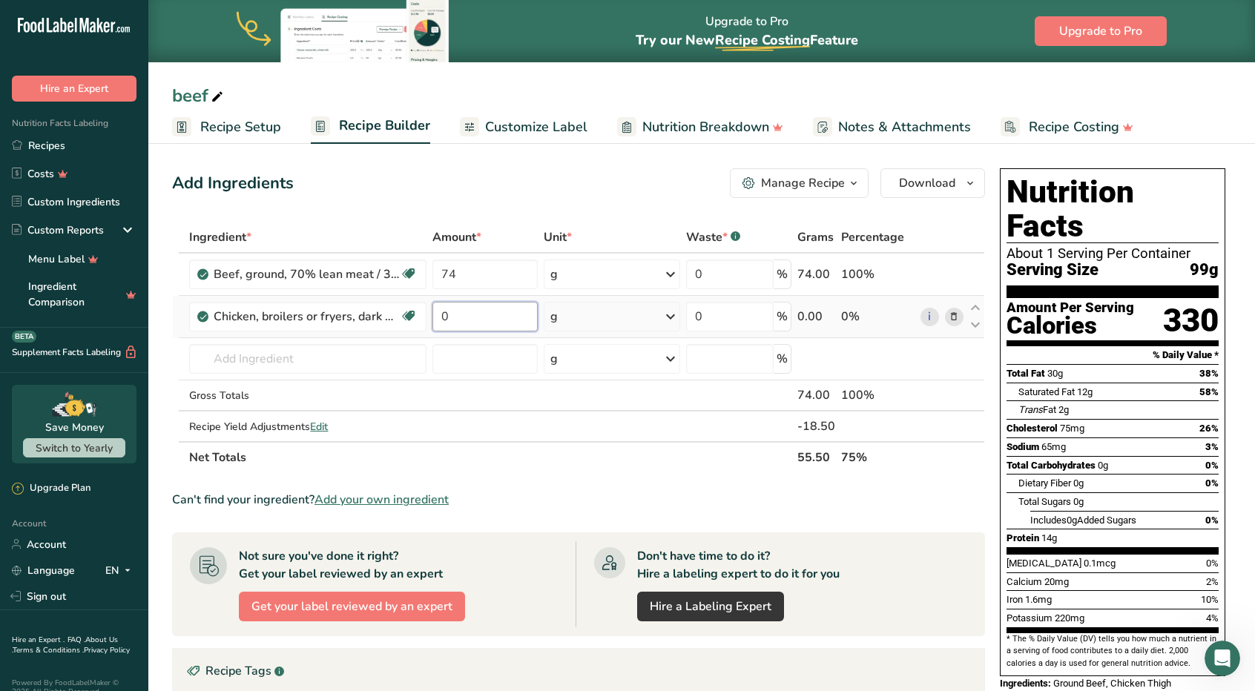
click at [481, 321] on input "0" at bounding box center [484, 317] width 105 height 30
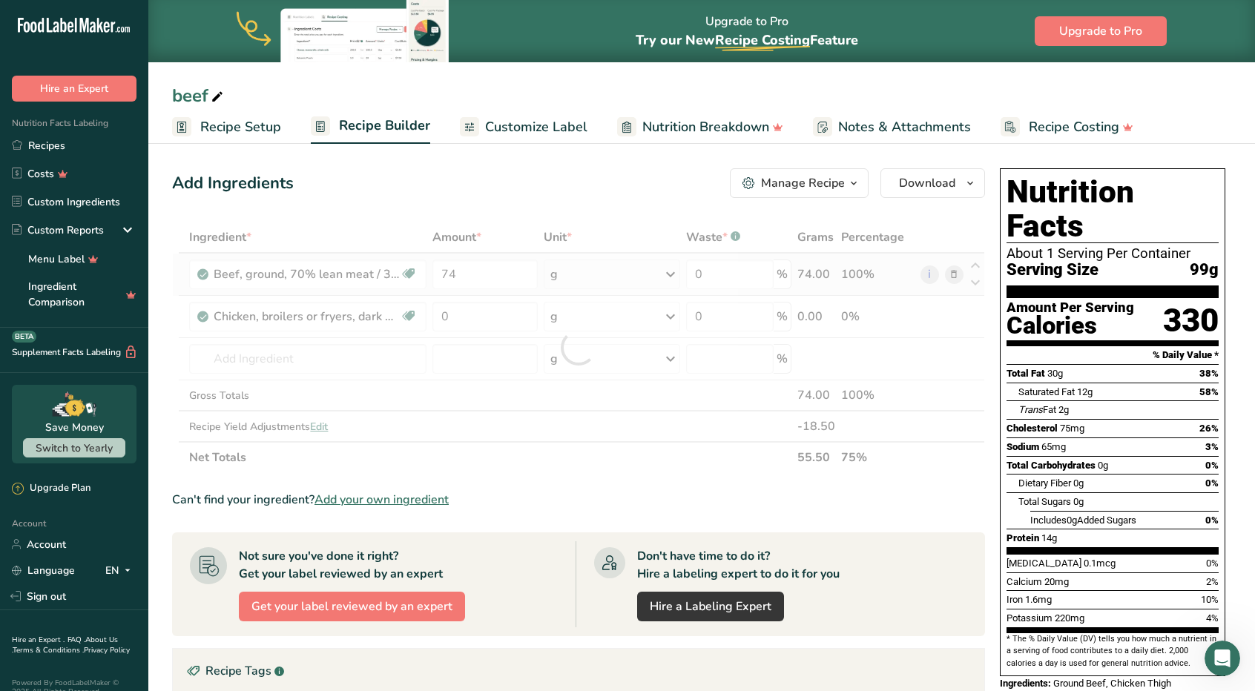
click at [954, 275] on div "Ingredient * Amount * Unit * Waste * .a-a{fill:#347362;}.b-a{fill:#fff;} Grams …" at bounding box center [578, 347] width 813 height 251
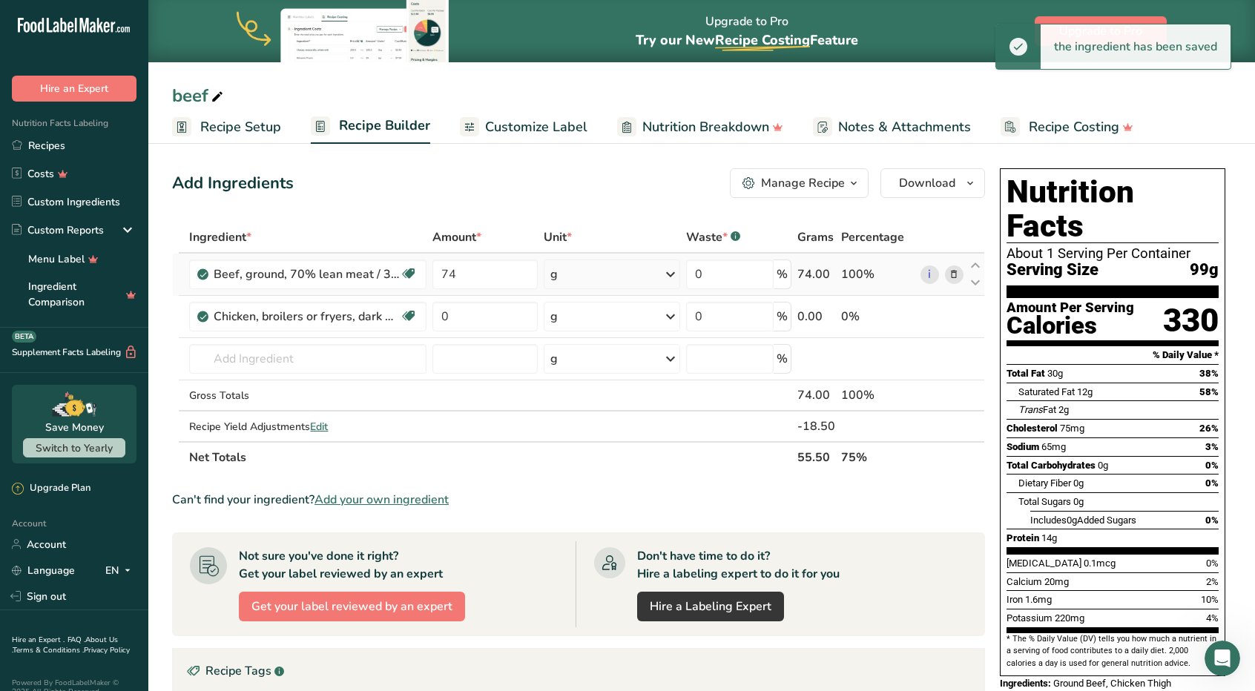
click at [954, 275] on icon at bounding box center [954, 275] width 10 height 16
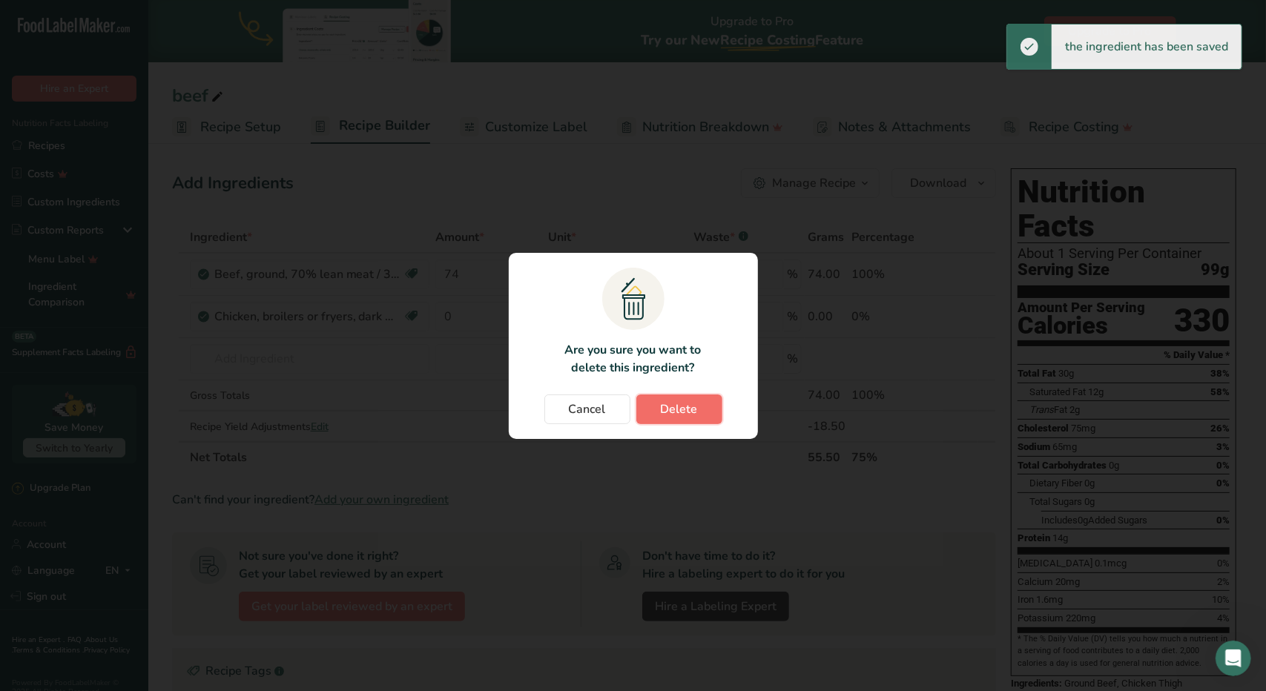
click at [682, 404] on span "Delete" at bounding box center [679, 410] width 37 height 18
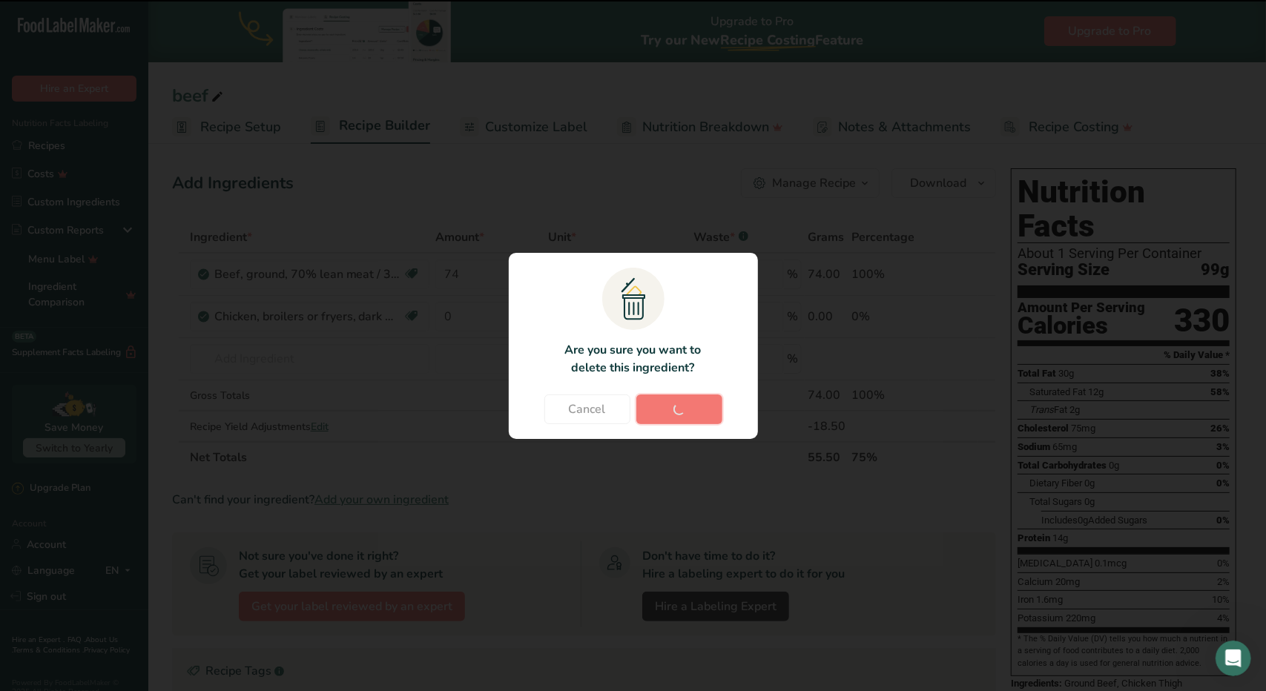
type input "0"
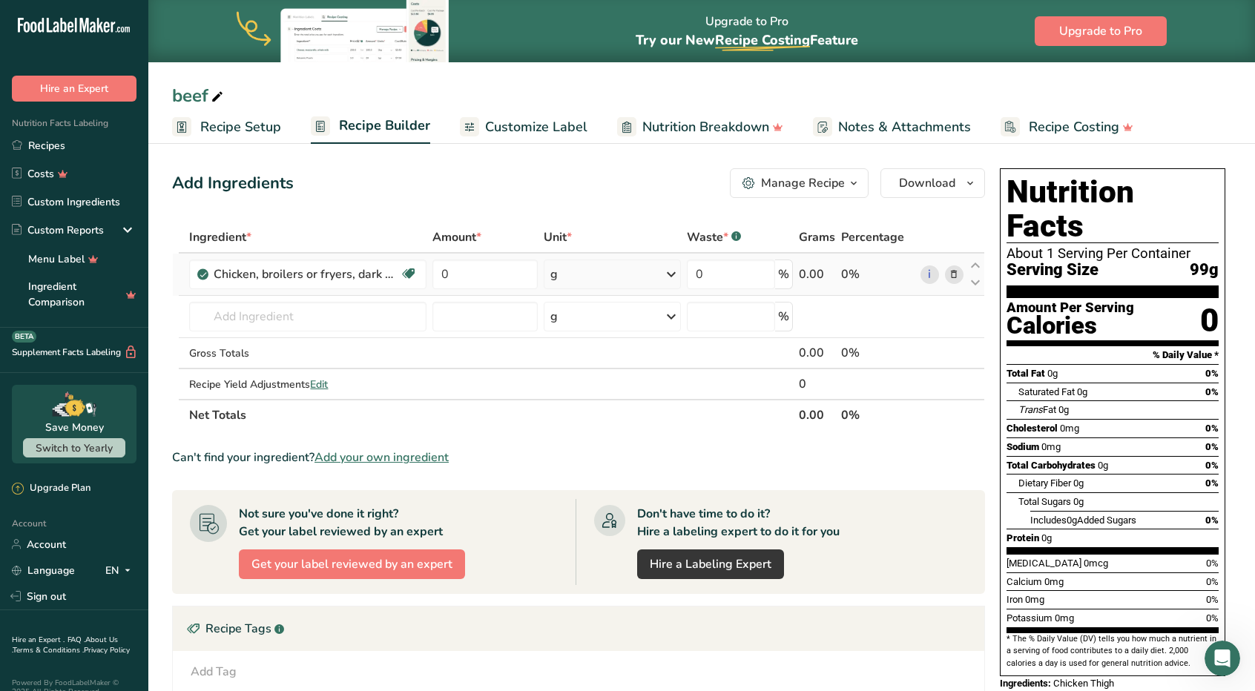
click at [955, 278] on icon at bounding box center [954, 275] width 10 height 16
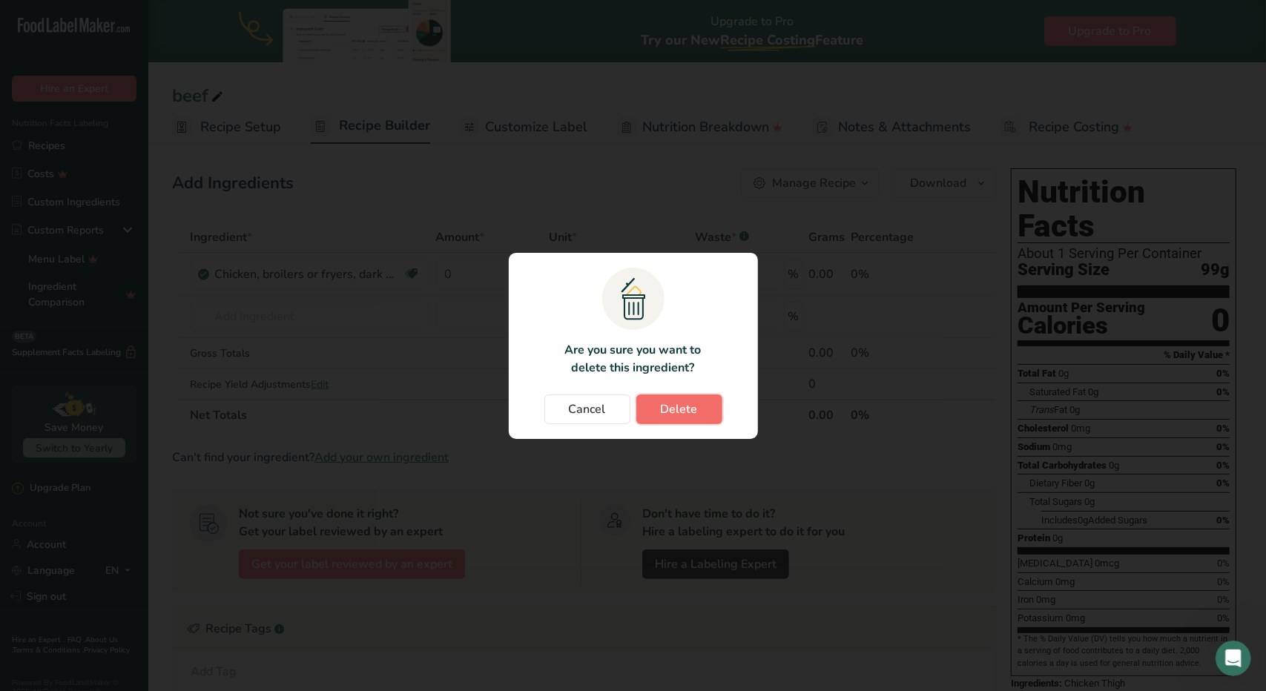
click at [659, 415] on button "Delete" at bounding box center [679, 410] width 86 height 30
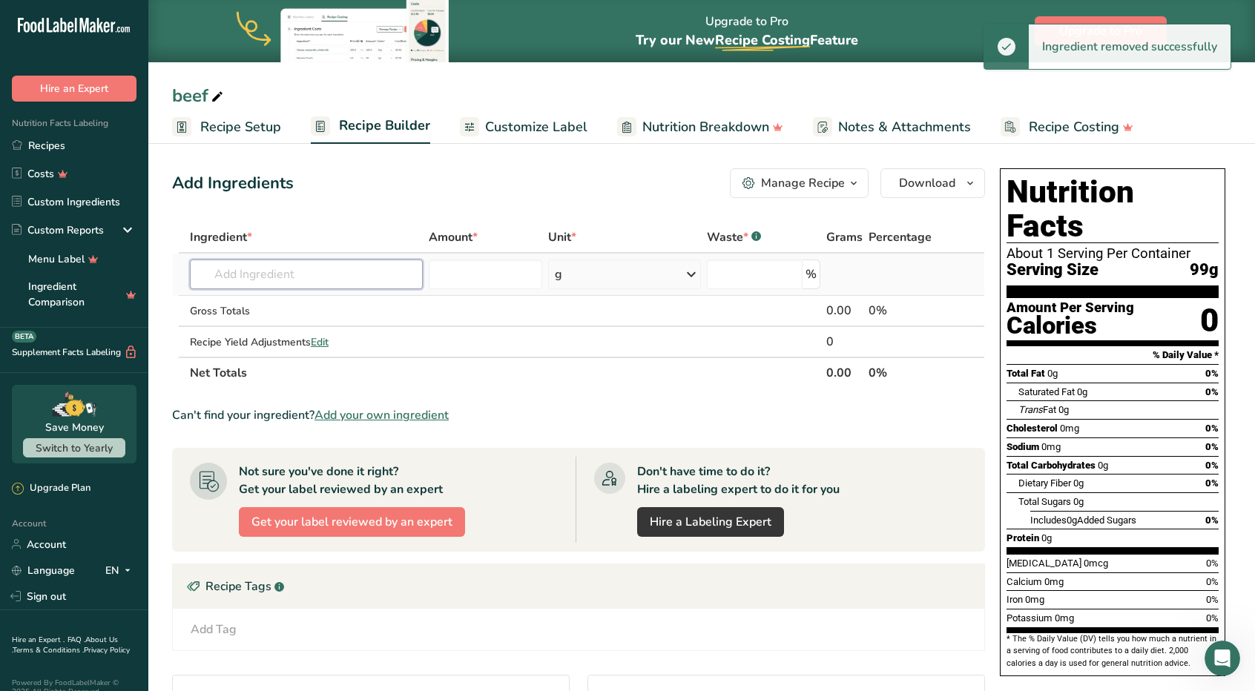
click at [296, 279] on input "text" at bounding box center [306, 275] width 233 height 30
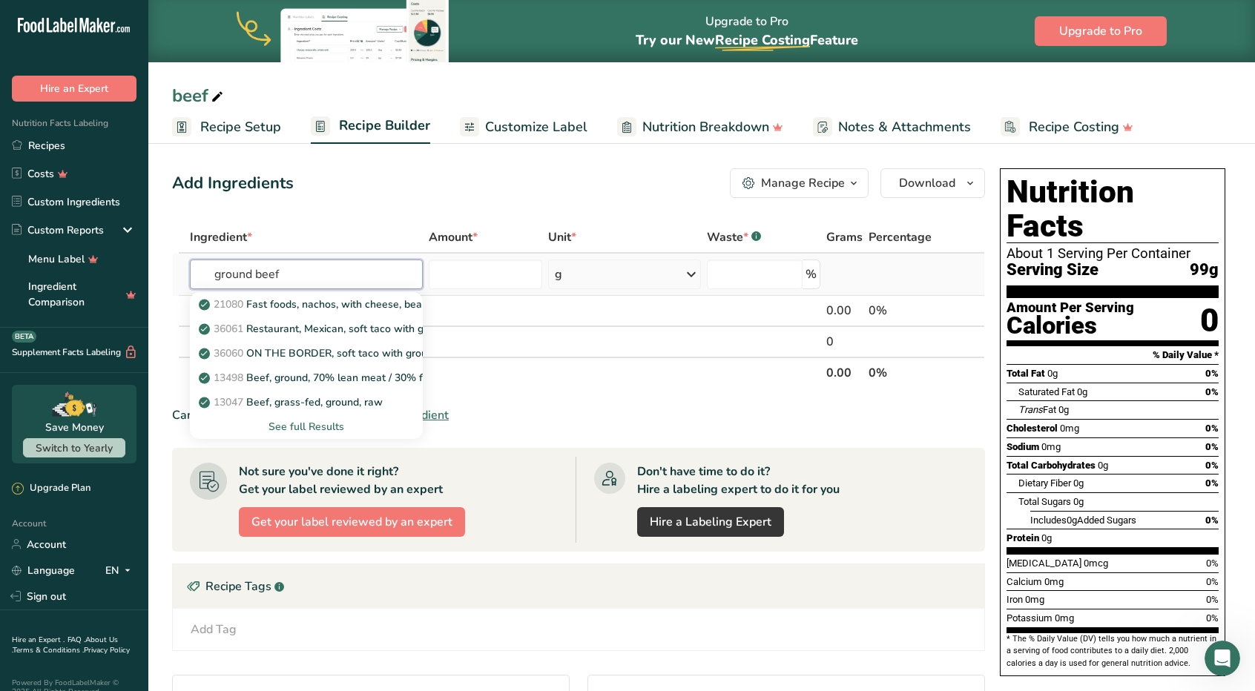
type input "ground beef"
click at [309, 428] on div "See full Results" at bounding box center [306, 427] width 209 height 16
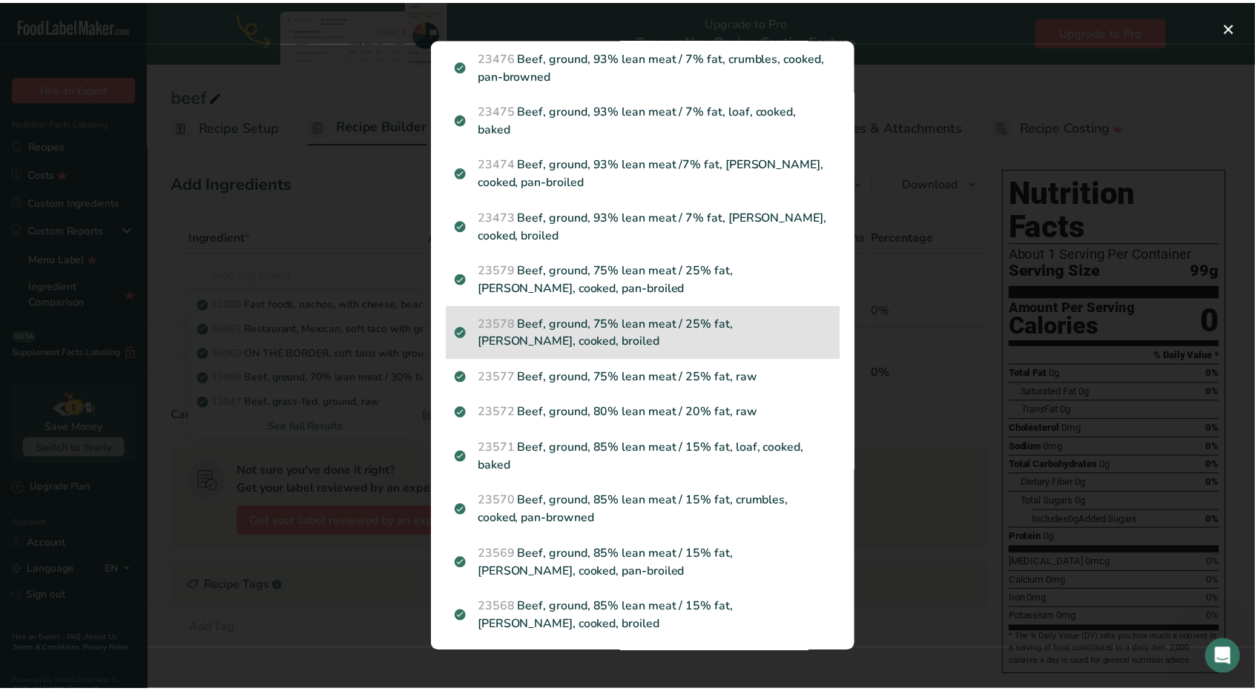
scroll to position [331, 0]
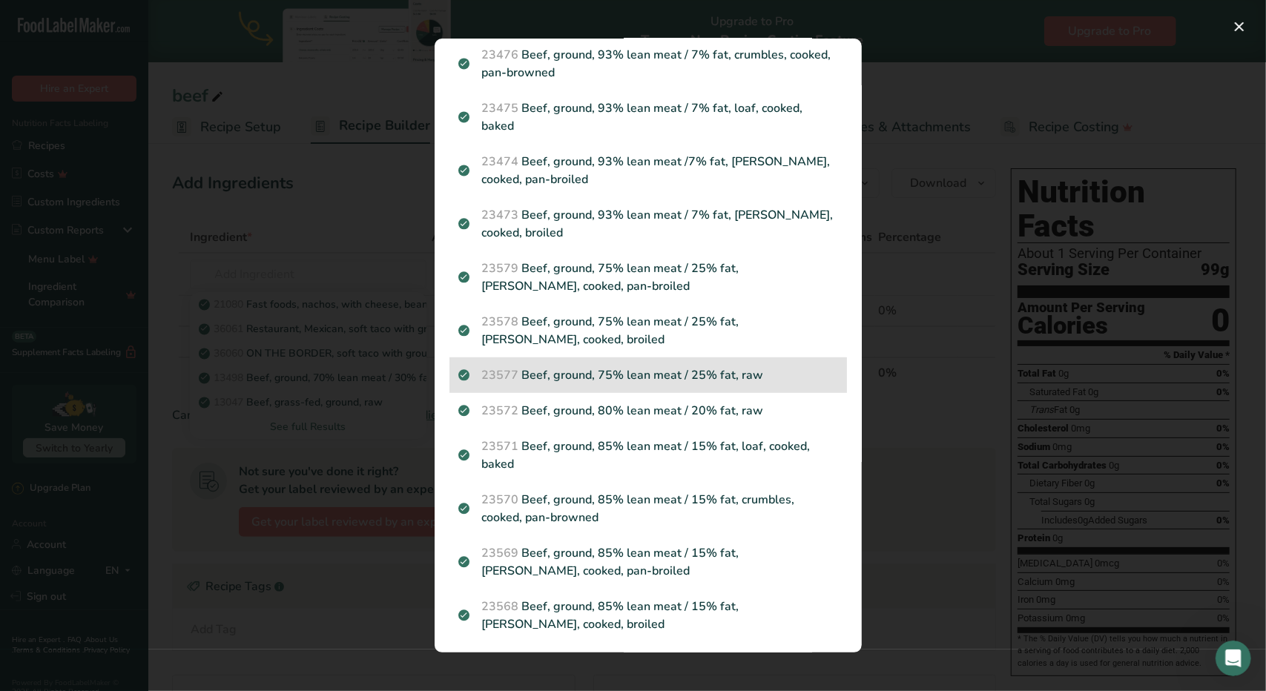
click at [715, 379] on p "23577 Beef, ground, 75% lean meat / 25% fat, raw" at bounding box center [648, 375] width 380 height 18
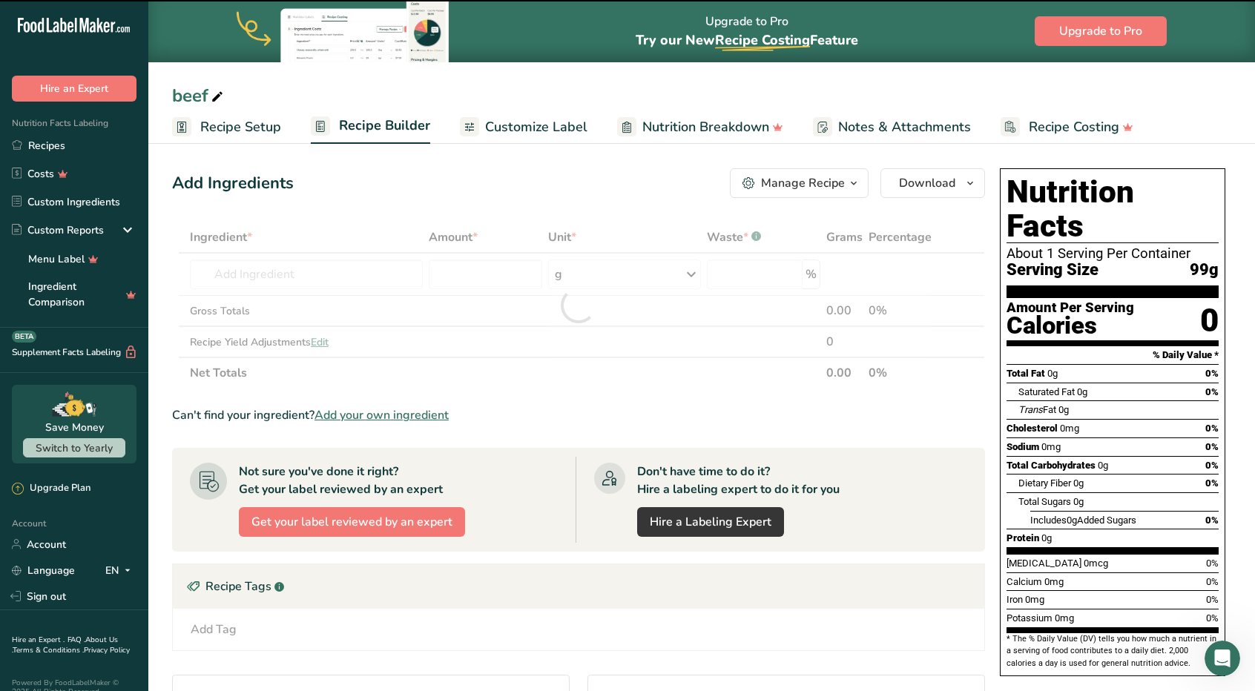
type input "0"
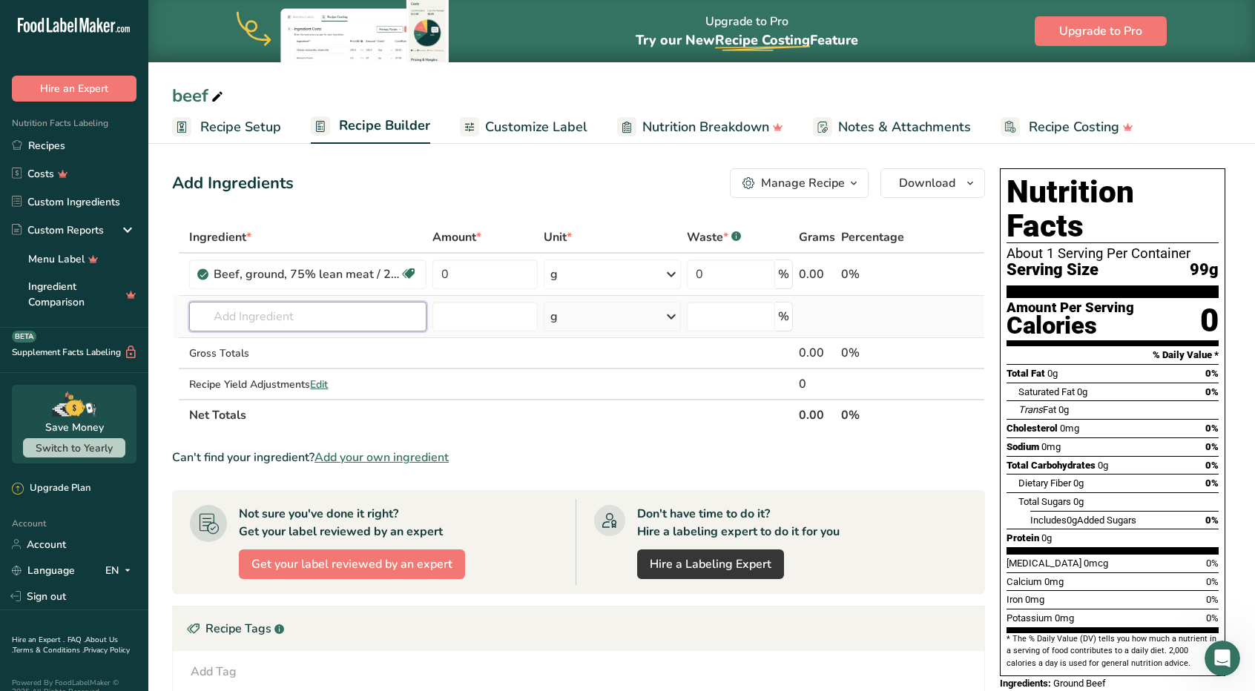
click at [404, 318] on input "text" at bounding box center [307, 317] width 237 height 30
click at [404, 318] on input "ch" at bounding box center [307, 317] width 237 height 30
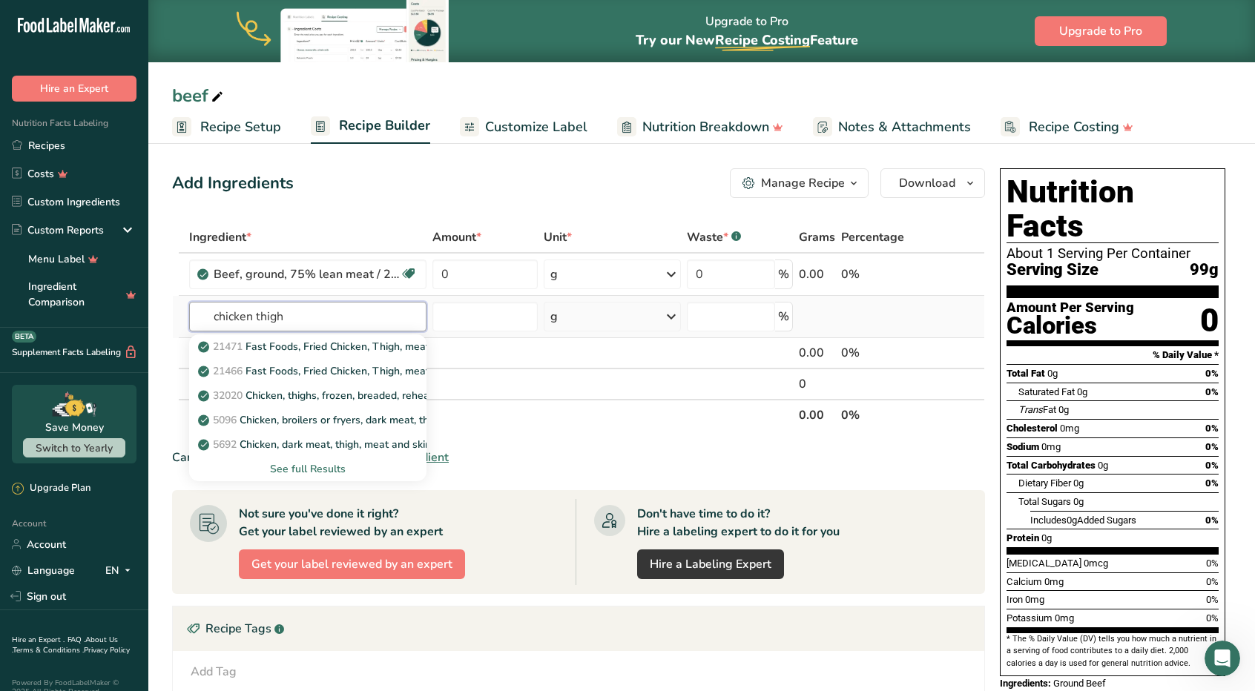
type input "chicken thigh"
click at [314, 468] on div "See full Results" at bounding box center [308, 469] width 214 height 16
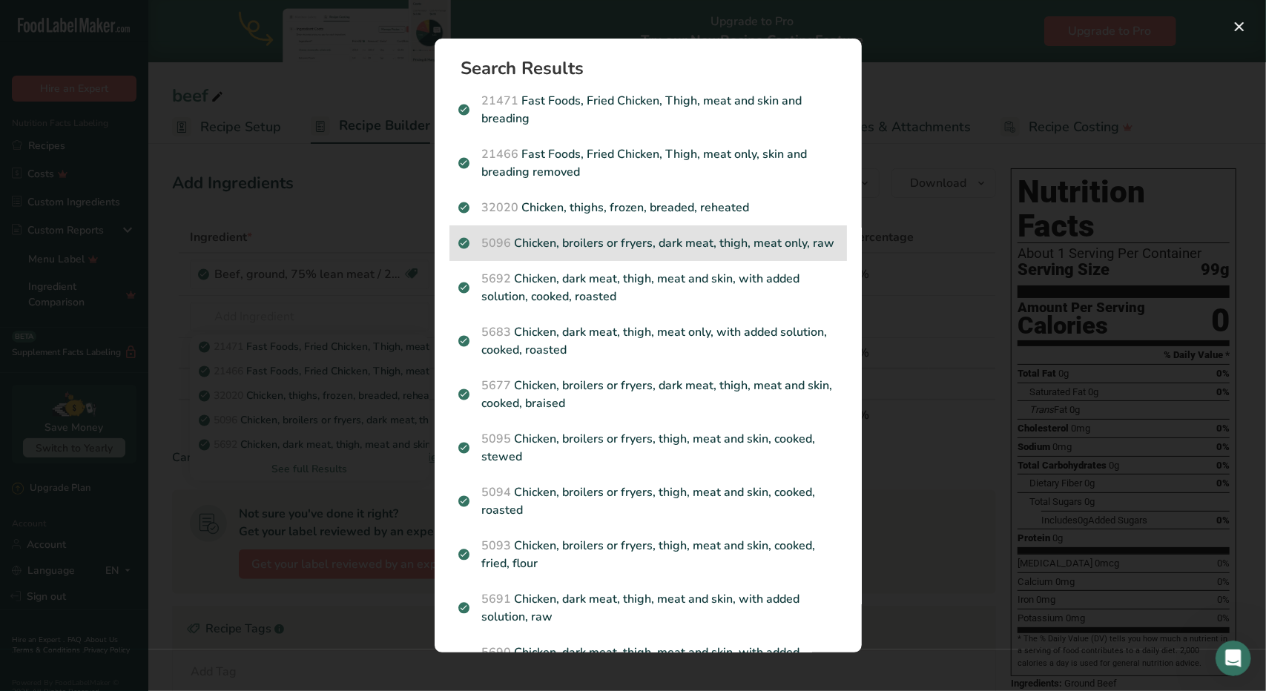
click at [641, 252] on p "5096 Chicken, broilers or fryers, dark meat, thigh, meat only, raw" at bounding box center [648, 243] width 380 height 18
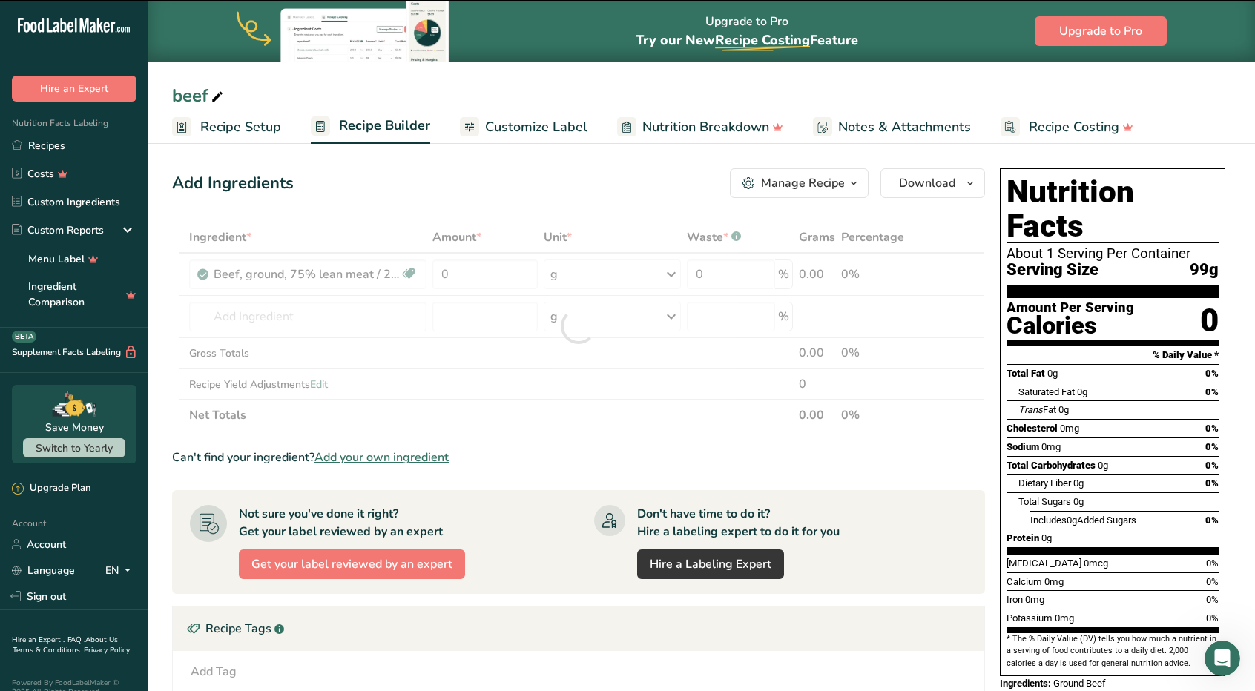
type input "0"
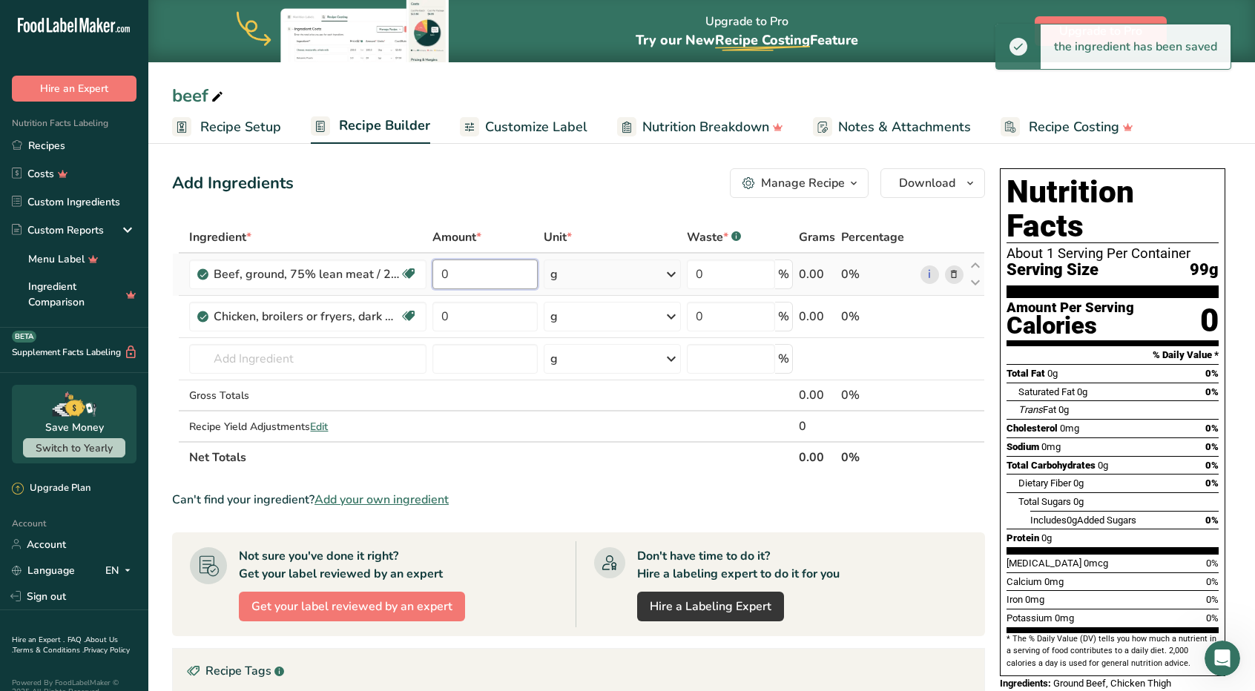
click at [488, 277] on input "0" at bounding box center [484, 275] width 105 height 30
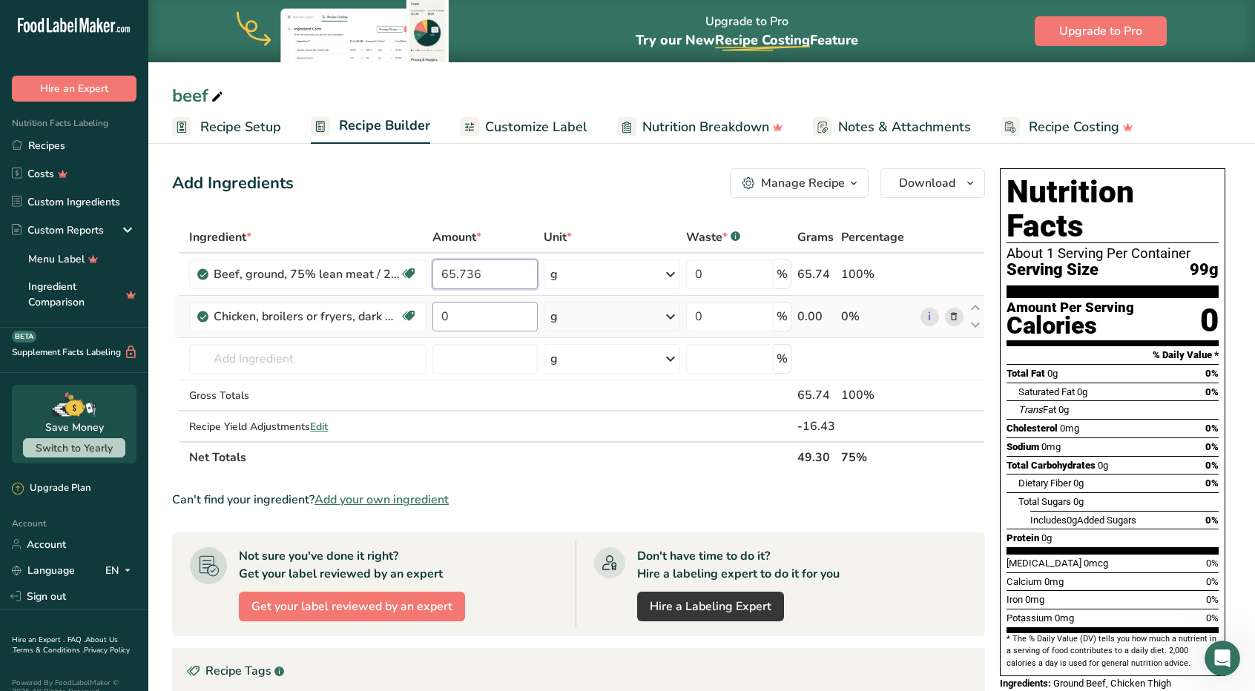
type input "65.736"
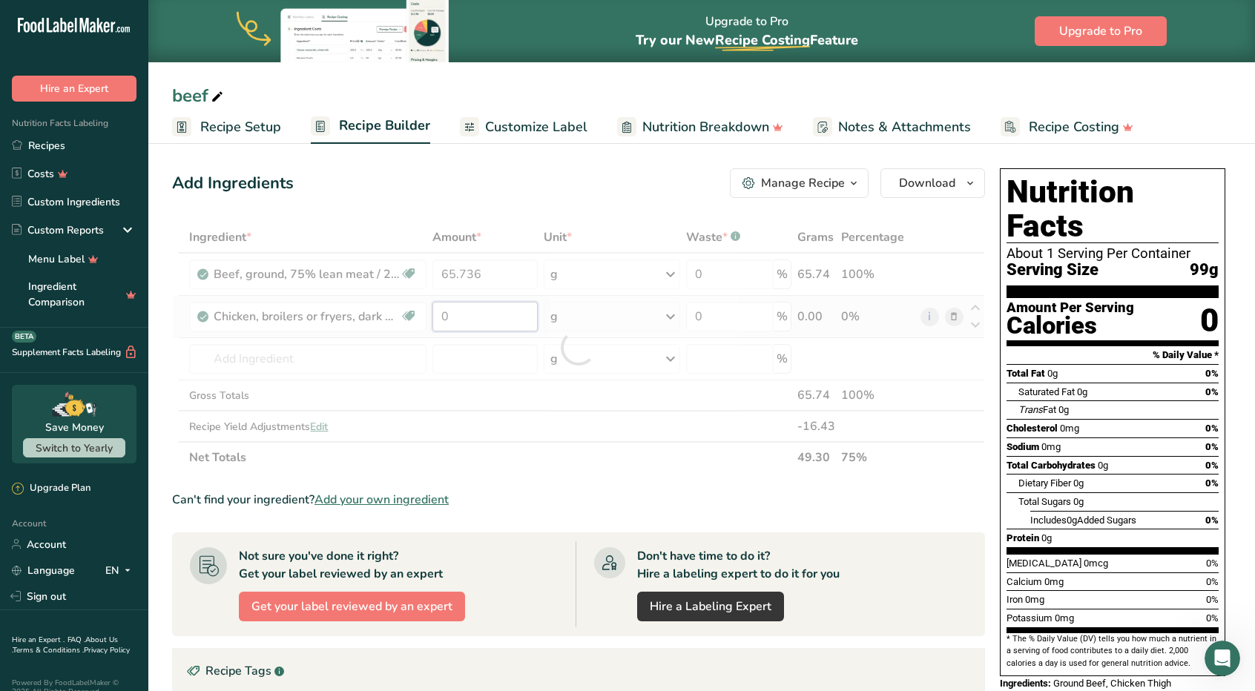
click at [485, 321] on div "Ingredient * Amount * Unit * Waste * .a-a{fill:#347362;}.b-a{fill:#fff;} Grams …" at bounding box center [578, 347] width 813 height 251
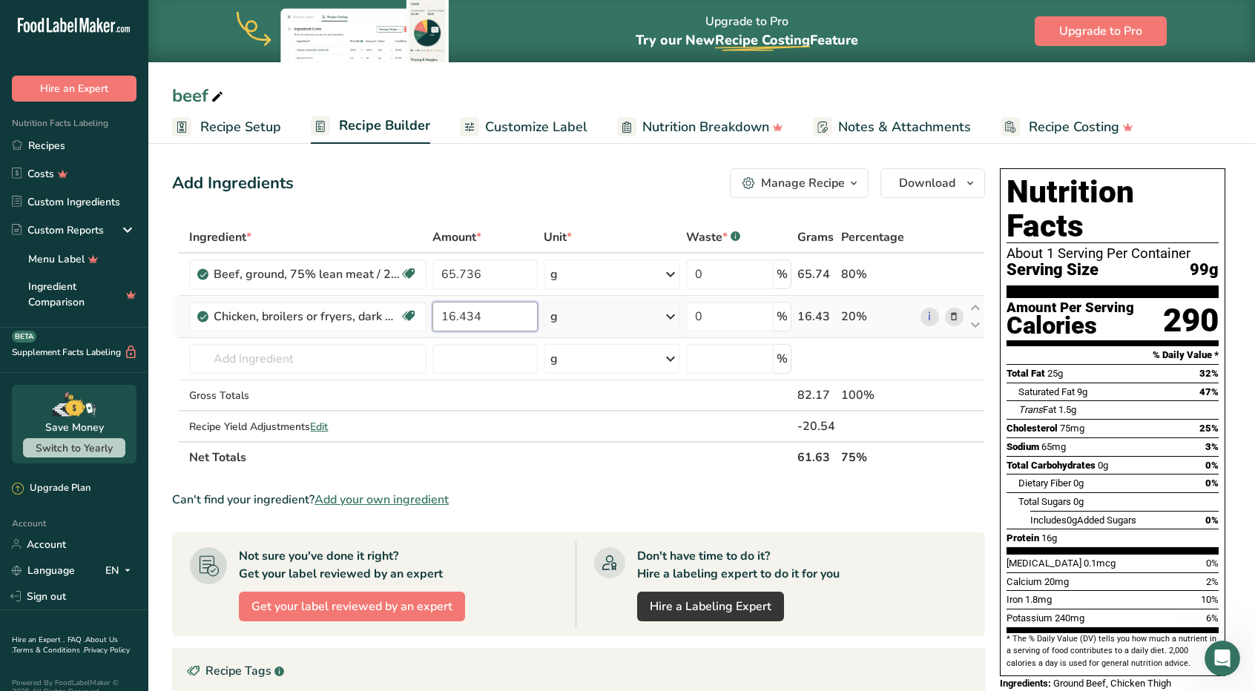
type input "16.434"
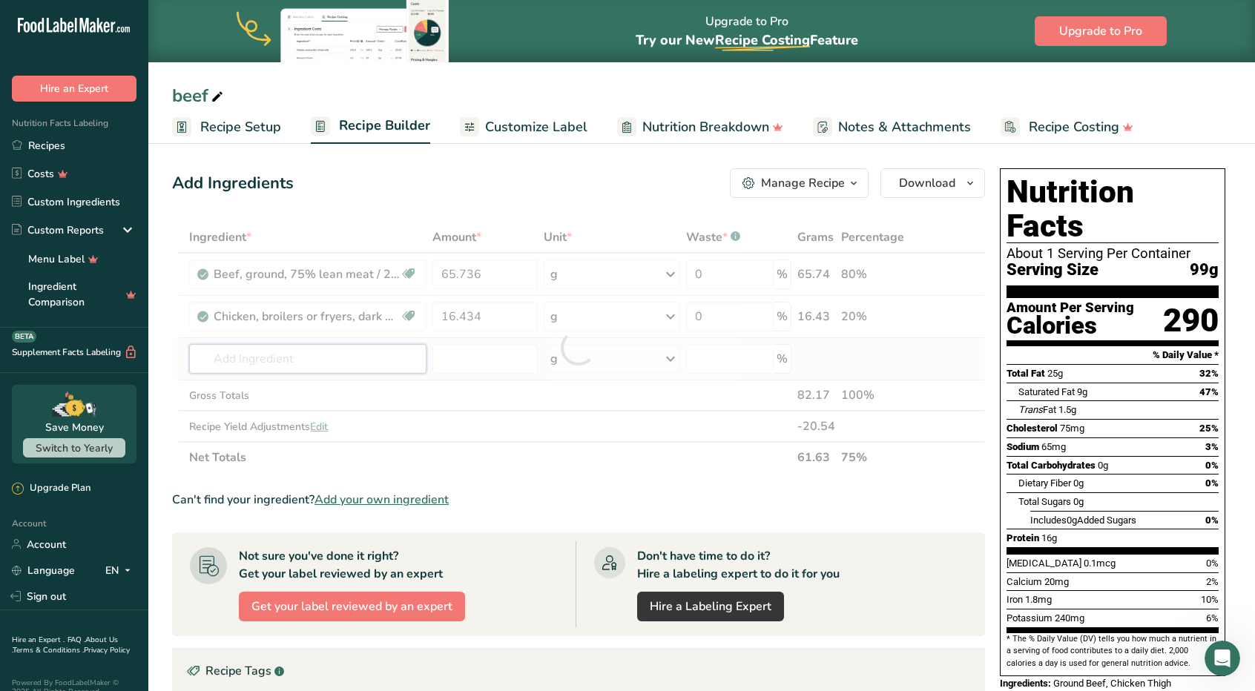
click at [337, 353] on div "Ingredient * Amount * Unit * Waste * .a-a{fill:#347362;}.b-a{fill:#fff;} Grams …" at bounding box center [578, 347] width 813 height 251
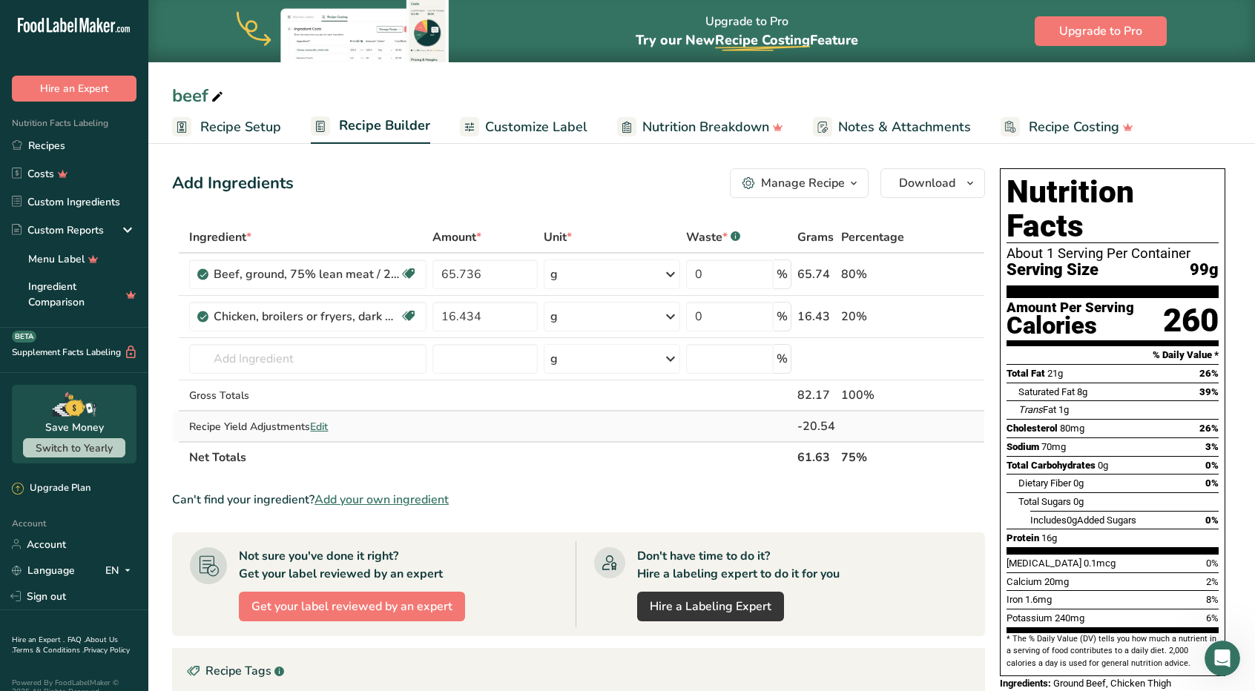
click at [326, 425] on span "Edit" at bounding box center [319, 427] width 18 height 14
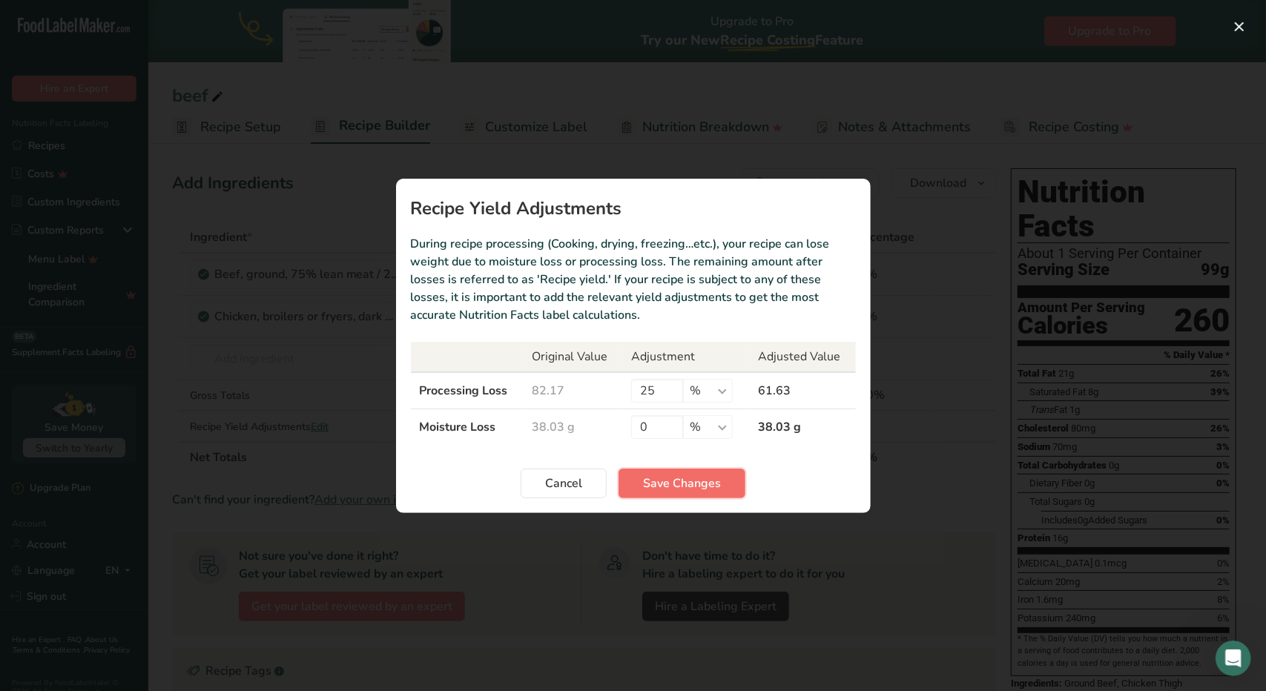
click at [650, 475] on span "Save Changes" at bounding box center [682, 484] width 78 height 18
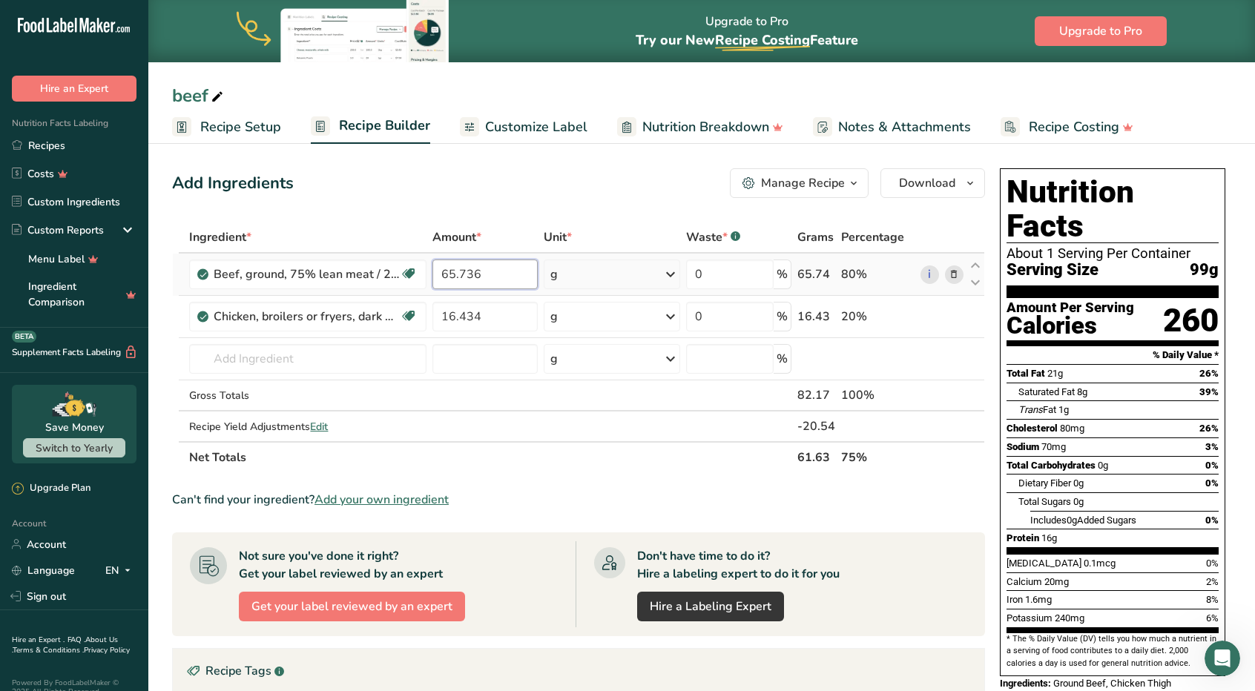
click at [488, 272] on input "65.736" at bounding box center [484, 275] width 105 height 30
type input "6"
type input "82"
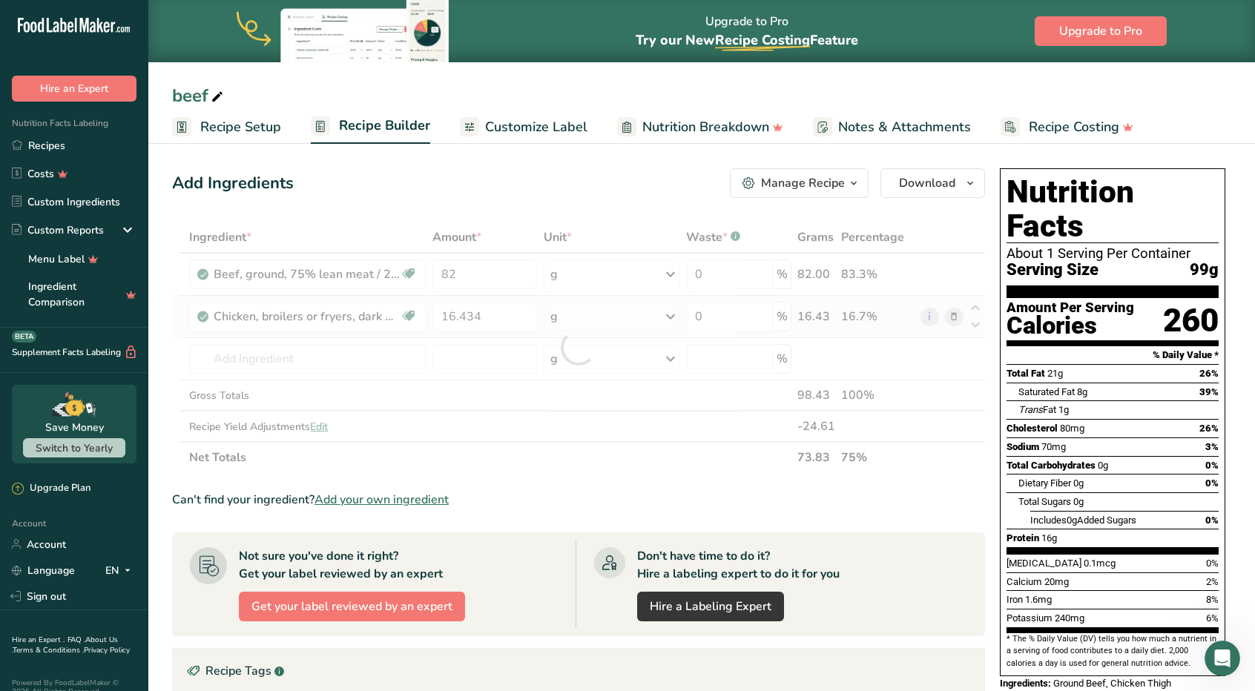
click at [952, 315] on div "Ingredient * Amount * Unit * Waste * .a-a{fill:#347362;}.b-a{fill:#fff;} Grams …" at bounding box center [578, 347] width 813 height 251
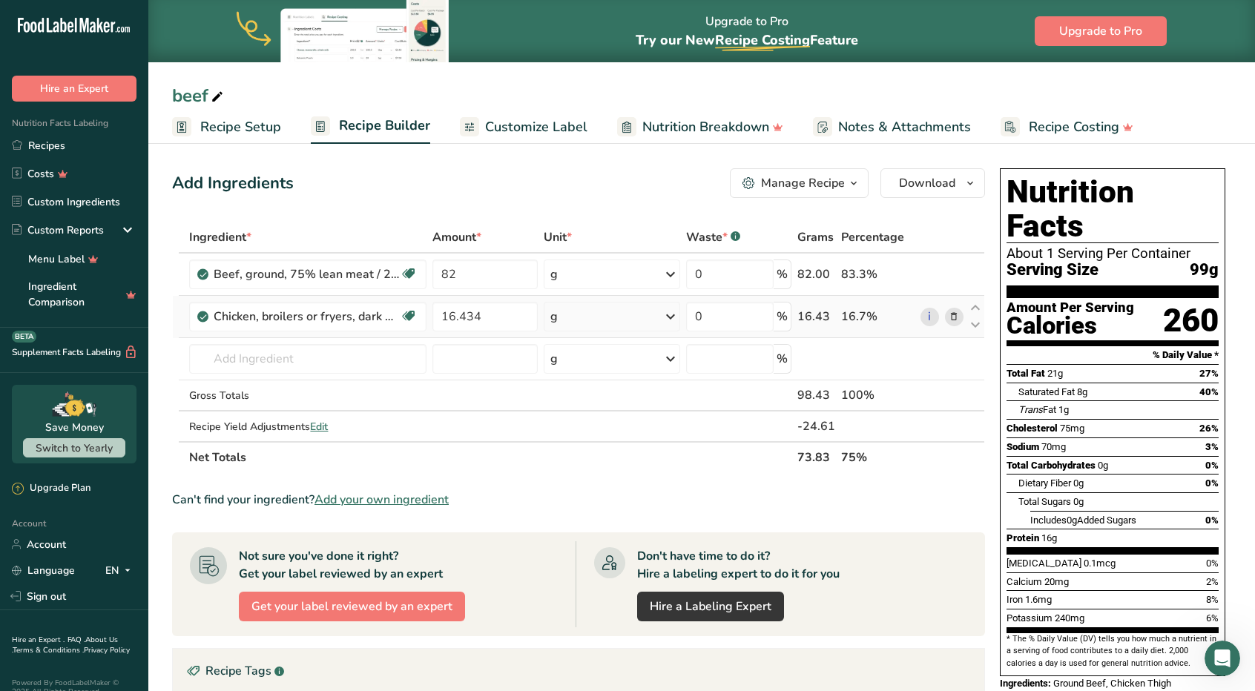
click at [957, 313] on icon at bounding box center [954, 317] width 10 height 16
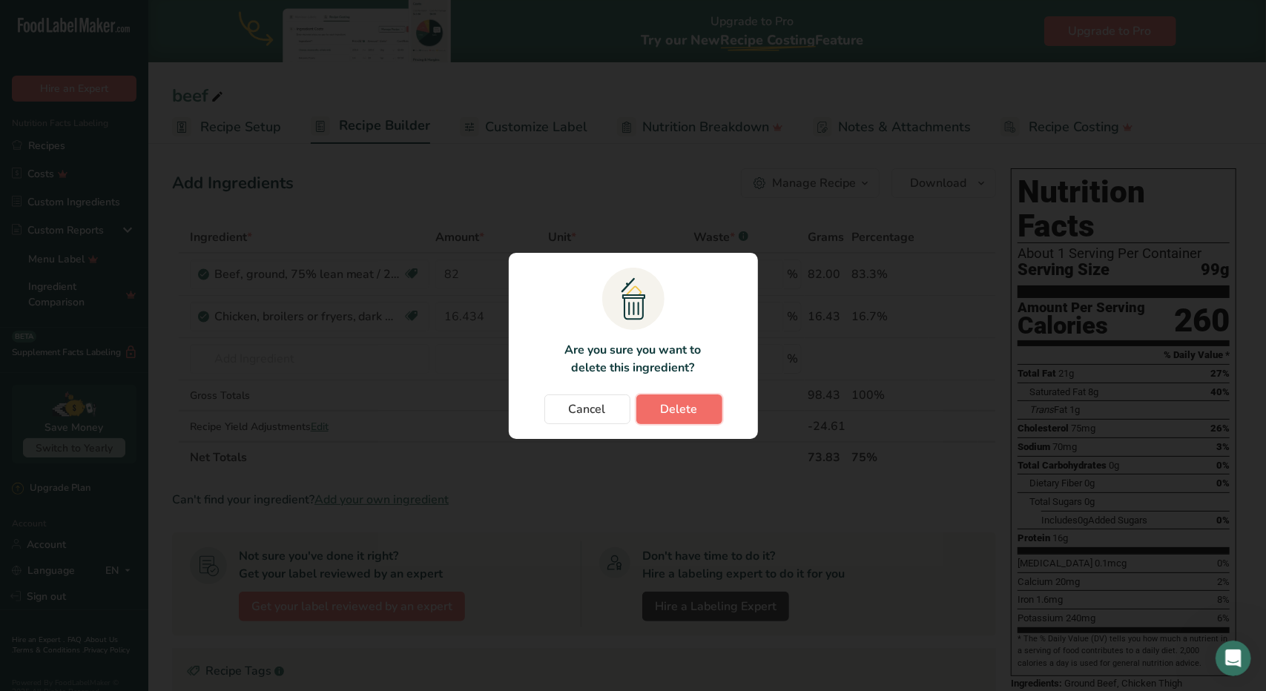
click at [697, 406] on button "Delete" at bounding box center [679, 410] width 86 height 30
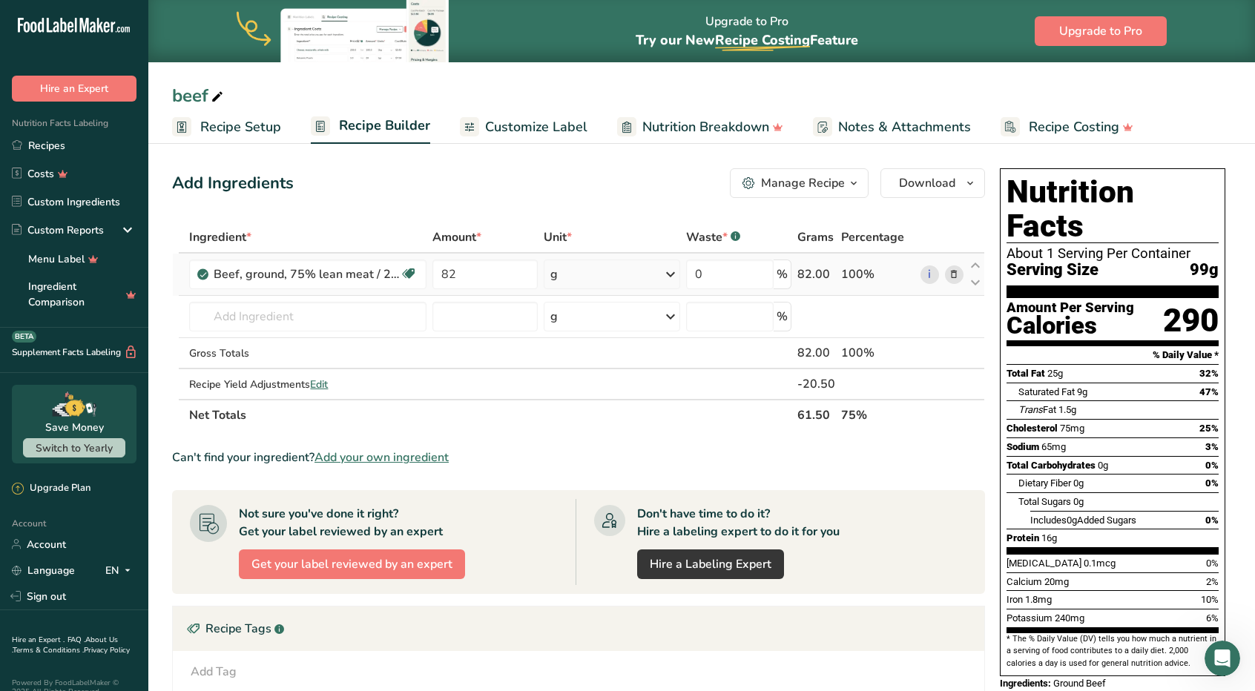
click at [955, 274] on icon at bounding box center [954, 275] width 10 height 16
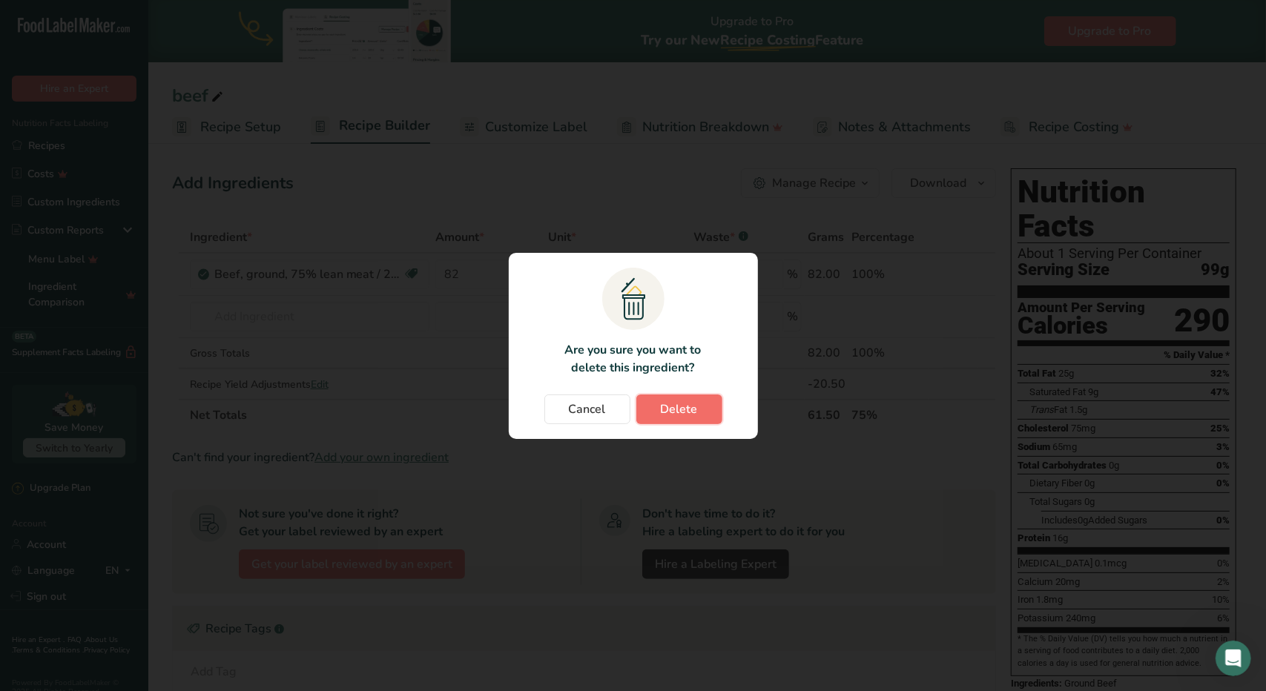
click at [671, 406] on span "Delete" at bounding box center [679, 410] width 37 height 18
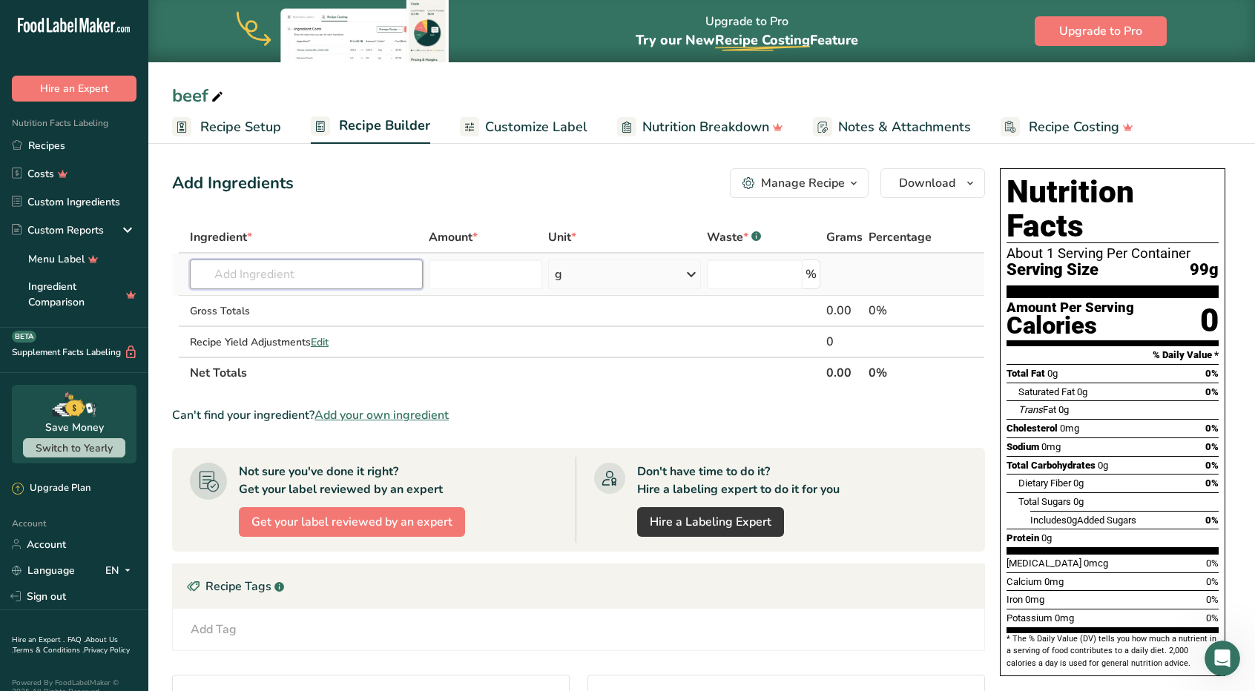
click at [313, 278] on input "text" at bounding box center [306, 275] width 233 height 30
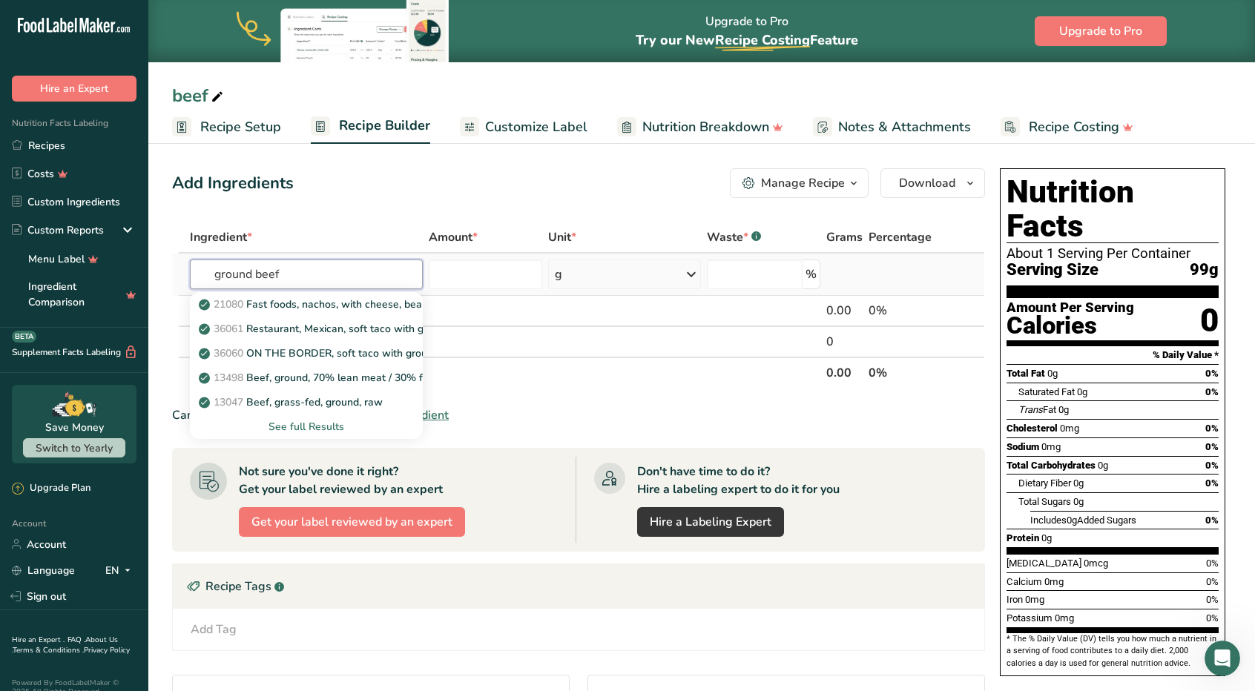
type input "ground beef"
click at [302, 427] on div "See full Results" at bounding box center [306, 427] width 209 height 16
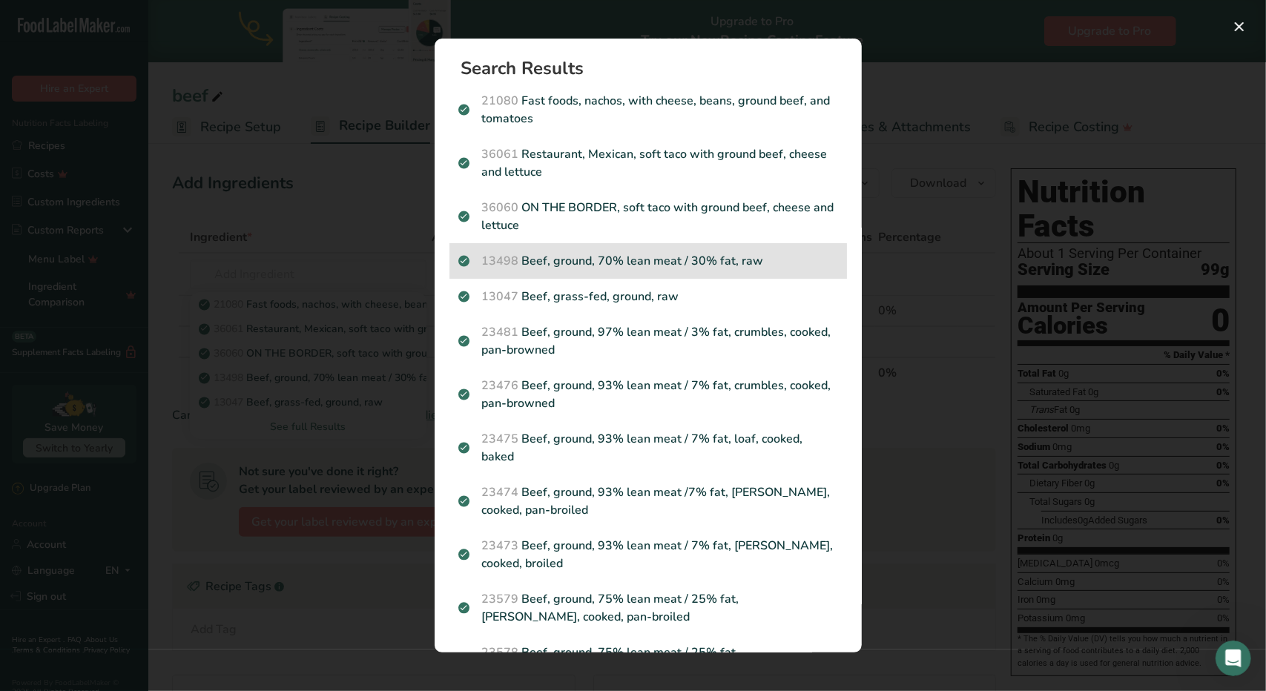
click at [613, 254] on p "13498 Beef, ground, 70% lean meat / 30% fat, raw" at bounding box center [648, 261] width 380 height 18
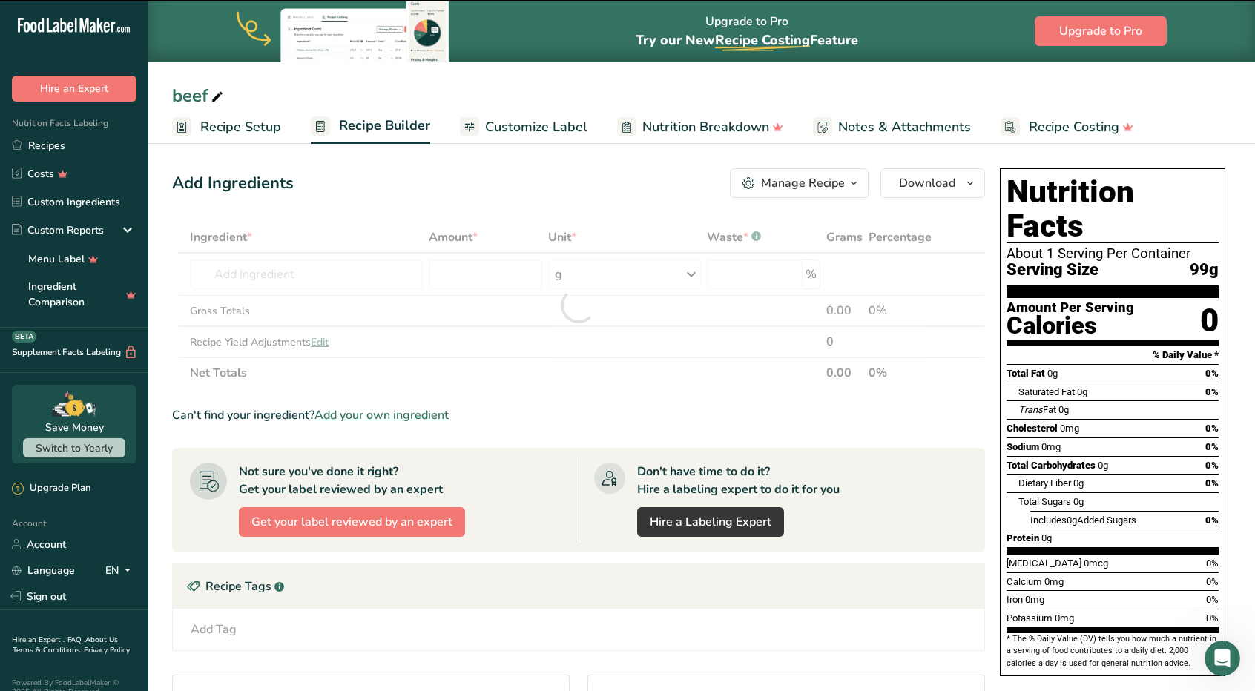
type input "0"
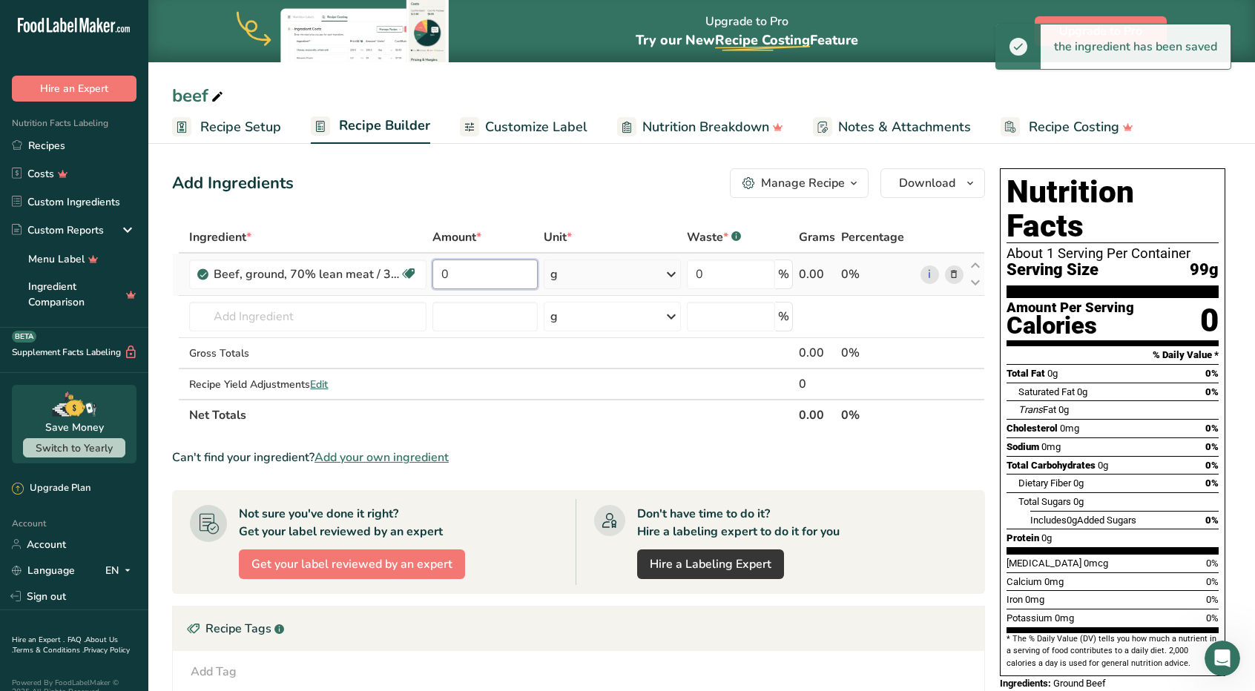
click at [490, 277] on input "0" at bounding box center [484, 275] width 105 height 30
type input "82"
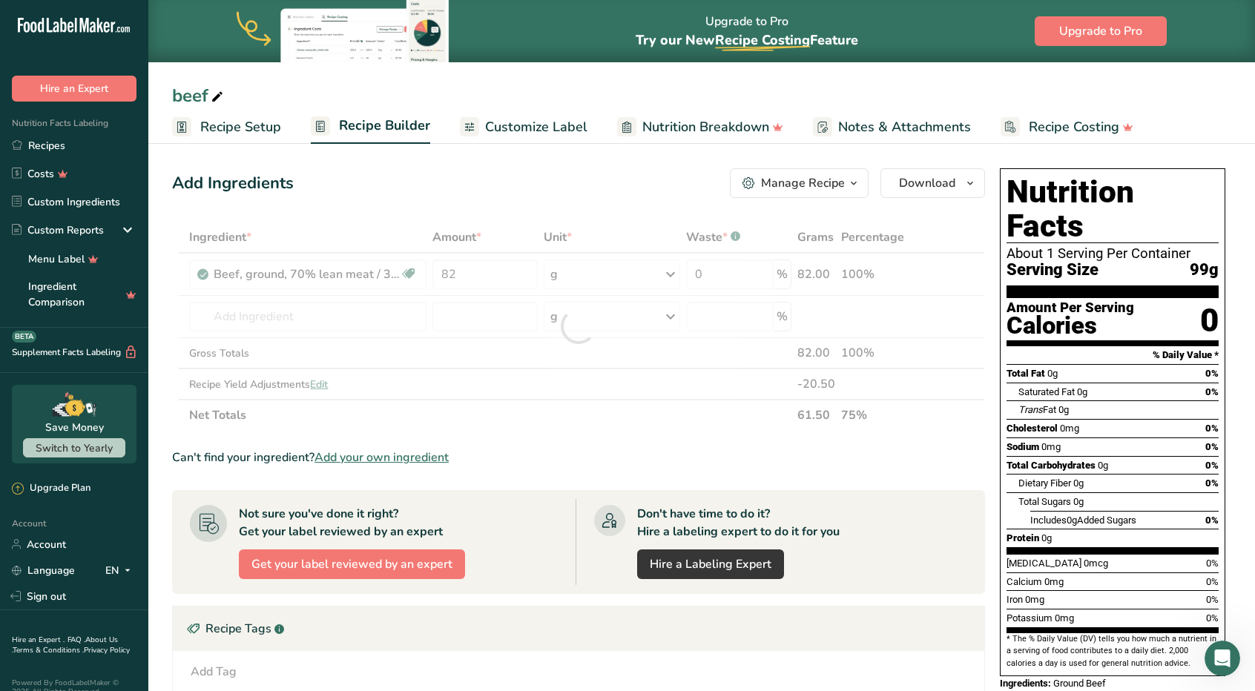
click at [553, 176] on div "Add Ingredients Manage Recipe Delete Recipe Duplicate Recipe Scale Recipe Save …" at bounding box center [578, 183] width 813 height 30
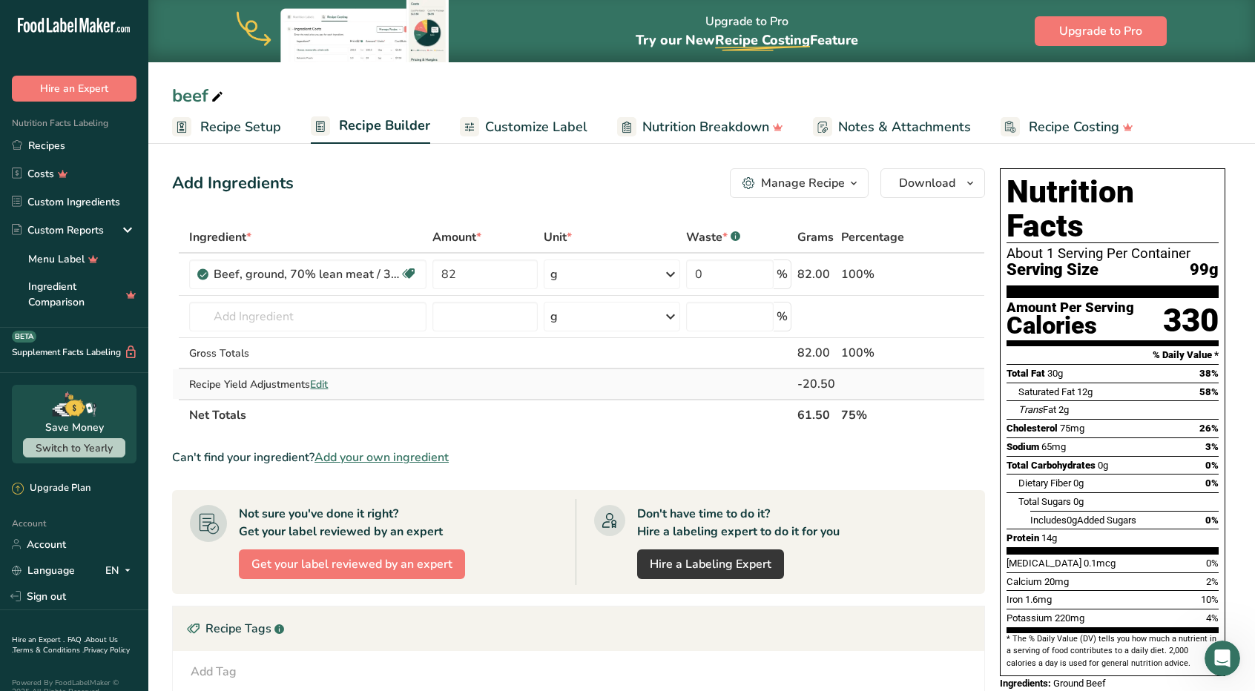
click at [320, 382] on span "Edit" at bounding box center [319, 385] width 18 height 14
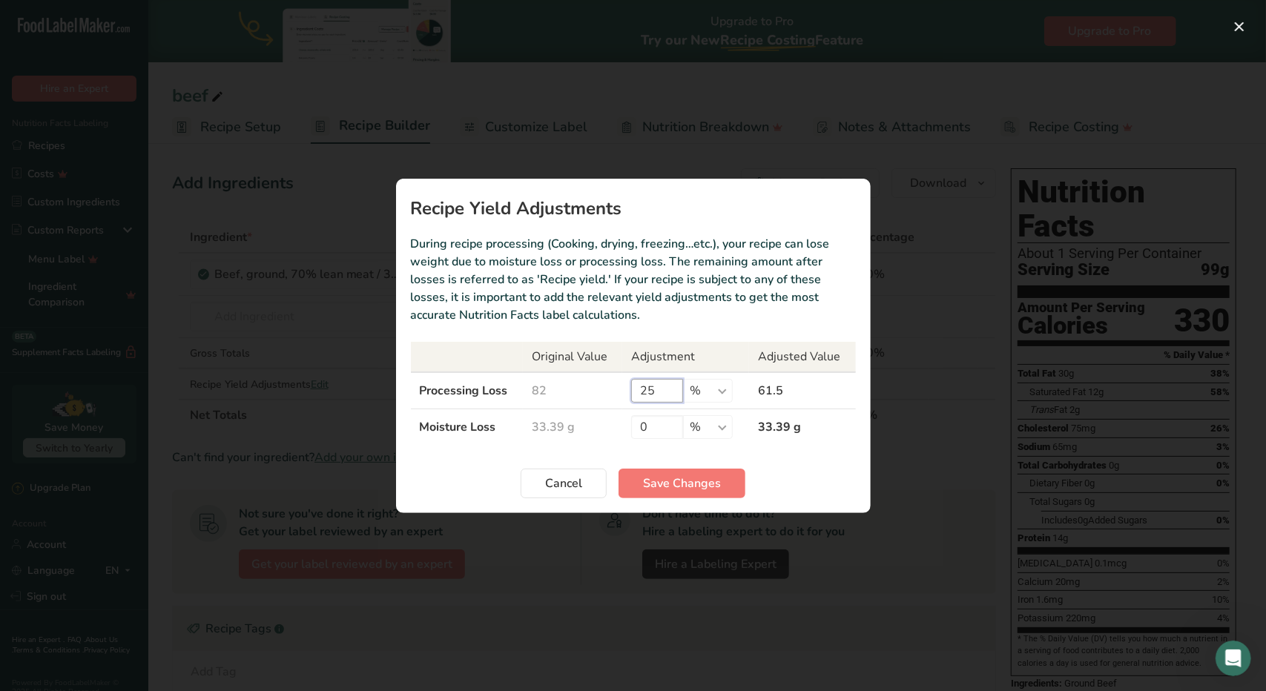
click at [654, 392] on input "25" at bounding box center [657, 391] width 52 height 24
click at [688, 488] on span "Save Changes" at bounding box center [682, 484] width 78 height 18
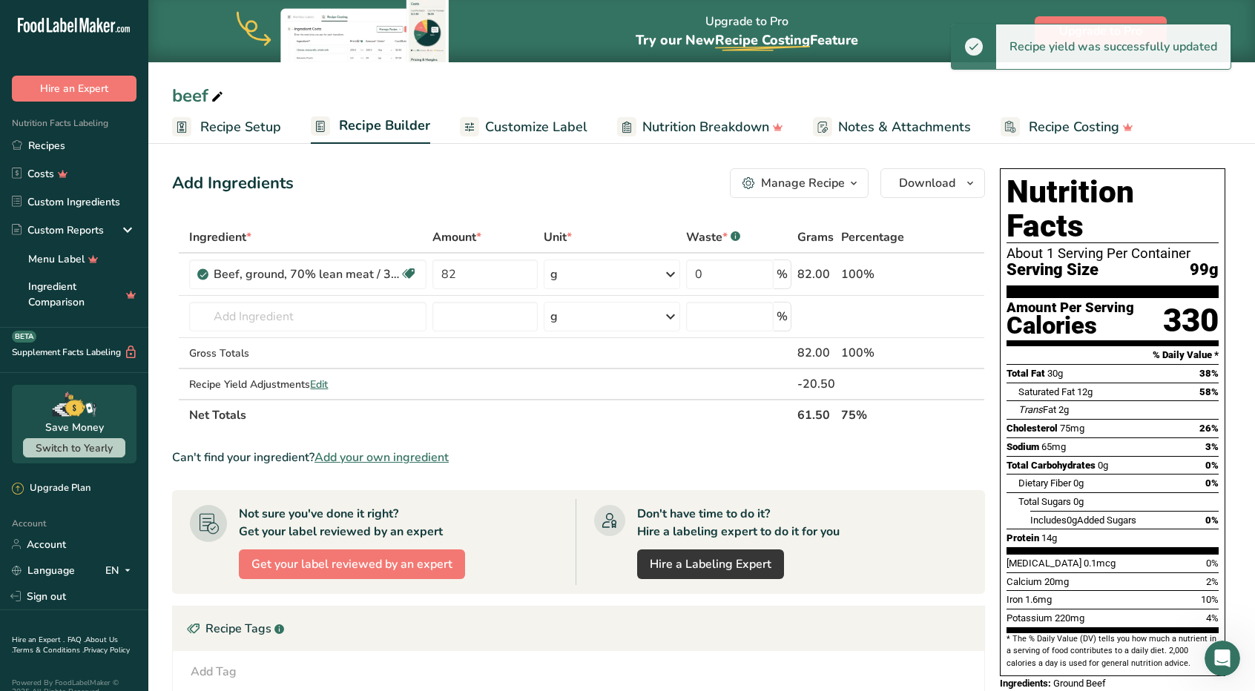
click at [813, 421] on th "61.50" at bounding box center [816, 414] width 44 height 31
click at [846, 383] on td at bounding box center [877, 384] width 79 height 30
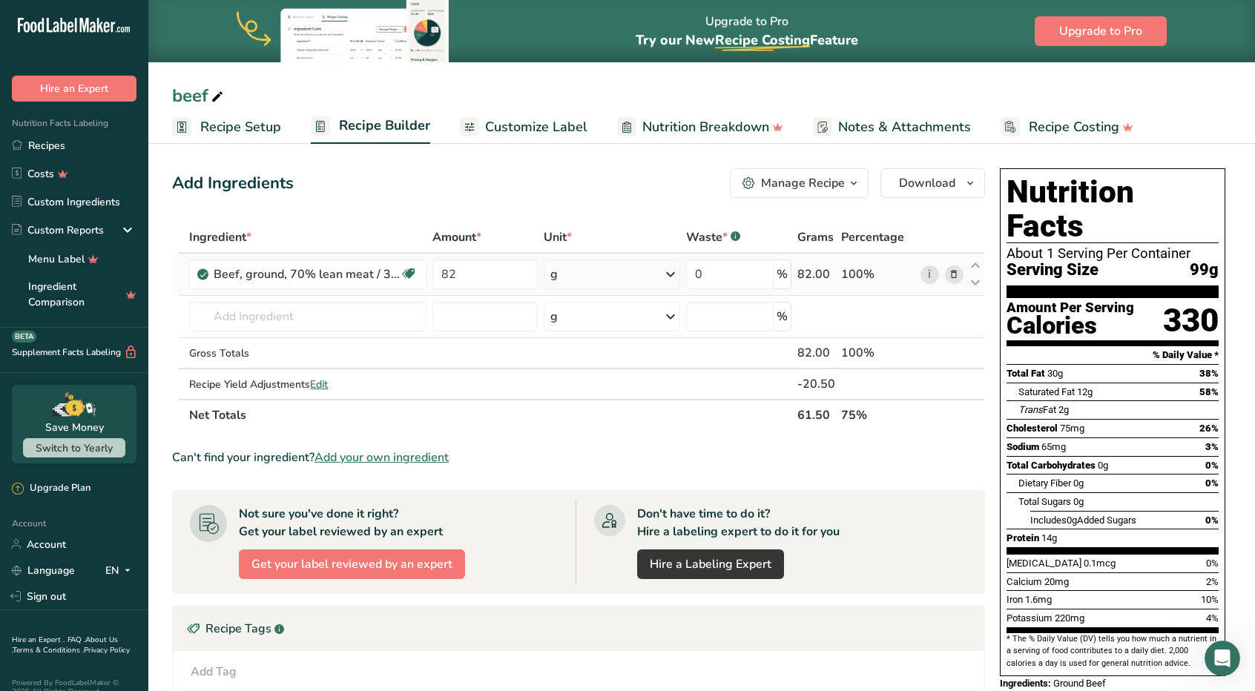
click at [955, 272] on icon at bounding box center [954, 275] width 10 height 16
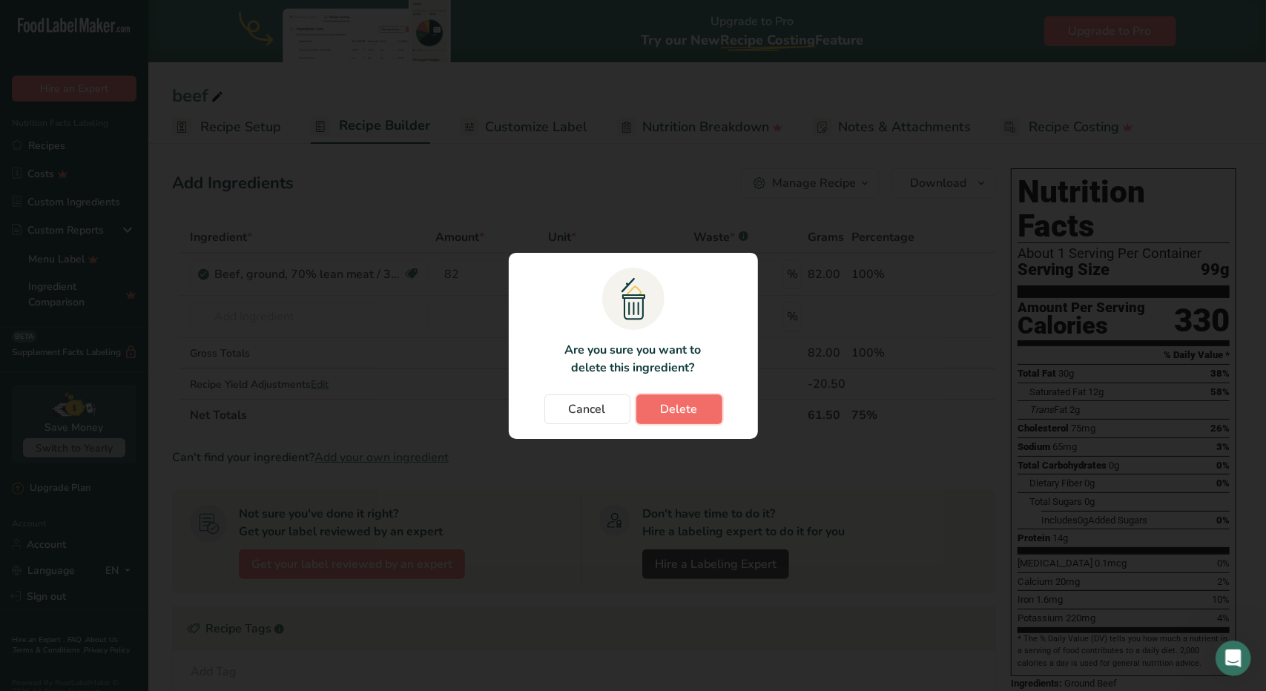
click at [666, 410] on span "Delete" at bounding box center [679, 410] width 37 height 18
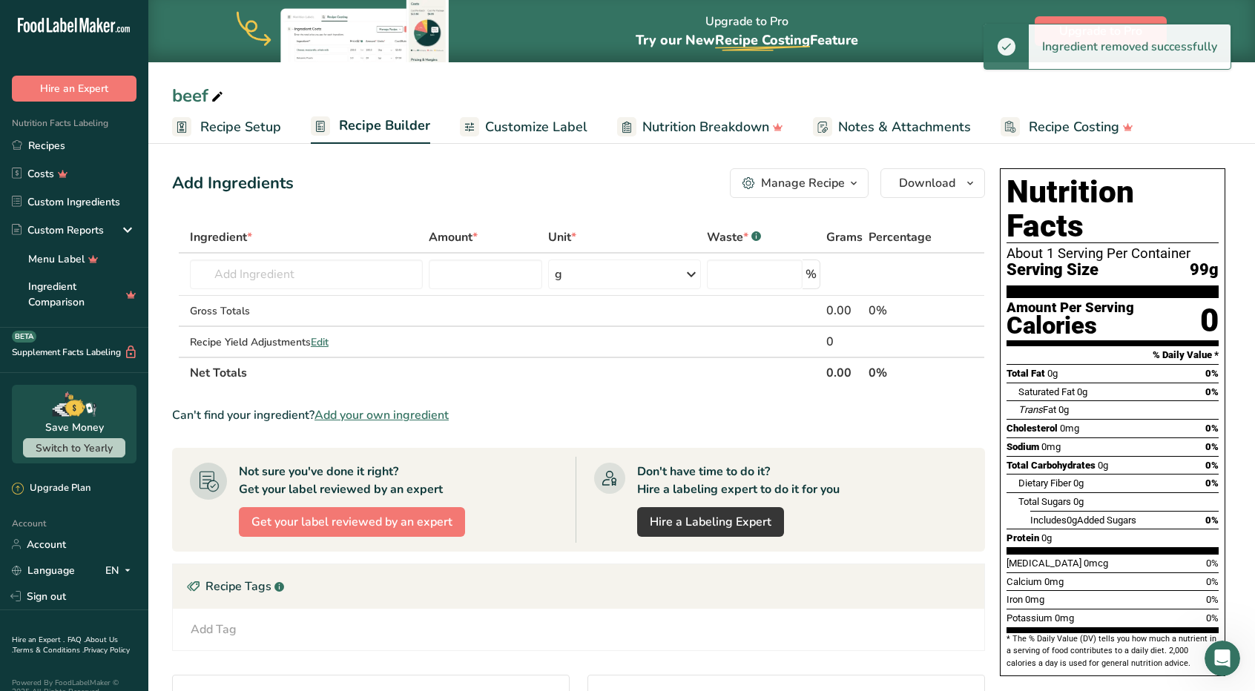
click at [720, 382] on th "Net Totals" at bounding box center [505, 372] width 637 height 31
click at [316, 340] on span "Edit" at bounding box center [320, 342] width 18 height 14
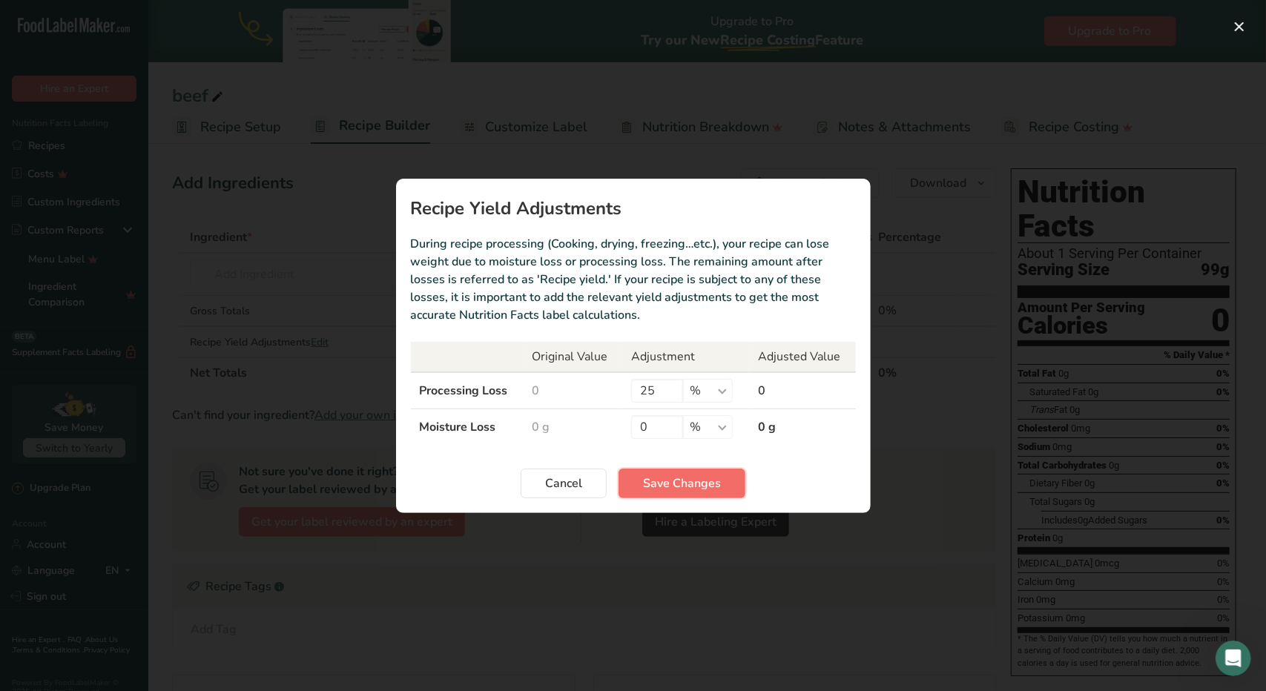
click at [700, 479] on span "Save Changes" at bounding box center [682, 484] width 78 height 18
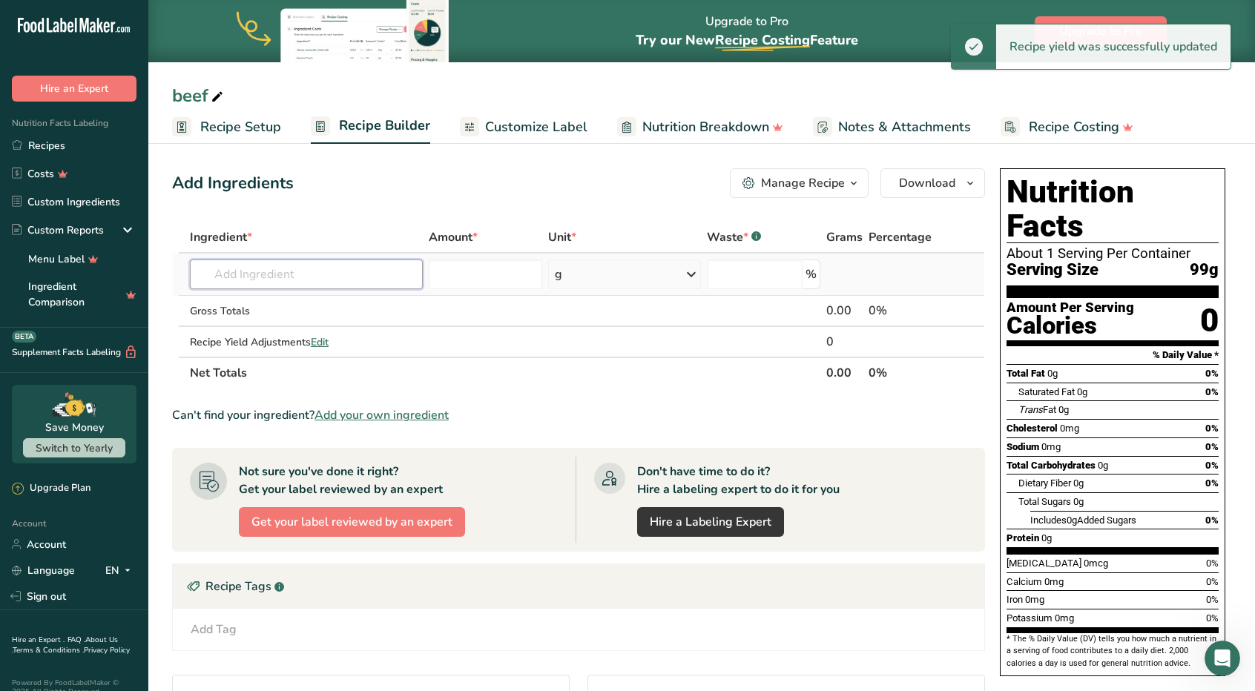
click at [326, 286] on input "text" at bounding box center [306, 275] width 233 height 30
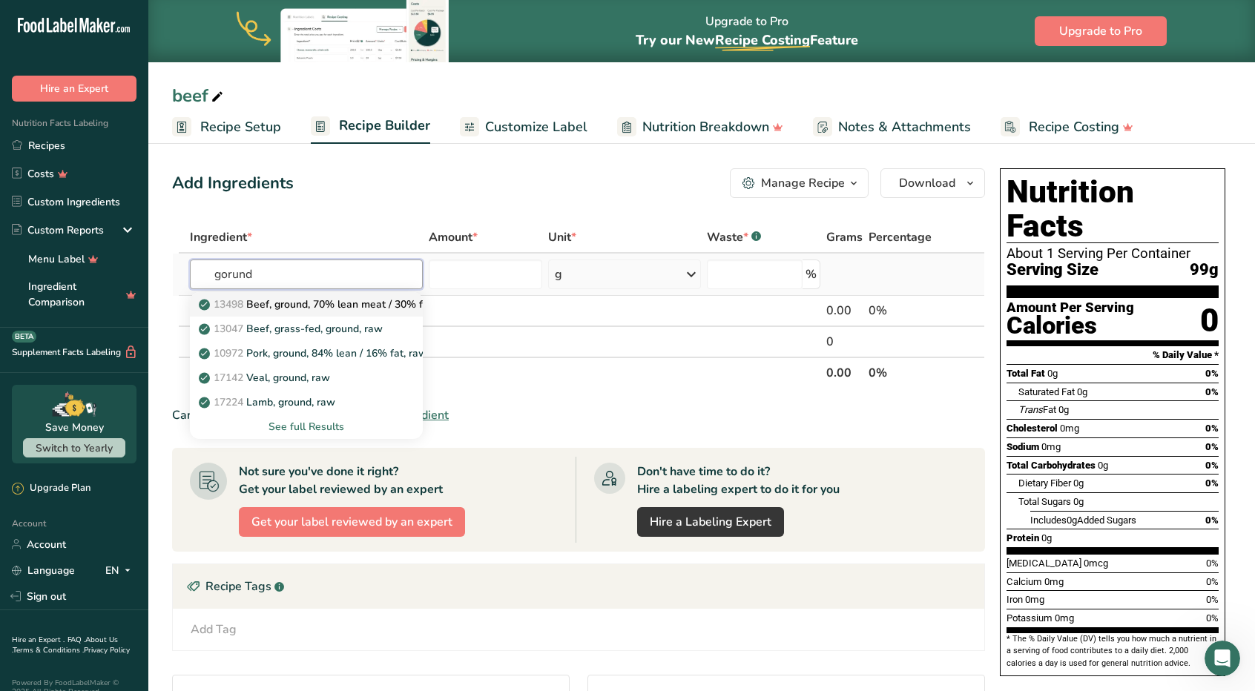
type input "gorund"
click at [340, 300] on p "13498 Beef, ground, 70% lean meat / 30% fat, raw" at bounding box center [329, 305] width 254 height 16
type input "Beef, ground, 70% lean meat / 30% fat, raw"
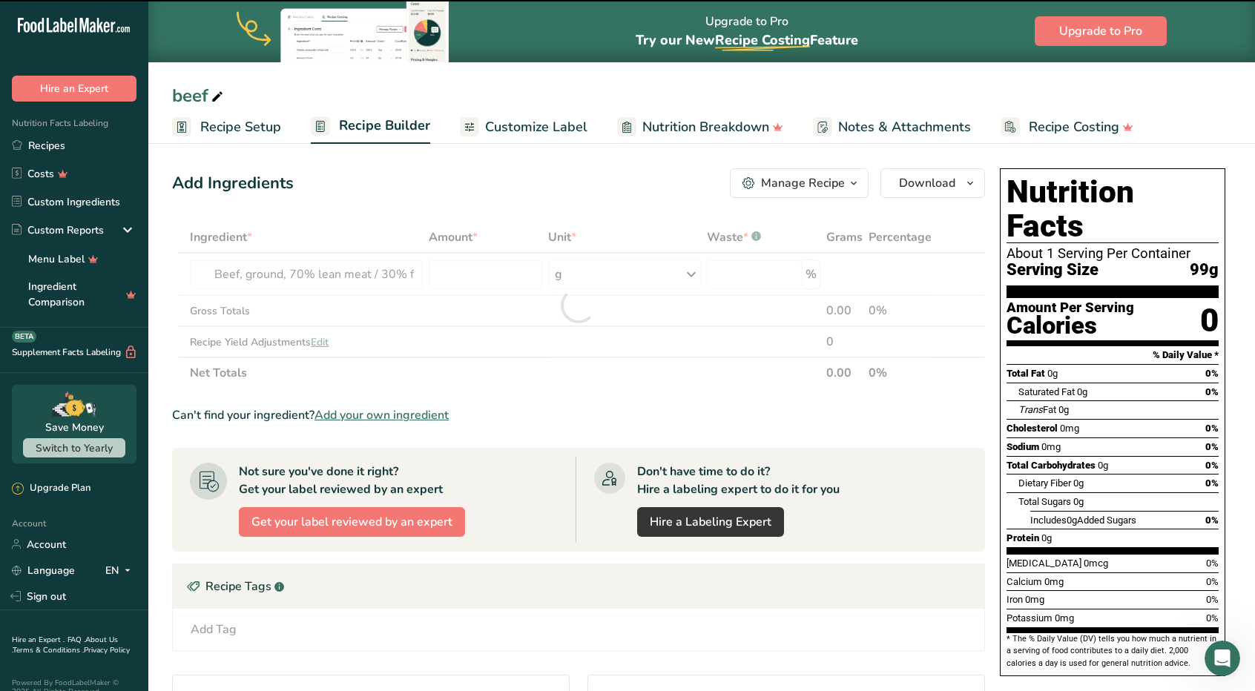
type input "0"
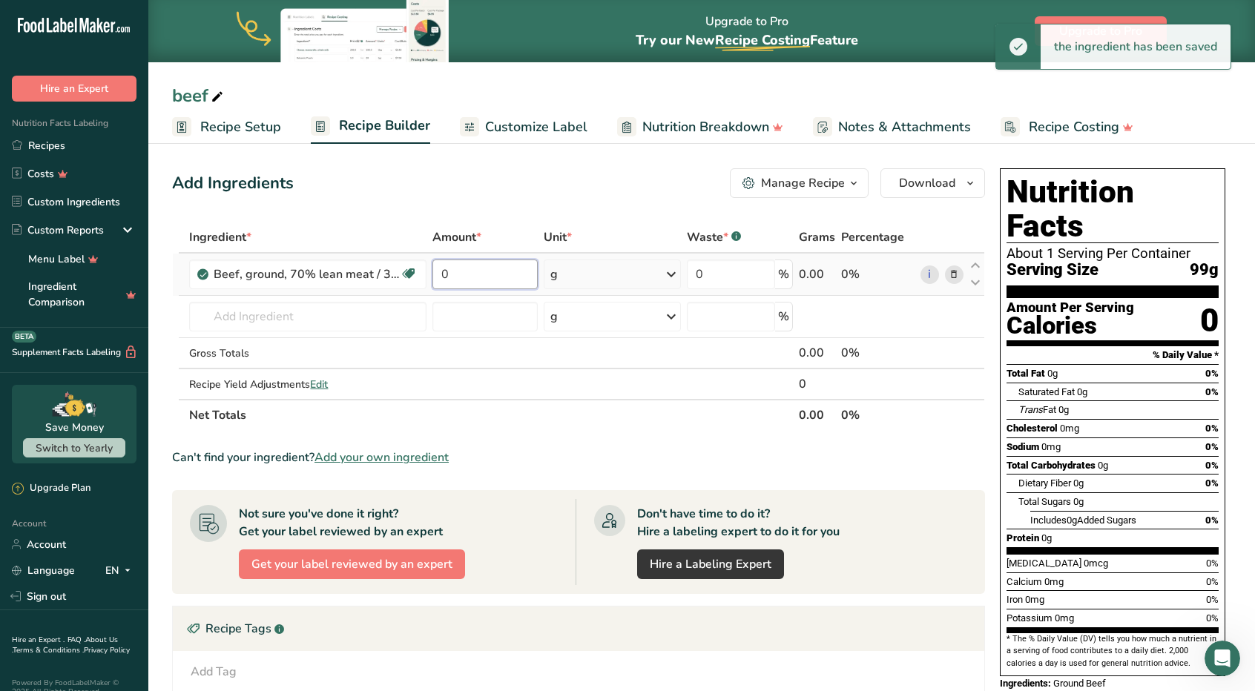
click at [474, 285] on input "0" at bounding box center [484, 275] width 105 height 30
type input "82"
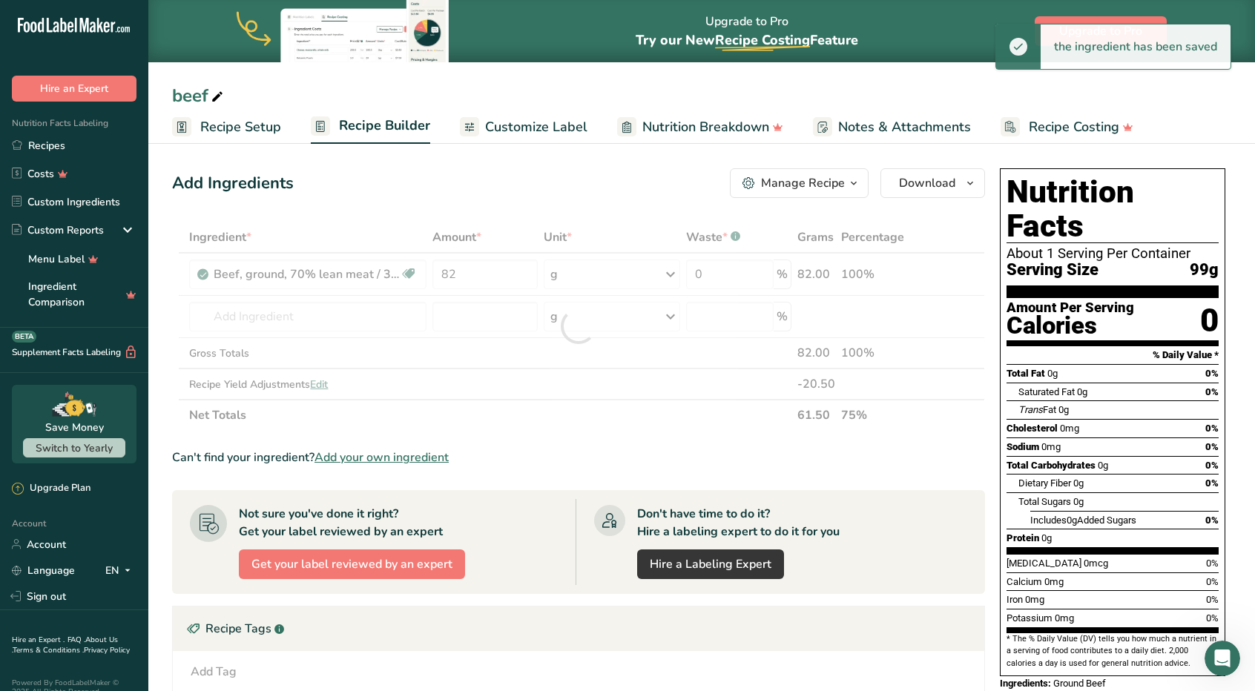
click at [544, 197] on div "Add Ingredients Manage Recipe Delete Recipe Duplicate Recipe Scale Recipe Save …" at bounding box center [578, 183] width 813 height 30
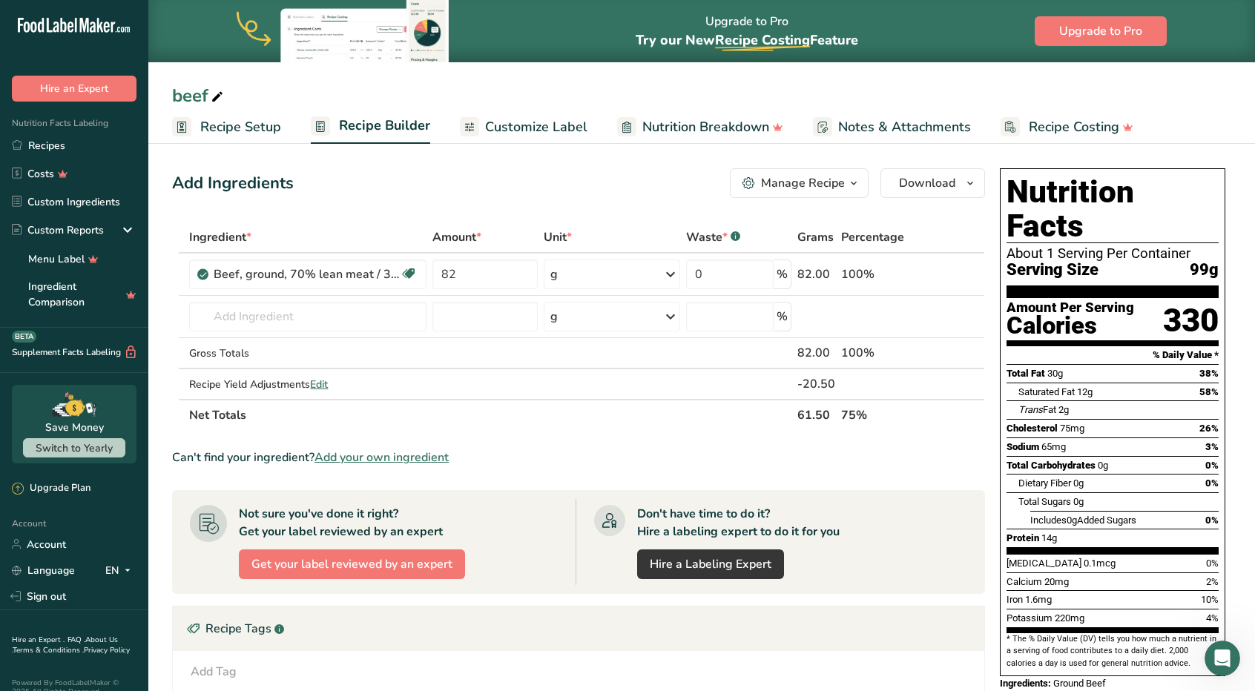
click at [458, 183] on div "Add Ingredients Manage Recipe Delete Recipe Duplicate Recipe Scale Recipe Save …" at bounding box center [578, 183] width 813 height 30
click at [491, 270] on input "82" at bounding box center [484, 275] width 105 height 30
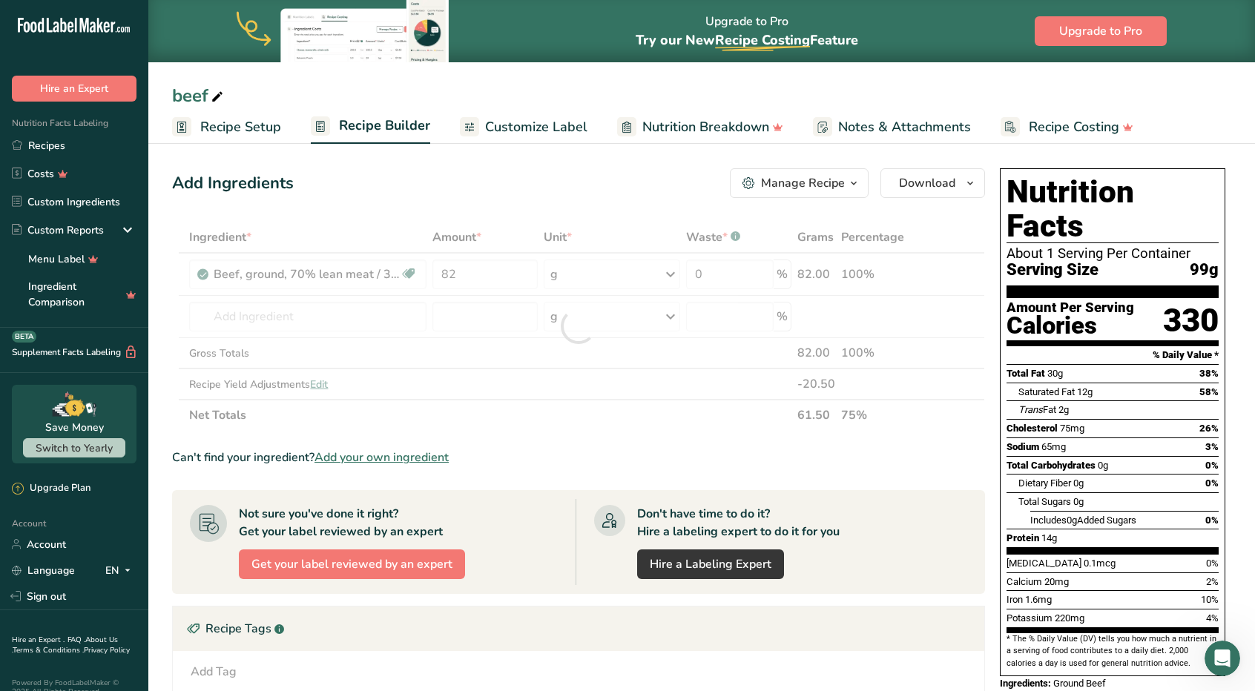
click at [526, 167] on div "Add Ingredients Manage Recipe Delete Recipe Duplicate Recipe Scale Recipe Save …" at bounding box center [583, 532] width 822 height 740
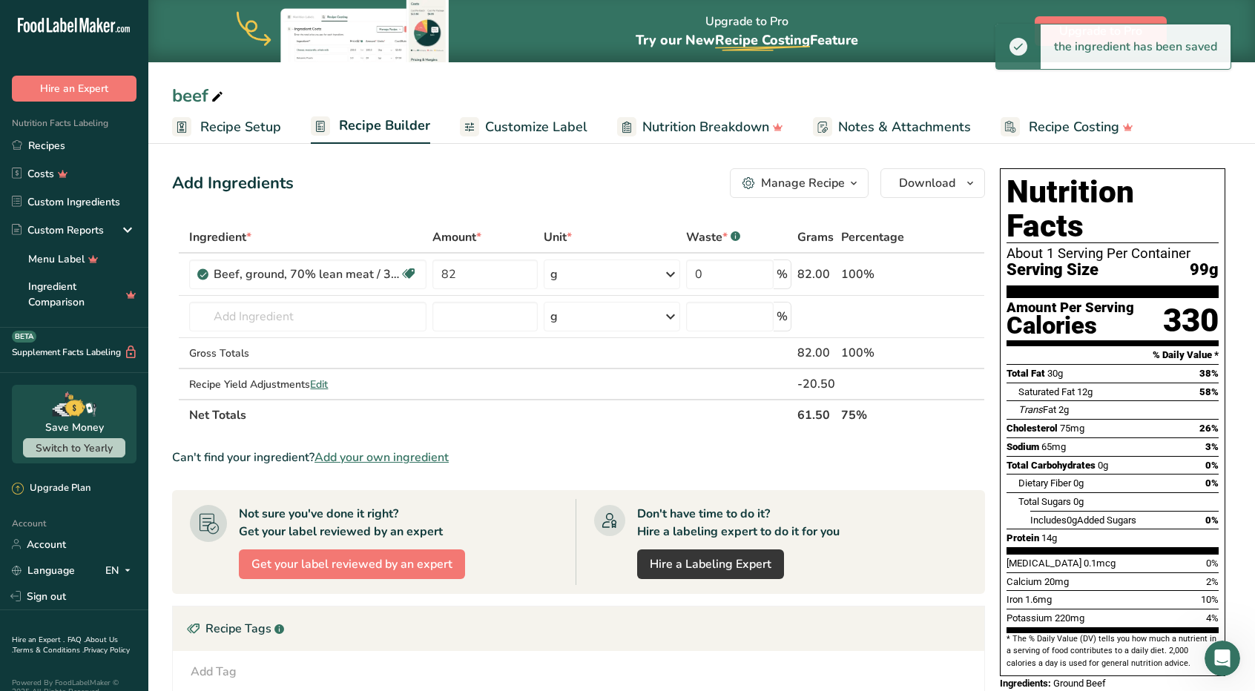
click at [526, 167] on div "Add Ingredients Manage Recipe Delete Recipe Duplicate Recipe Scale Recipe Save …" at bounding box center [583, 532] width 822 height 740
click at [269, 128] on span "Recipe Setup" at bounding box center [240, 127] width 81 height 20
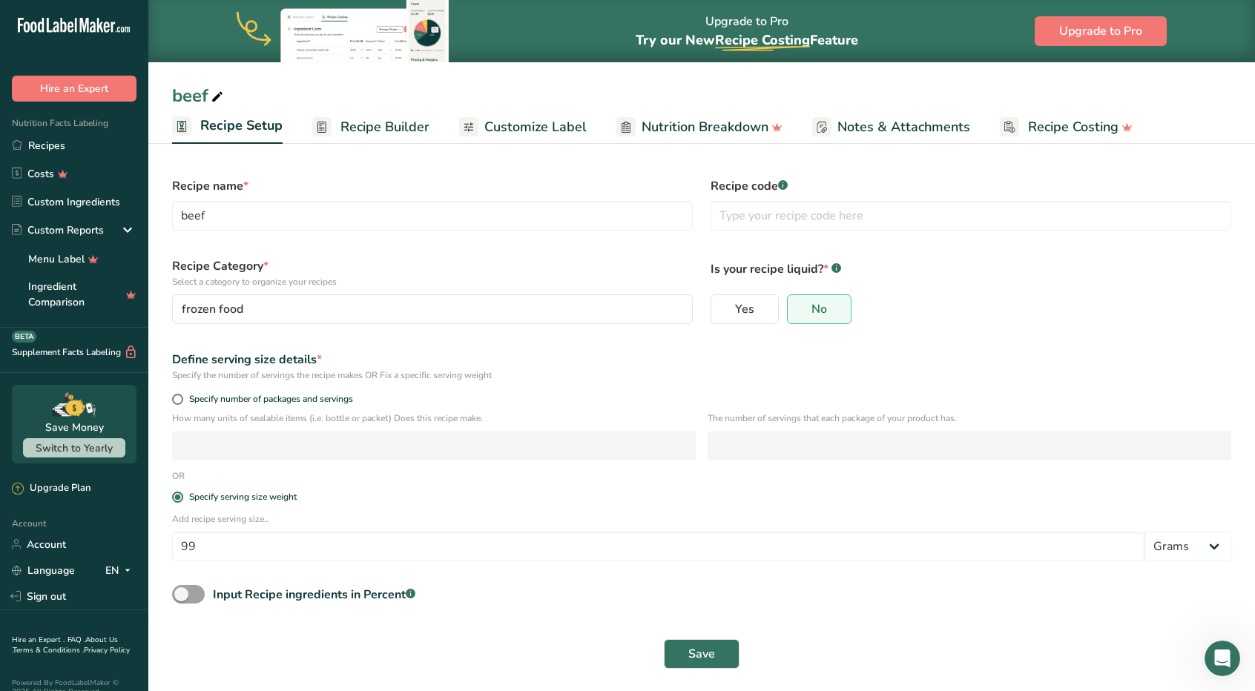
click at [375, 122] on span "Recipe Builder" at bounding box center [384, 127] width 89 height 20
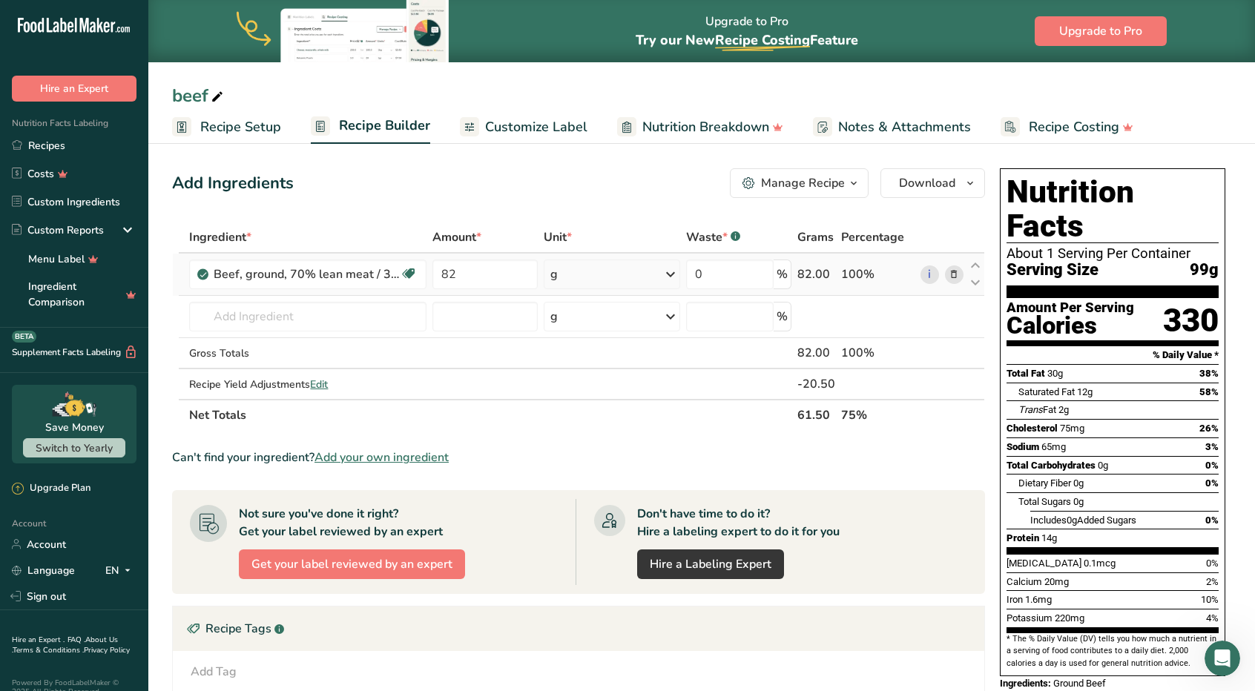
click at [955, 273] on icon at bounding box center [954, 275] width 10 height 16
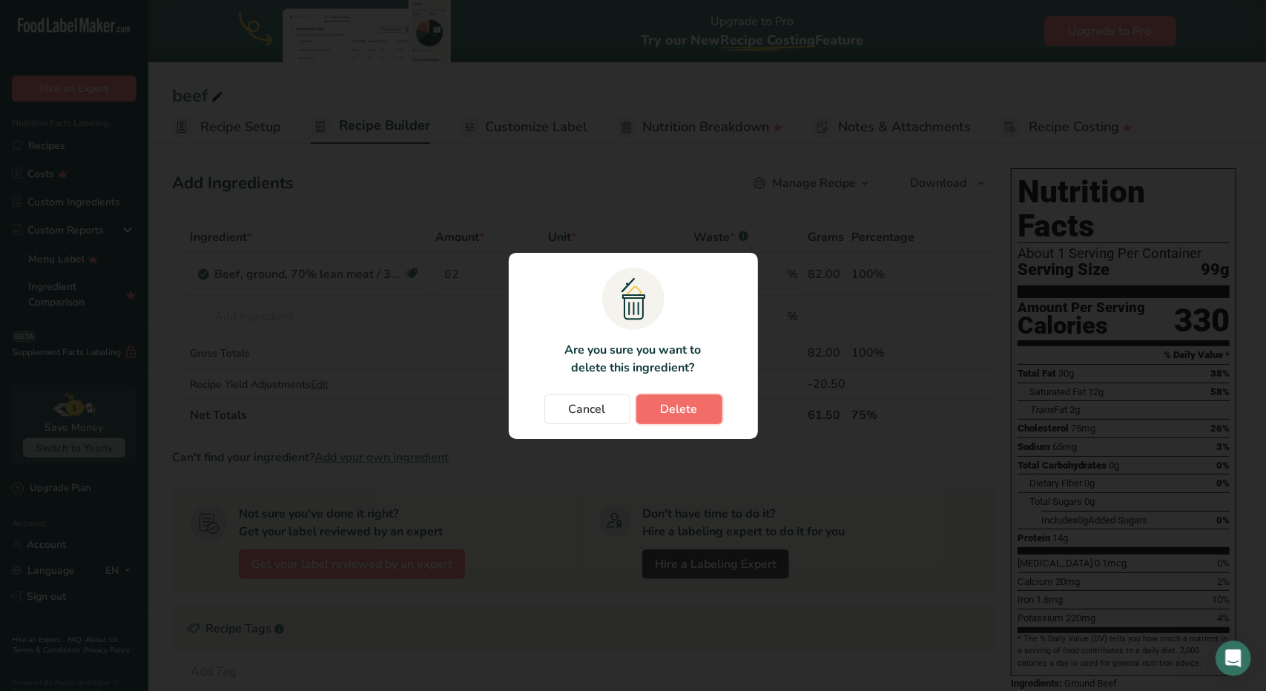
click at [709, 400] on button "Delete" at bounding box center [679, 410] width 86 height 30
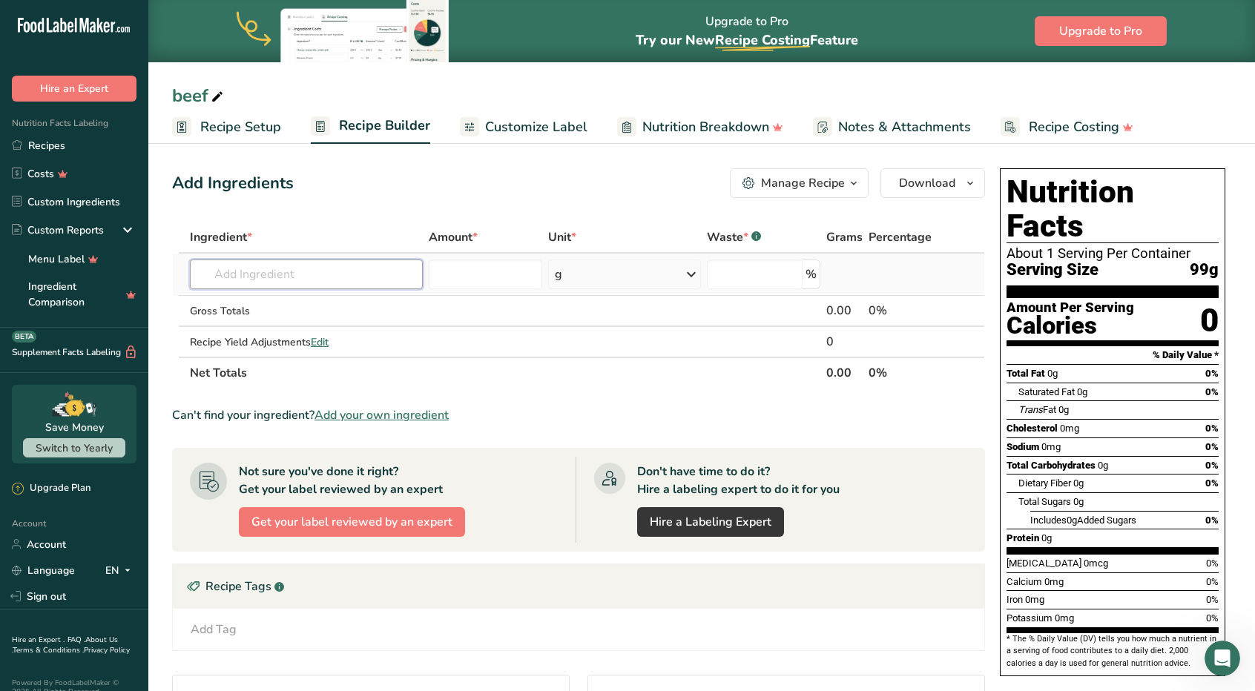
click at [355, 280] on input "text" at bounding box center [306, 275] width 233 height 30
click at [507, 192] on div "Add Ingredients Manage Recipe Delete Recipe Duplicate Recipe Scale Recipe Save …" at bounding box center [578, 183] width 813 height 30
drag, startPoint x: 912, startPoint y: 272, endPoint x: 406, endPoint y: 308, distance: 507.1
click at [406, 308] on tbody "Almond flour 1211 Milk, whole, 3.25% milkfat, without added vitamin A and [MEDI…" at bounding box center [578, 305] width 811 height 103
click at [319, 266] on input "text" at bounding box center [306, 275] width 233 height 30
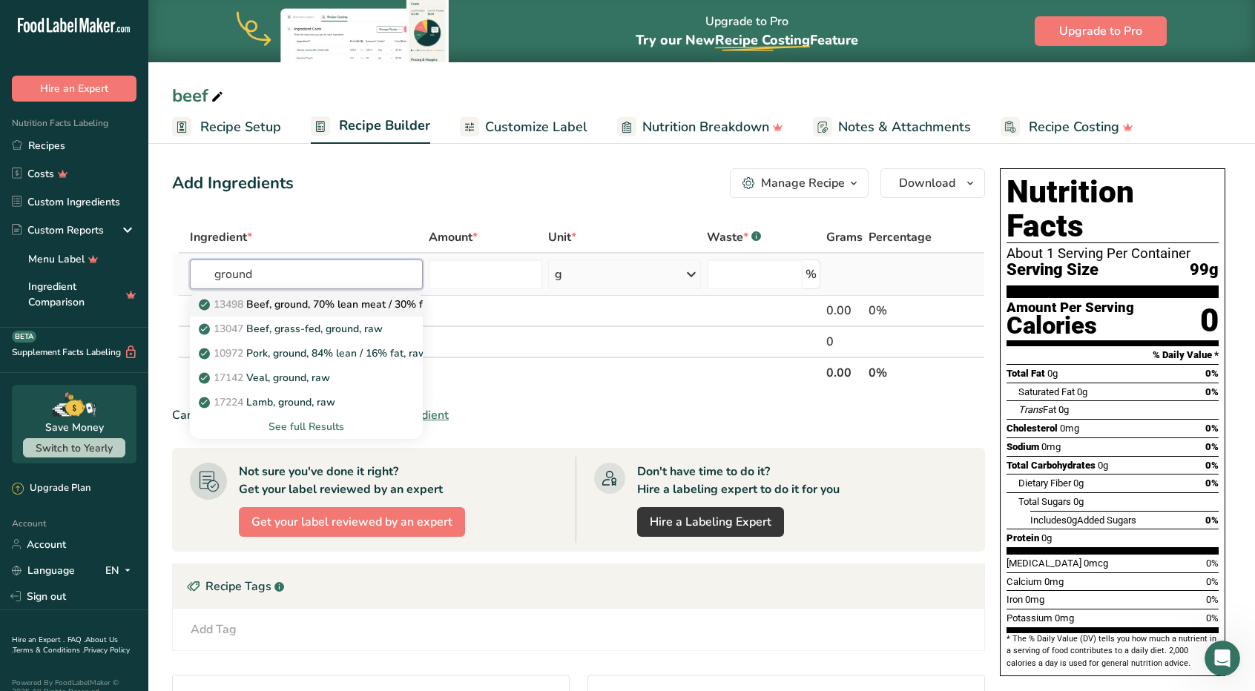
type input "ground"
click at [315, 300] on p "13498 Beef, ground, 70% lean meat / 30% fat, raw" at bounding box center [329, 305] width 254 height 16
type input "Beef, ground, 70% lean meat / 30% fat, raw"
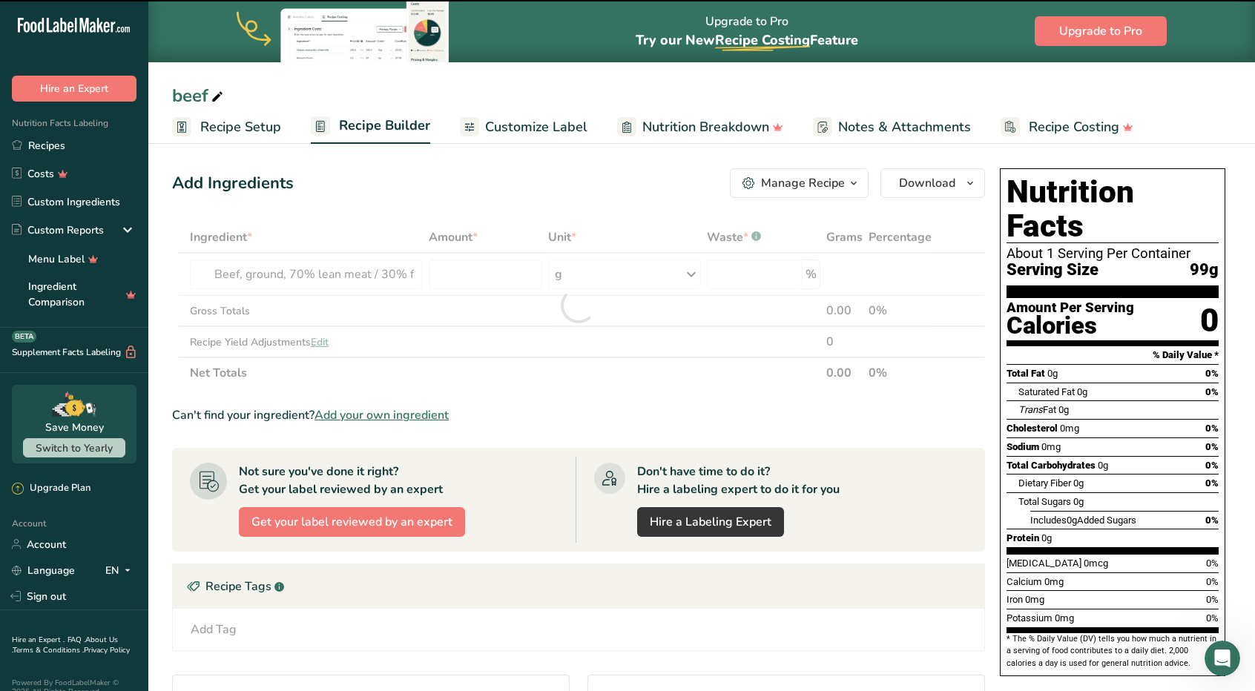
type input "0"
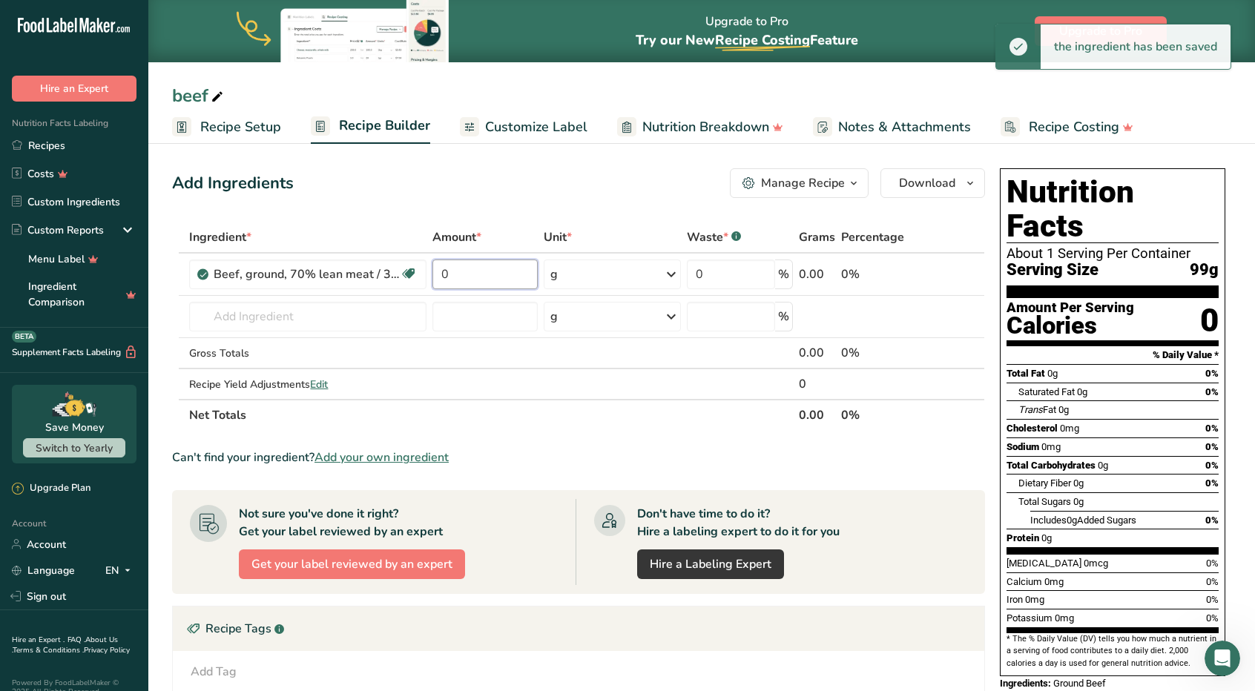
click at [489, 280] on input "0" at bounding box center [484, 275] width 105 height 30
type input "14"
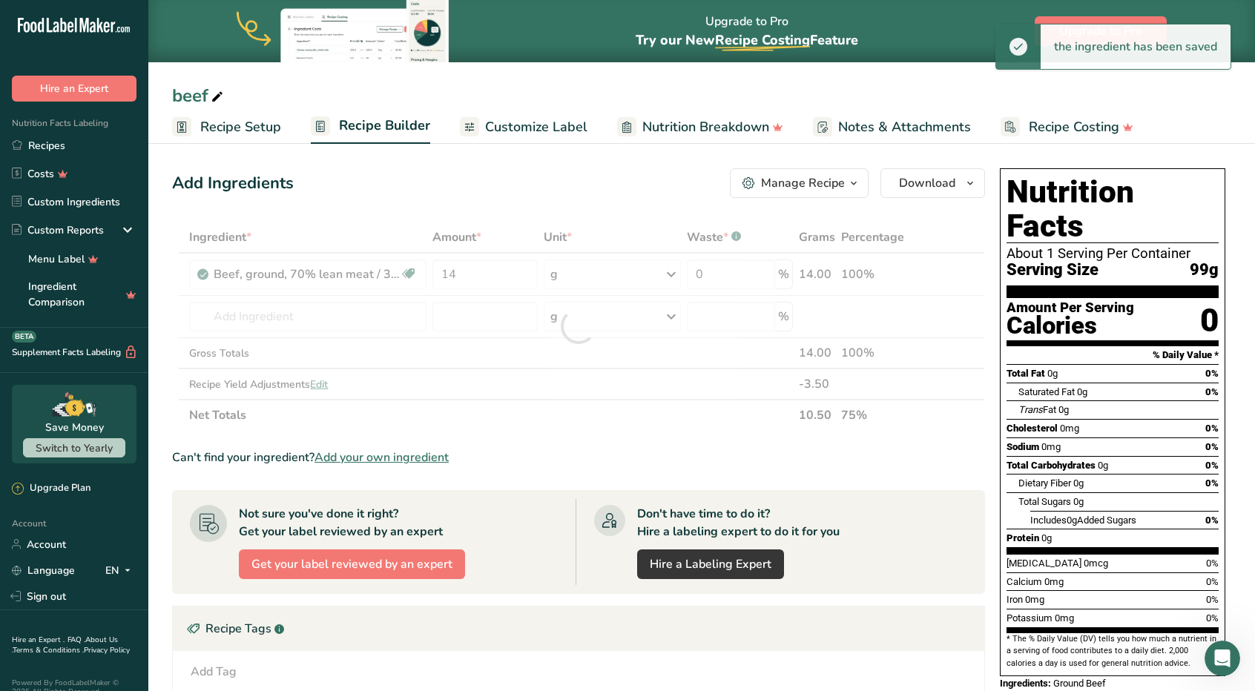
click at [510, 248] on div "Ingredient * Amount * Unit * Waste * .a-a{fill:#347362;}.b-a{fill:#fff;} Grams …" at bounding box center [578, 326] width 813 height 209
